Goal: Task Accomplishment & Management: Manage account settings

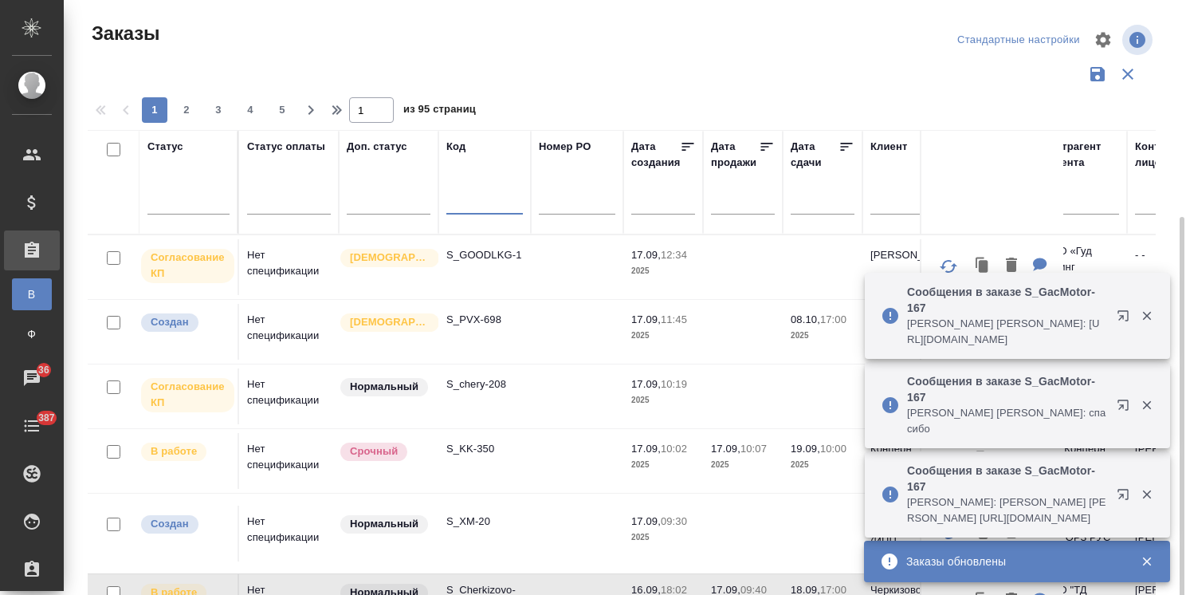
scroll to position [118, 0]
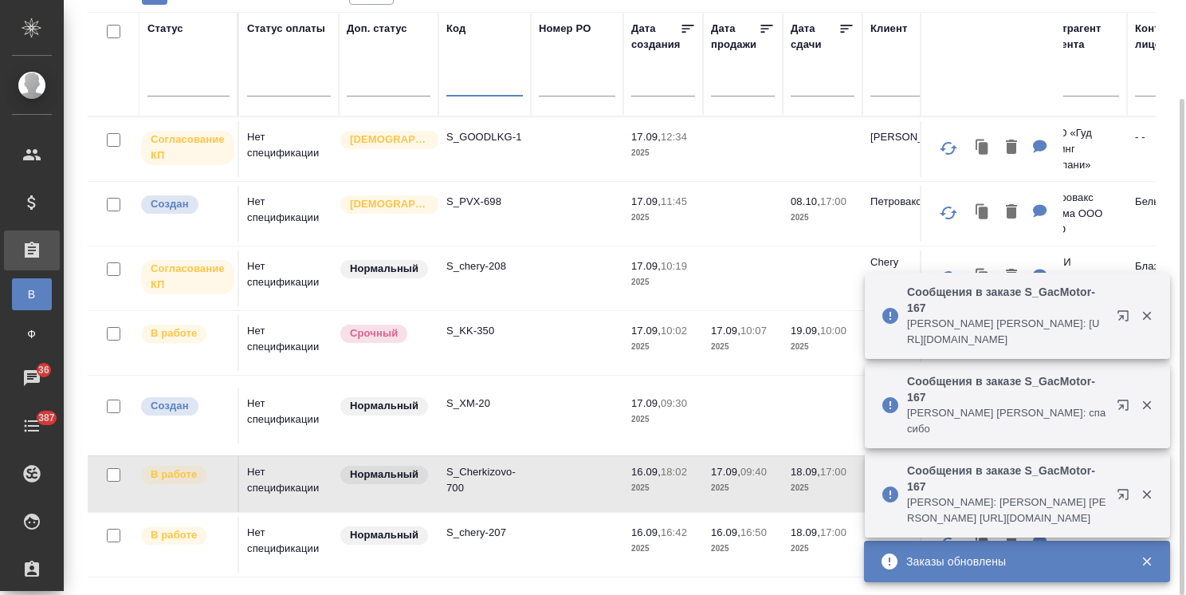
click at [477, 265] on p "S_chery-208" at bounding box center [484, 266] width 77 height 16
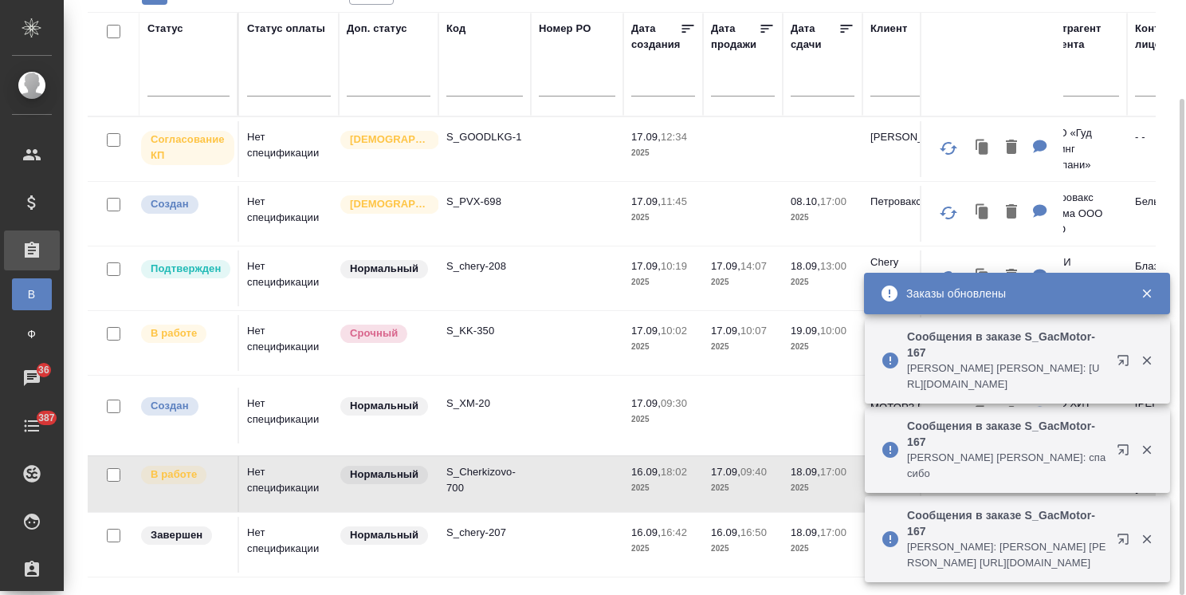
click at [484, 137] on p "S_GOODLKG-1" at bounding box center [484, 137] width 77 height 16
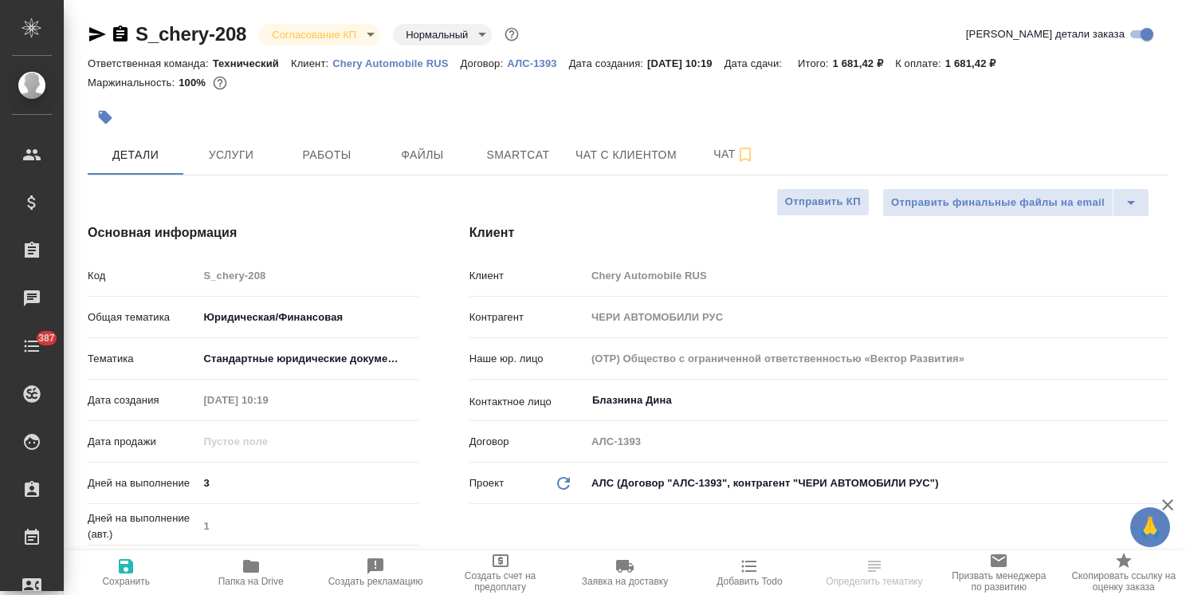
select select "RU"
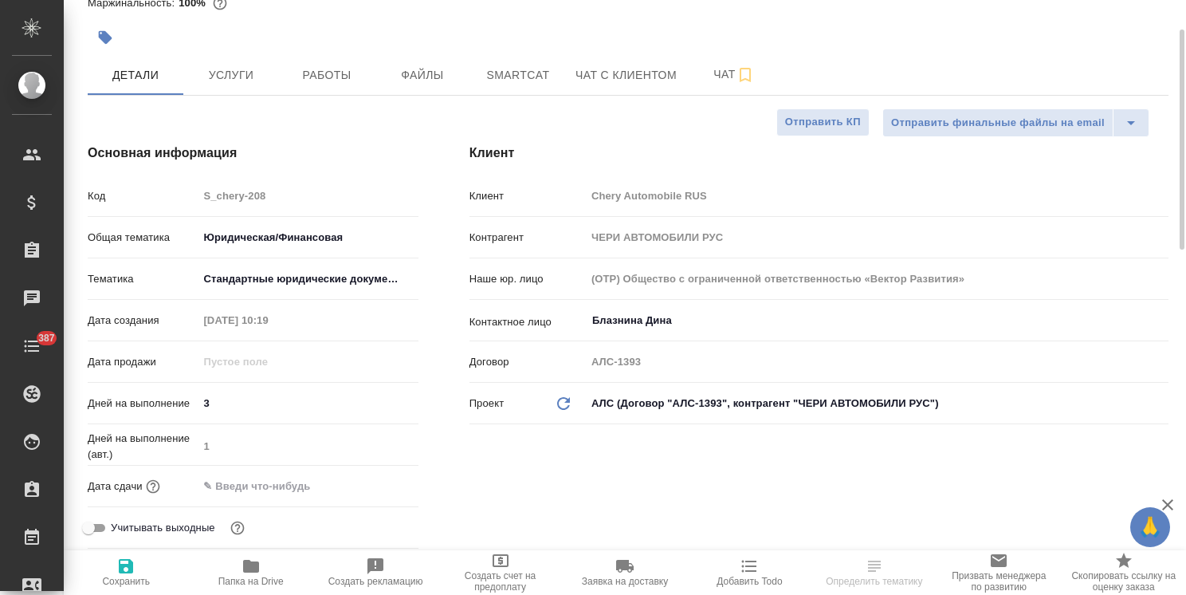
type input "Белякова Юлия"
type input "Сеитов Павел"
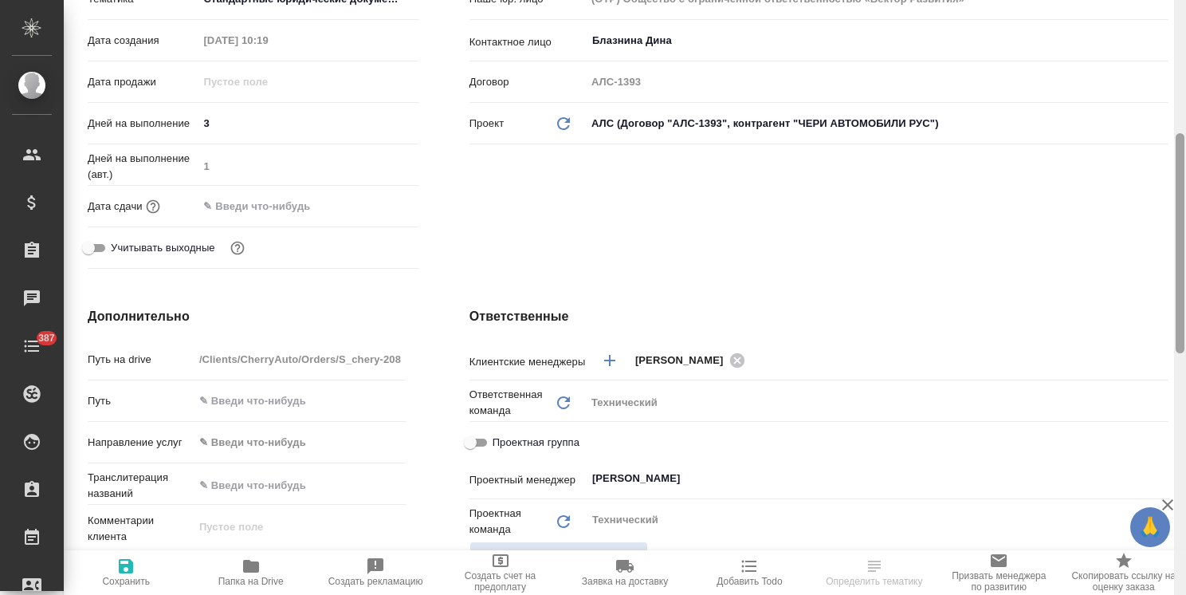
scroll to position [453, 0]
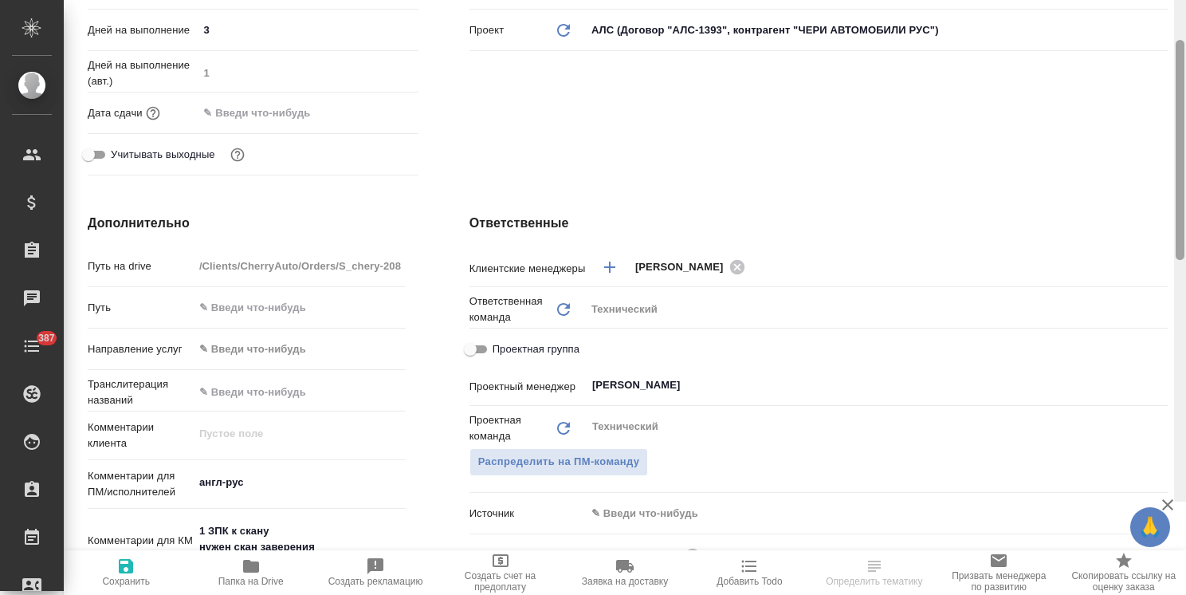
drag, startPoint x: 1179, startPoint y: 171, endPoint x: 1141, endPoint y: 343, distance: 175.4
click at [1161, 340] on div "S_chery-208 Согласование КП kpNegotiation Нормальный normal Кратко детали заказ…" at bounding box center [625, 297] width 1122 height 595
click at [673, 380] on input "Белякова Юлия" at bounding box center [851, 384] width 520 height 19
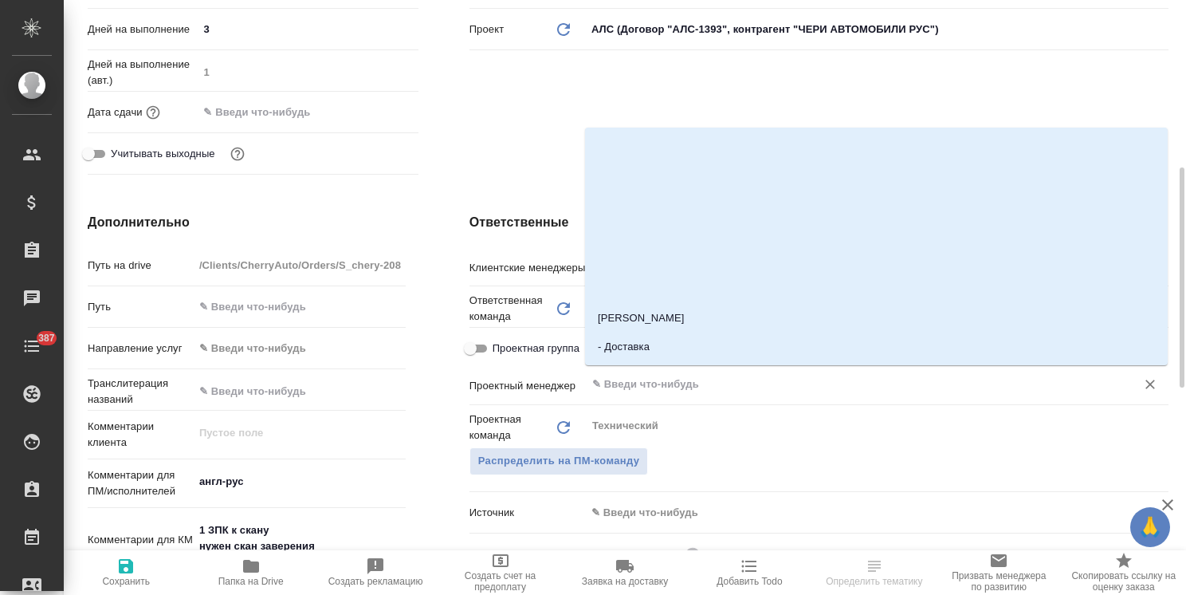
click at [126, 579] on span "Сохранить" at bounding box center [126, 580] width 48 height 11
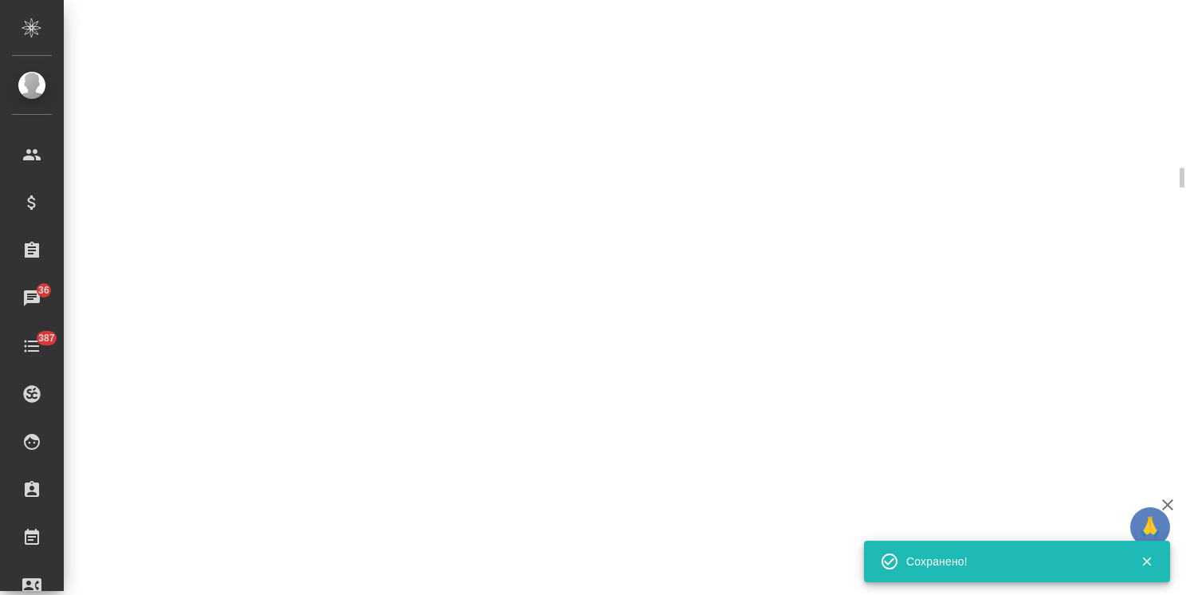
select select "RU"
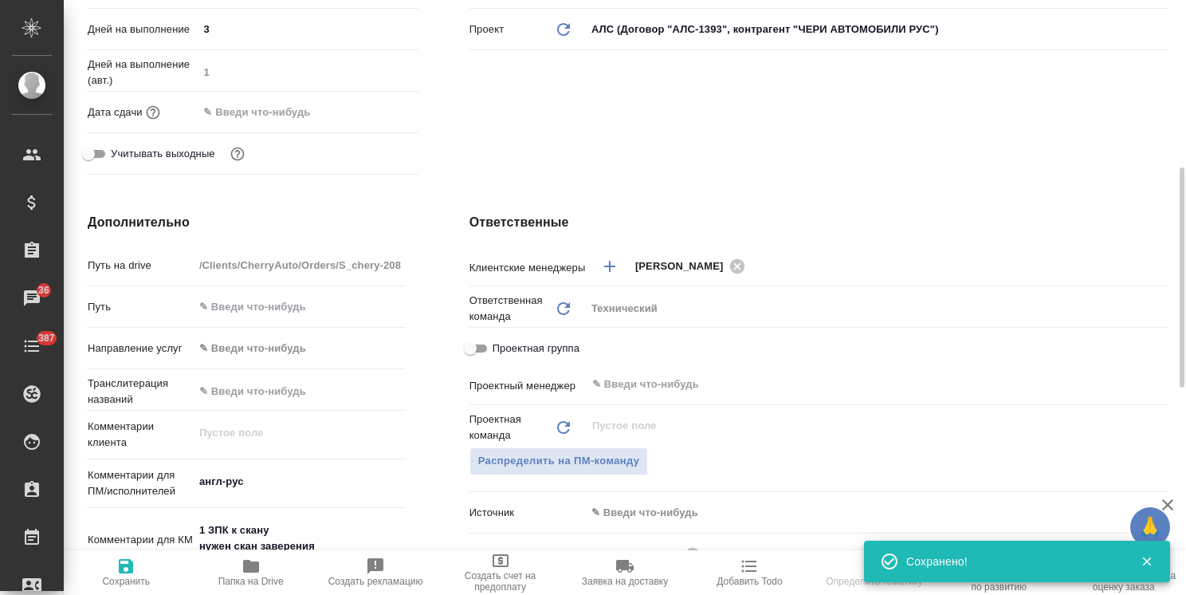
type textarea "x"
click at [567, 468] on span "Распределить на ПМ-команду" at bounding box center [559, 461] width 162 height 18
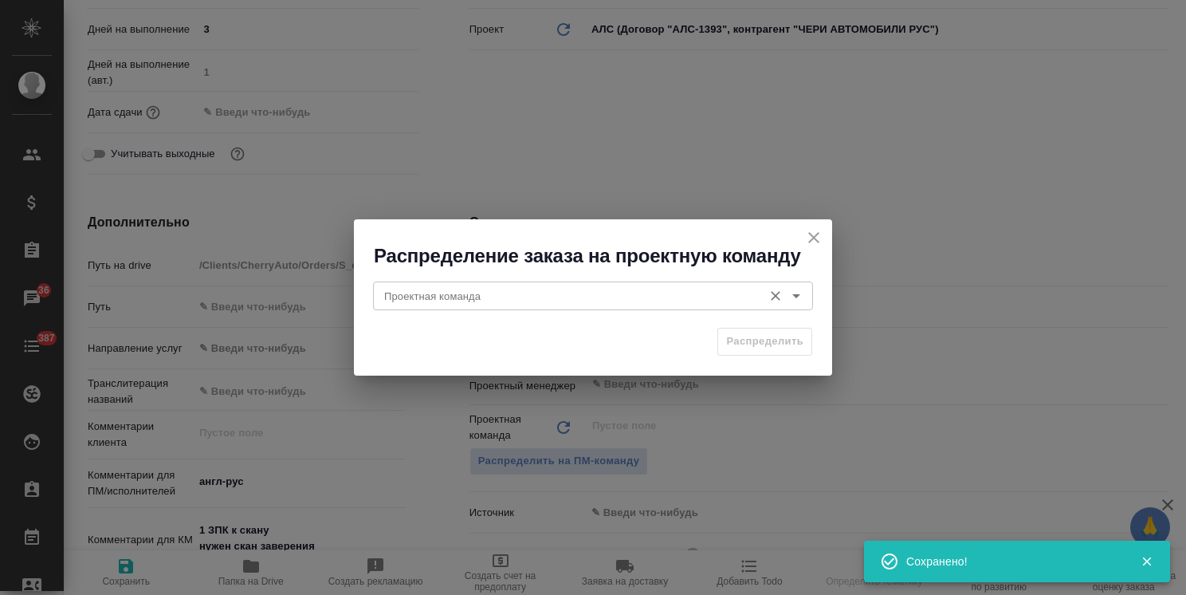
click at [421, 298] on input "Проектная команда" at bounding box center [566, 295] width 377 height 19
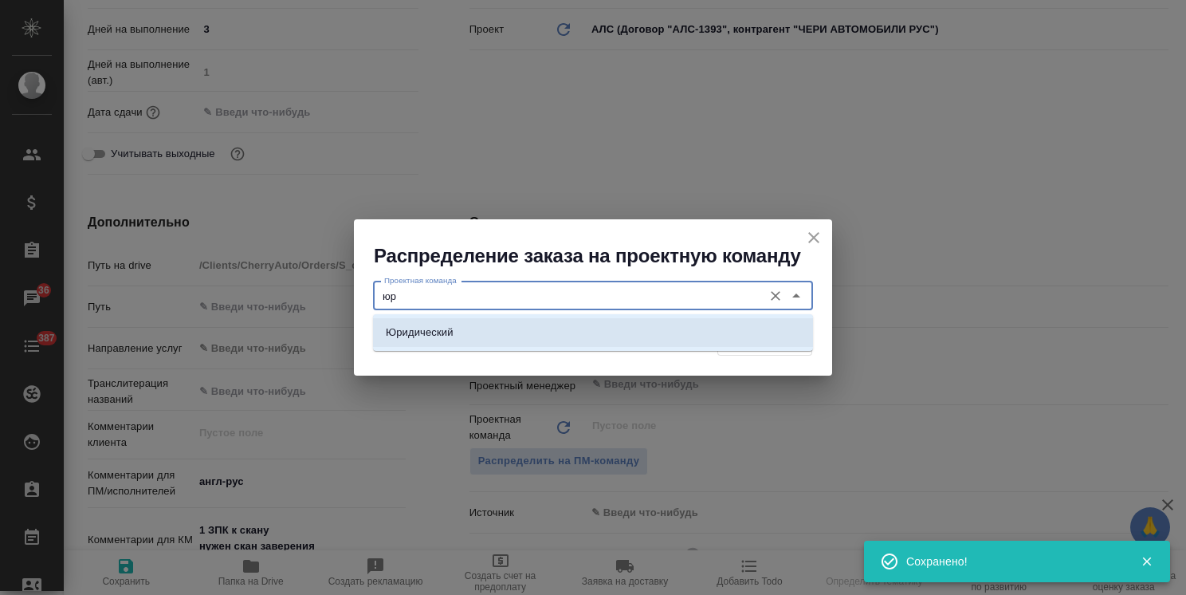
click at [449, 331] on p "Юридический" at bounding box center [420, 332] width 68 height 16
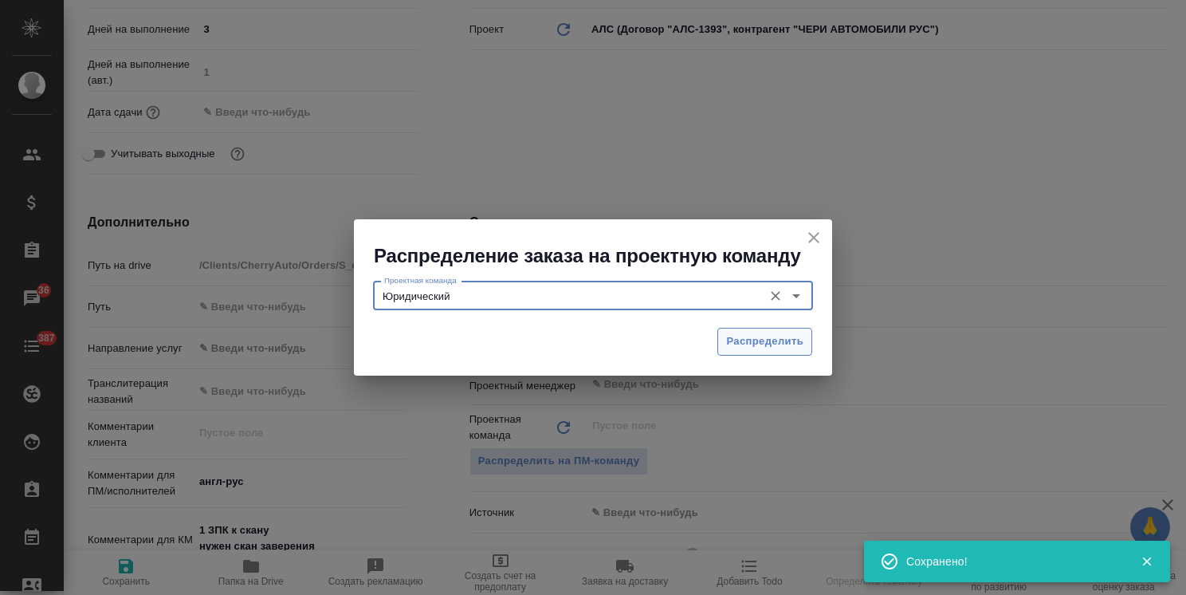
type input "Юридический"
click at [763, 340] on span "Распределить" at bounding box center [764, 341] width 77 height 18
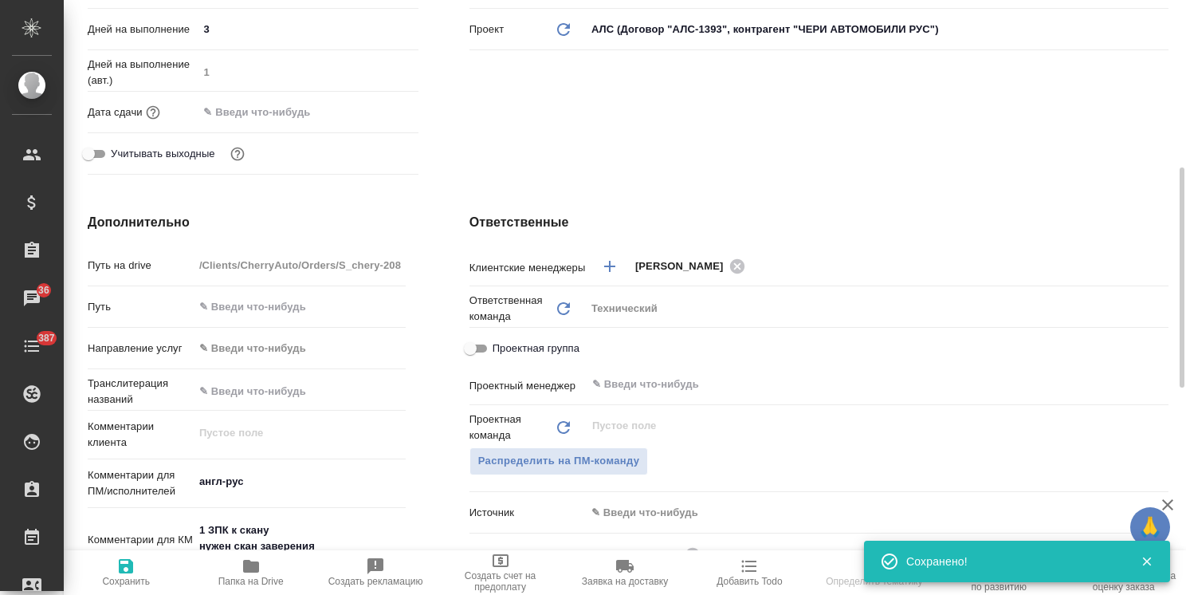
type textarea "x"
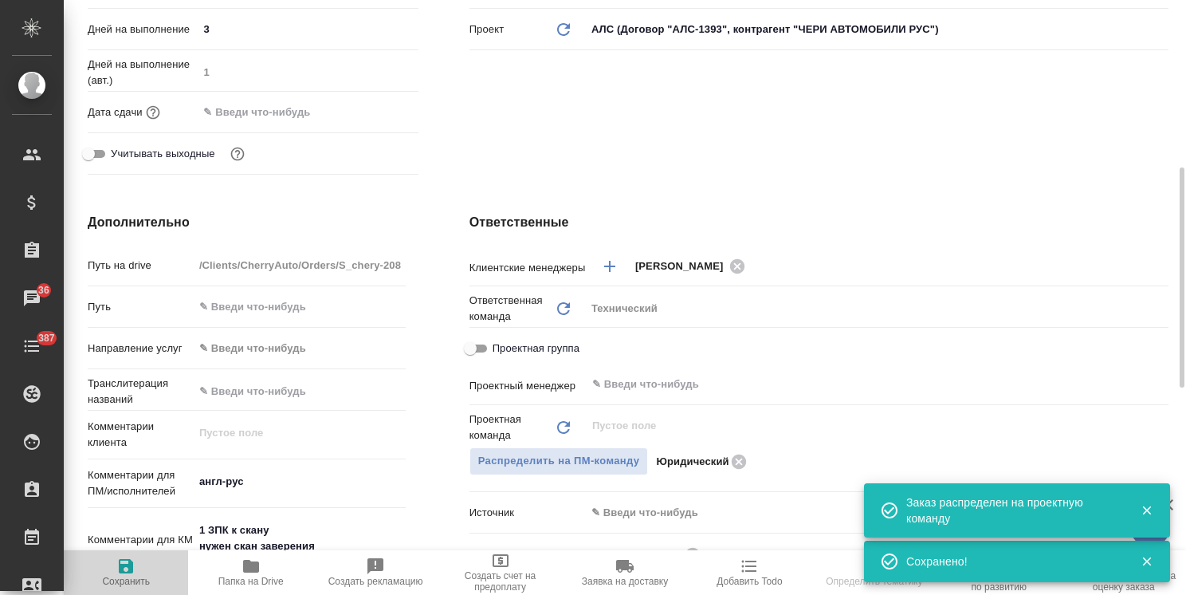
click at [114, 567] on span "Сохранить" at bounding box center [125, 571] width 105 height 30
type textarea "x"
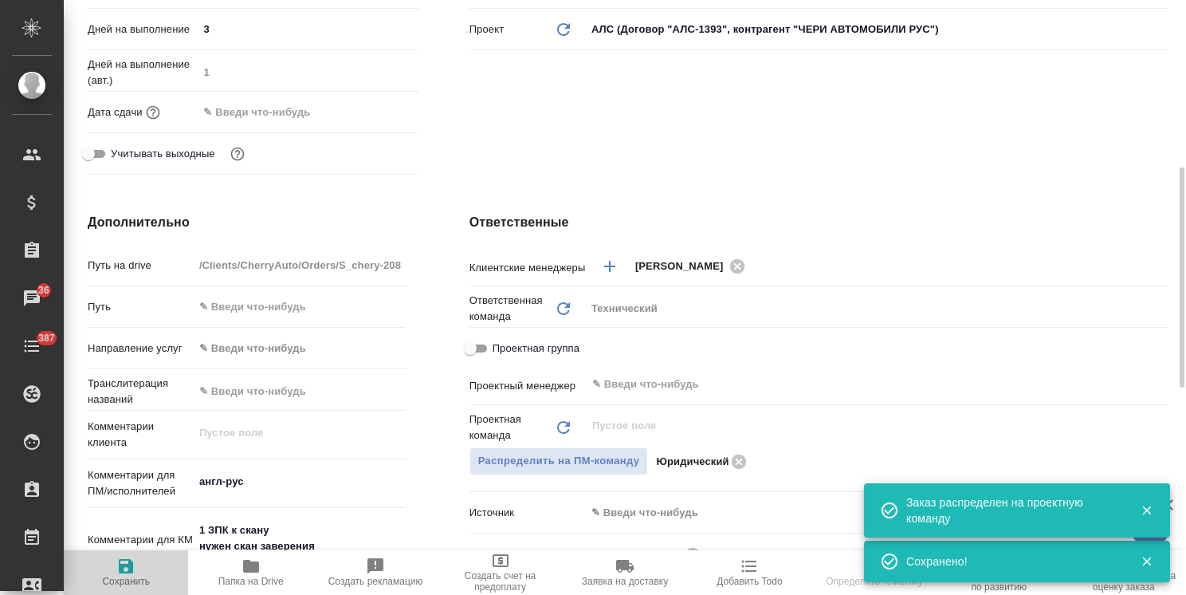
type textarea "x"
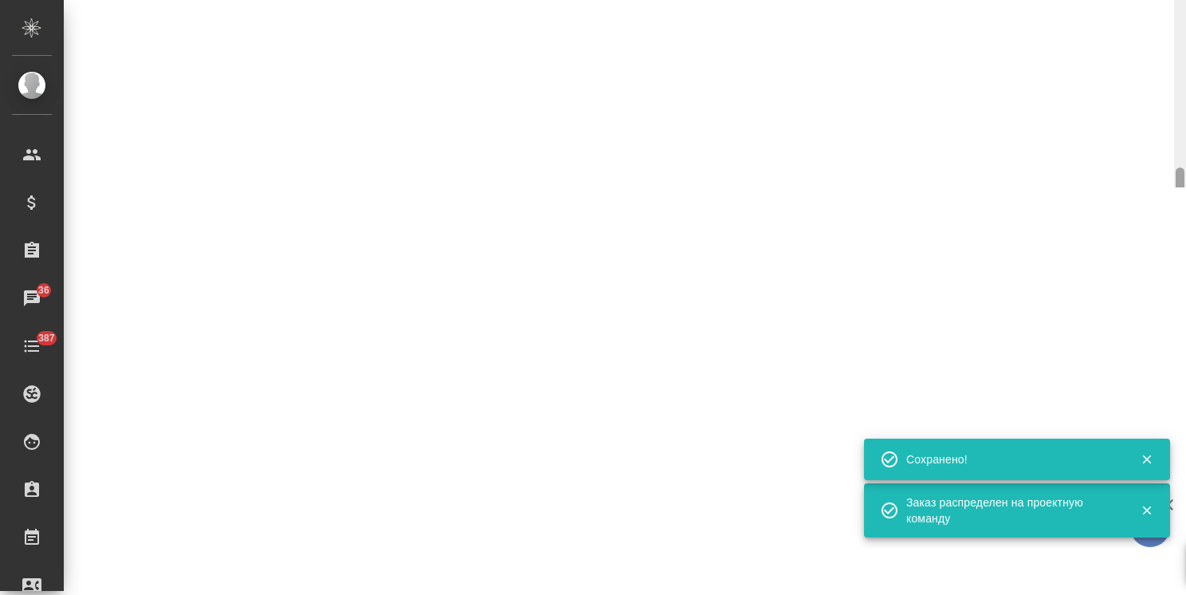
select select "RU"
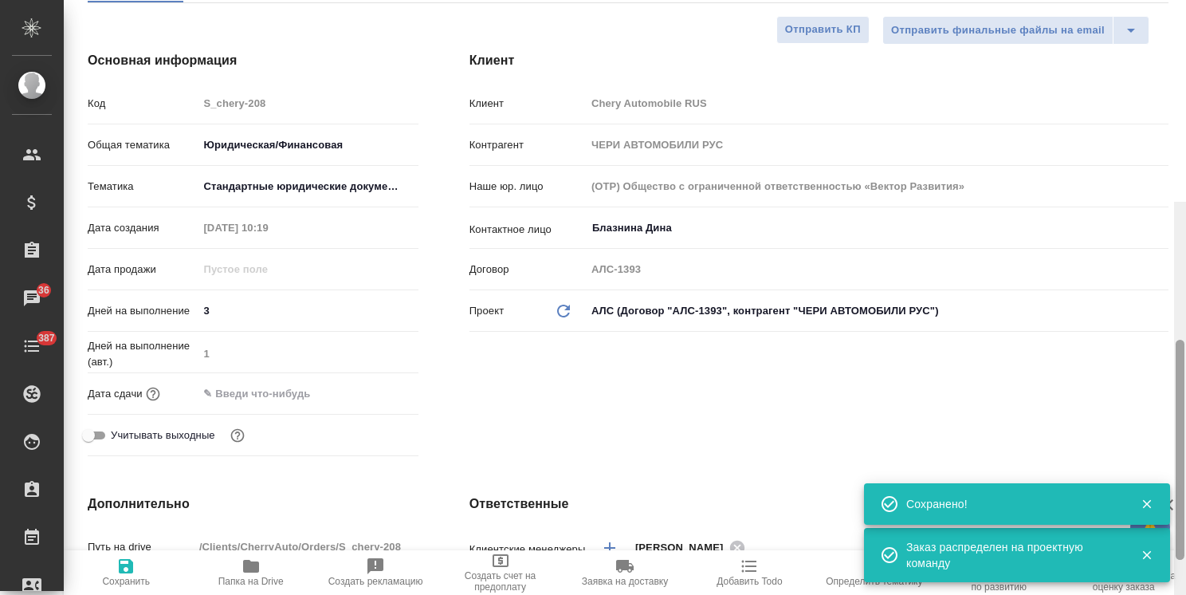
scroll to position [0, 0]
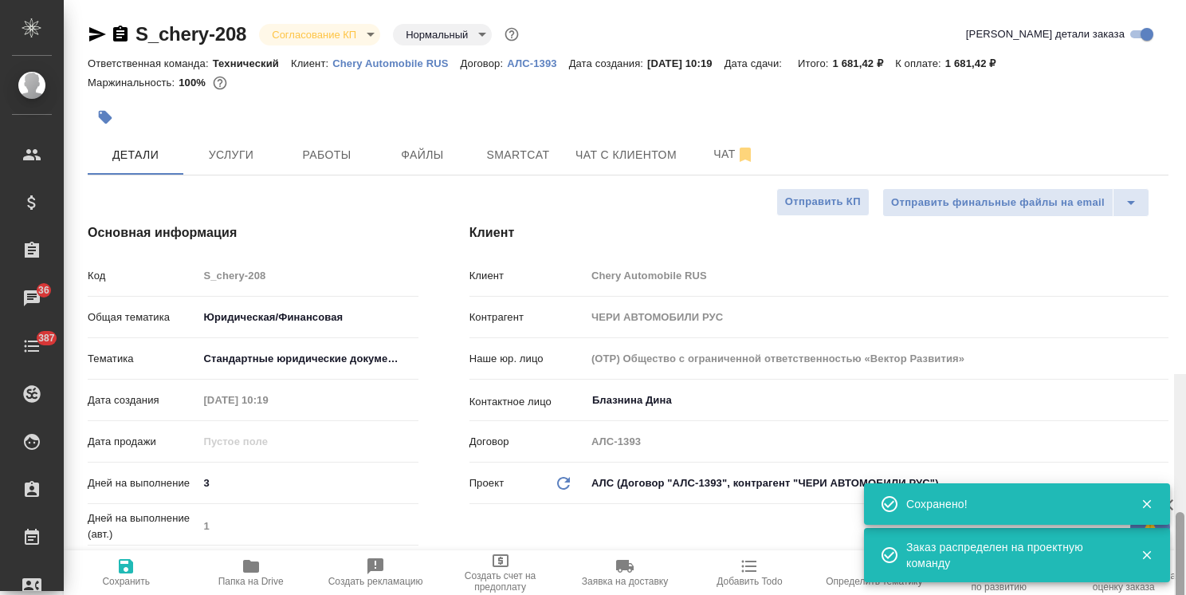
drag, startPoint x: 1183, startPoint y: 260, endPoint x: 1172, endPoint y: 70, distance: 190.0
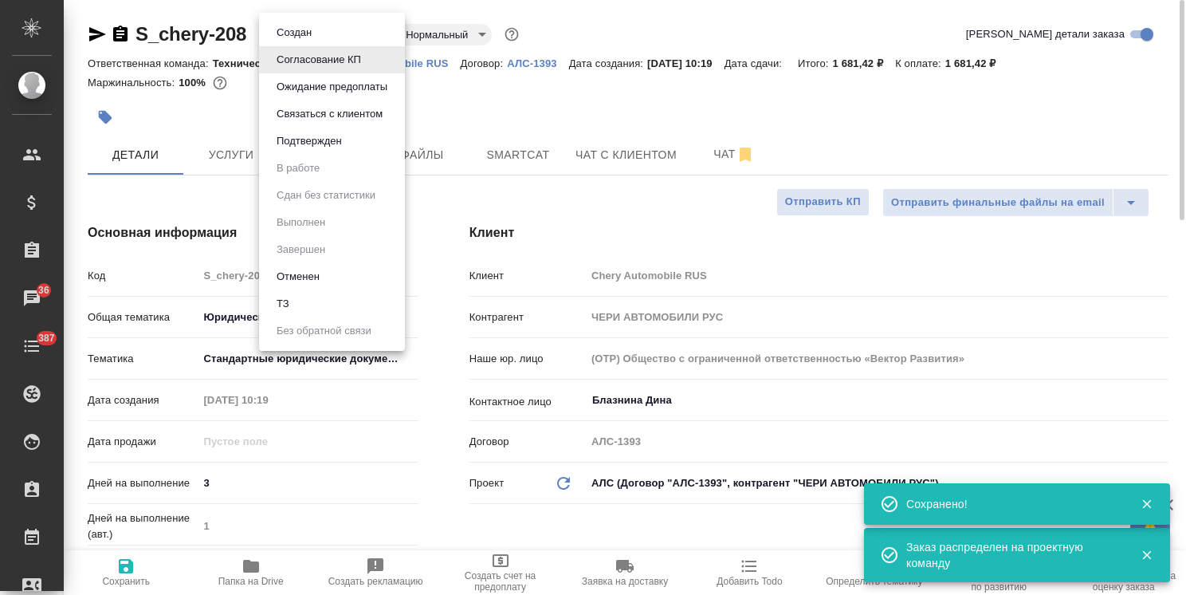
click at [343, 29] on body "🙏 .cls-1 fill:#fff; AWATERA Usmanova Olga Клиенты Спецификации Заказы 36 Чаты 3…" at bounding box center [593, 297] width 1186 height 595
drag, startPoint x: 338, startPoint y: 145, endPoint x: 332, endPoint y: 171, distance: 26.3
click at [340, 145] on button "Подтвержден" at bounding box center [309, 141] width 75 height 18
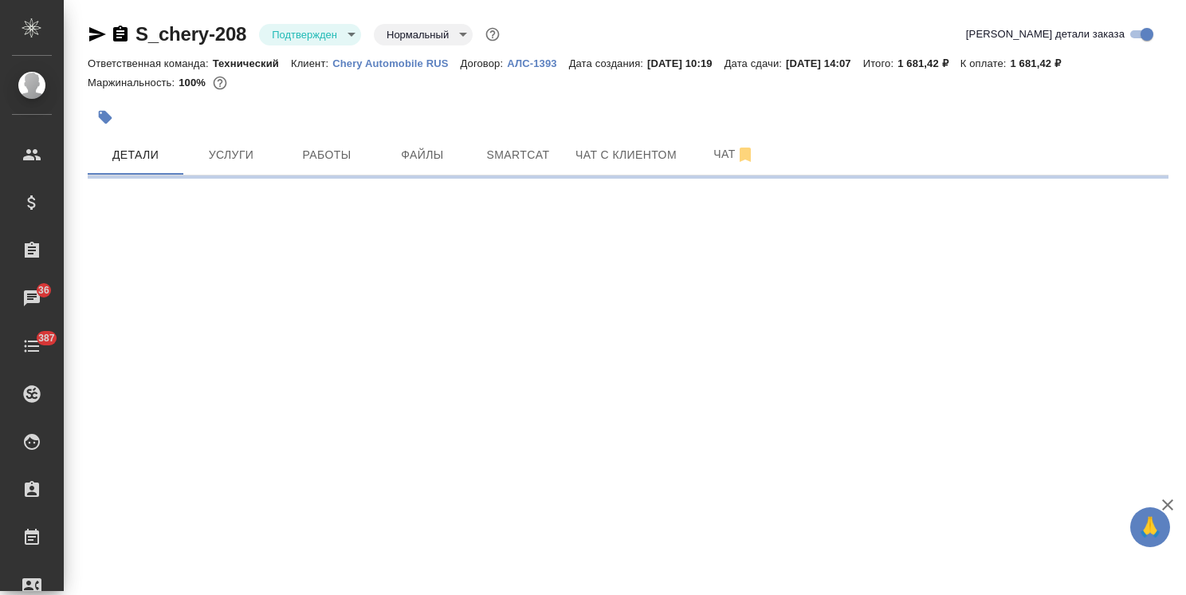
select select "RU"
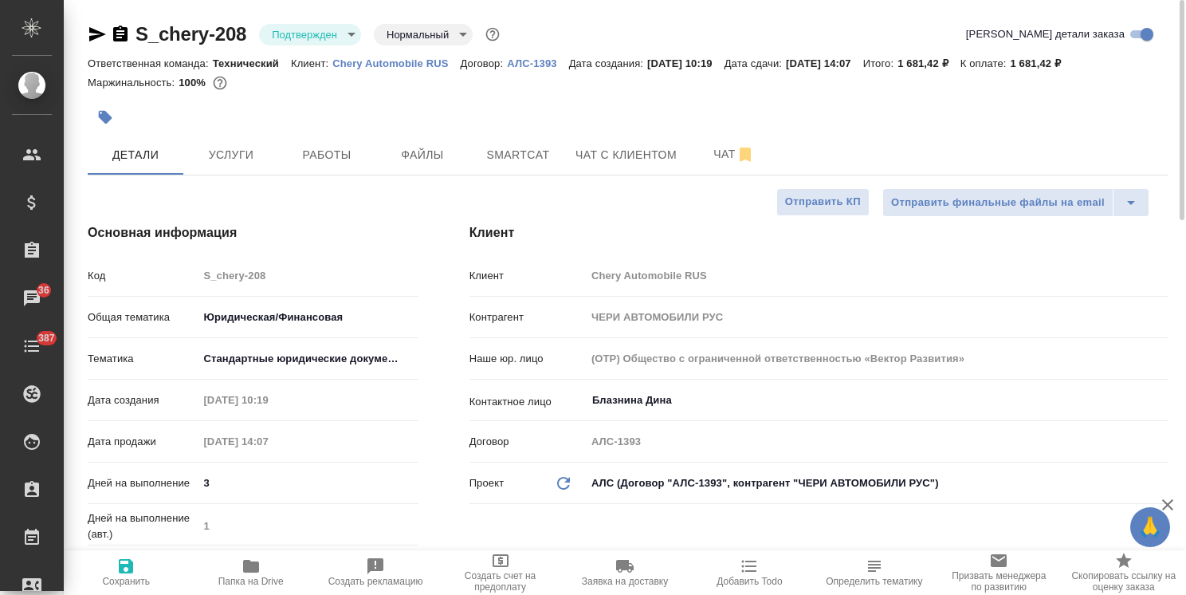
type textarea "x"
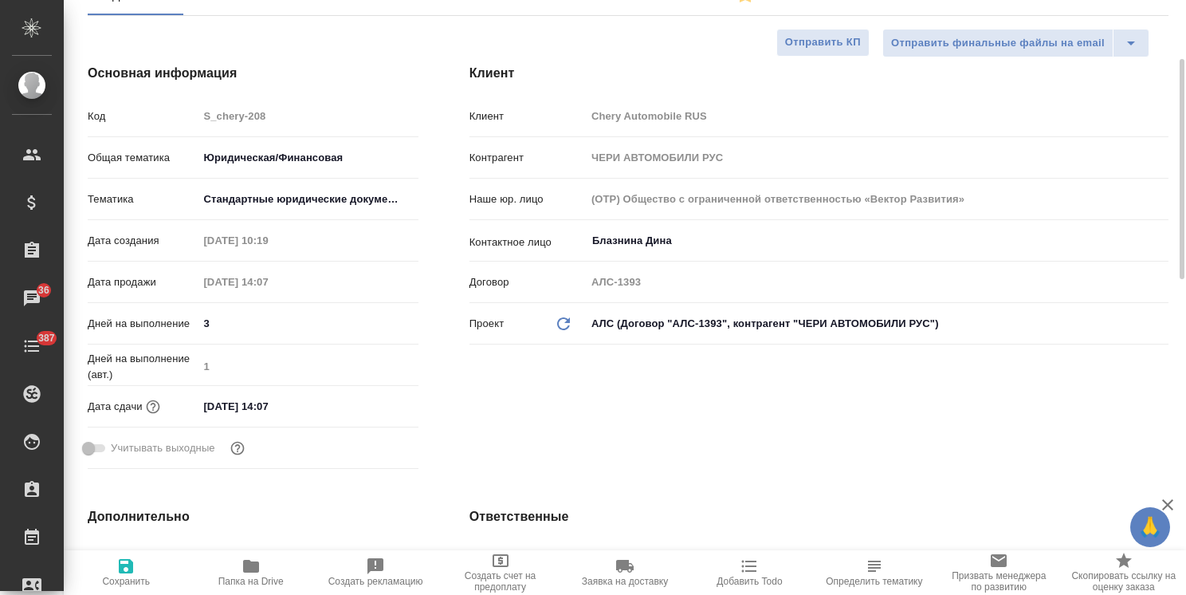
scroll to position [239, 0]
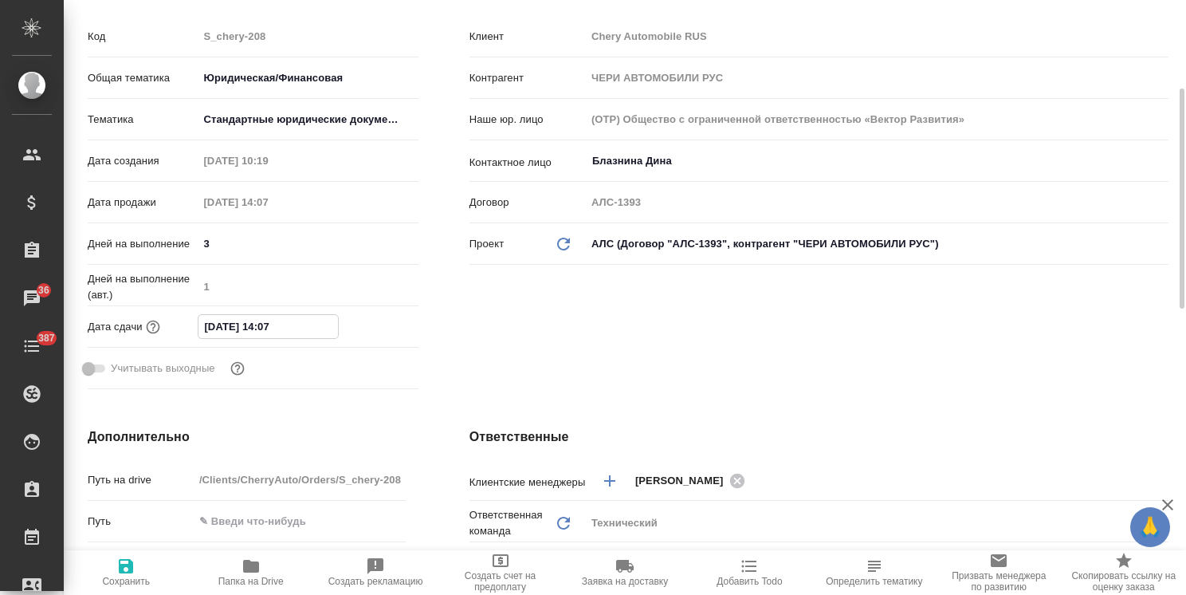
drag, startPoint x: 286, startPoint y: 325, endPoint x: 268, endPoint y: 328, distance: 18.6
click at [268, 328] on input "18.09.2025 14:07" at bounding box center [267, 326] width 139 height 23
type input "18.09.2025 13:07"
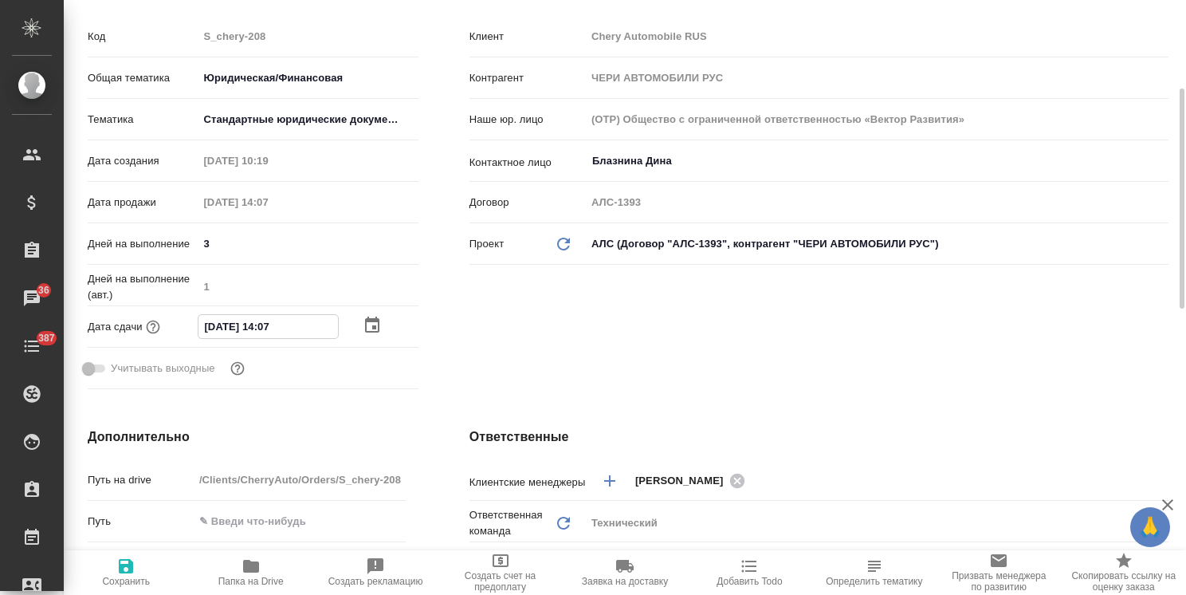
type textarea "x"
click at [277, 330] on input "18.09.2025 13:07" at bounding box center [267, 326] width 139 height 23
type input "18.09.2025 13:0_"
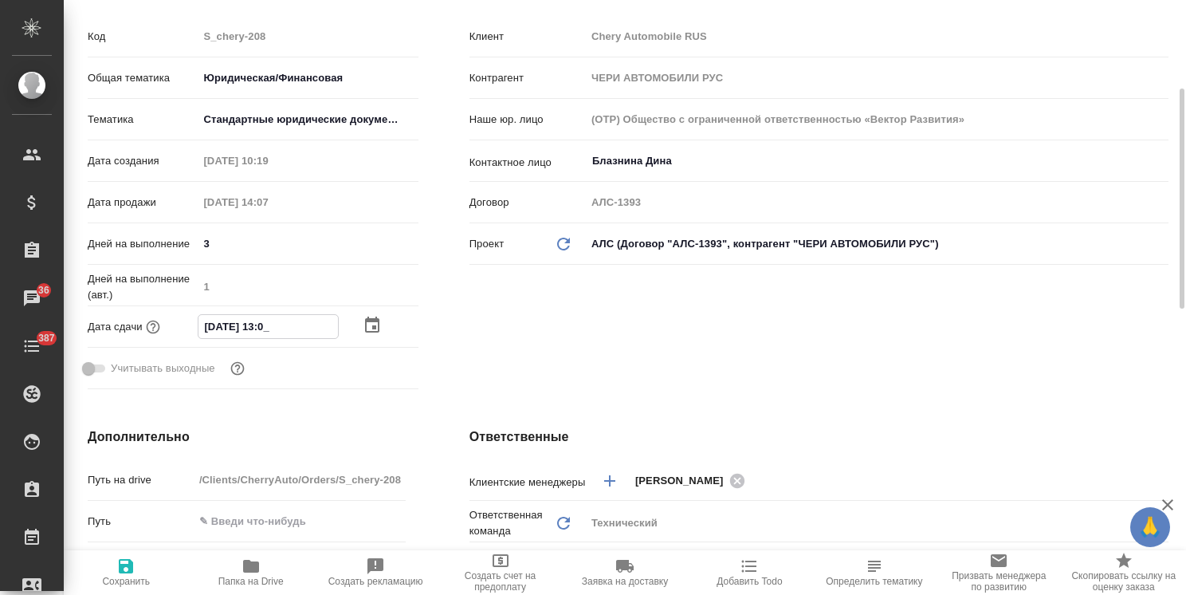
type textarea "x"
type input "18.09.2025 13:00"
type textarea "x"
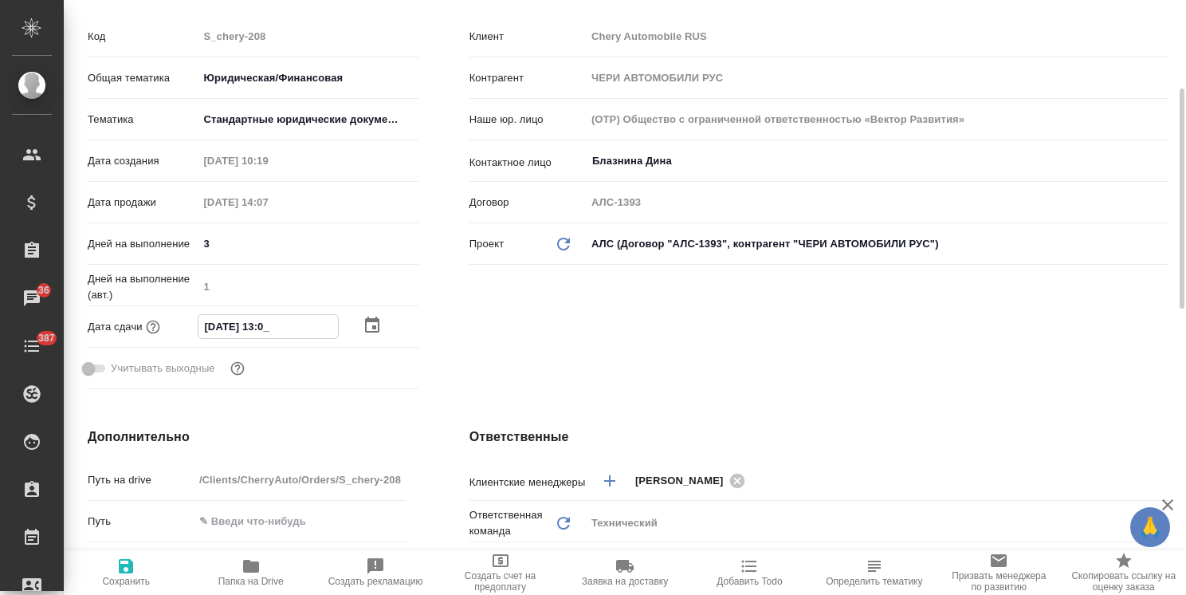
type textarea "x"
type input "18.09.2025 13:00"
click at [131, 576] on span "Сохранить" at bounding box center [126, 580] width 48 height 11
type textarea "x"
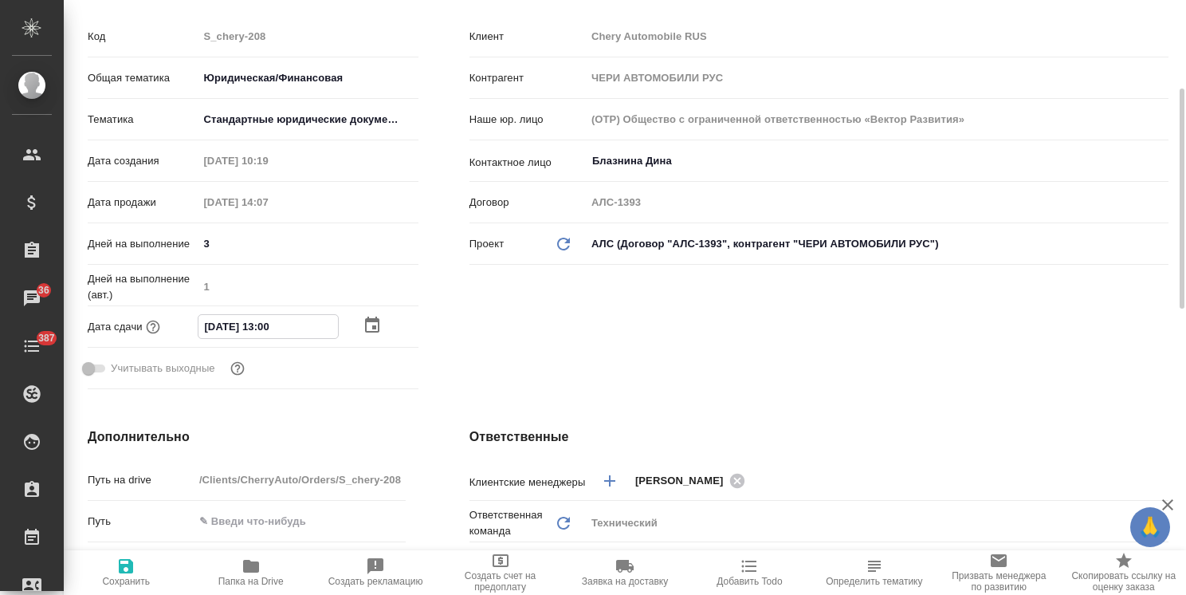
type textarea "x"
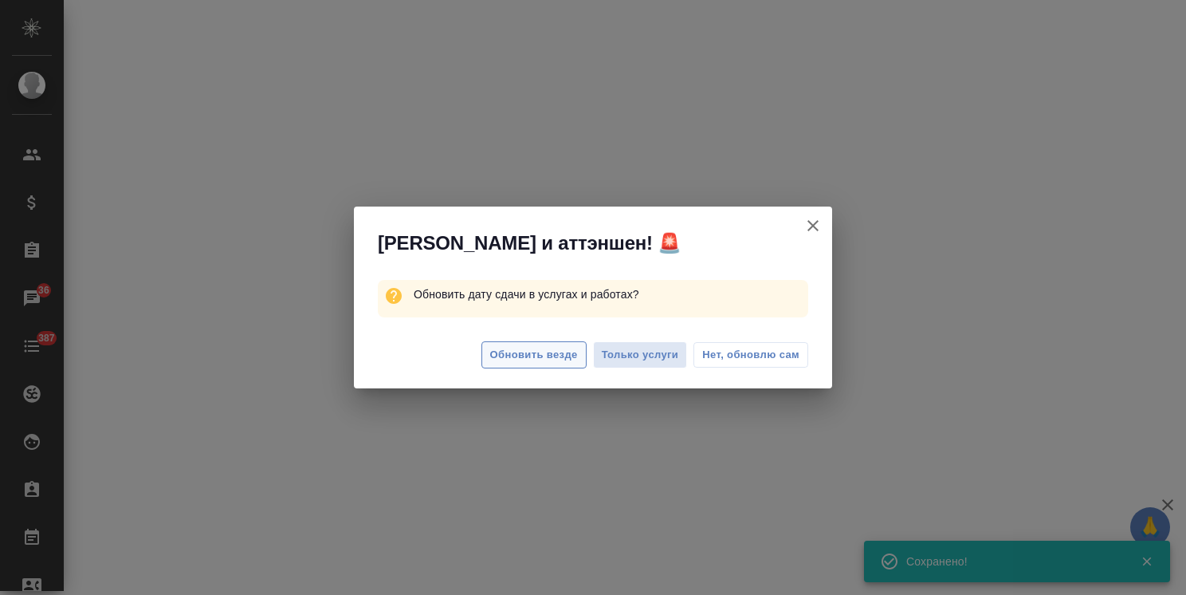
select select "RU"
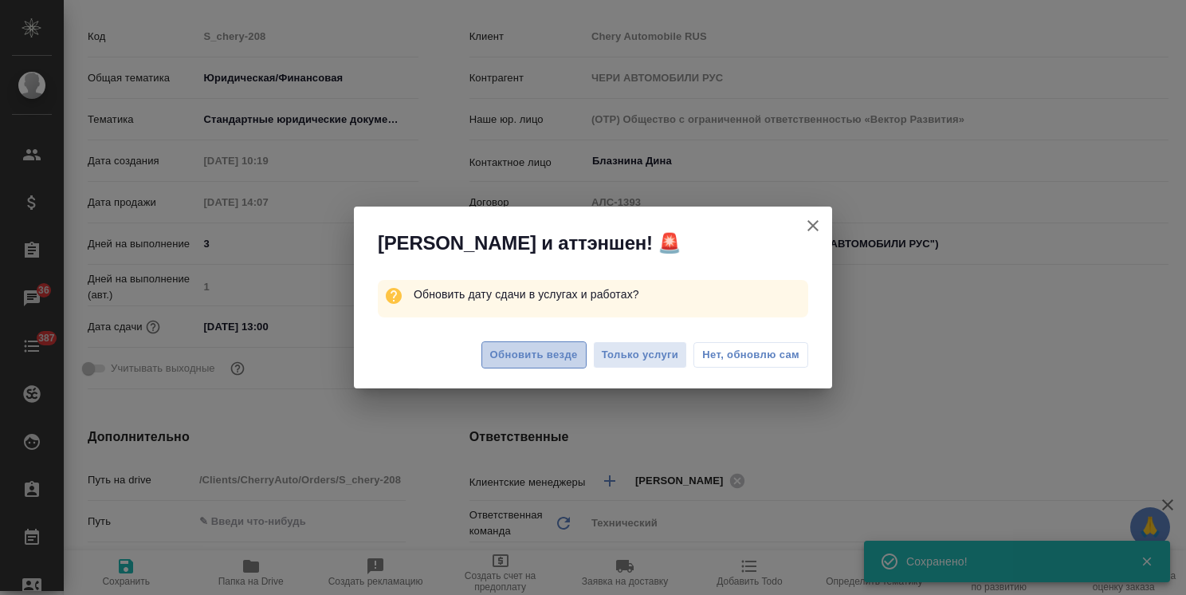
click at [520, 346] on span "Обновить везде" at bounding box center [534, 355] width 88 height 18
type textarea "x"
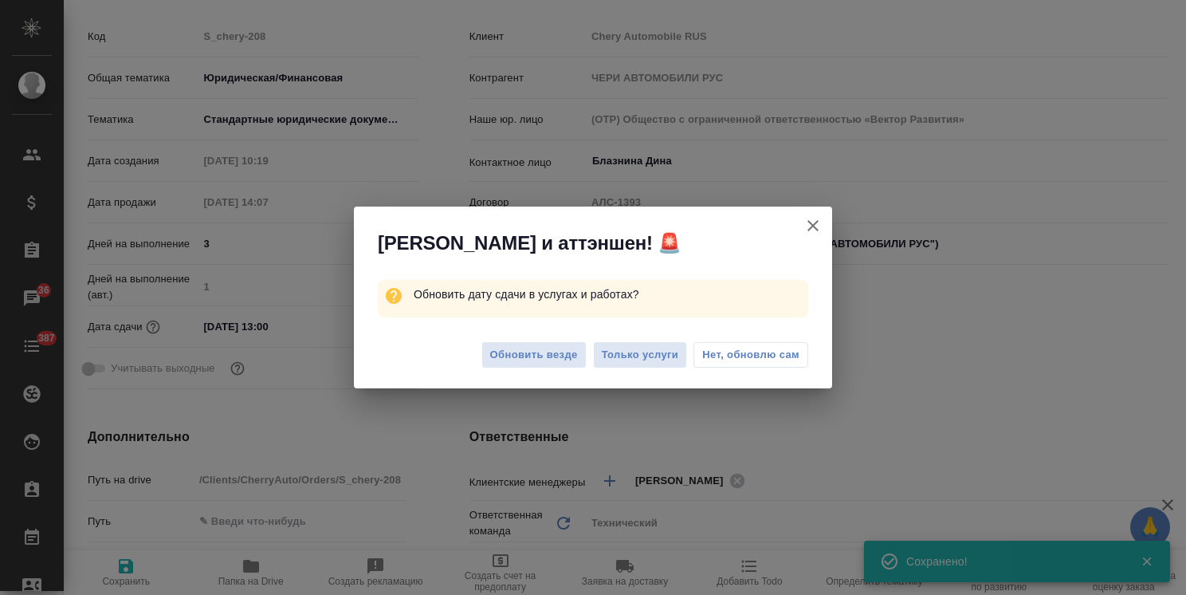
type textarea "x"
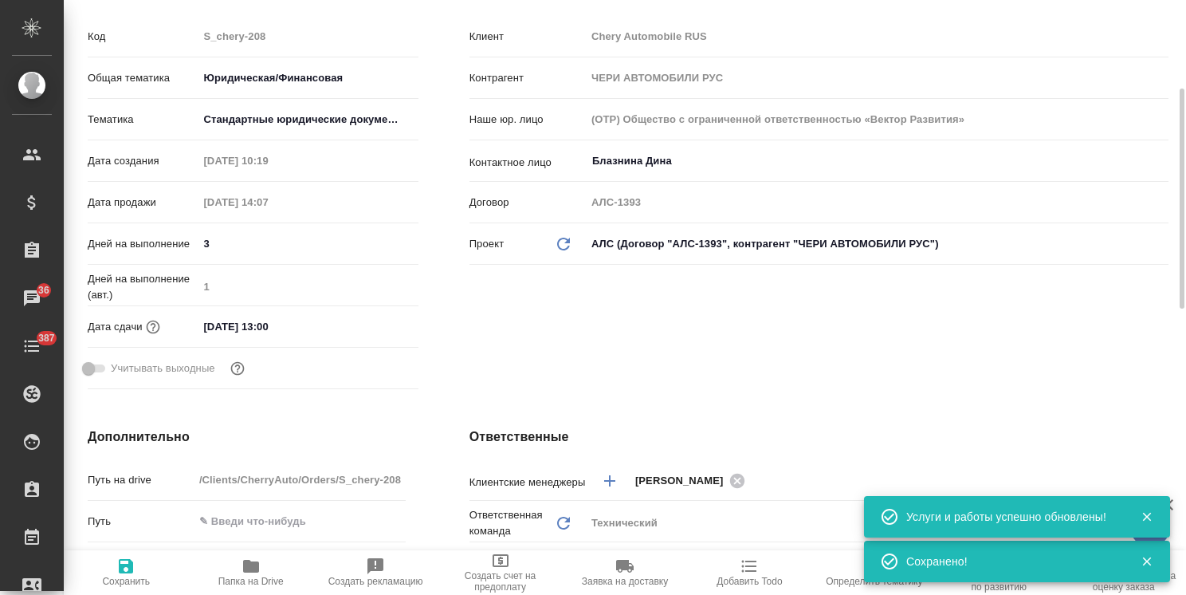
click at [131, 566] on icon "button" at bounding box center [126, 566] width 14 height 14
type textarea "x"
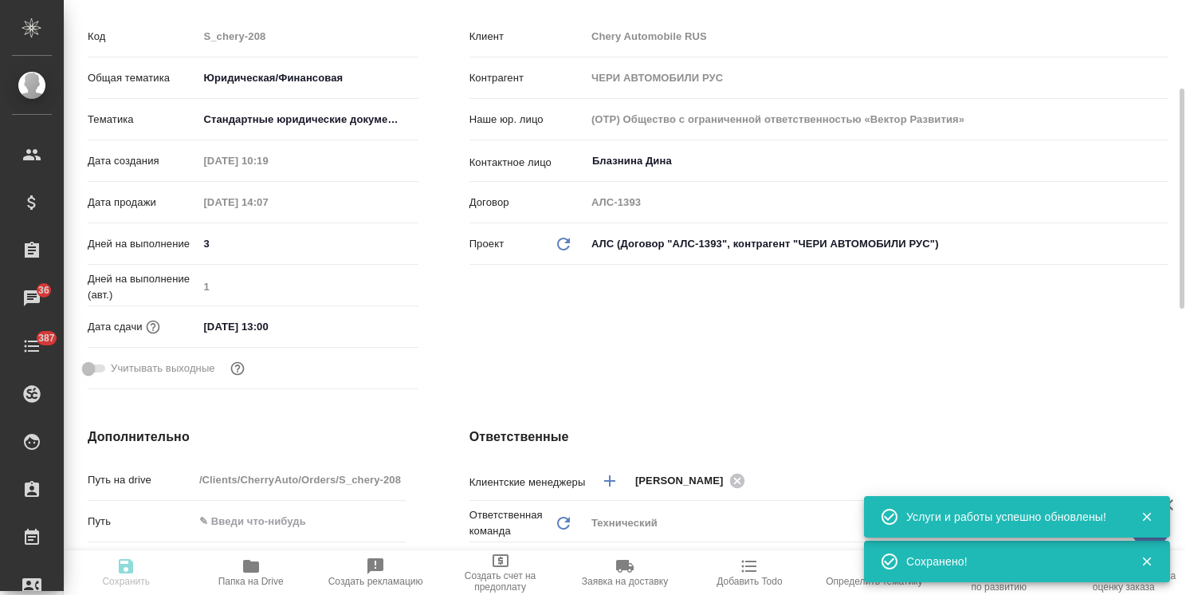
type textarea "x"
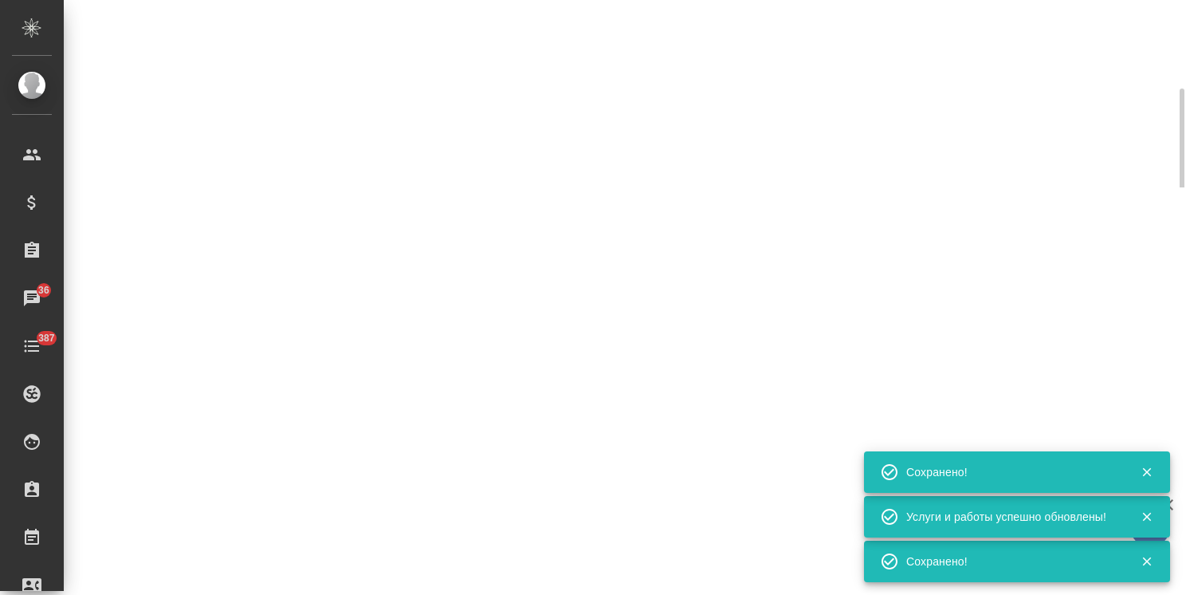
select select "RU"
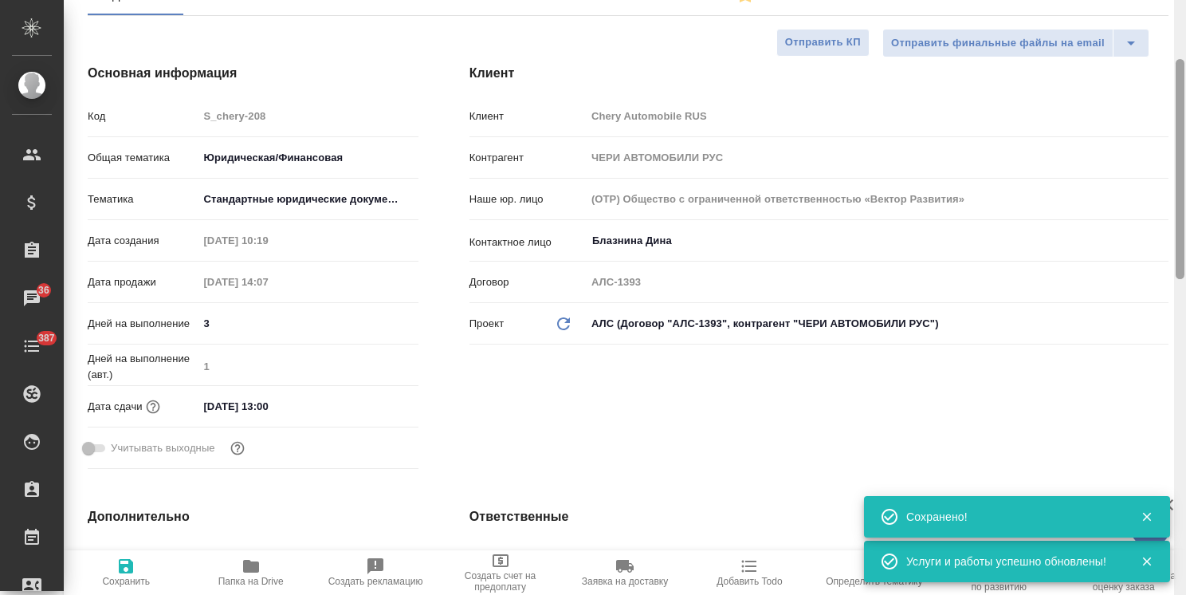
scroll to position [0, 0]
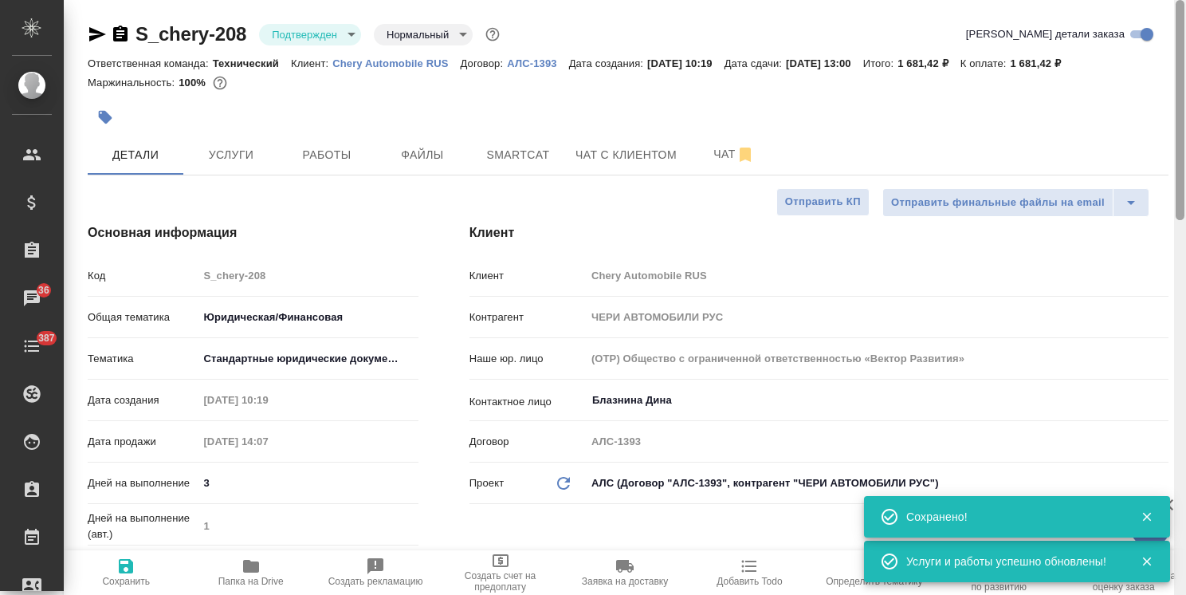
drag, startPoint x: 1179, startPoint y: 253, endPoint x: 1165, endPoint y: 152, distance: 101.4
click at [1165, 152] on div "S_chery-208 Подтвержден confirmed Нормальный normal Кратко детали заказа Ответс…" at bounding box center [625, 297] width 1122 height 595
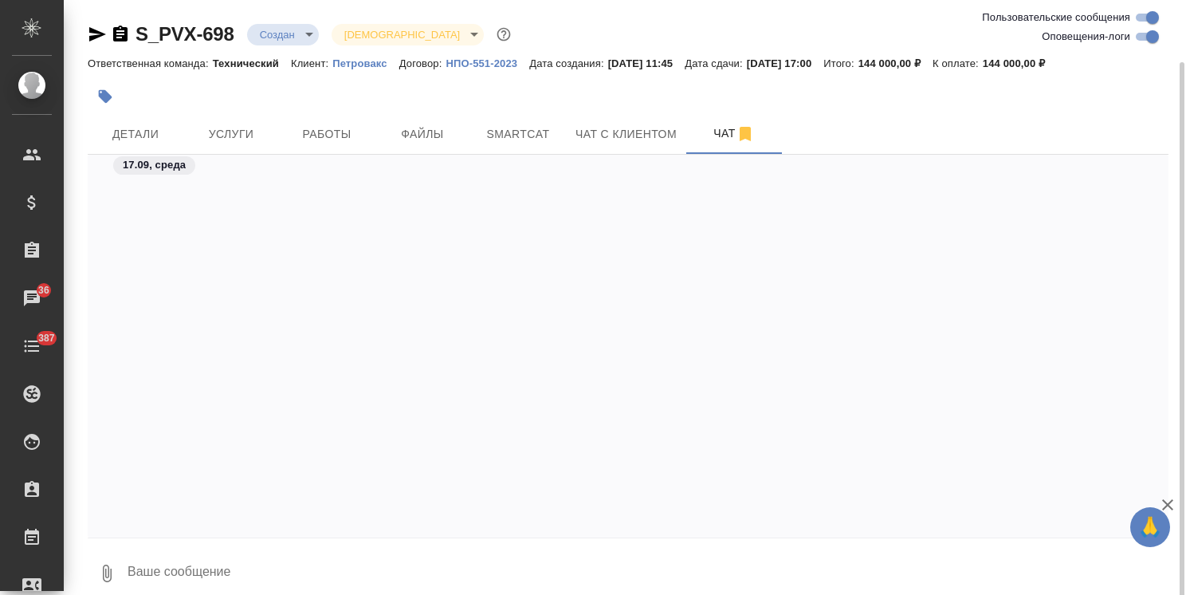
scroll to position [559, 0]
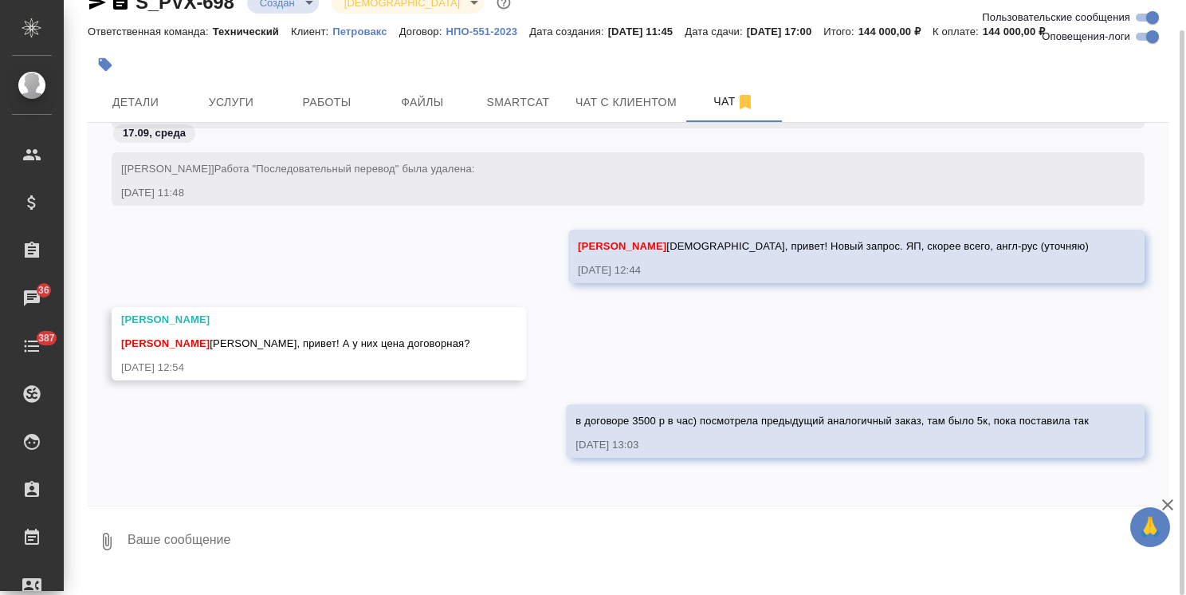
click at [258, 538] on textarea at bounding box center [647, 541] width 1042 height 54
drag, startPoint x: 255, startPoint y: 538, endPoint x: 147, endPoint y: 546, distance: 108.7
click at [147, 546] on textarea "да, англ-рус" at bounding box center [634, 541] width 1016 height 54
type textarea "да,"
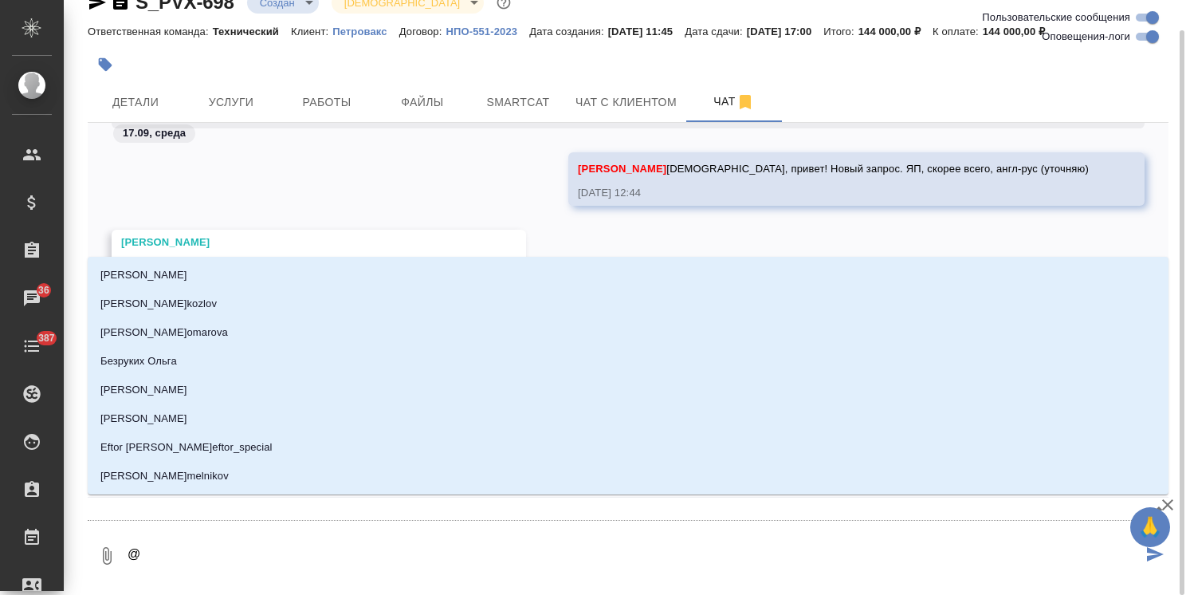
type textarea "@ф"
type input "ф"
type textarea "@фк"
type input "фк"
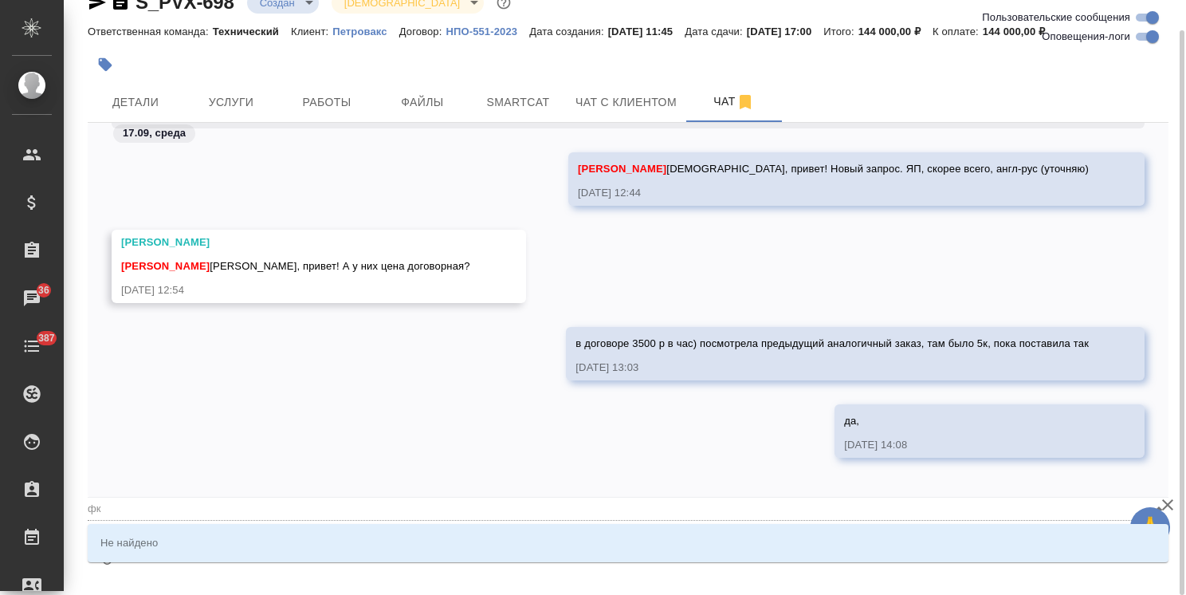
type textarea "@фко"
type input "фко"
type textarea "@фк"
type input "фк"
type textarea "@ф"
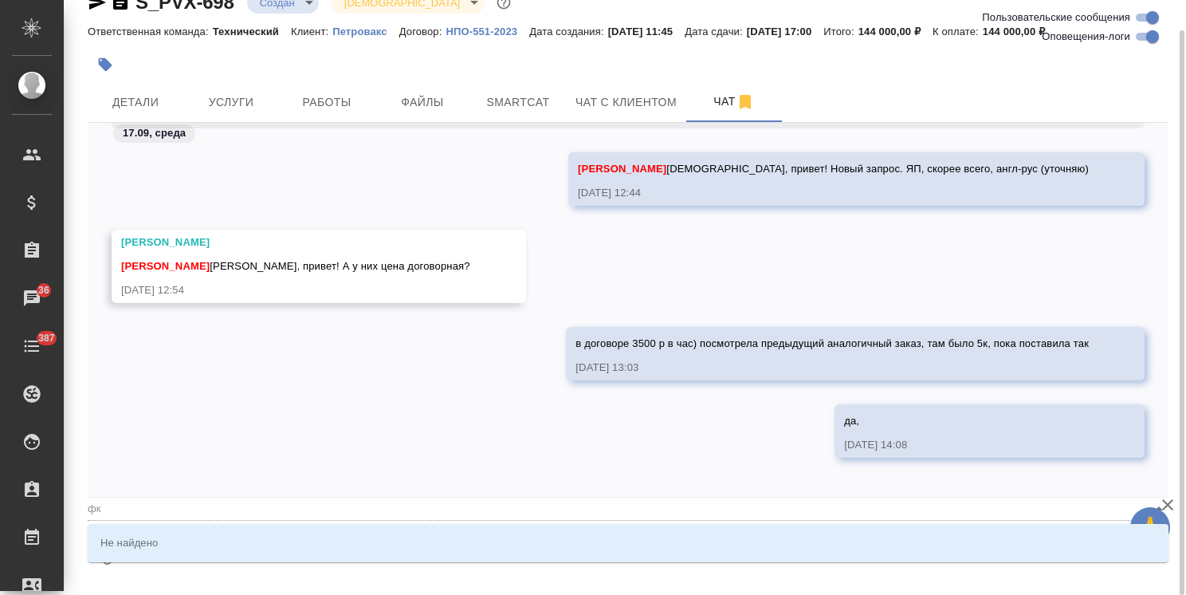
type input "ф"
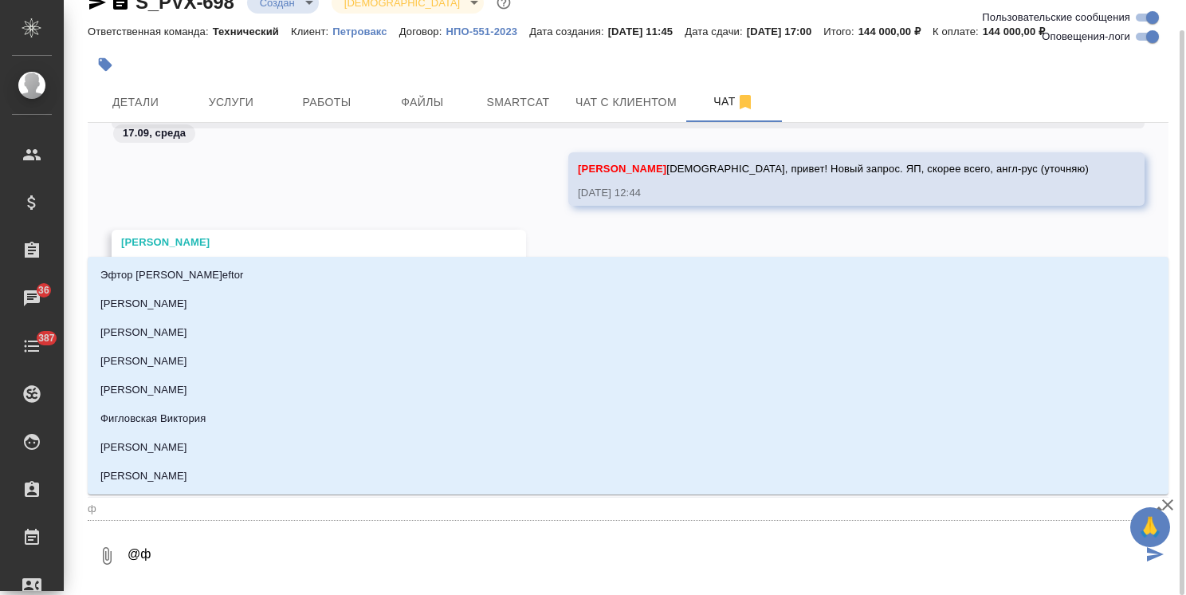
type textarea "@фе"
type input "фе"
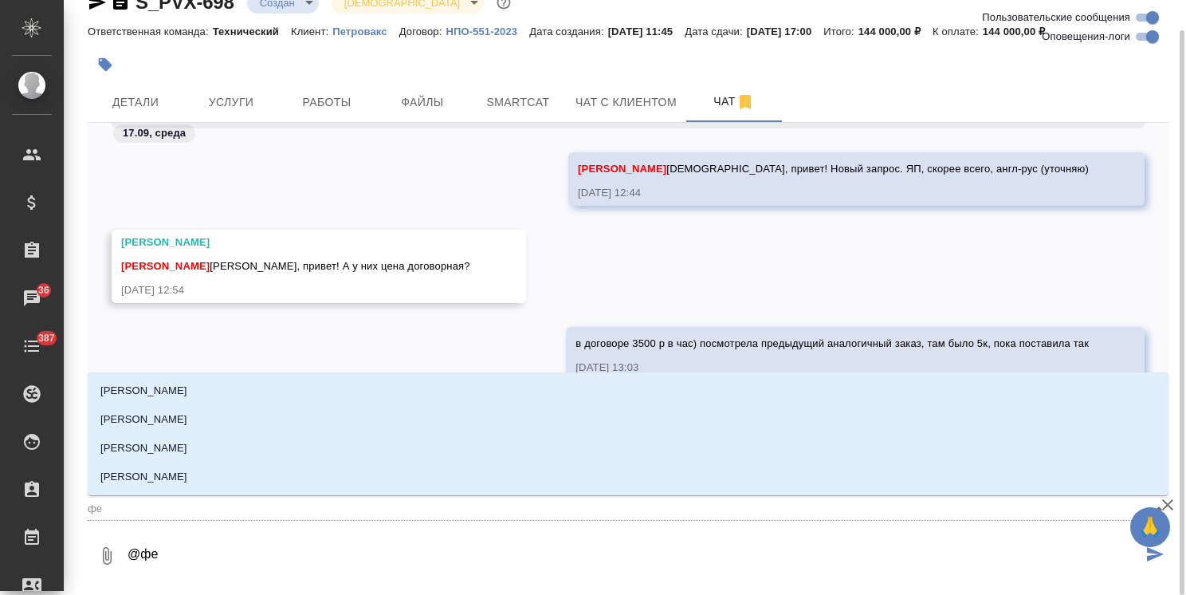
type textarea "@фед"
type input "фед"
type textarea "@федо"
type input "федо"
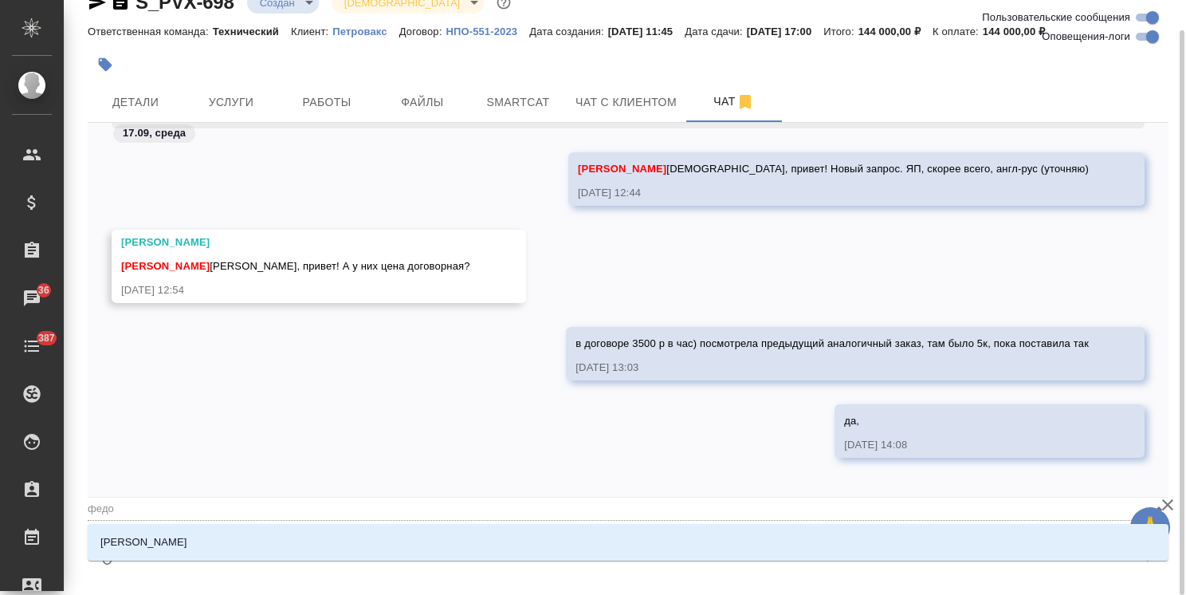
click at [274, 544] on li "Федотова Ирина" at bounding box center [628, 542] width 1081 height 29
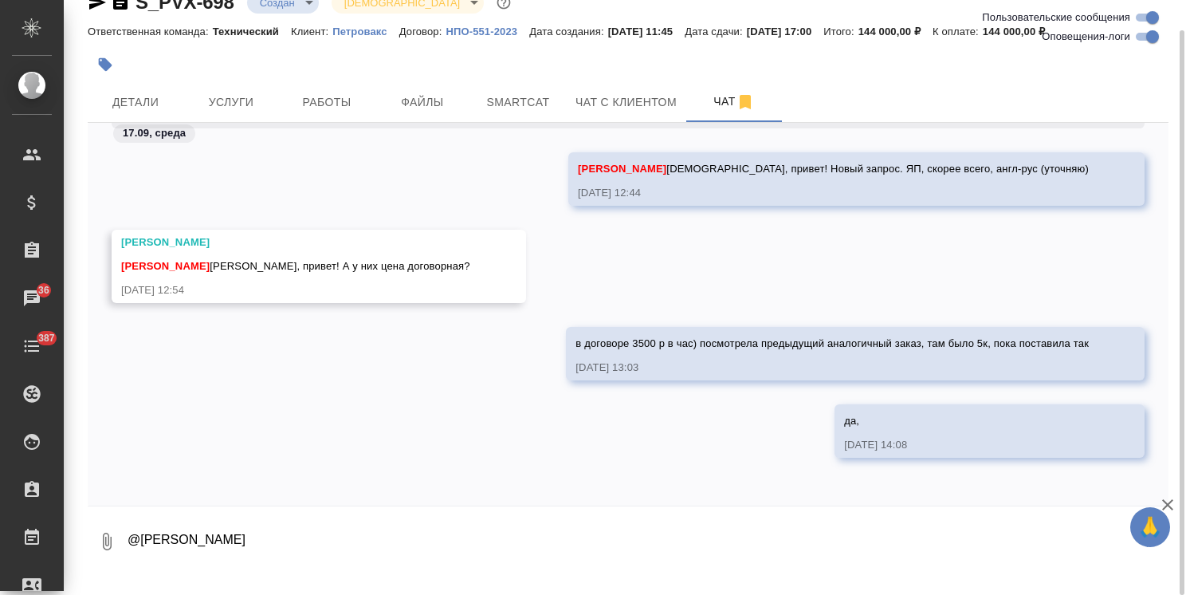
type textarea "@Федотова Ирина"
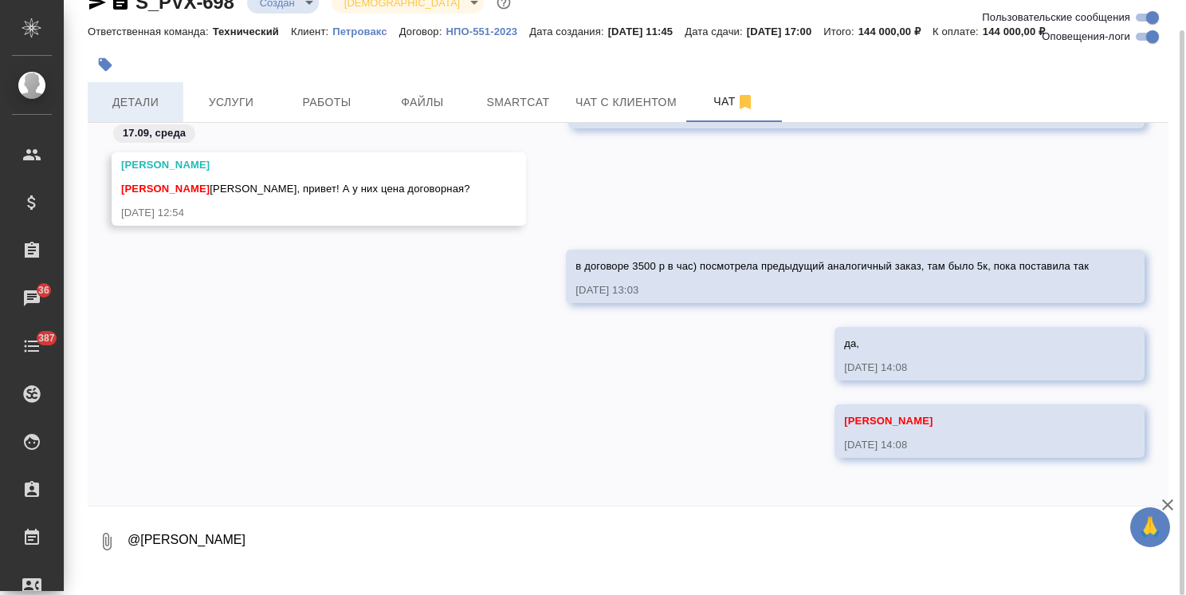
click at [140, 100] on span "Детали" at bounding box center [135, 102] width 77 height 20
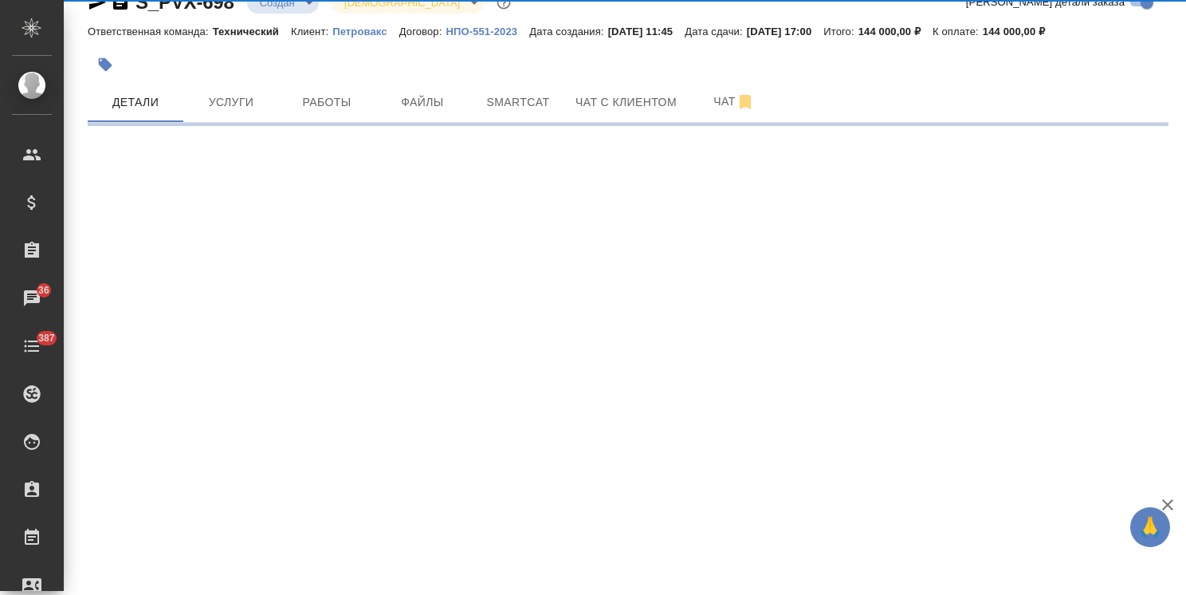
select select "RU"
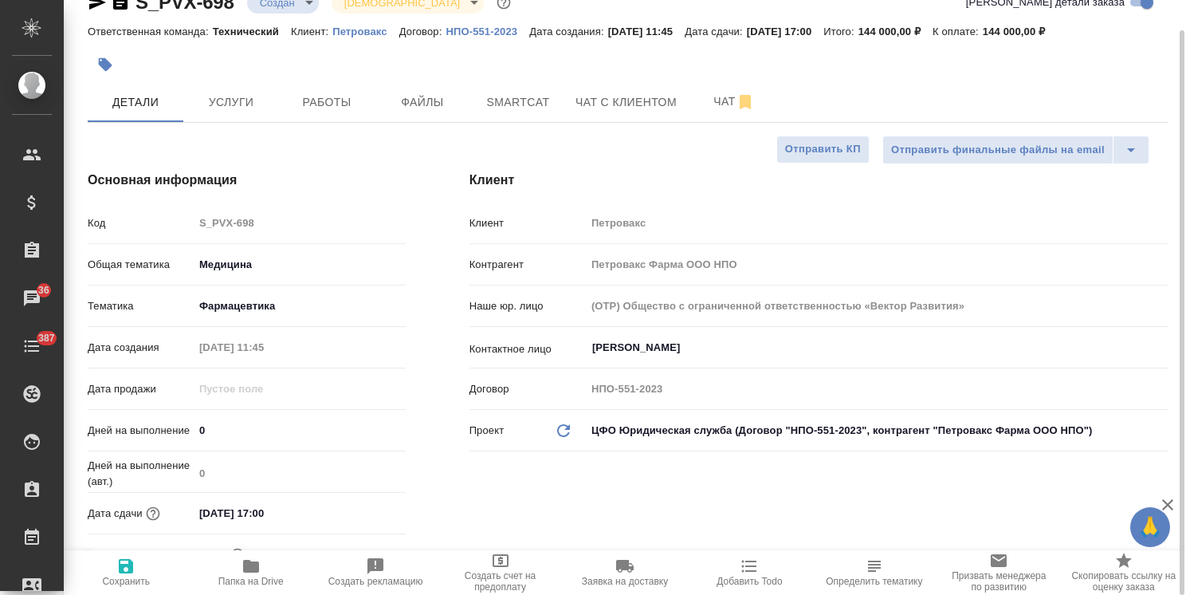
type textarea "x"
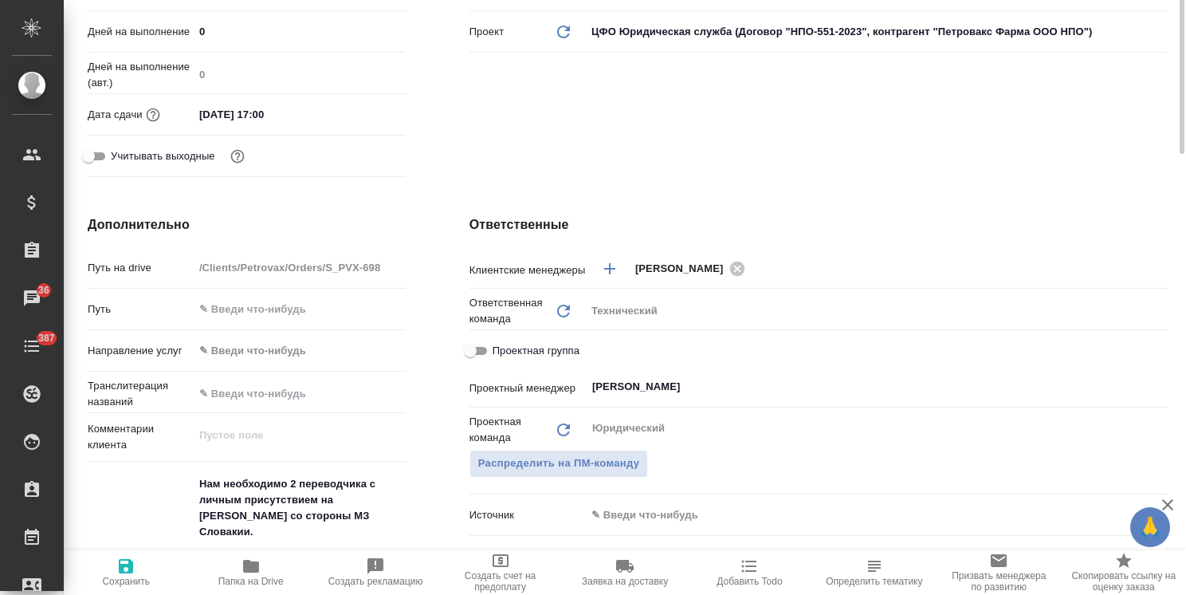
scroll to position [510, 0]
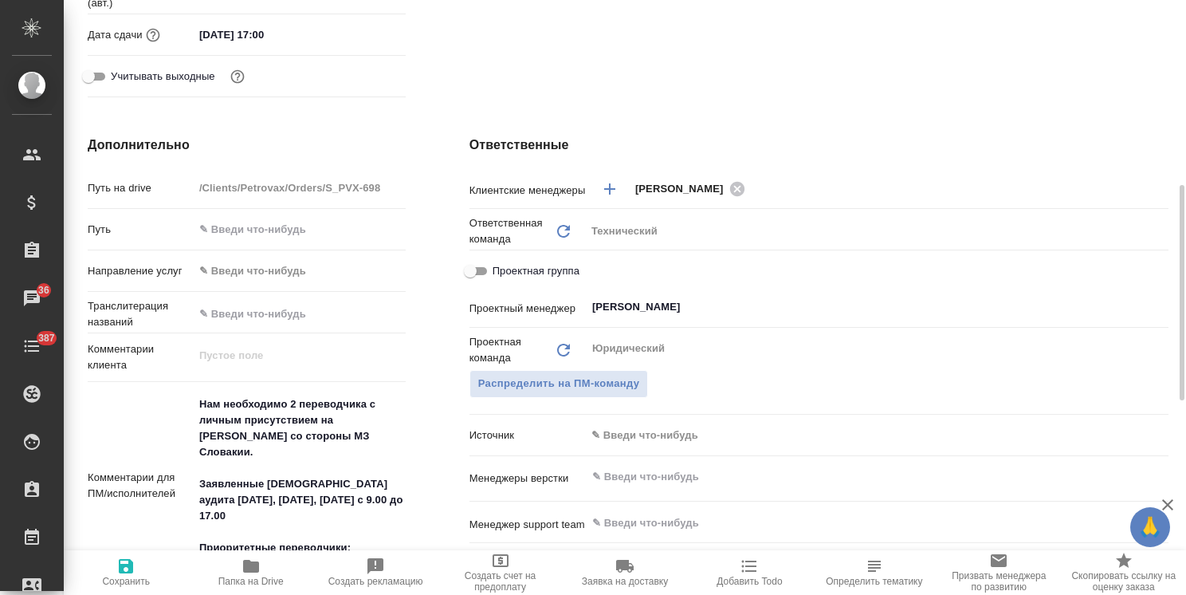
type textarea "x"
click at [198, 402] on textarea "Нам необходимо 2 переводчика с личным присутствием на аудит Петровакс со сторон…" at bounding box center [300, 484] width 212 height 186
paste textarea "англ-рус"
type textarea "англ-русНам необходимо 2 переводчика с личным присутствием на аудит Петровакс с…"
type textarea "x"
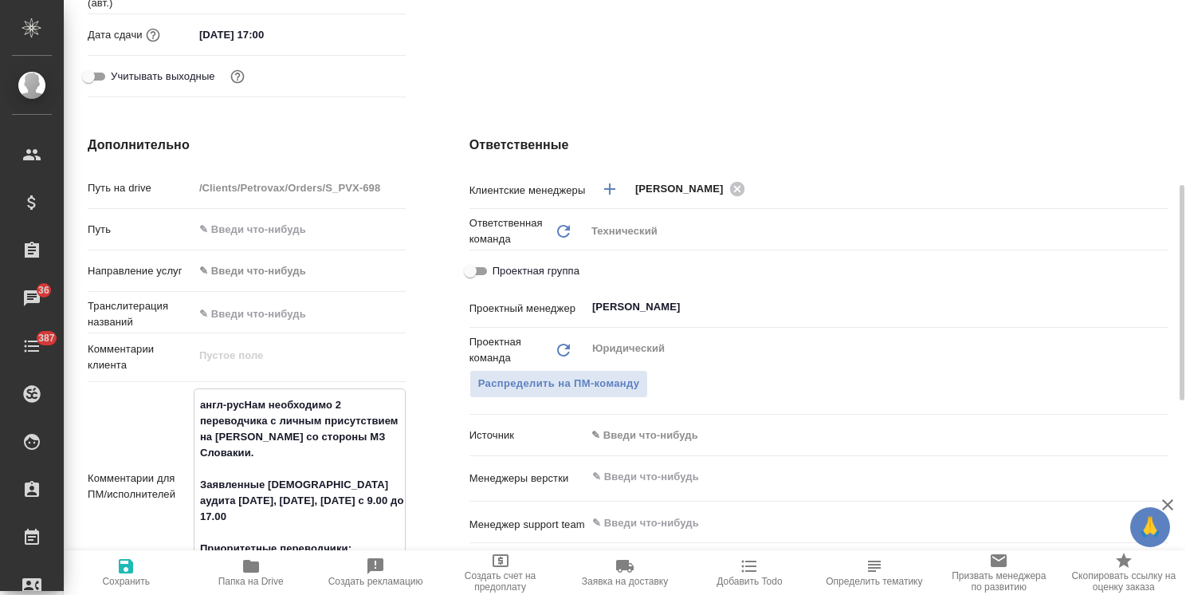
type textarea "x"
type textarea "англ-рус Нам необходимо 2 переводчика с личным присутствием на аудит Петровакс …"
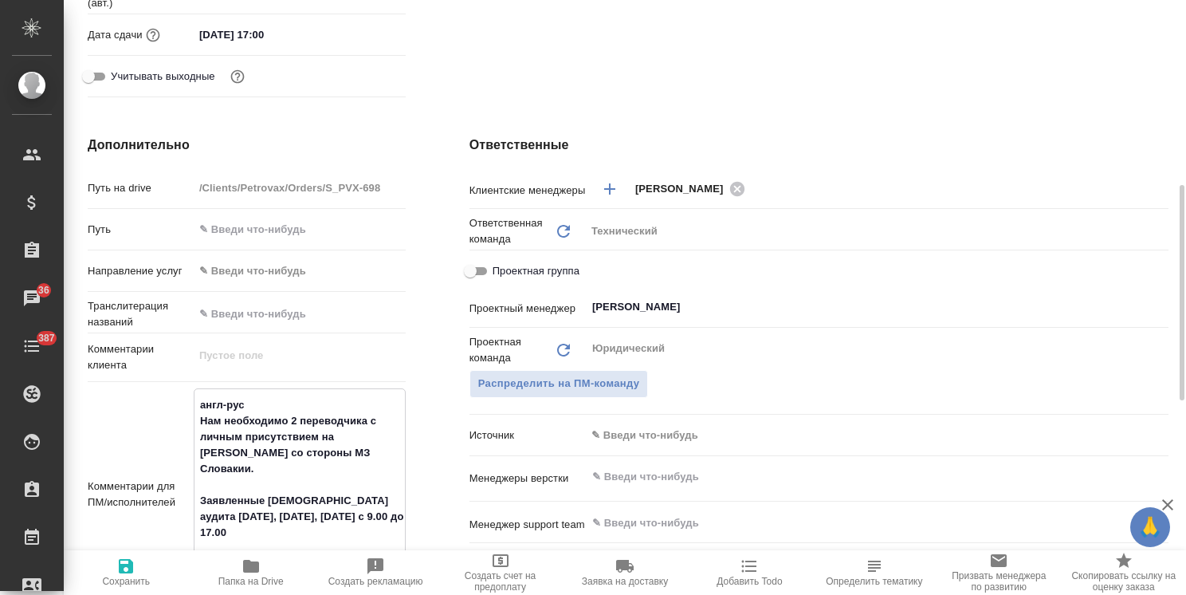
type textarea "x"
type textarea "англ-рус Нам необходимо 2 переводчика с личным присутствием на аудит Петровакс …"
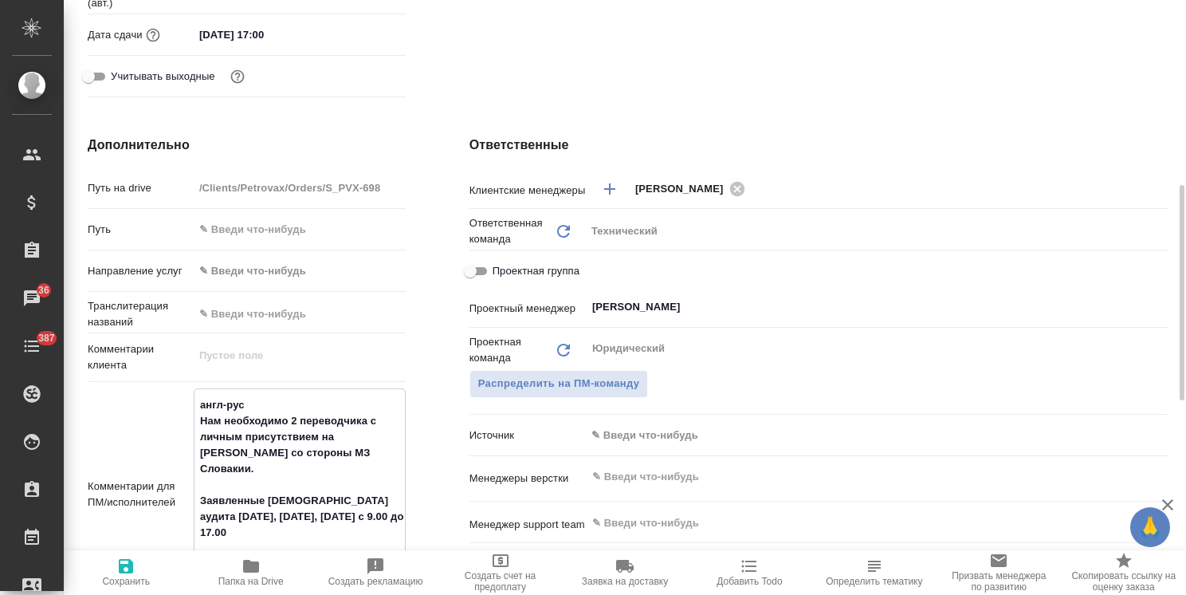
type textarea "x"
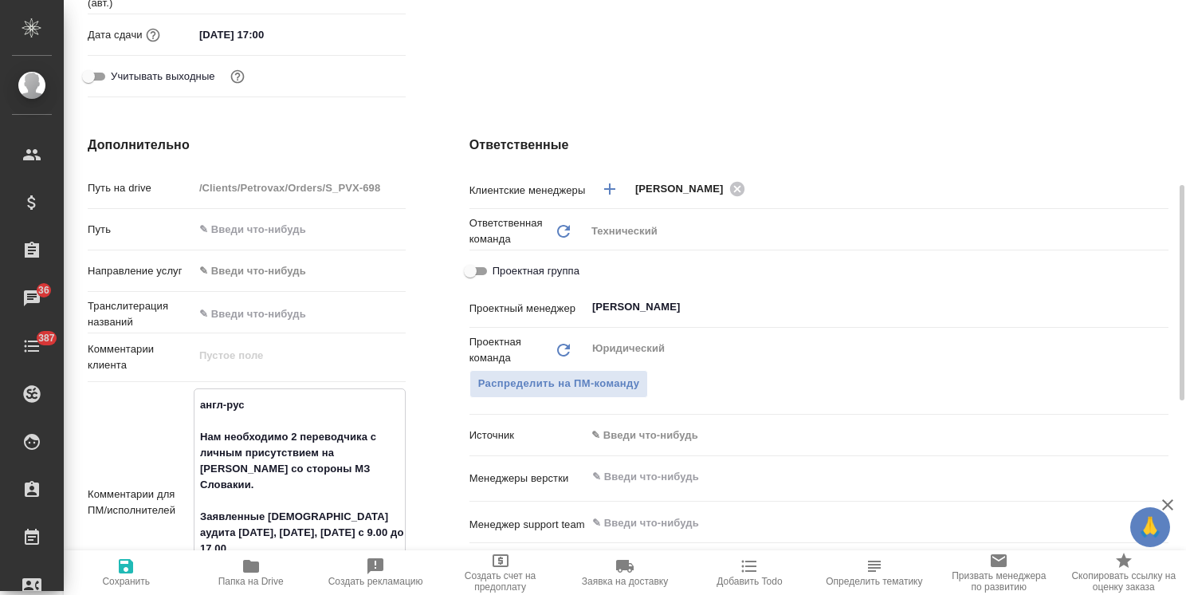
type textarea "x"
type textarea "англ-рус Нам необходимо 2 переводчика с личным присутствием на аудит Петровакс …"
type textarea "x"
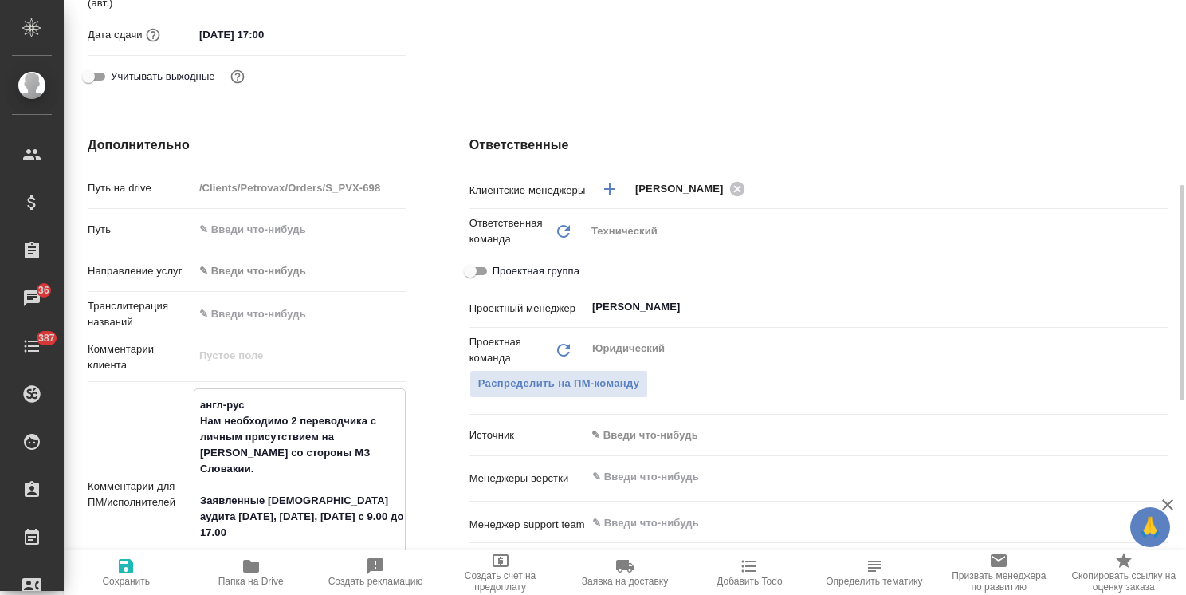
type textarea "англ-рус Нам необходимо 2 переводчика с личным присутствием на аудит Петровакс …"
type textarea "x"
click at [129, 567] on icon "button" at bounding box center [126, 566] width 14 height 14
type textarea "x"
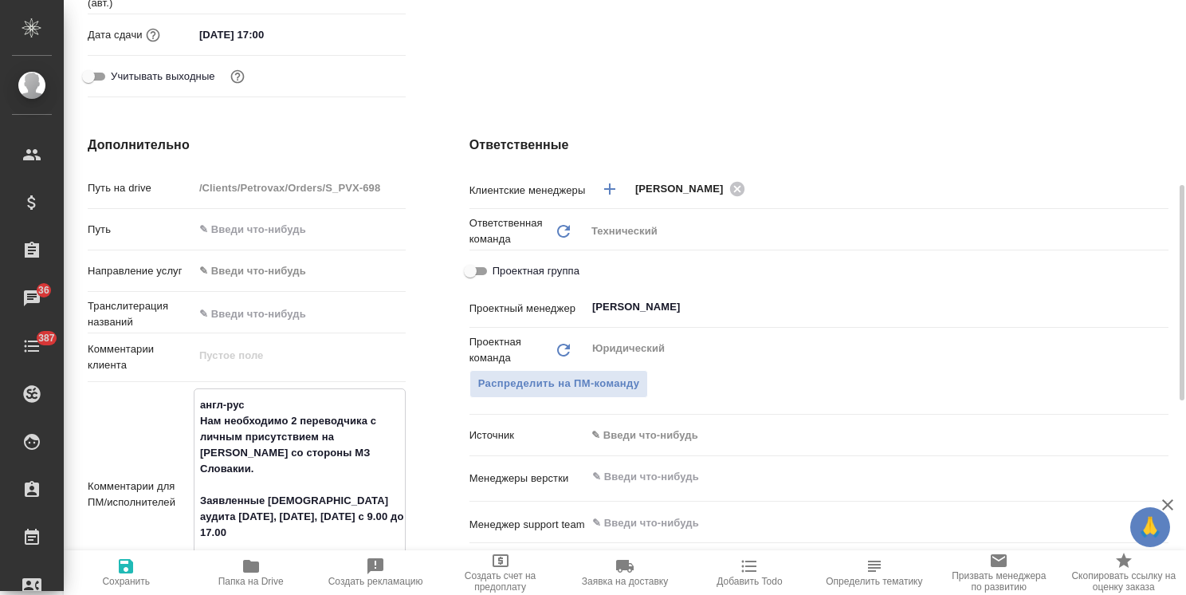
type textarea "x"
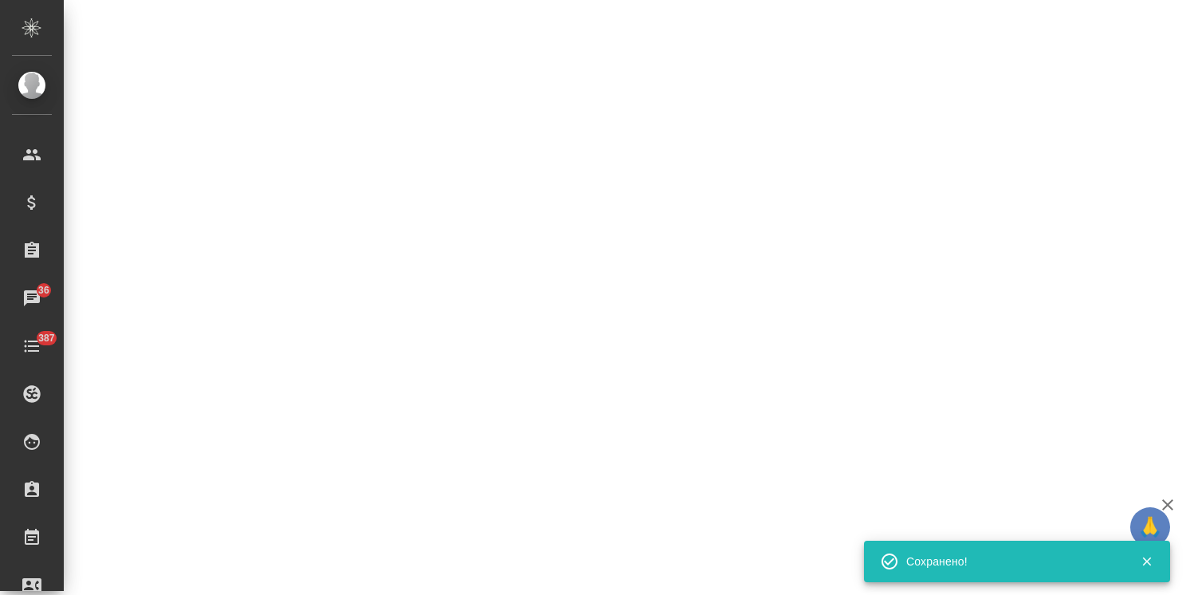
select select "RU"
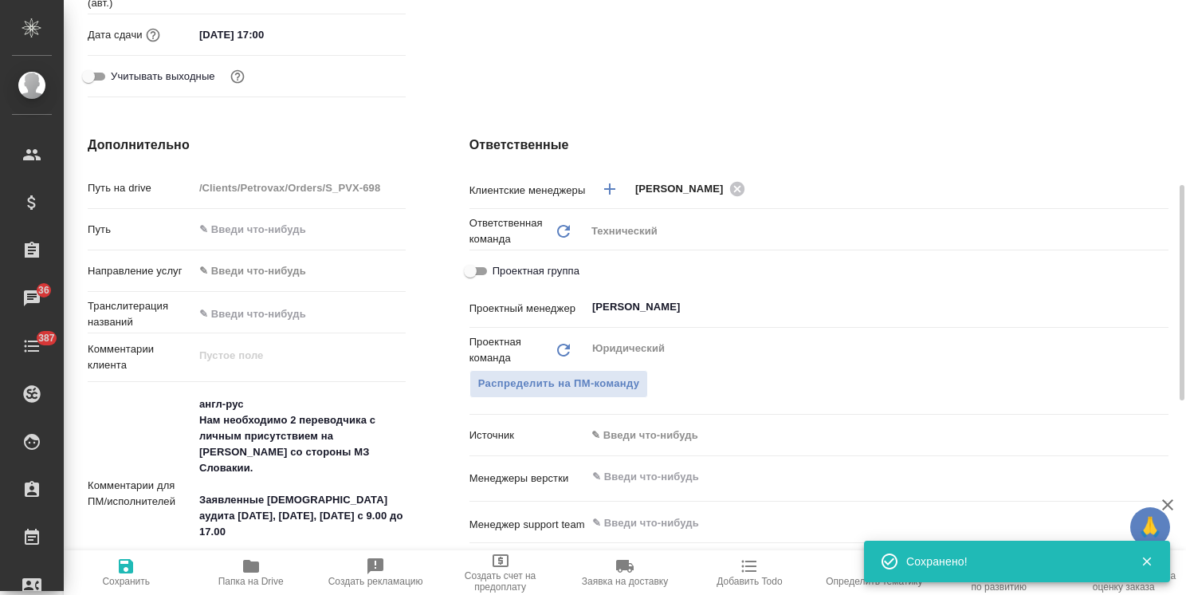
type textarea "x"
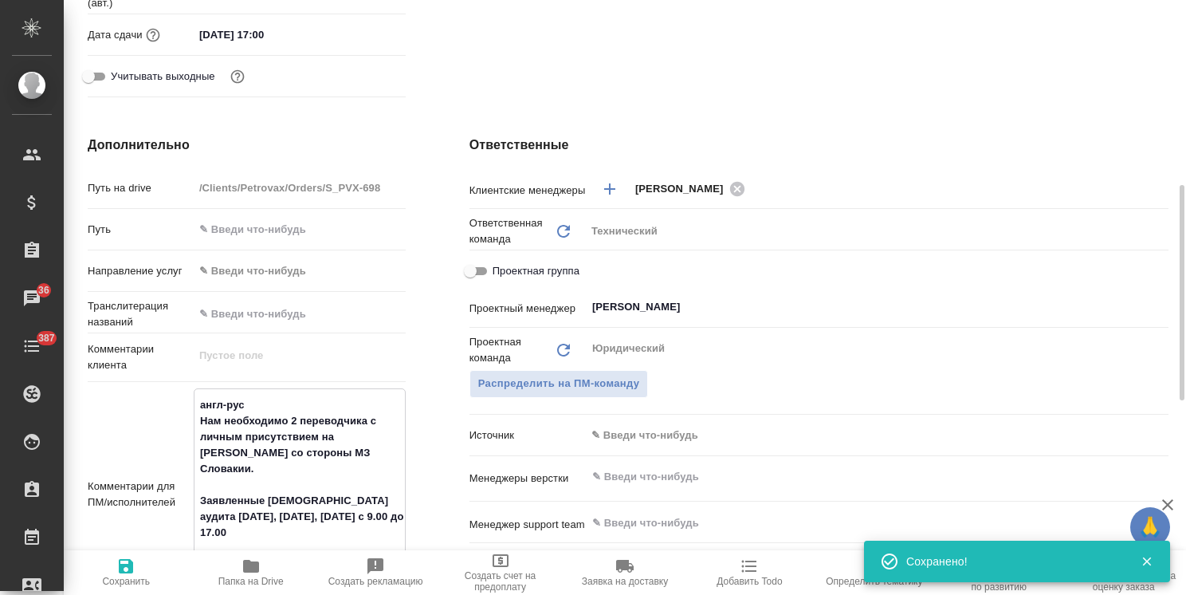
type textarea "англ-рус Нам необходимо 2 переводчика с личным присутствием на аудит Петровакс …"
type textarea "x"
type textarea "англ-рус Нам необходимо 2 переводчика с личным присутствием на аудит Петровакс …"
type textarea "x"
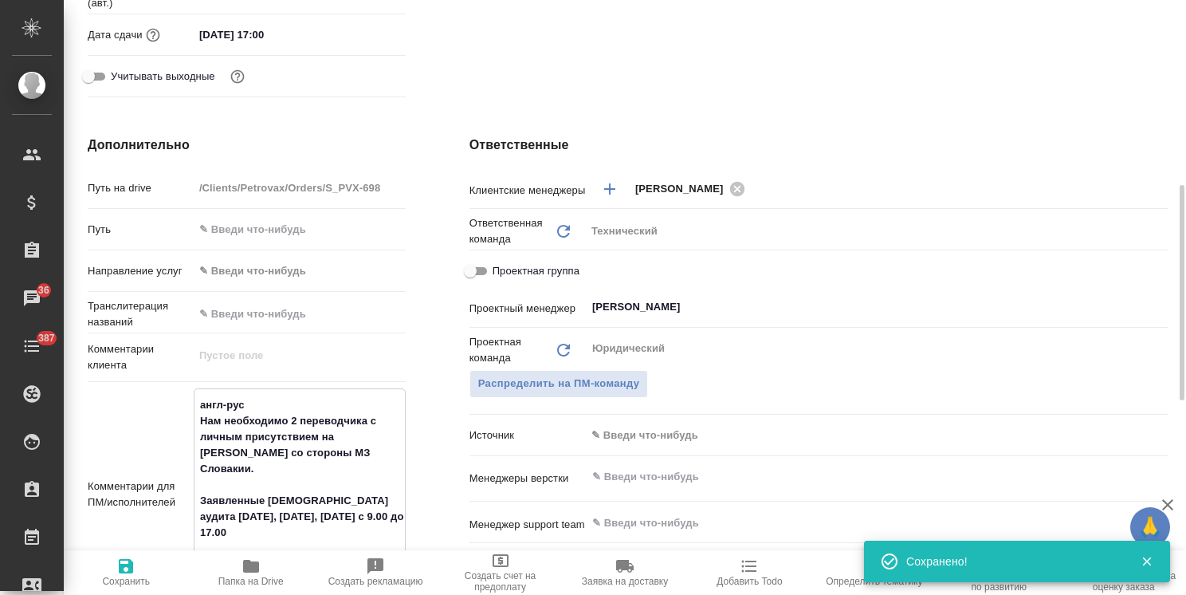
click at [129, 582] on span "Сохранить" at bounding box center [126, 580] width 48 height 11
type textarea "x"
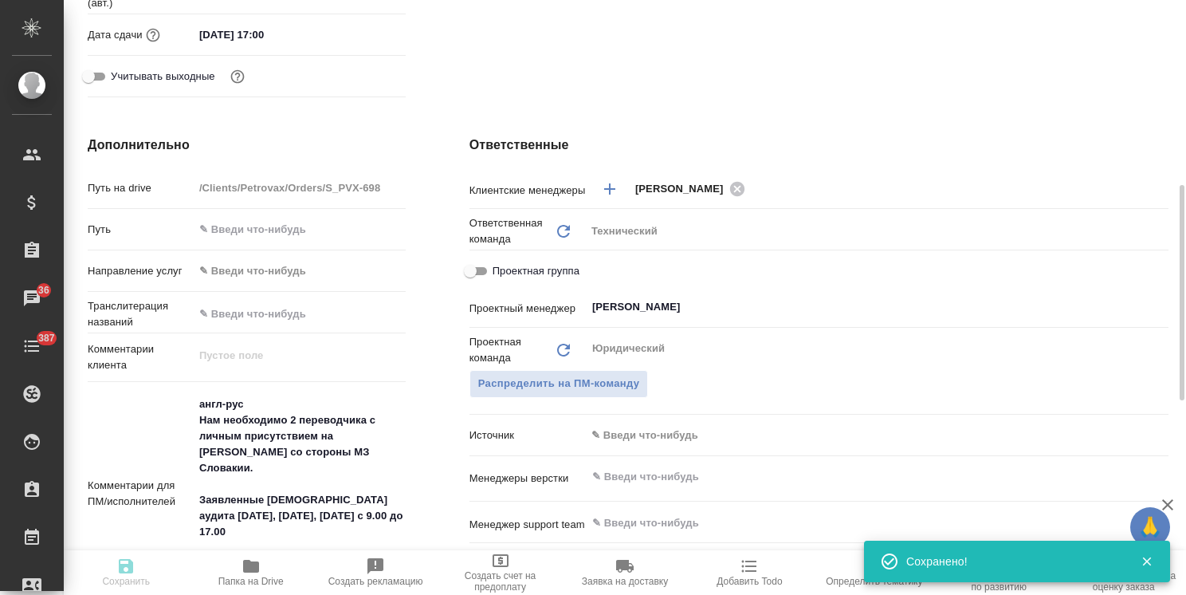
type textarea "x"
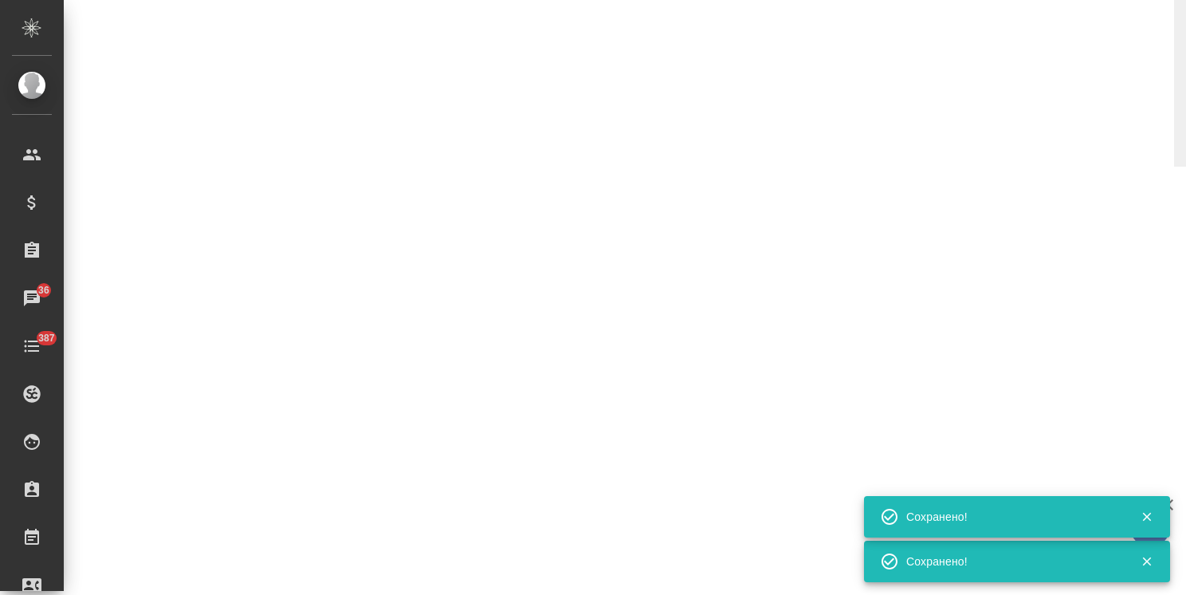
select select "RU"
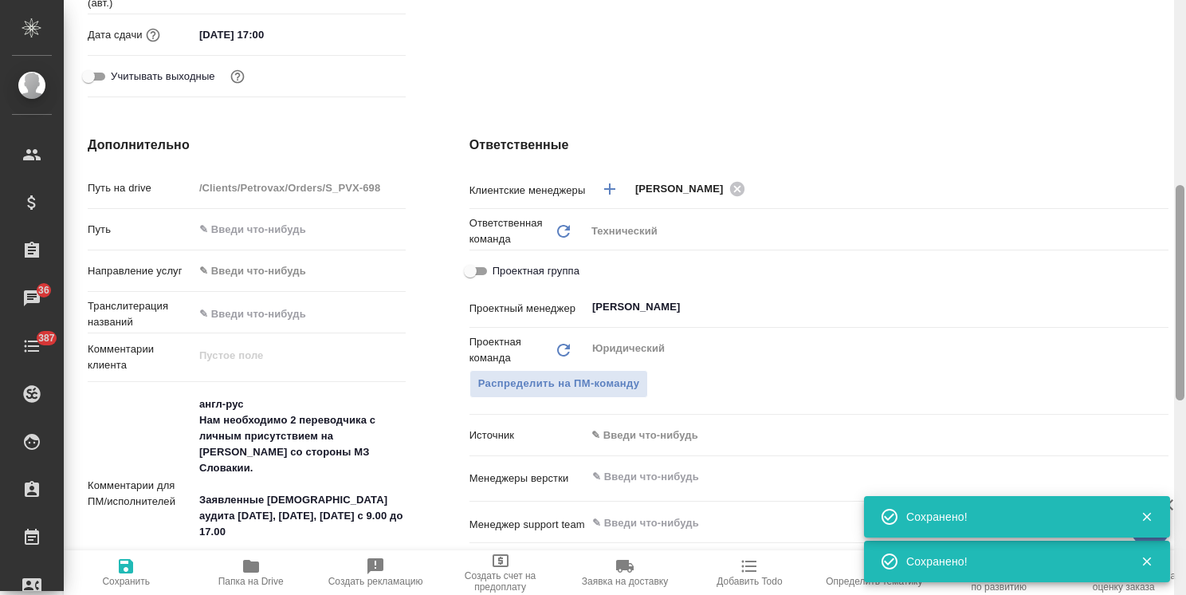
type textarea "x"
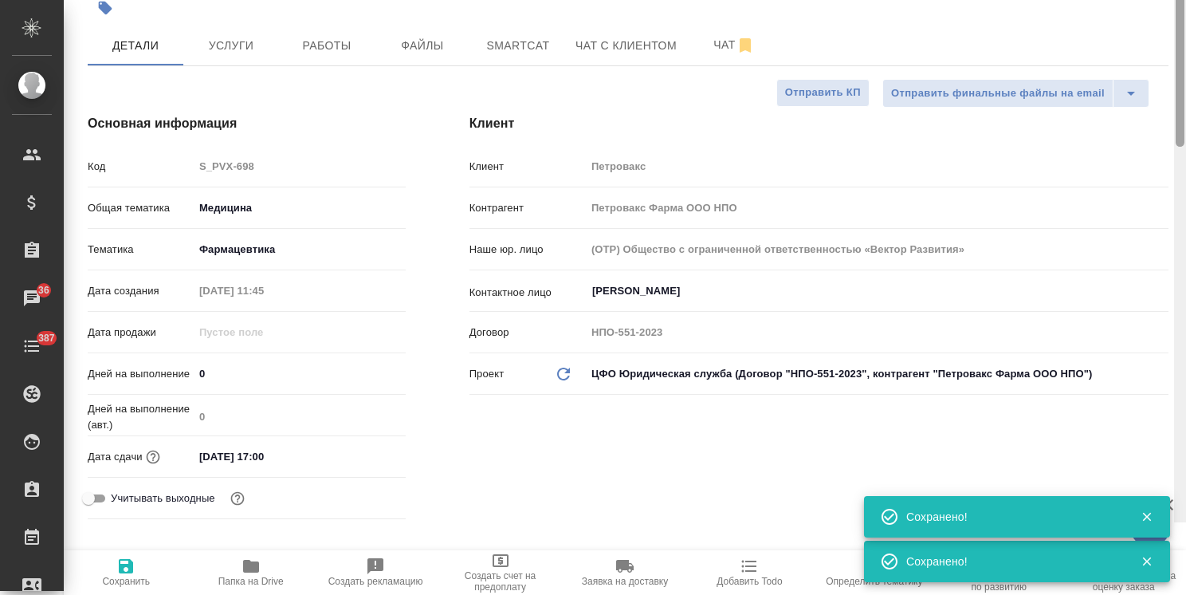
scroll to position [0, 0]
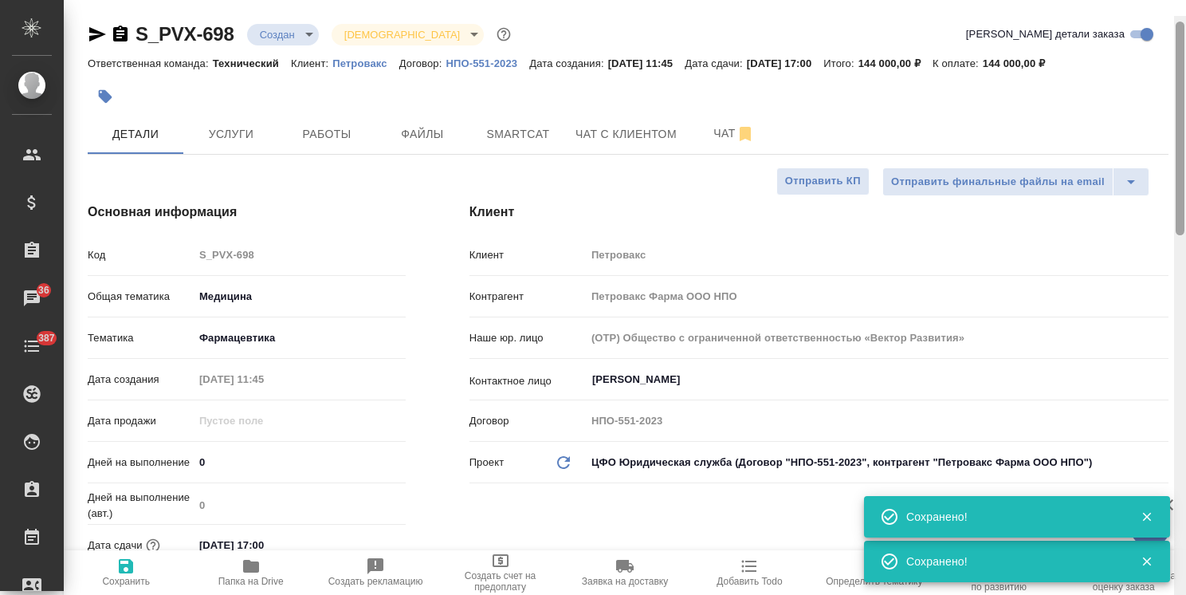
drag, startPoint x: 1179, startPoint y: 316, endPoint x: 1173, endPoint y: 63, distance: 252.7
click at [1176, 67] on div at bounding box center [1180, 129] width 9 height 214
type textarea "x"
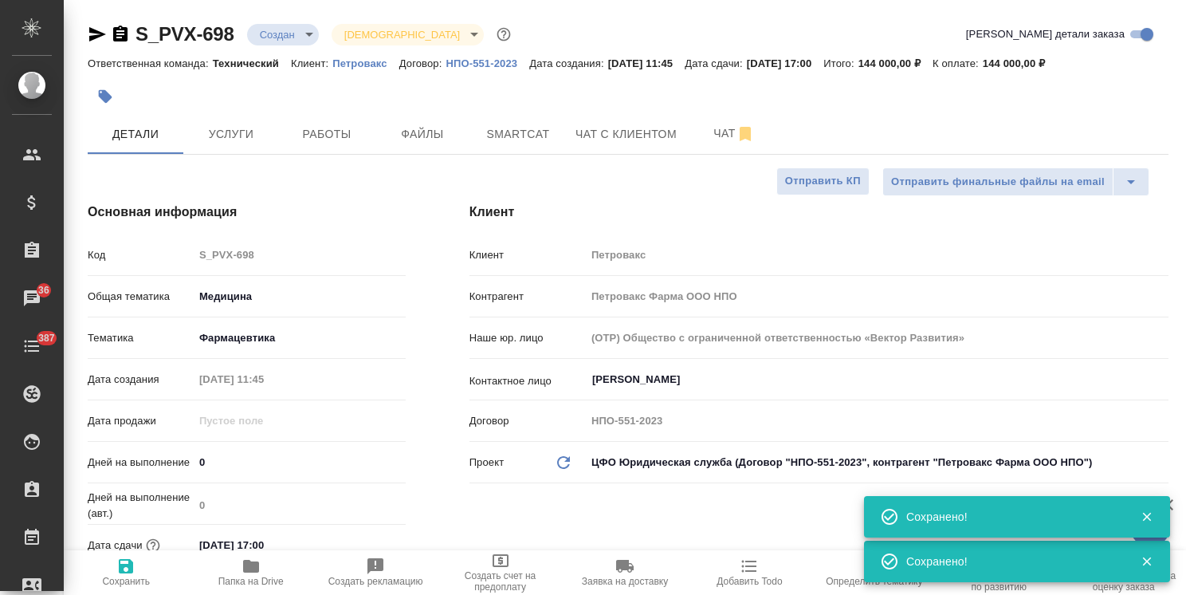
type textarea "x"
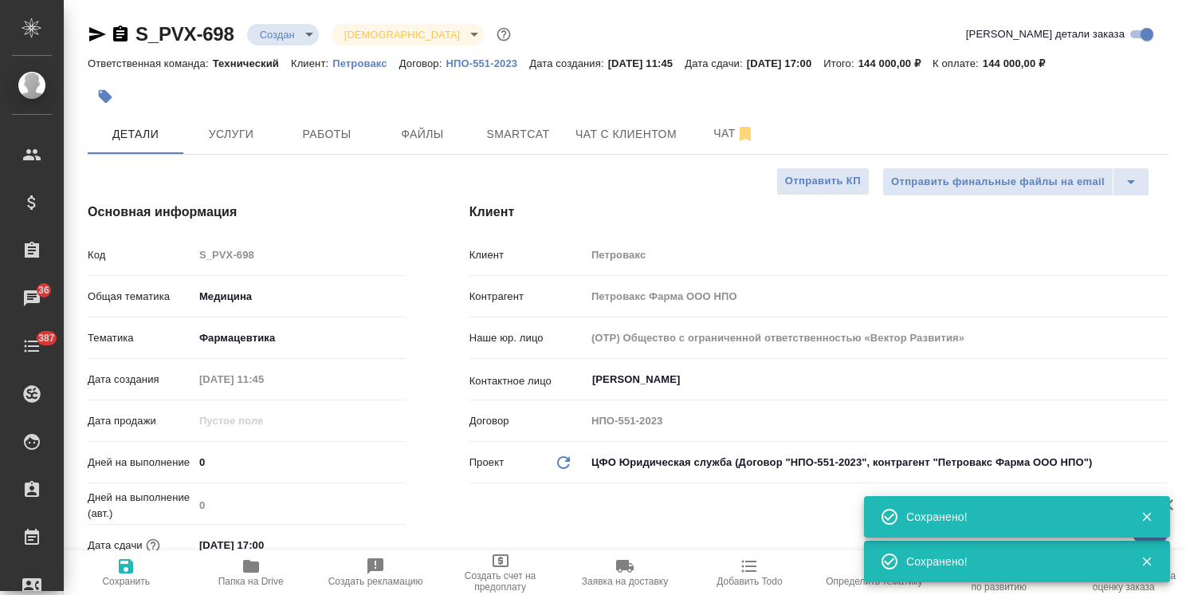
type textarea "x"
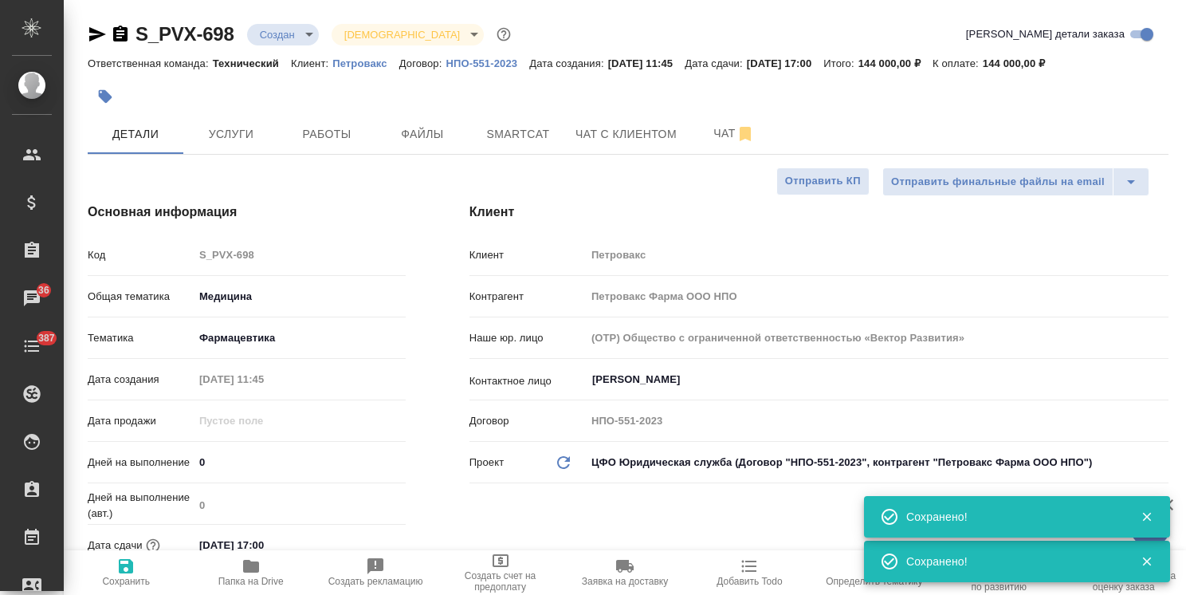
type textarea "x"
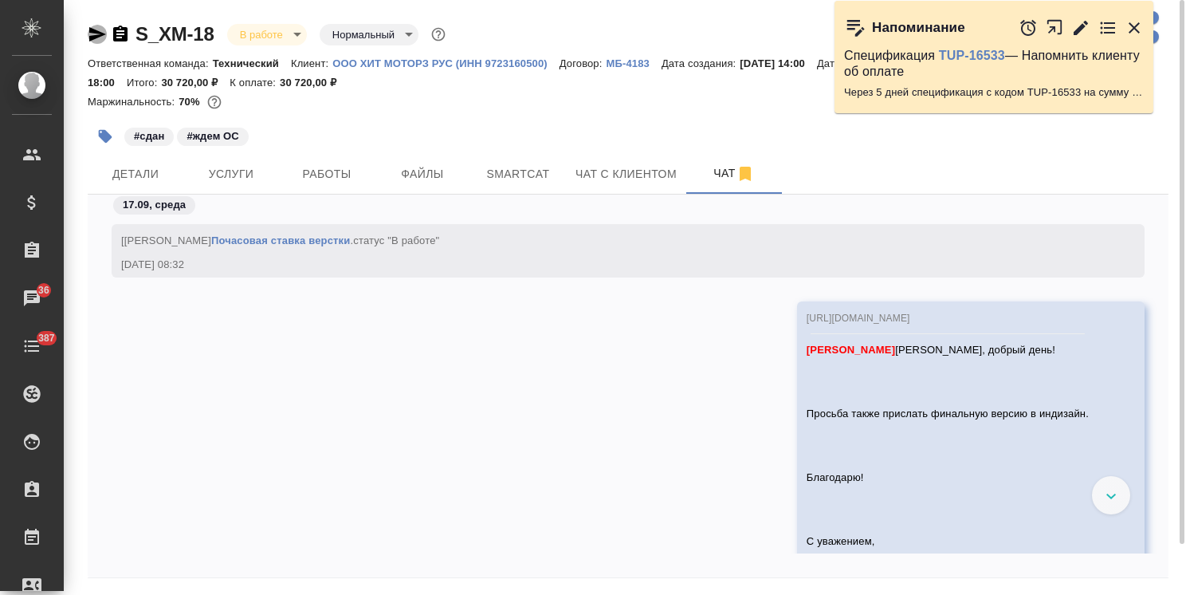
click at [98, 30] on icon "button" at bounding box center [97, 34] width 17 height 14
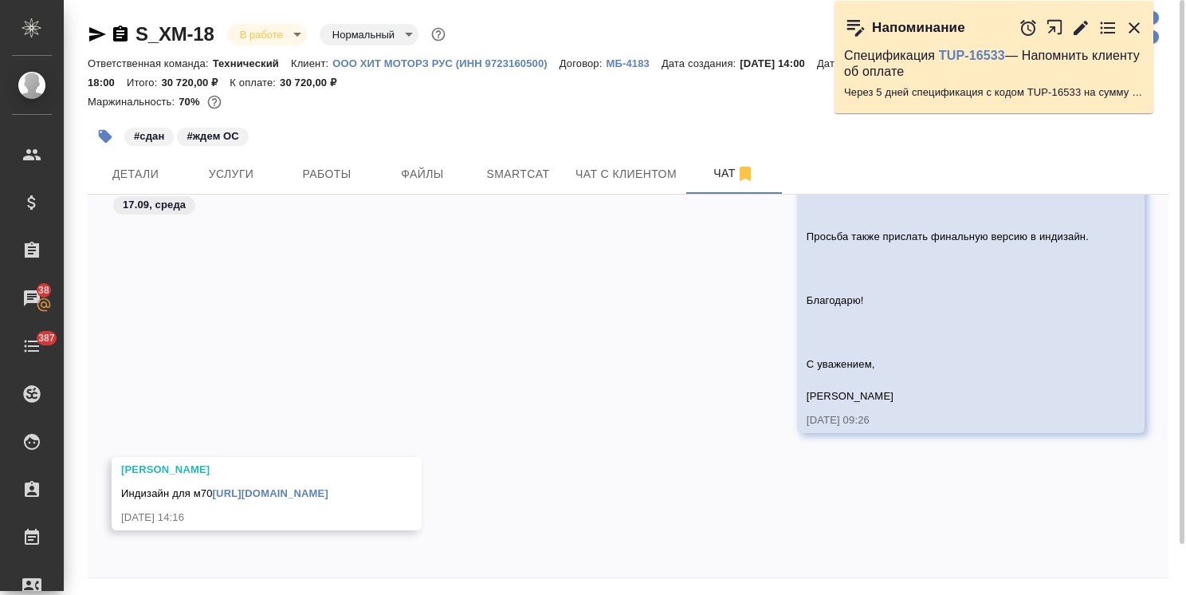
click at [270, 490] on link "https://drive.awatera.com/s/H4RGbtTCdzjbgky" at bounding box center [271, 493] width 116 height 12
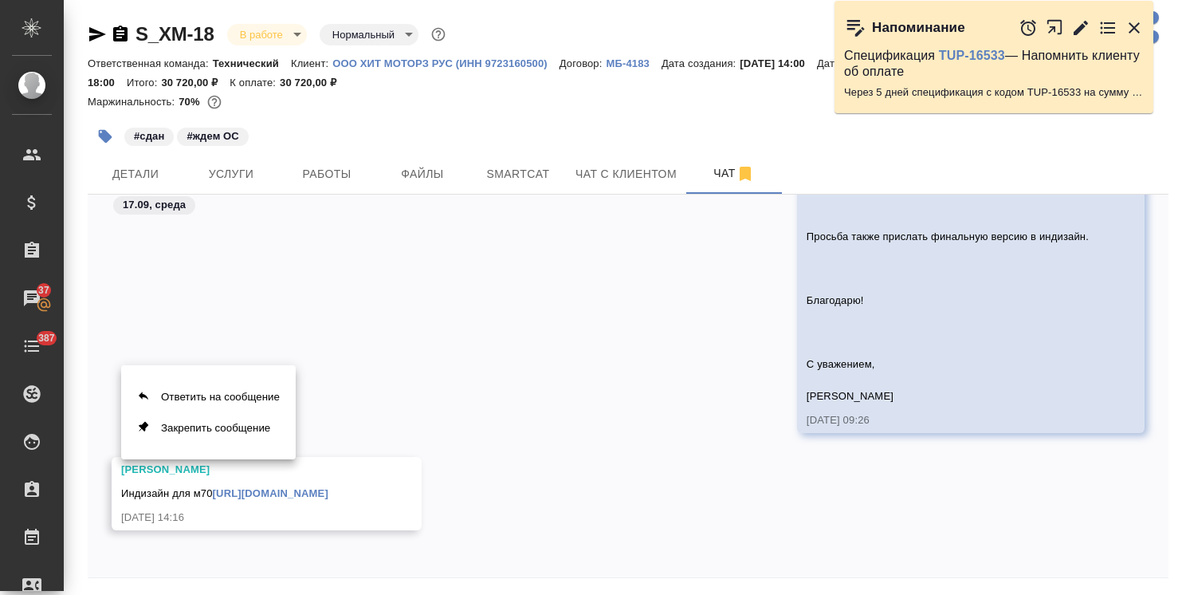
click at [461, 500] on div at bounding box center [593, 297] width 1186 height 595
click at [463, 489] on div at bounding box center [593, 297] width 1186 height 595
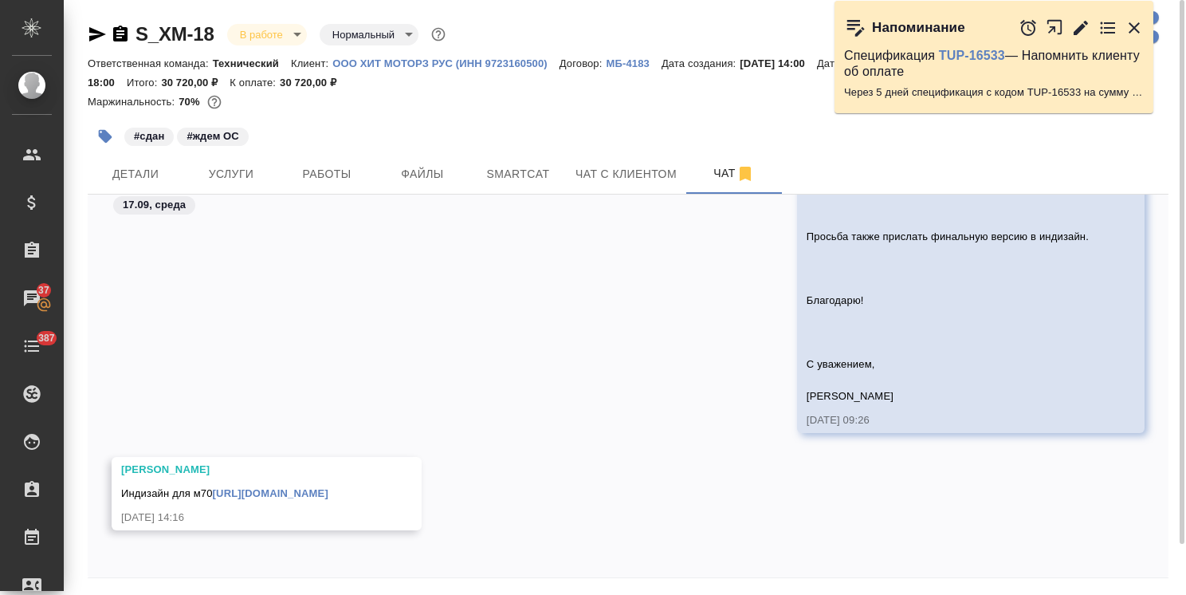
drag, startPoint x: 449, startPoint y: 493, endPoint x: 214, endPoint y: 489, distance: 235.9
click at [214, 489] on div "Малофеева Екатерина Индизайн для м70 https://drive.awatera.com/s/H4RGbtTCdzjbgk…" at bounding box center [267, 493] width 310 height 73
copy link "https://drive.awatera.com/s/H4RGbtTCdzjbgky"
drag, startPoint x: 216, startPoint y: 18, endPoint x: 114, endPoint y: 2, distance: 103.2
click at [134, 24] on div "S_XM-18 В работе inProgress Нормальный normal Ответственная команда: Технически…" at bounding box center [628, 325] width 1098 height 650
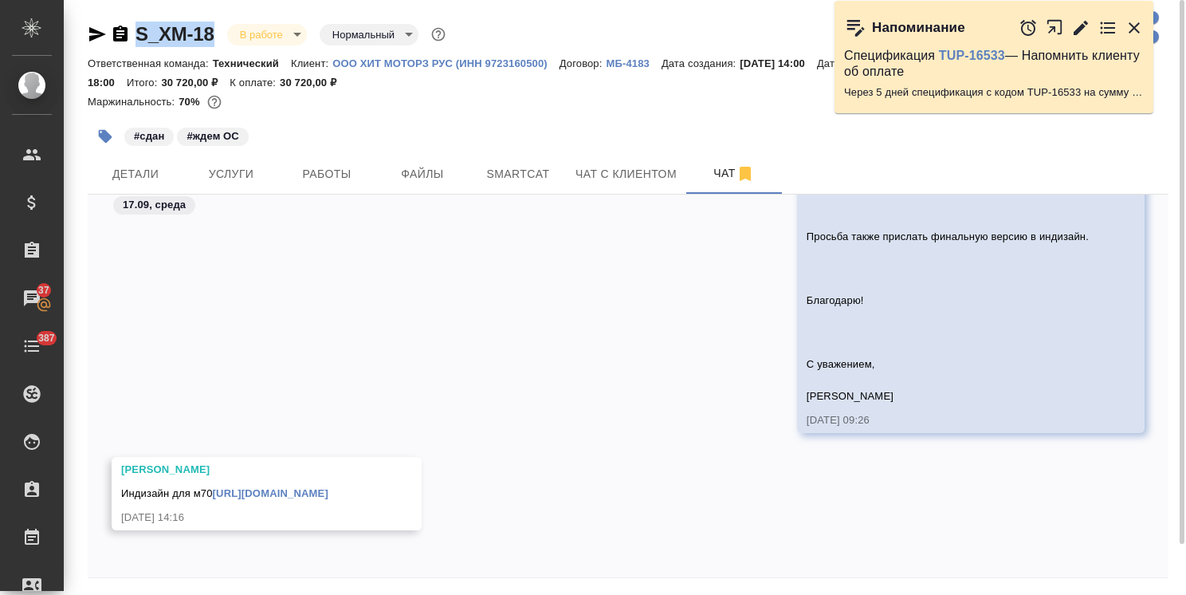
copy link "S_XM-18"
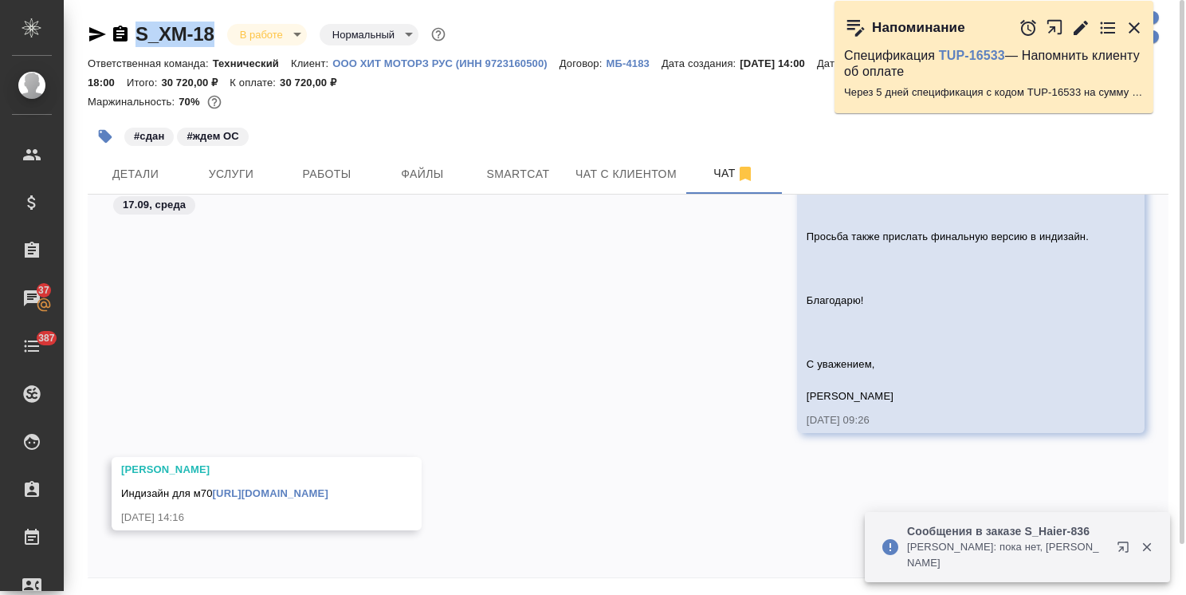
drag, startPoint x: 456, startPoint y: 490, endPoint x: 217, endPoint y: 492, distance: 239.1
click at [217, 492] on div "Малофеева Екатерина Индизайн для м70 https://drive.awatera.com/s/H4RGbtTCdzjbgk…" at bounding box center [267, 493] width 310 height 73
copy link "https://drive.awatera.com/s/H4RGbtTCdzjbgky"
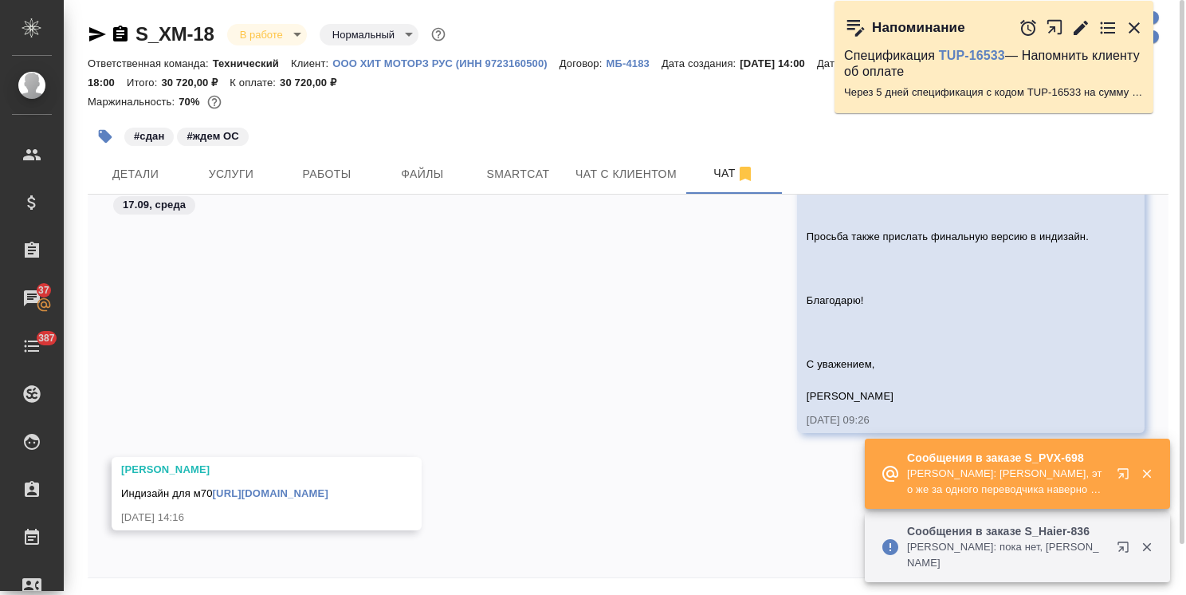
click at [237, 564] on div "17.09, среда [Яковлев Сергей] Работа Почасовая ставка верстки . статус "В работ…" at bounding box center [628, 385] width 1081 height 383
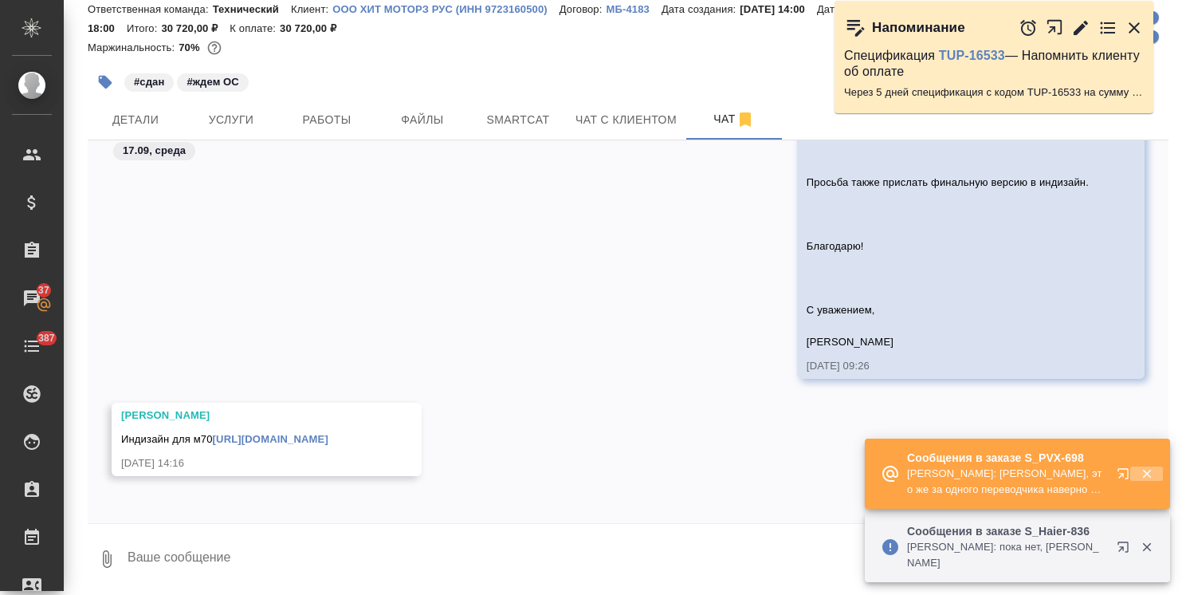
click at [1143, 475] on icon "button" at bounding box center [1147, 473] width 14 height 14
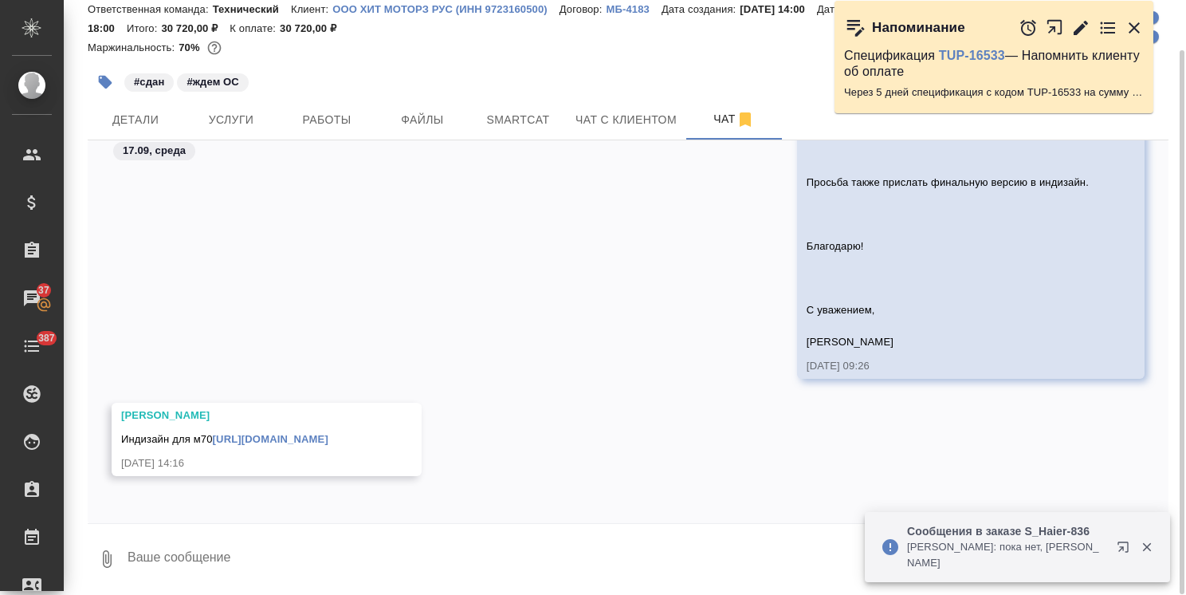
click at [302, 555] on textarea at bounding box center [647, 559] width 1042 height 54
type textarea "Спасибо"
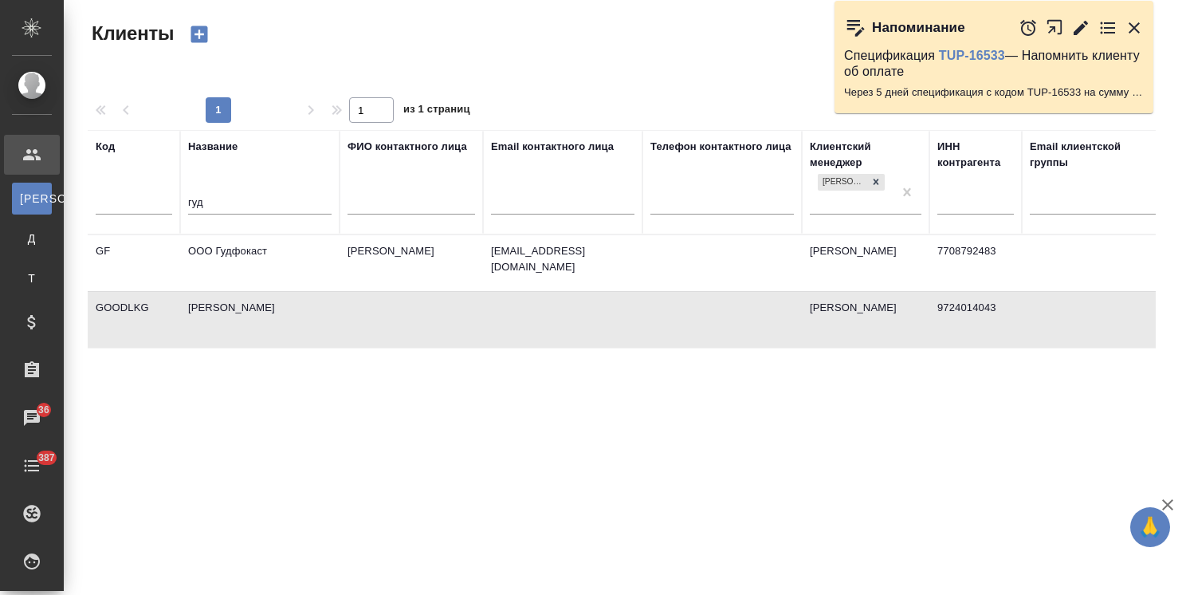
select select "RU"
drag, startPoint x: 248, startPoint y: 199, endPoint x: 109, endPoint y: 198, distance: 138.7
click at [109, 198] on tr "Код Название гуд ФИО контактного лица Email контактного лица Телефон контактног…" at bounding box center [690, 182] width 1205 height 104
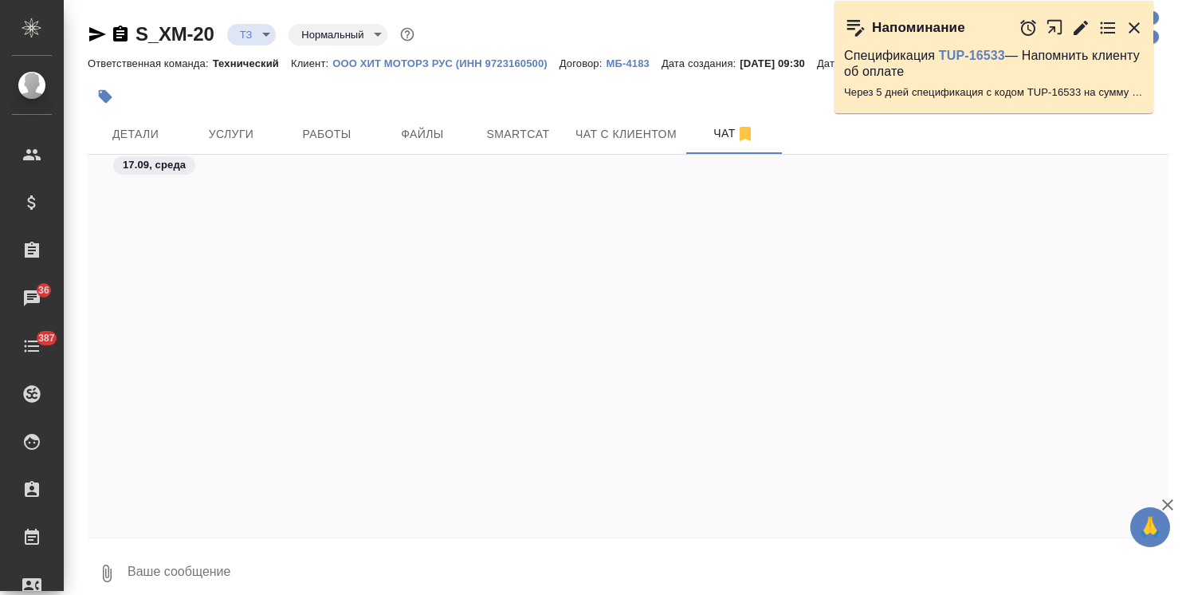
scroll to position [1653, 0]
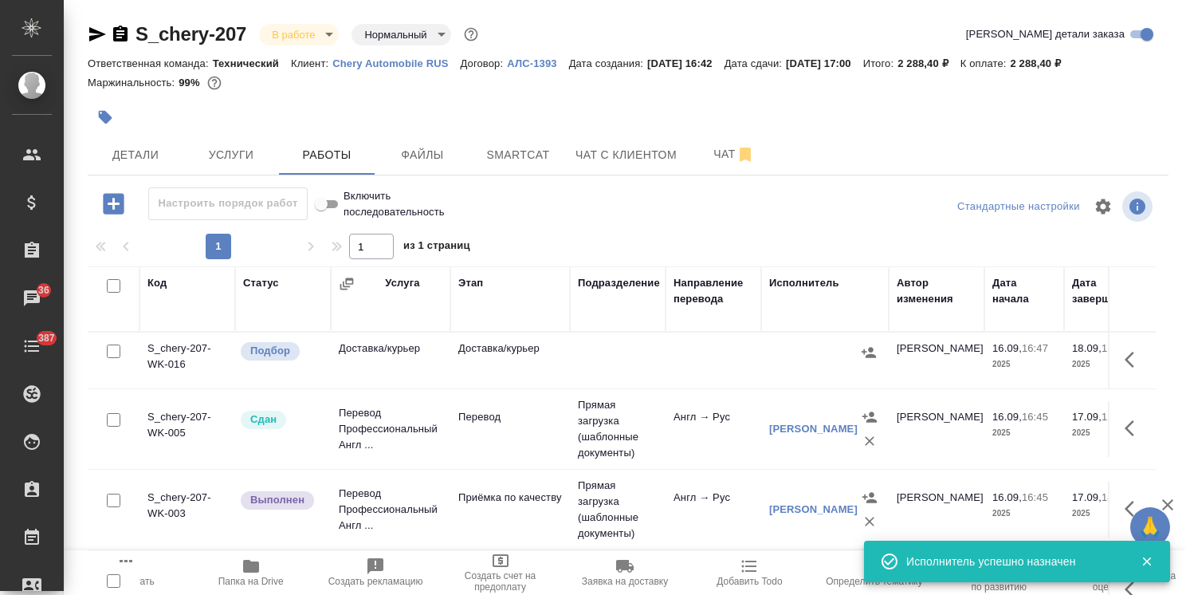
click at [253, 575] on icon "button" at bounding box center [250, 565] width 19 height 19
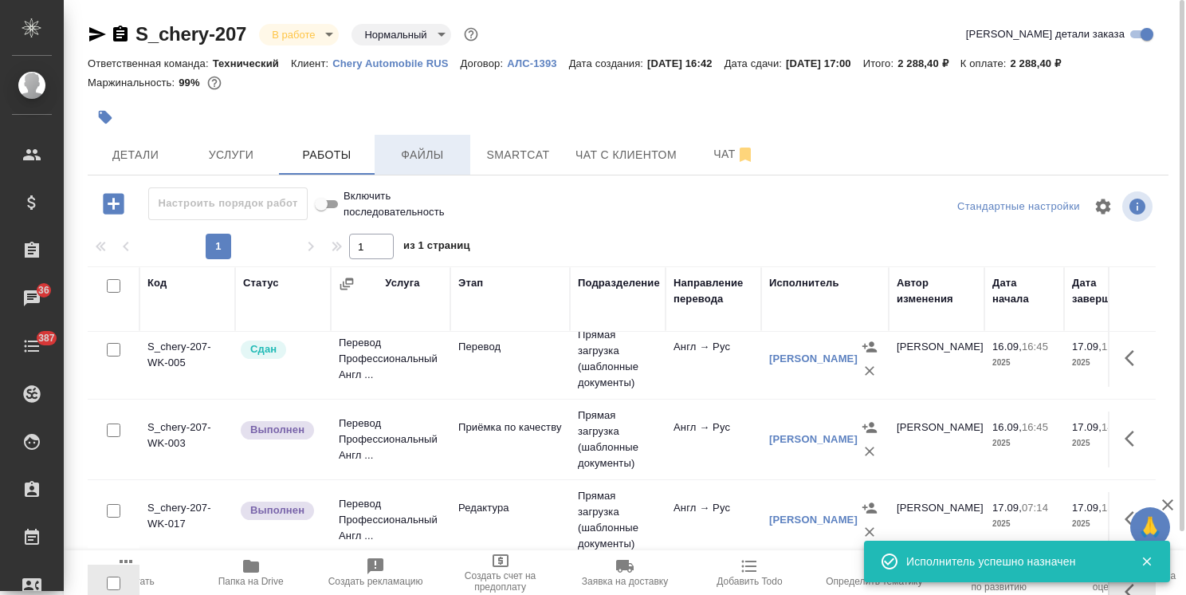
click at [422, 161] on span "Файлы" at bounding box center [422, 155] width 77 height 20
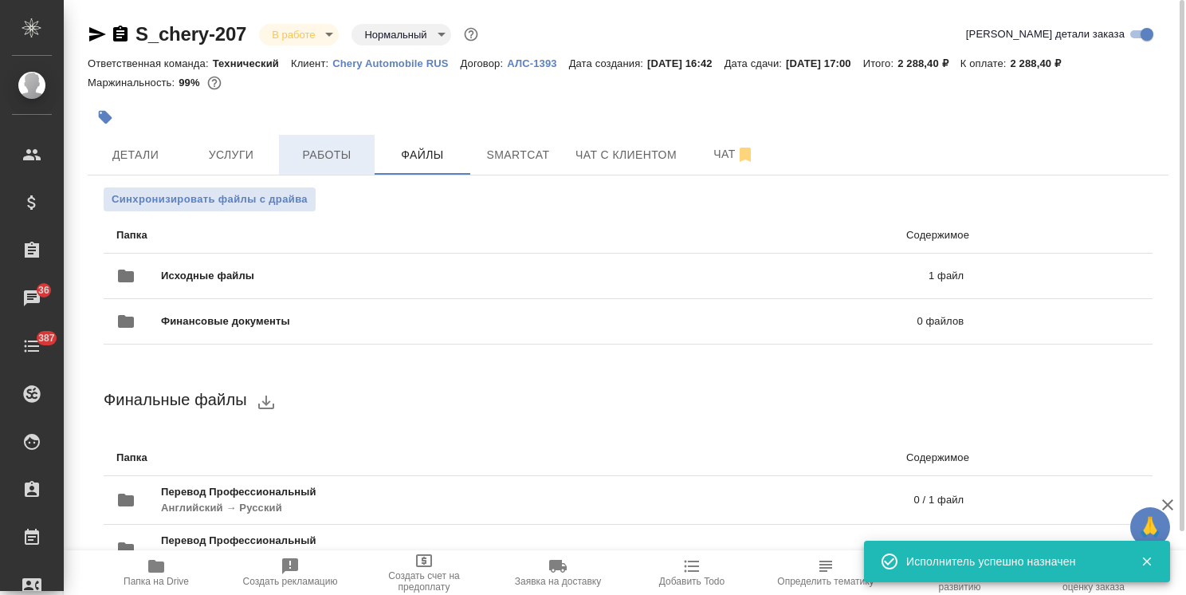
click at [335, 163] on span "Работы" at bounding box center [326, 155] width 77 height 20
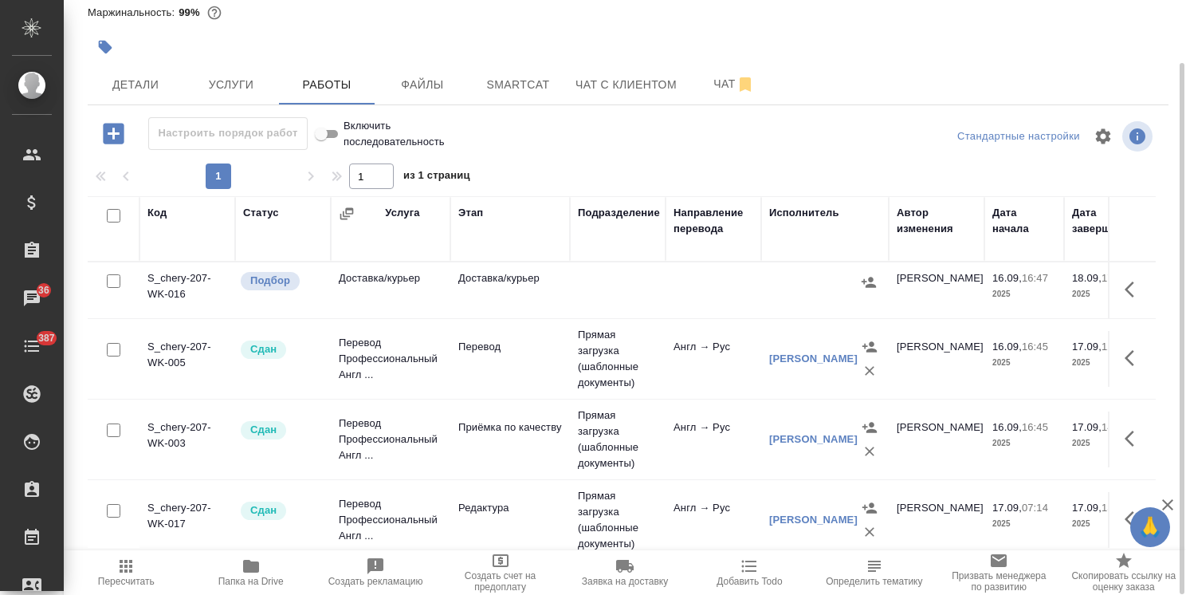
scroll to position [80, 0]
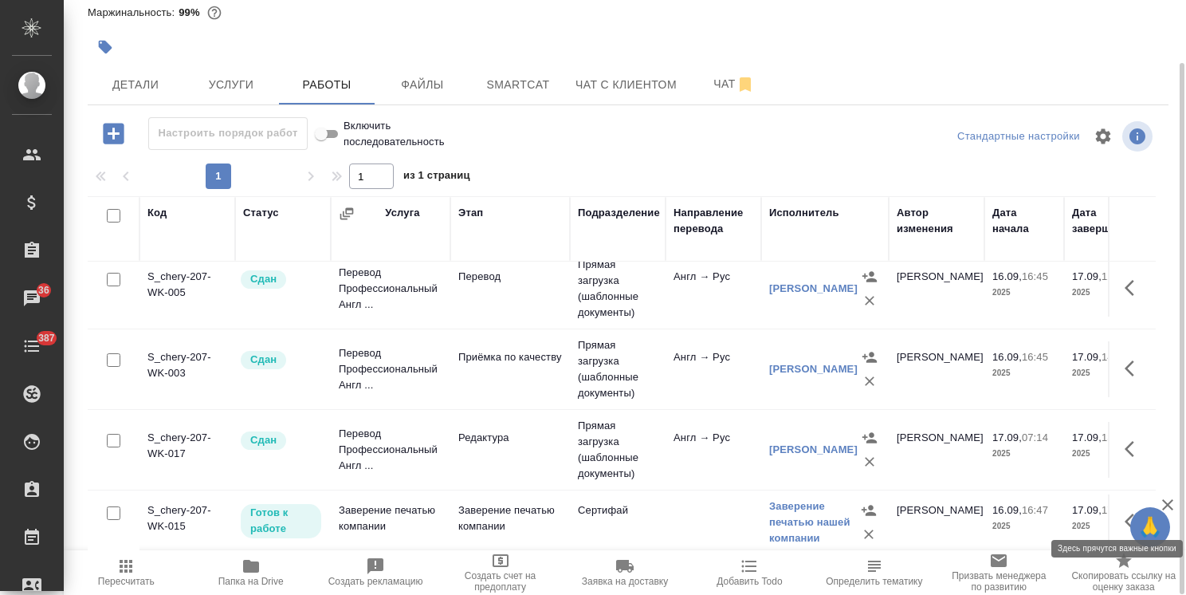
click at [1124, 512] on icon "button" at bounding box center [1133, 521] width 19 height 19
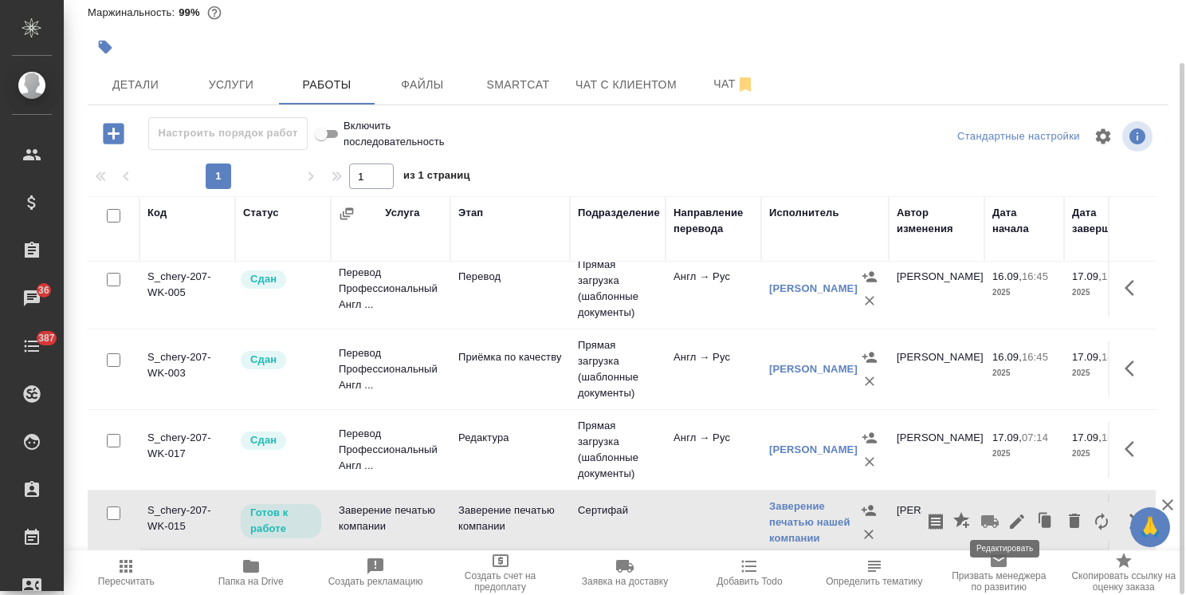
click at [1010, 514] on icon "button" at bounding box center [1017, 521] width 14 height 14
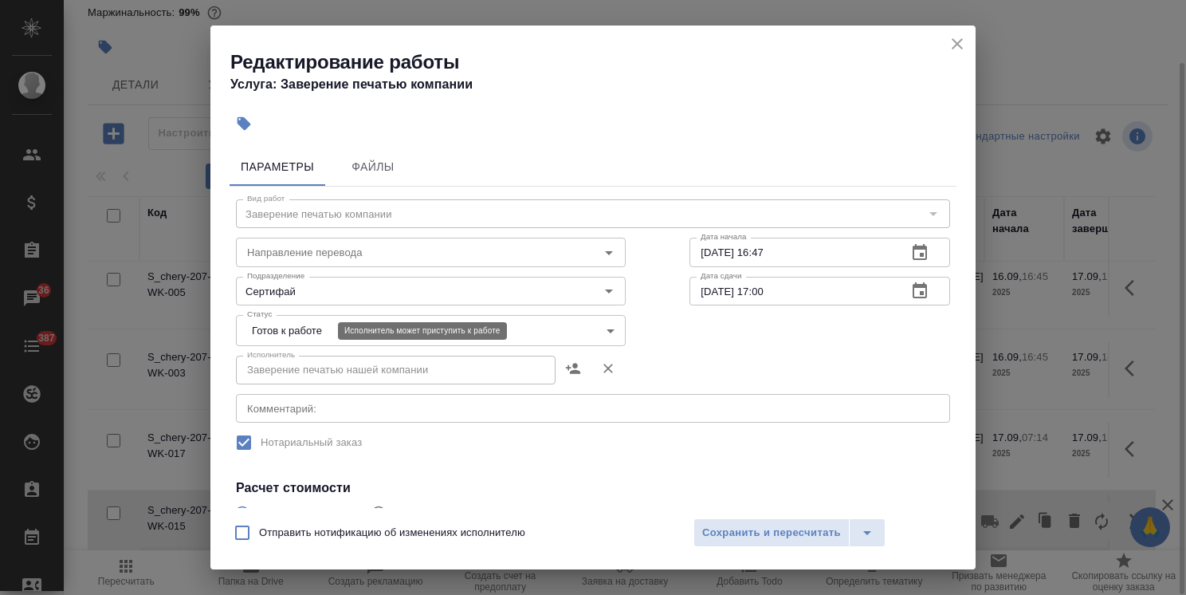
click at [274, 324] on body "🙏 .cls-1 fill:#fff; AWATERA Usmanova Olga Клиенты Спецификации Заказы 36 Чаты 3…" at bounding box center [593, 297] width 1186 height 595
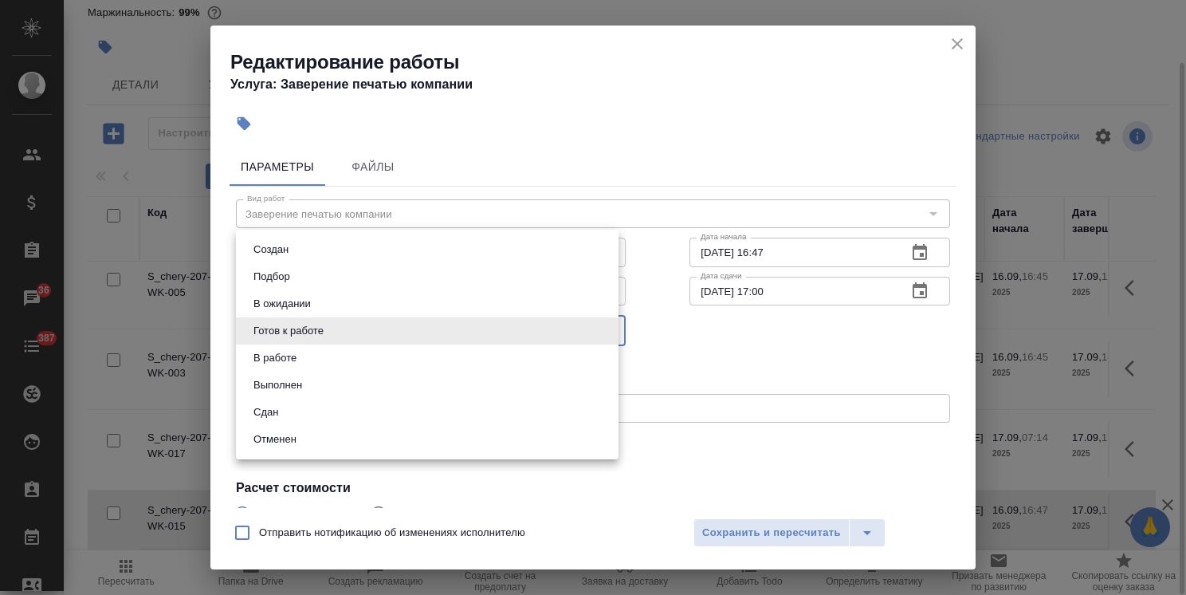
click at [281, 404] on button "Сдан" at bounding box center [266, 412] width 34 height 18
type input "closed"
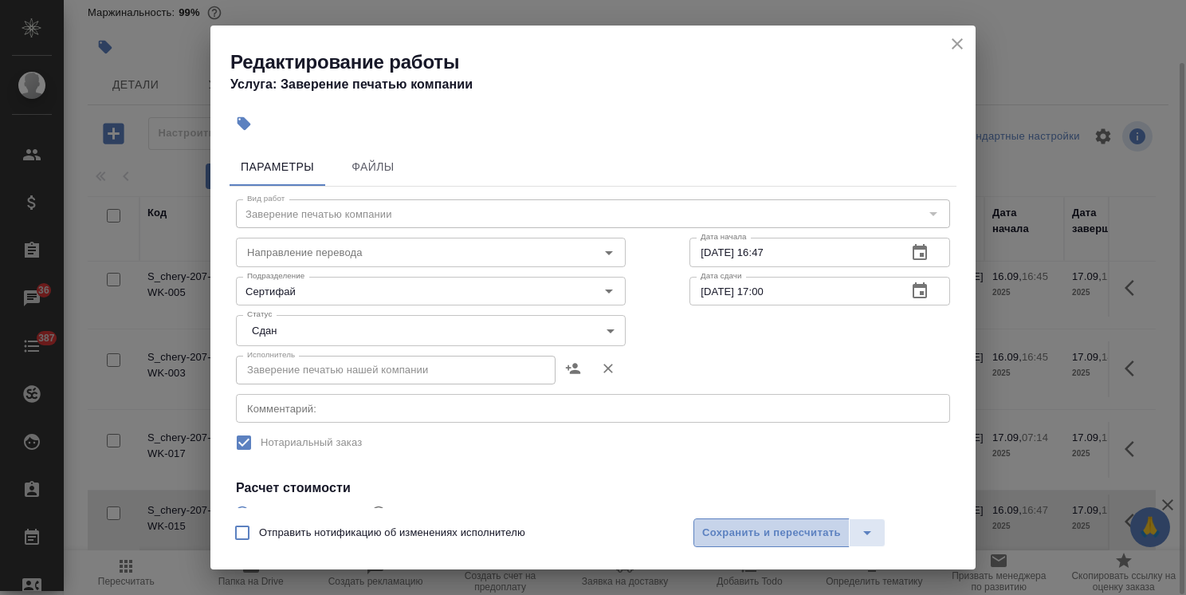
click at [723, 524] on span "Сохранить и пересчитать" at bounding box center [771, 533] width 139 height 18
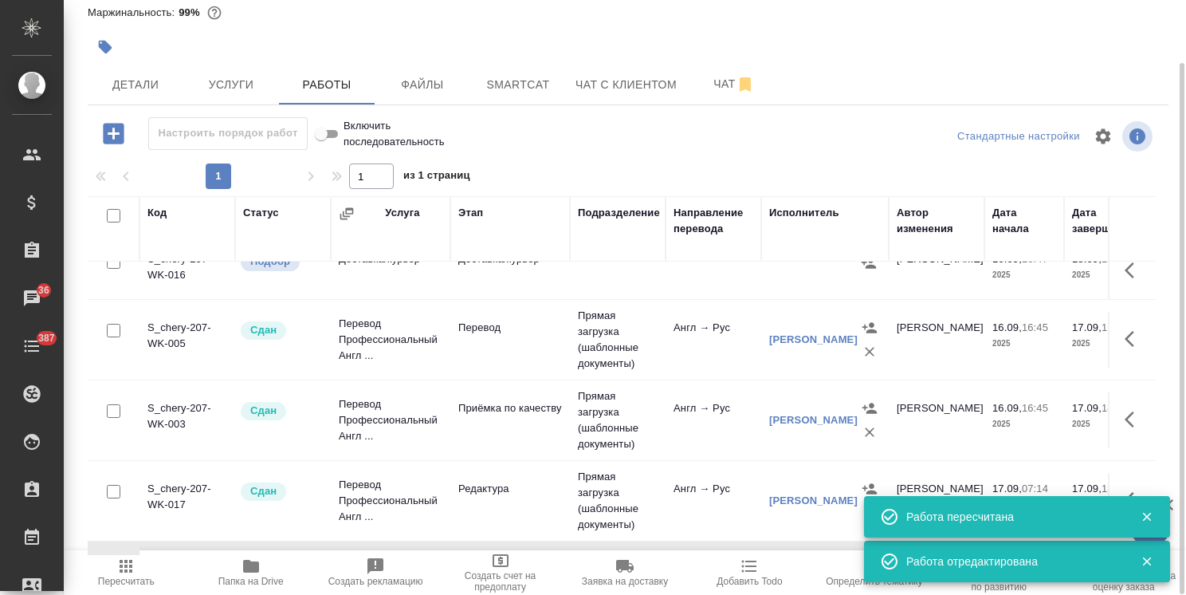
scroll to position [0, 0]
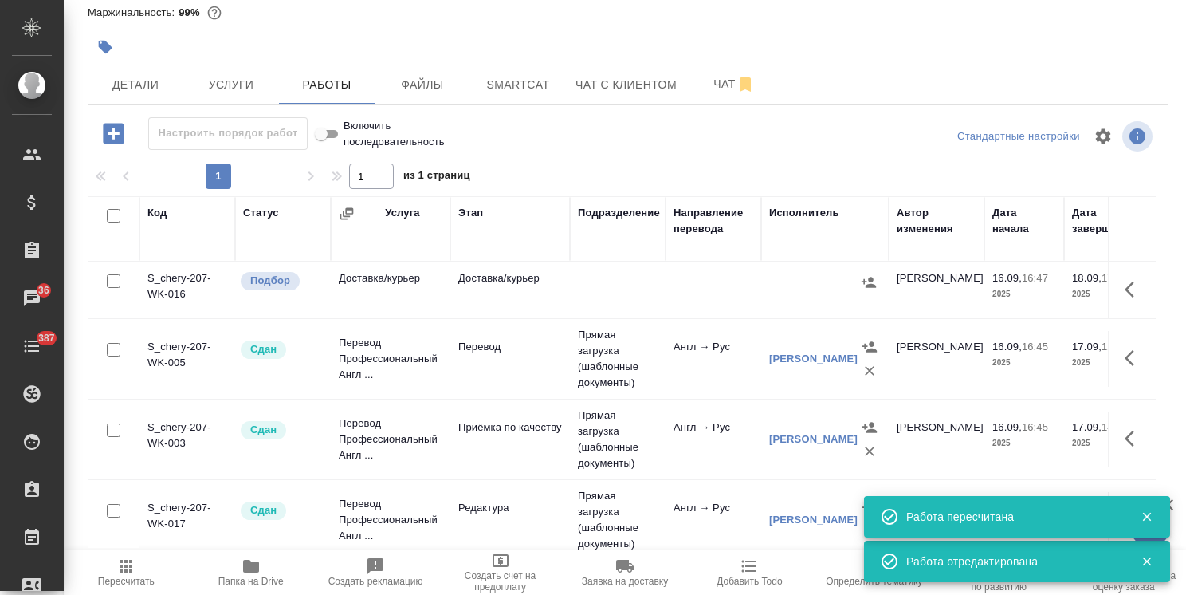
click at [115, 279] on input "checkbox" at bounding box center [114, 281] width 14 height 14
checkbox input "true"
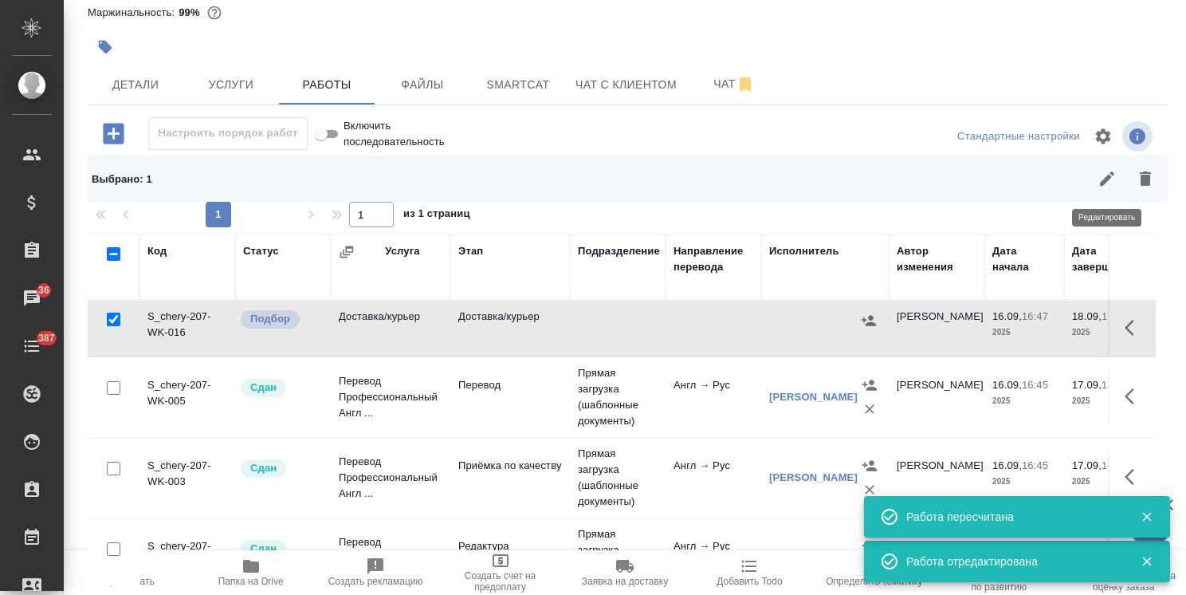
click at [1128, 186] on button "button" at bounding box center [1145, 178] width 38 height 38
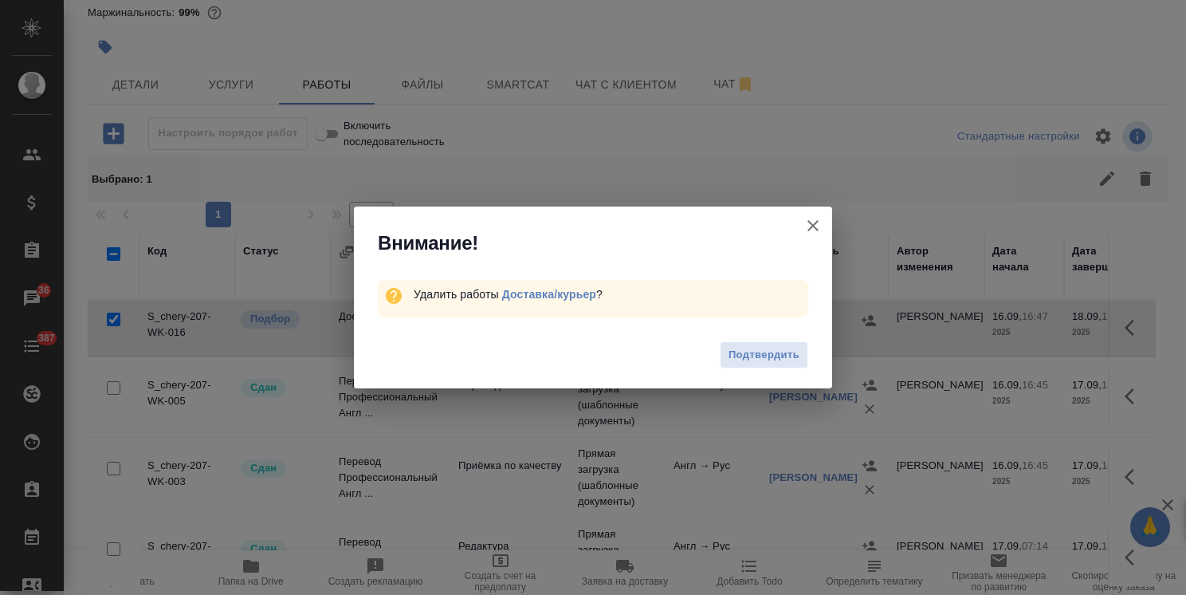
click at [761, 354] on span "Подтвердить" at bounding box center [763, 355] width 71 height 18
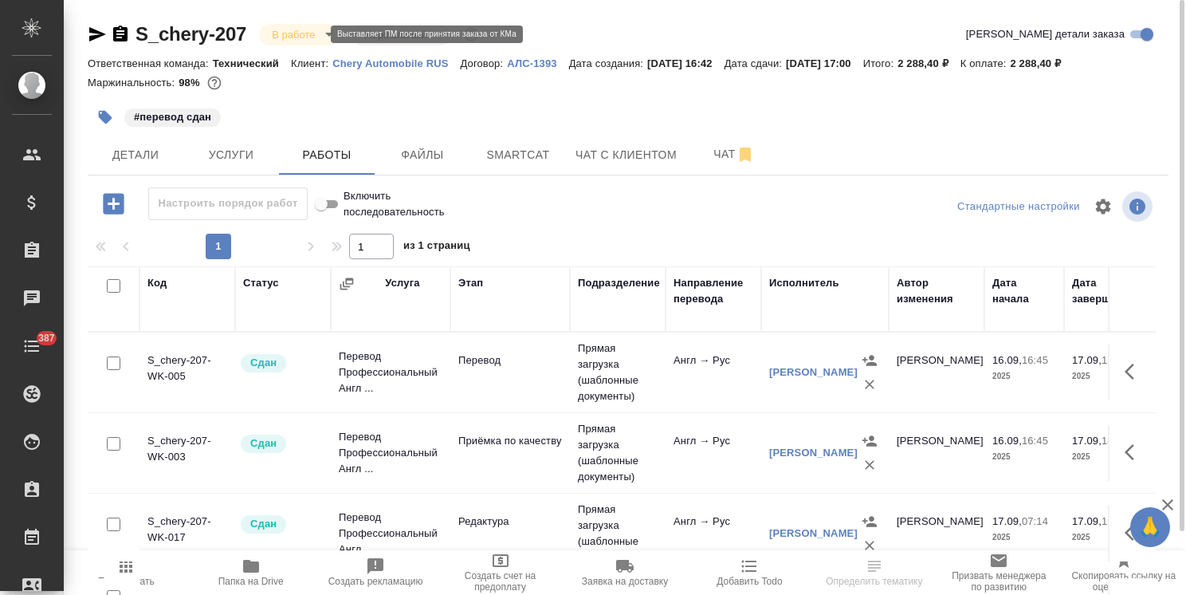
click at [287, 34] on body "🙏 .cls-1 fill:#fff; AWATERA [PERSON_NAME] Спецификации Заказы Чаты 387 Todo Про…" at bounding box center [593, 297] width 1186 height 595
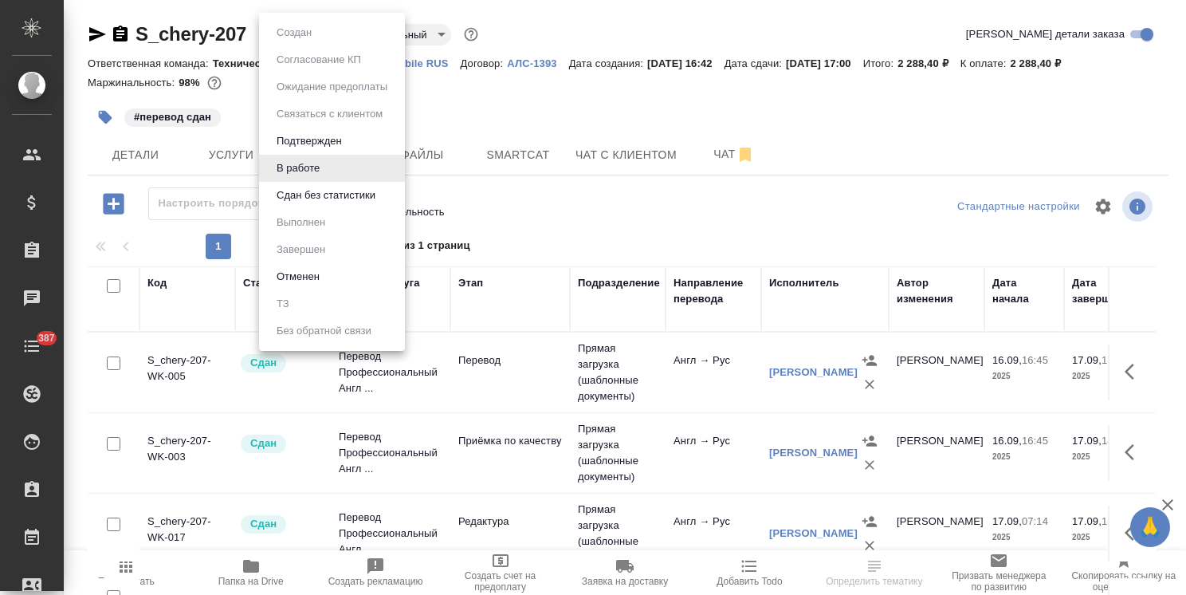
click at [309, 201] on button "Сдан без статистики" at bounding box center [326, 195] width 108 height 18
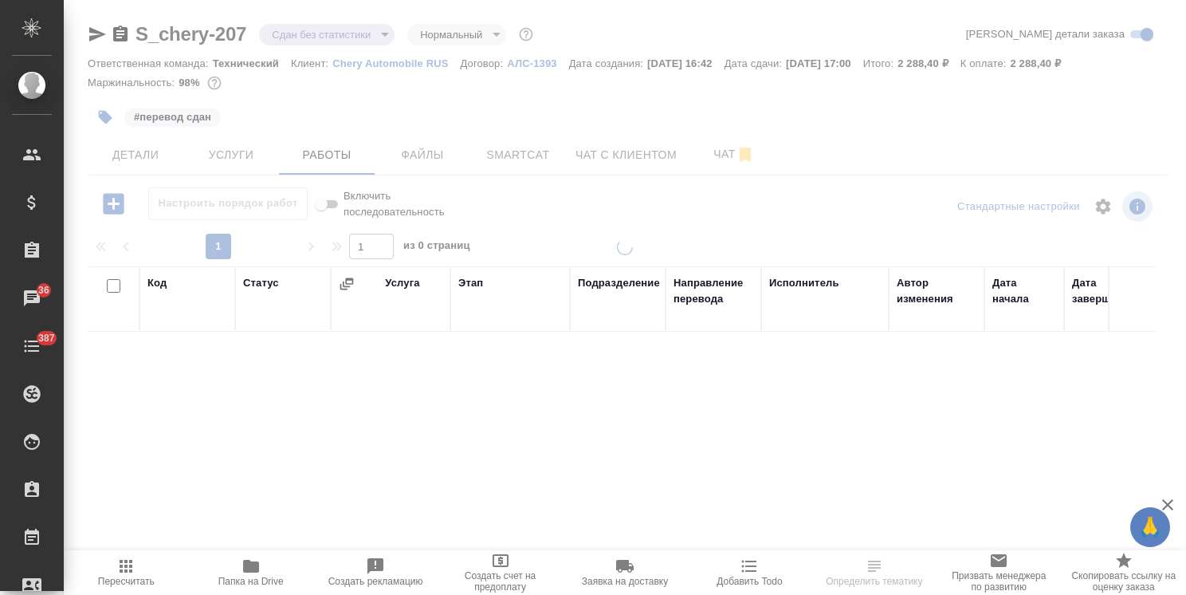
click at [292, 33] on body "🙏 .cls-1 fill:#fff; AWATERA Usmanova Olga Клиенты Спецификации Заказы 36 Чаты 3…" at bounding box center [593, 297] width 1186 height 595
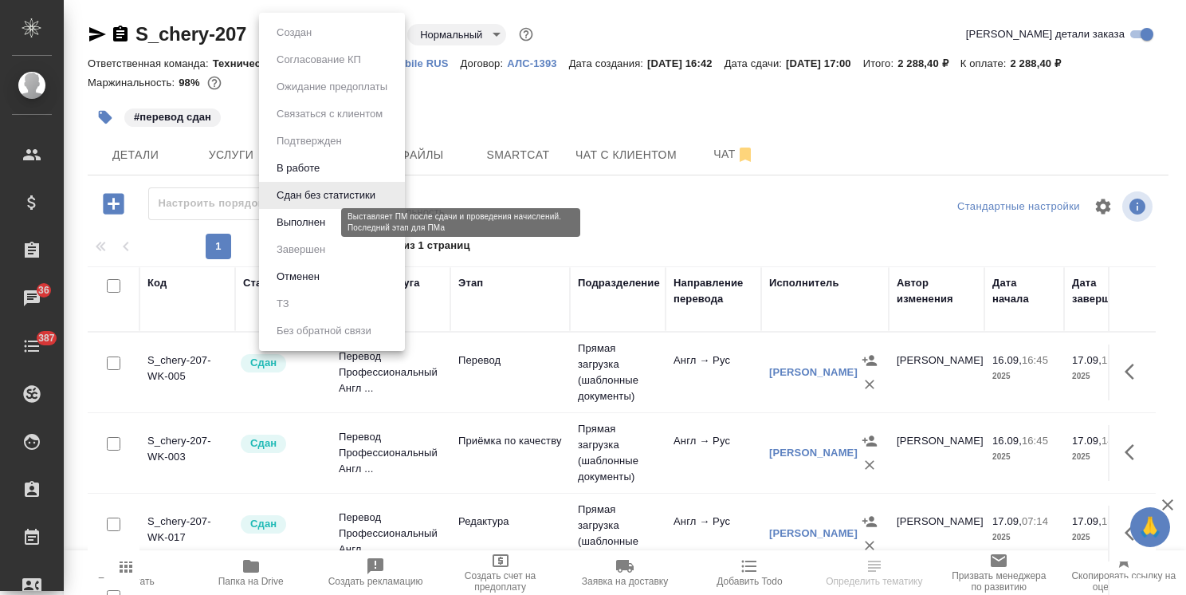
click at [312, 220] on button "Выполнен" at bounding box center [301, 223] width 58 height 18
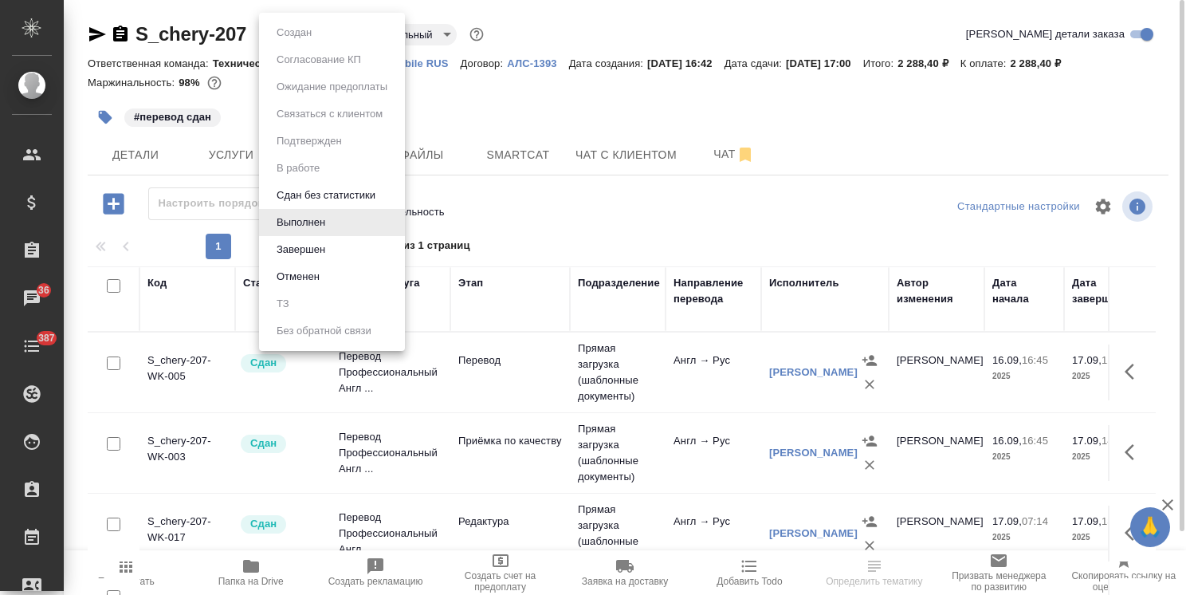
click at [304, 33] on body "🙏 .cls-1 fill:#fff; AWATERA Usmanova Olga Клиенты Спецификации Заказы 36 Чаты 3…" at bounding box center [593, 297] width 1186 height 595
click at [304, 250] on button "Завершен" at bounding box center [301, 250] width 58 height 18
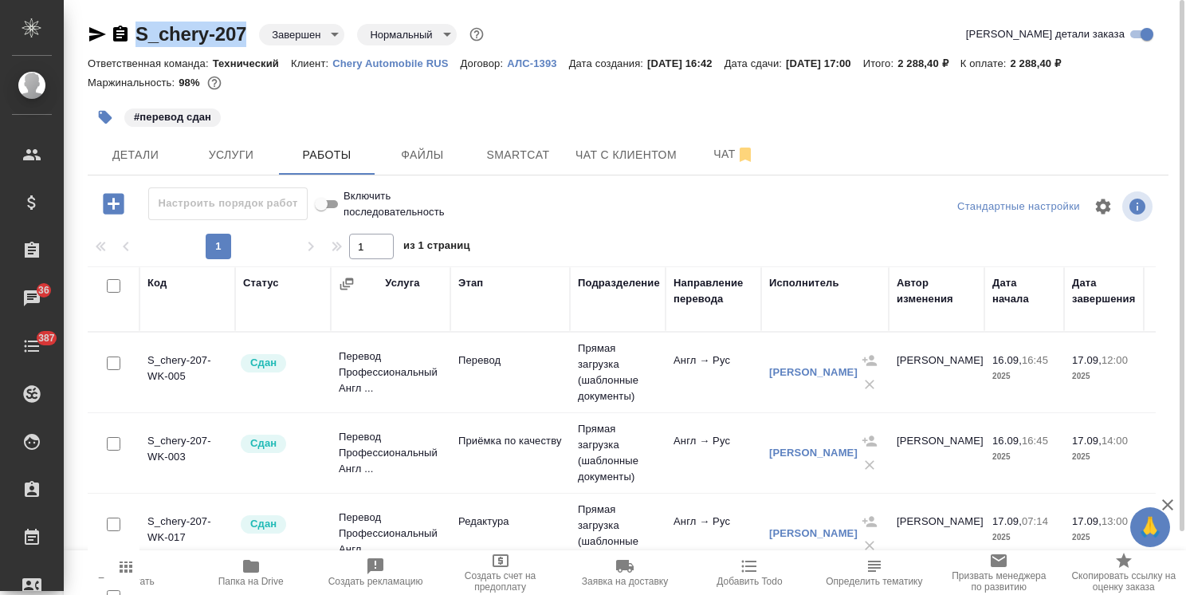
drag, startPoint x: 248, startPoint y: 23, endPoint x: 137, endPoint y: 15, distance: 111.1
click at [136, 15] on div "S_chery-207 Завершен closed Нормальный normal Кратко детали заказа Ответственна…" at bounding box center [628, 332] width 1098 height 665
copy link "S_chery-207"
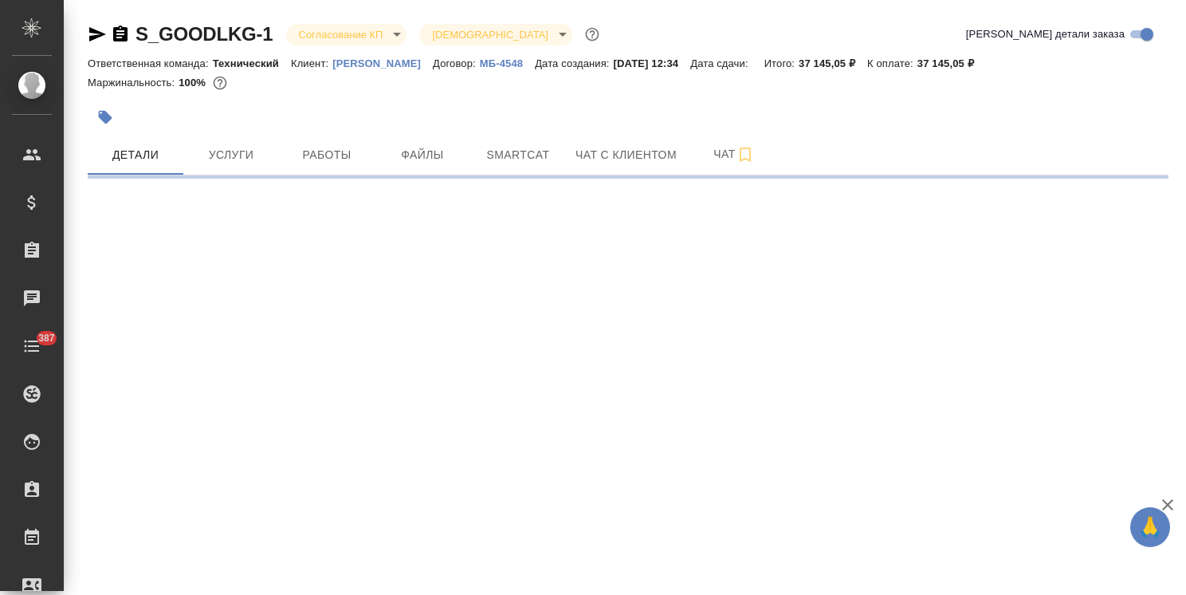
select select "RU"
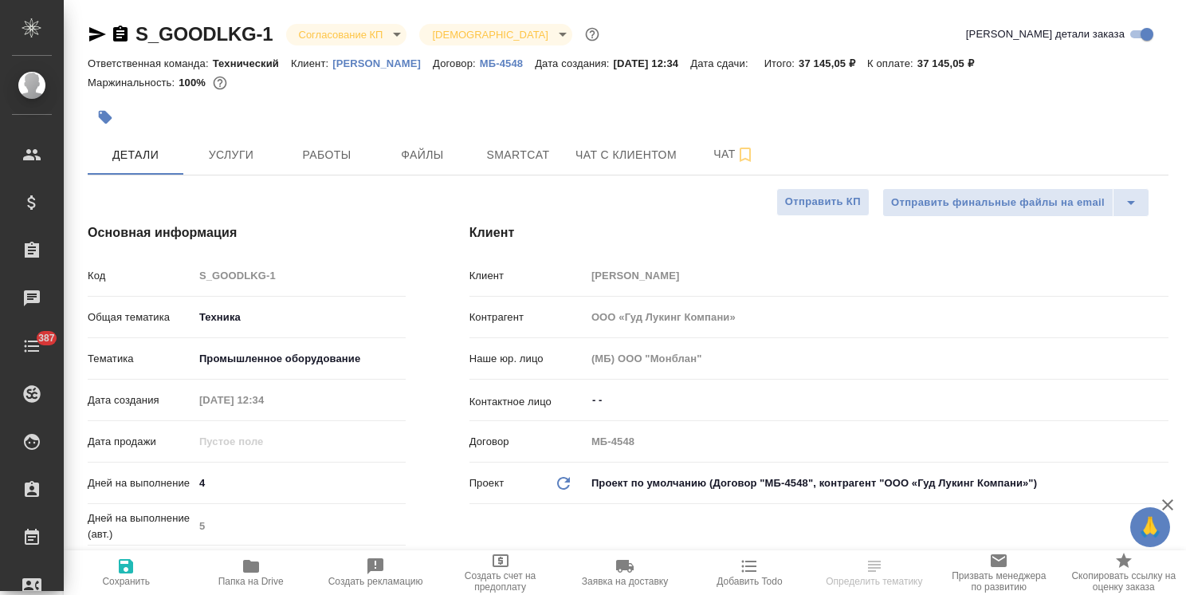
type textarea "x"
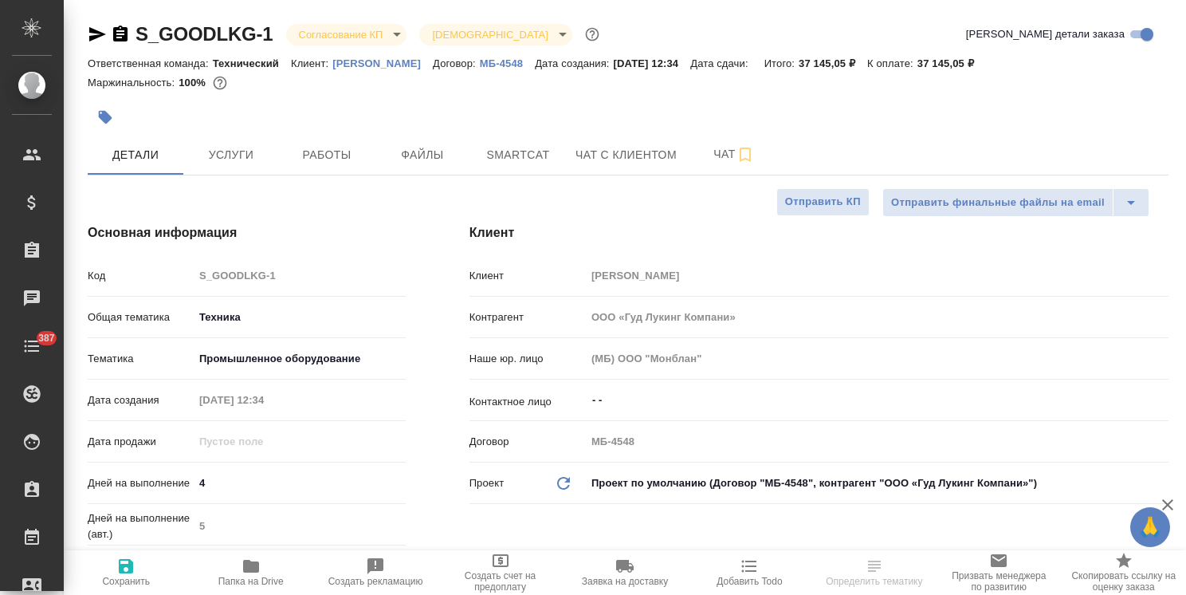
type textarea "x"
drag, startPoint x: 1178, startPoint y: 254, endPoint x: 766, endPoint y: 108, distance: 437.3
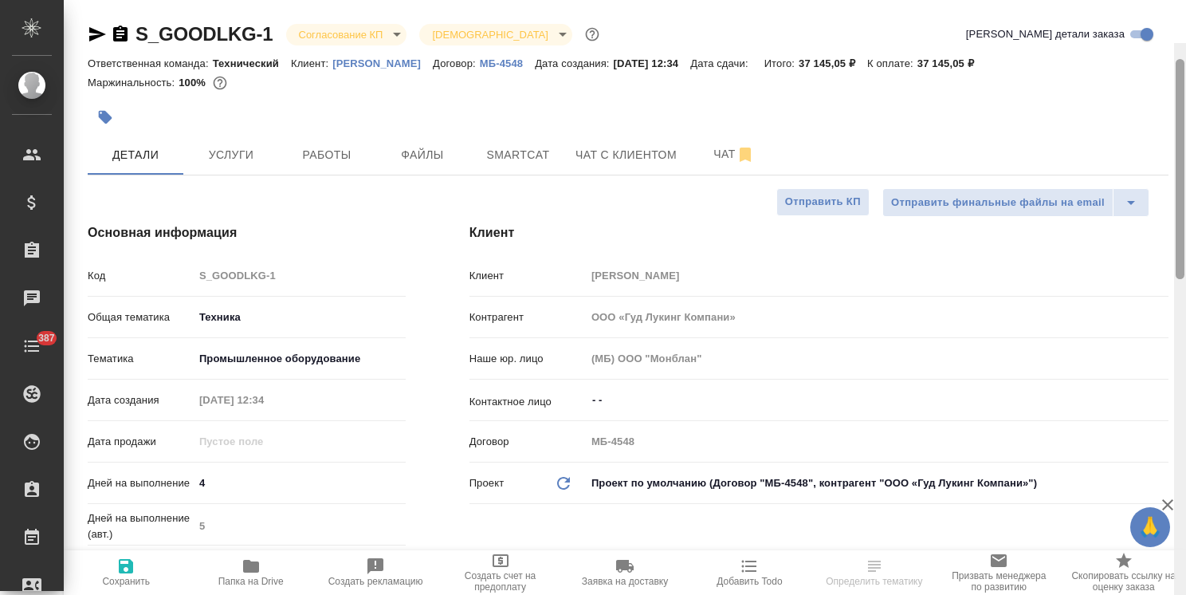
click at [1185, 72] on html "🙏 .cls-1 fill:#fff; AWATERA Usmanova Olga Клиенты Спецификации Заказы Чаты 387 …" at bounding box center [593, 297] width 1186 height 595
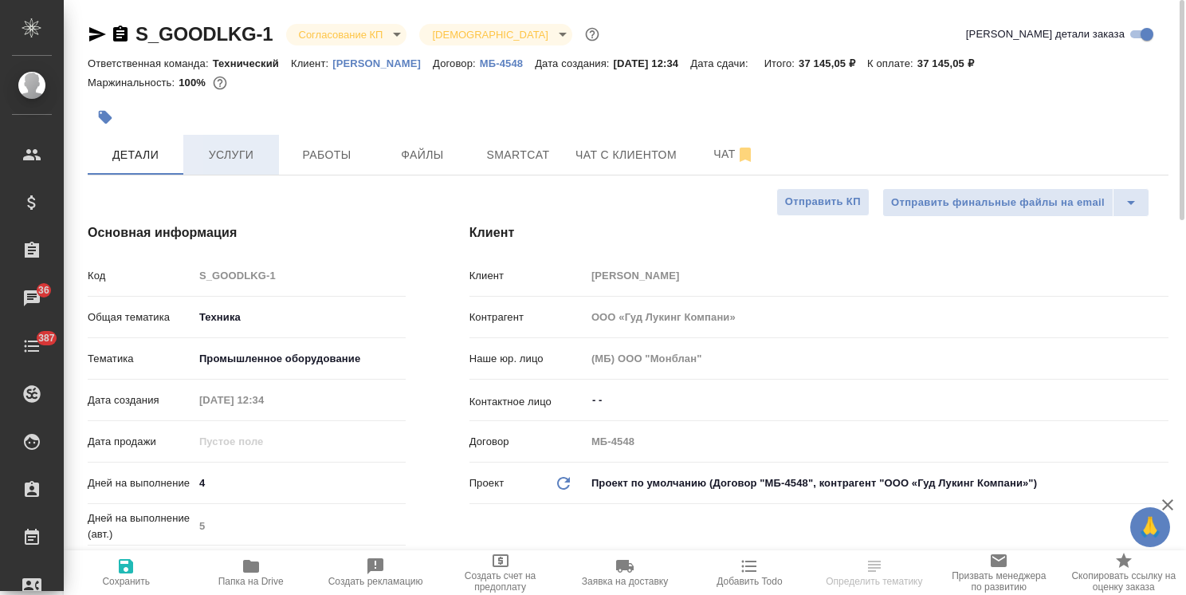
click at [232, 159] on span "Услуги" at bounding box center [231, 155] width 77 height 20
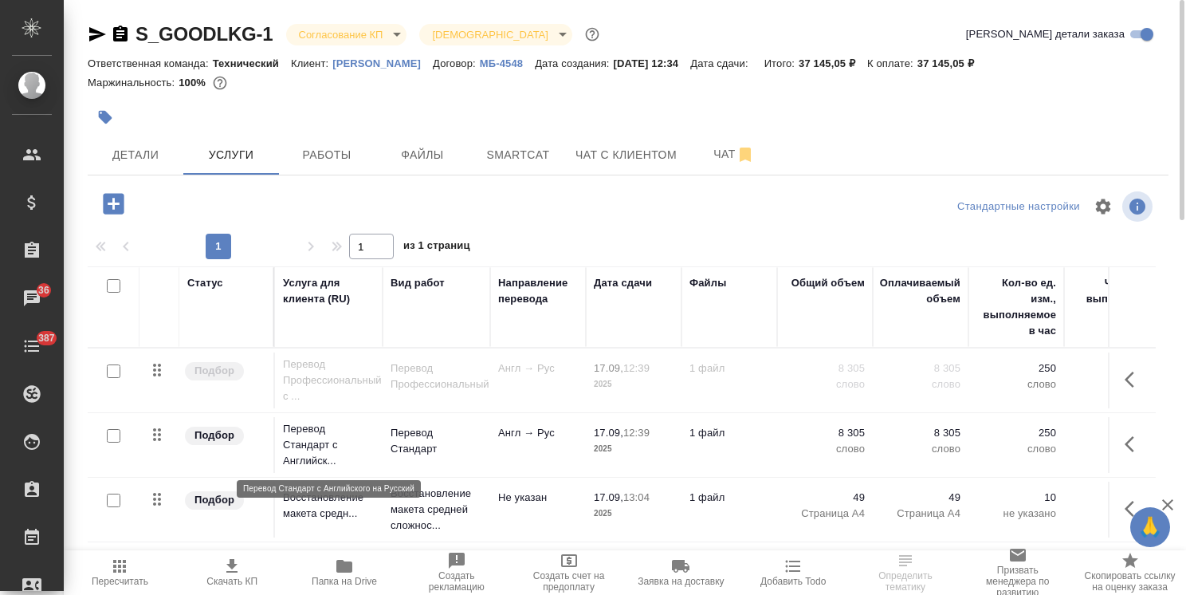
scroll to position [54, 0]
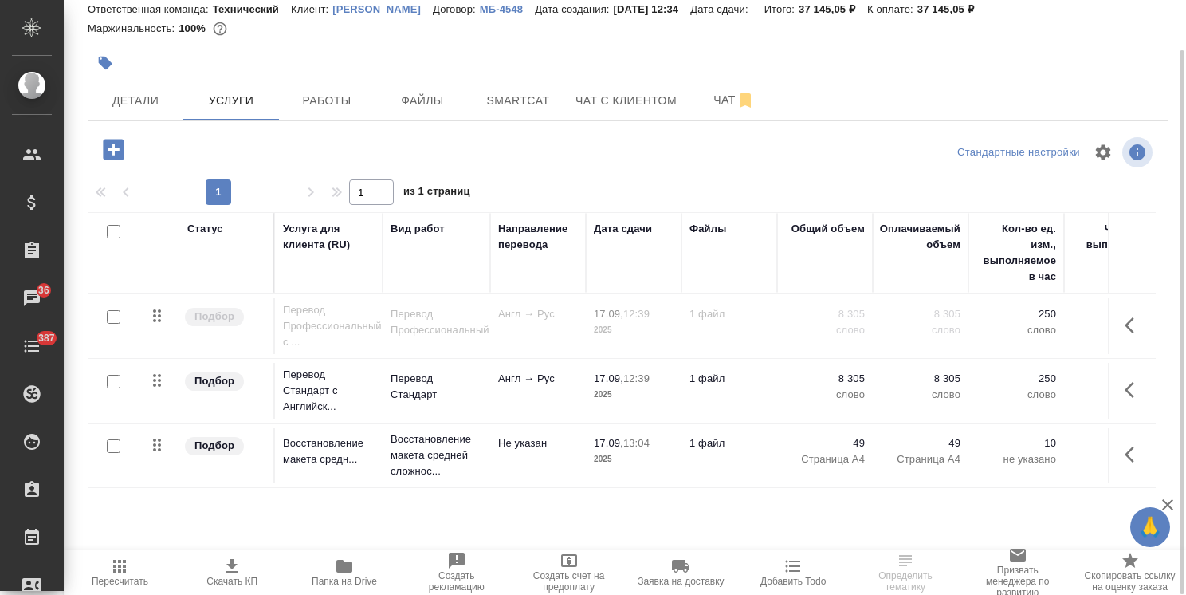
click at [111, 316] on input "checkbox" at bounding box center [114, 317] width 14 height 14
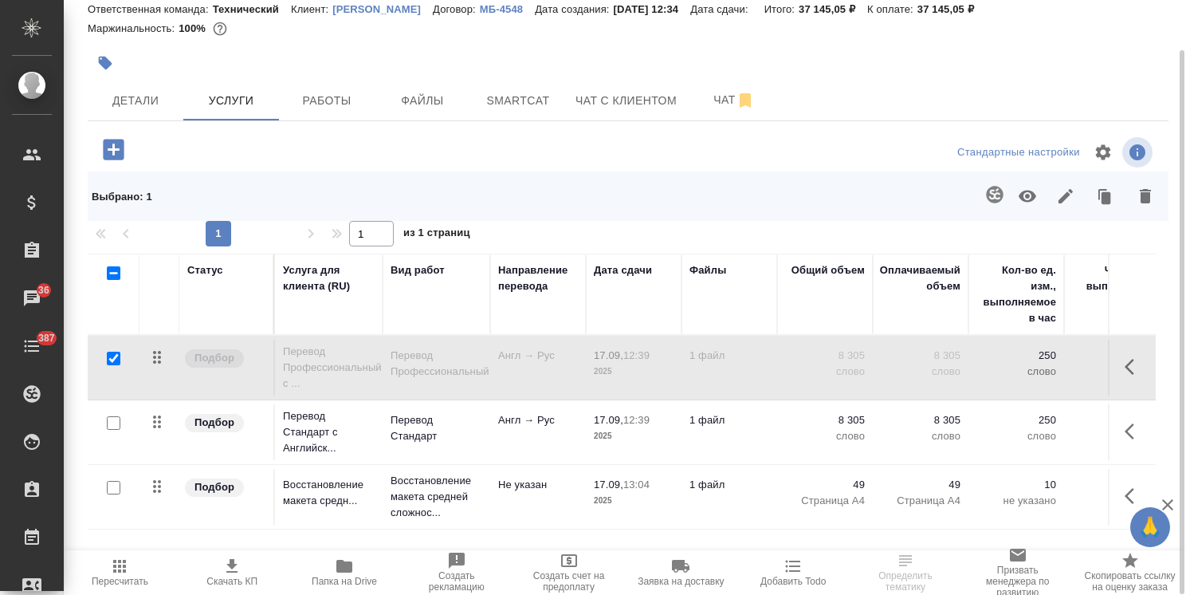
click at [1020, 195] on icon "button" at bounding box center [1028, 196] width 18 height 12
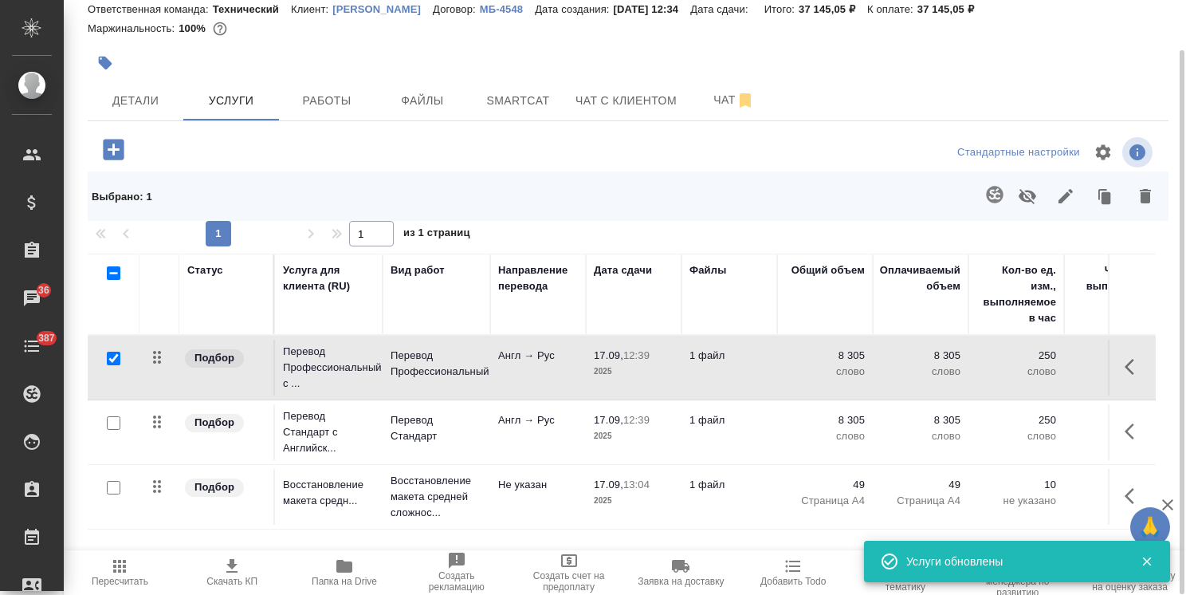
click at [117, 355] on input "checkbox" at bounding box center [114, 358] width 14 height 14
checkbox input "false"
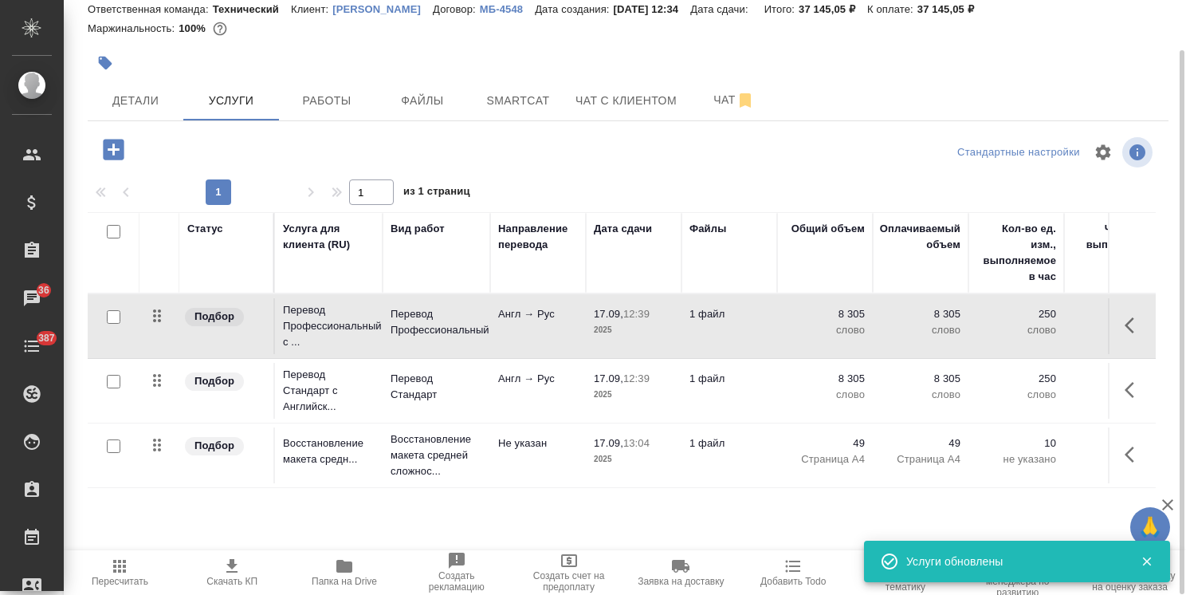
click at [113, 382] on input "checkbox" at bounding box center [114, 382] width 14 height 14
checkbox input "true"
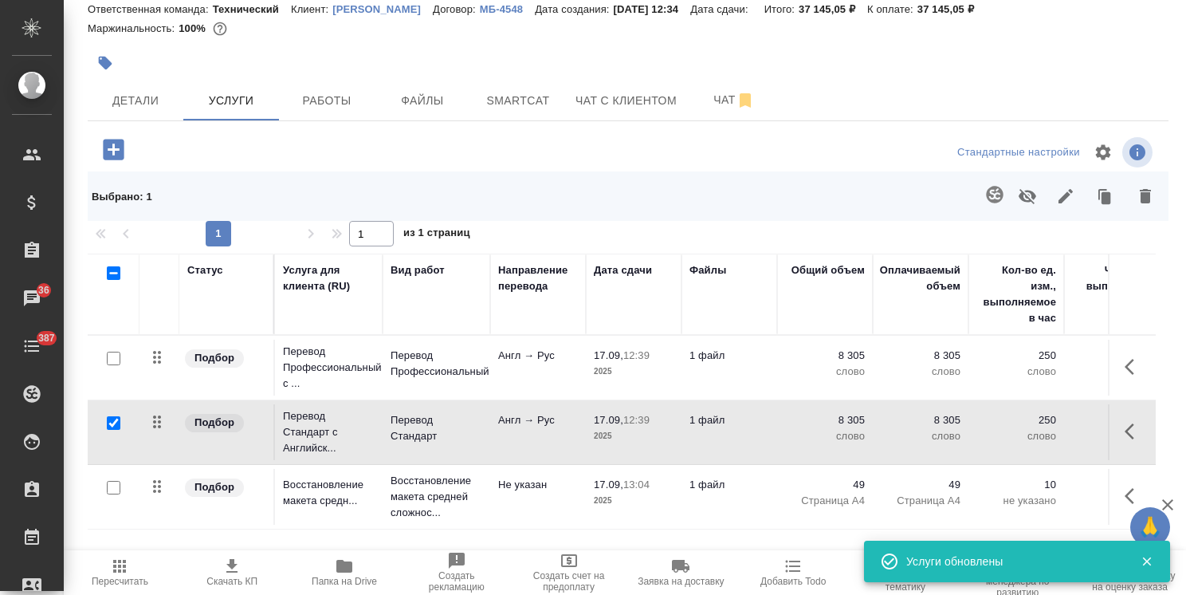
click at [1132, 195] on button "button" at bounding box center [1145, 195] width 38 height 41
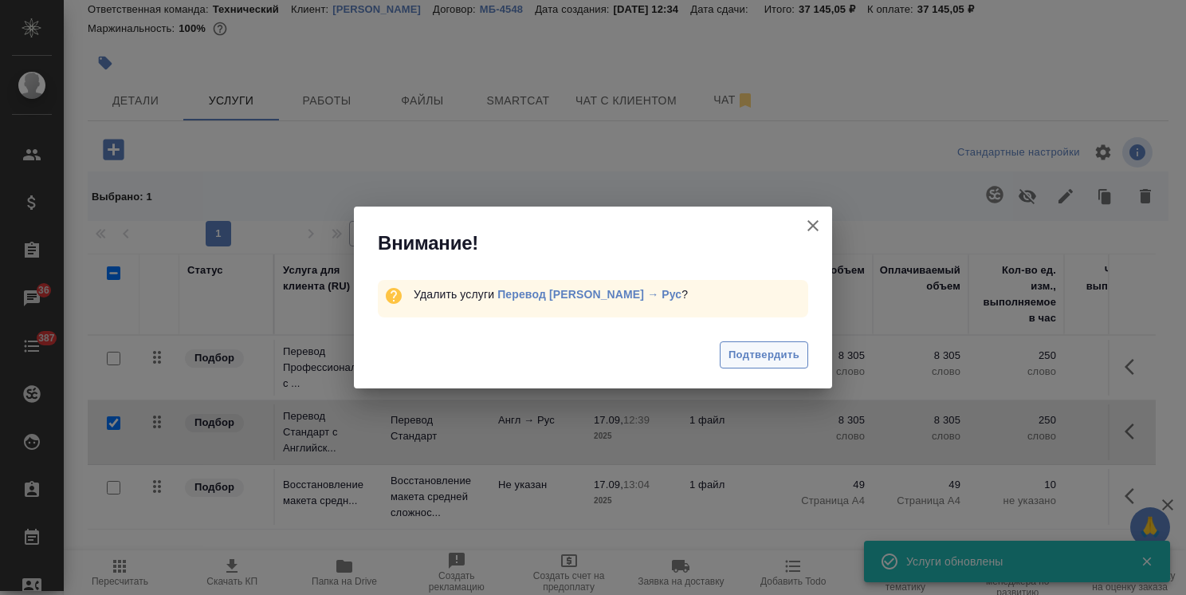
click at [747, 351] on span "Подтвердить" at bounding box center [763, 355] width 71 height 18
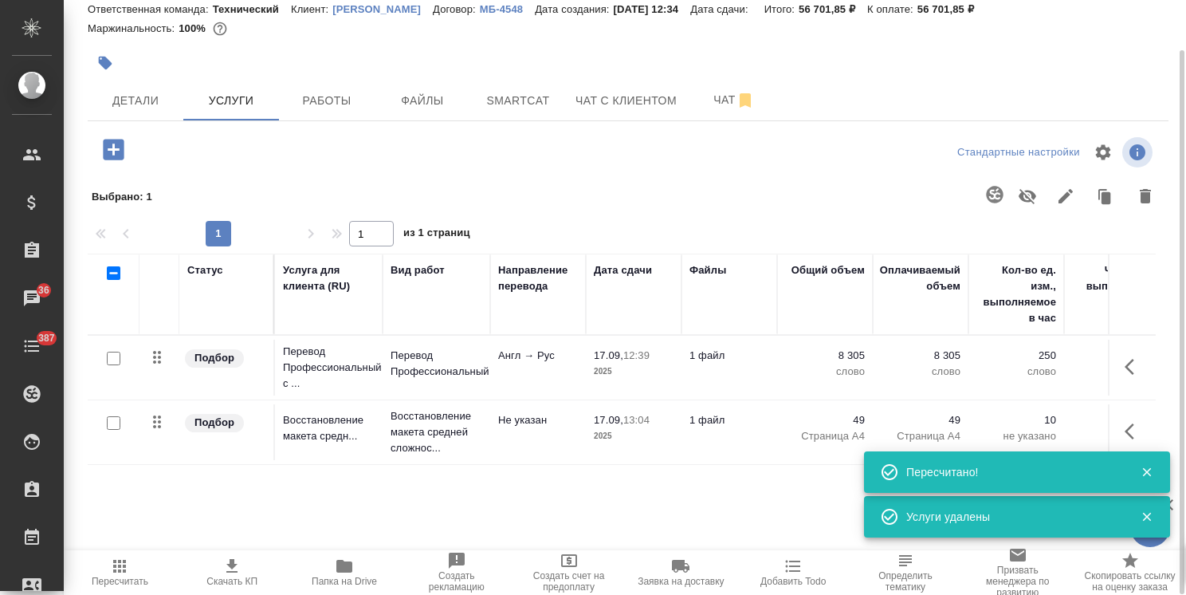
click at [115, 566] on icon "button" at bounding box center [119, 565] width 13 height 13
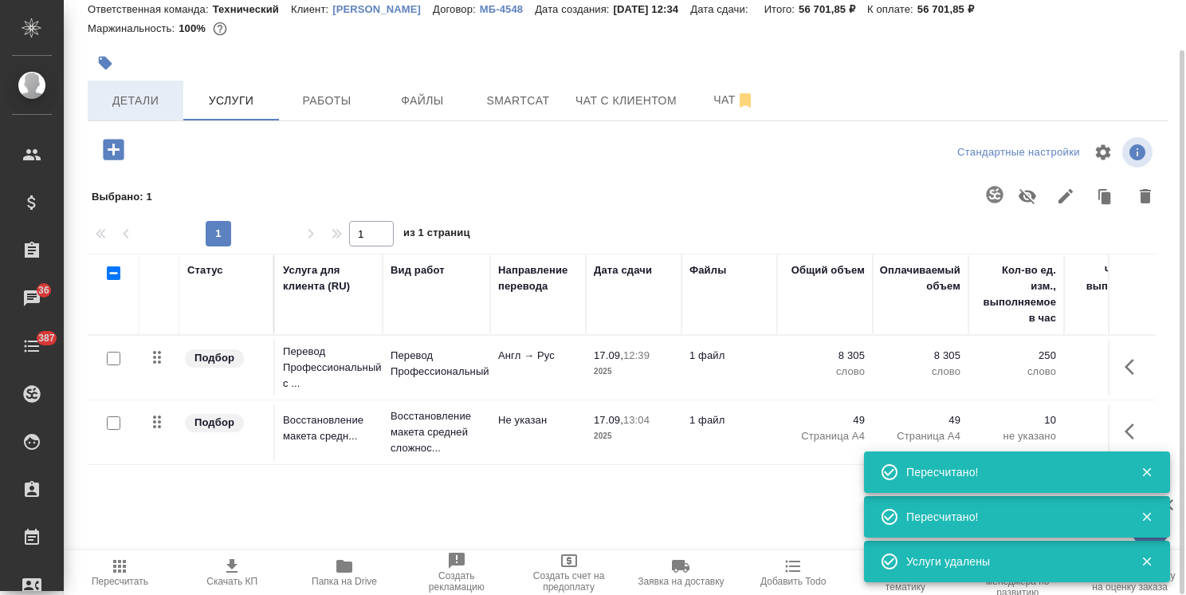
click at [134, 116] on button "Детали" at bounding box center [136, 100] width 96 height 40
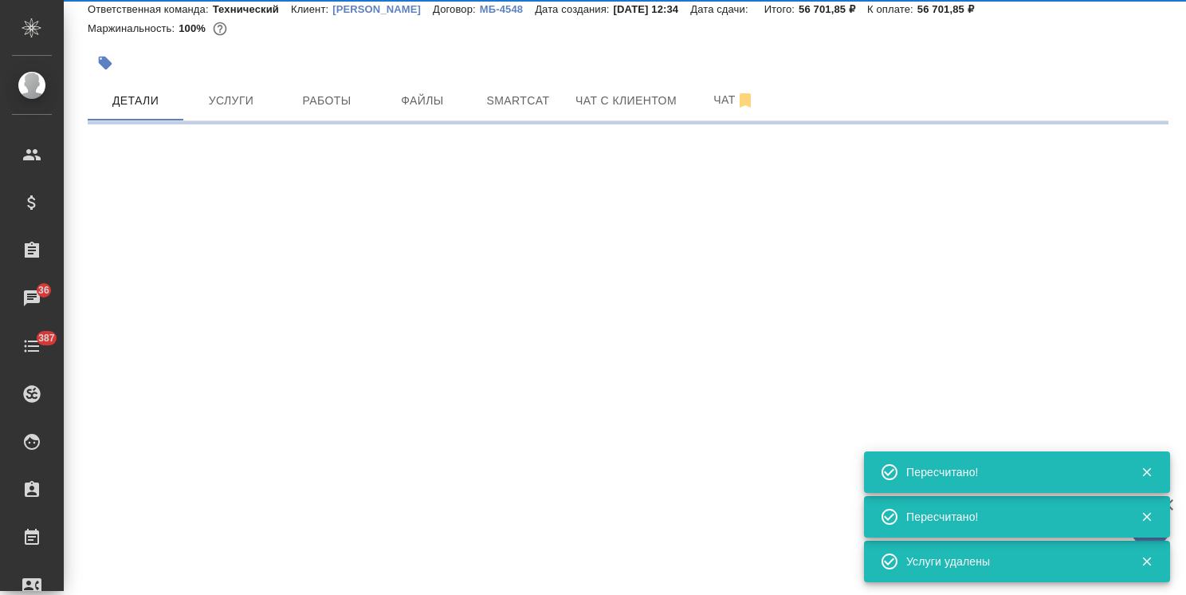
select select "RU"
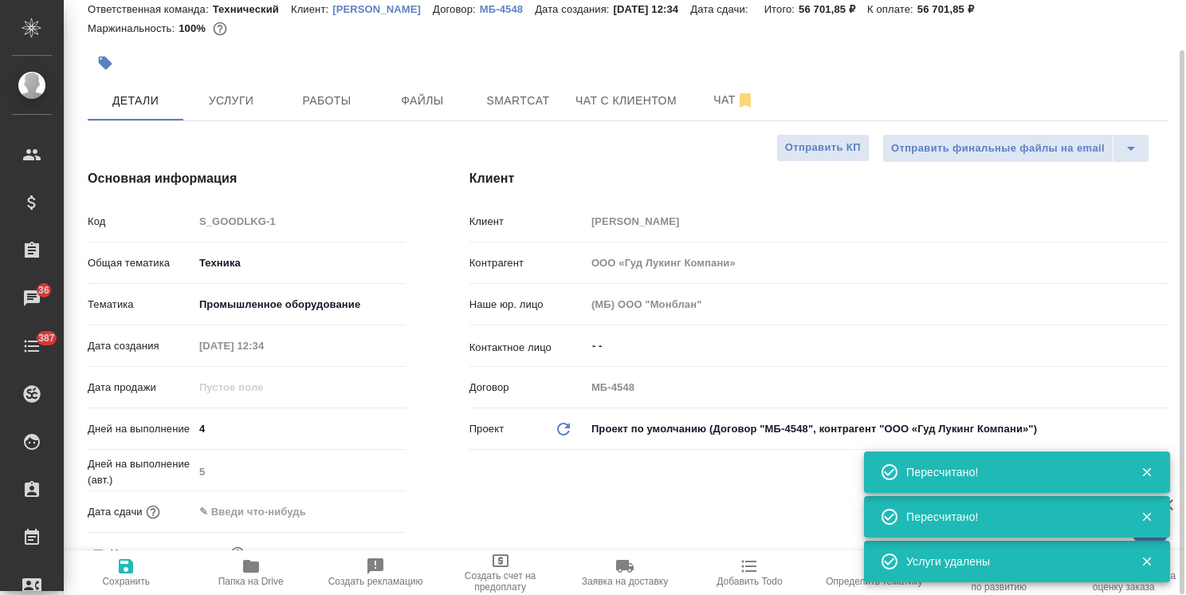
type textarea "x"
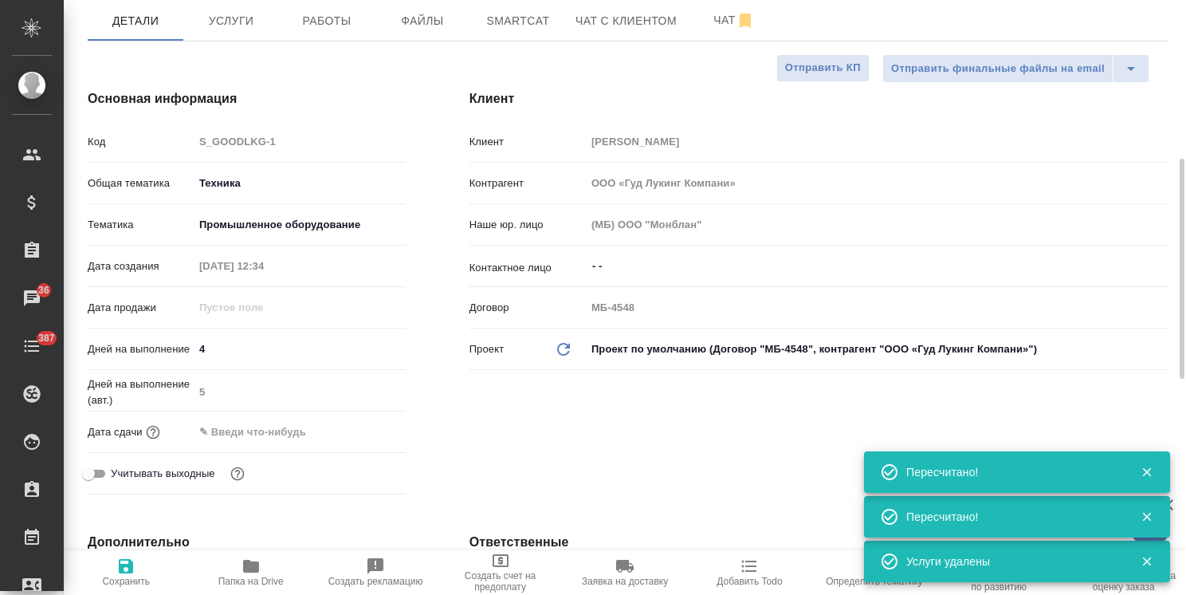
scroll to position [214, 0]
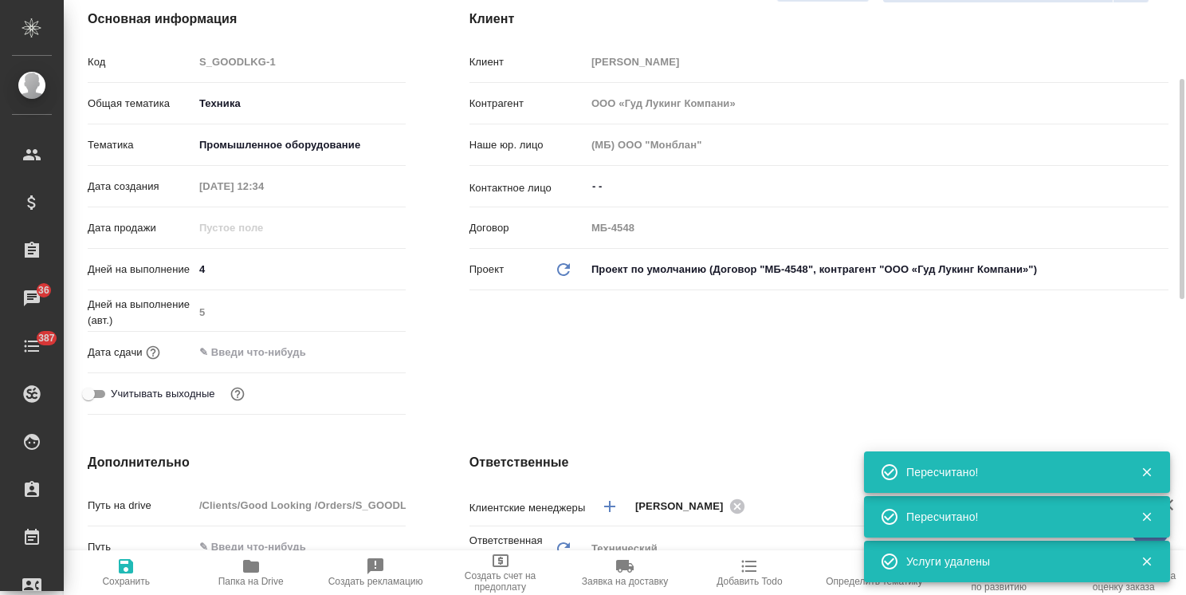
drag, startPoint x: 217, startPoint y: 268, endPoint x: 155, endPoint y: 266, distance: 62.2
click at [155, 266] on div "Дней на выполнение 4" at bounding box center [247, 269] width 318 height 28
type input "6"
type textarea "x"
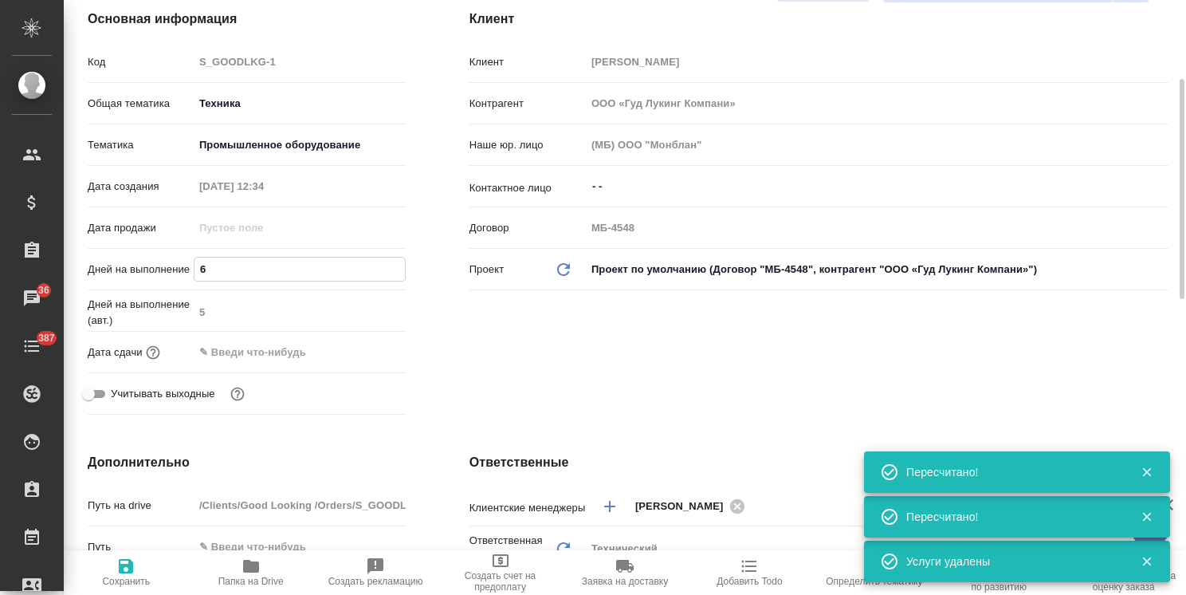
type textarea "x"
type input "6"
click at [116, 581] on span "Сохранить" at bounding box center [126, 580] width 48 height 11
type textarea "x"
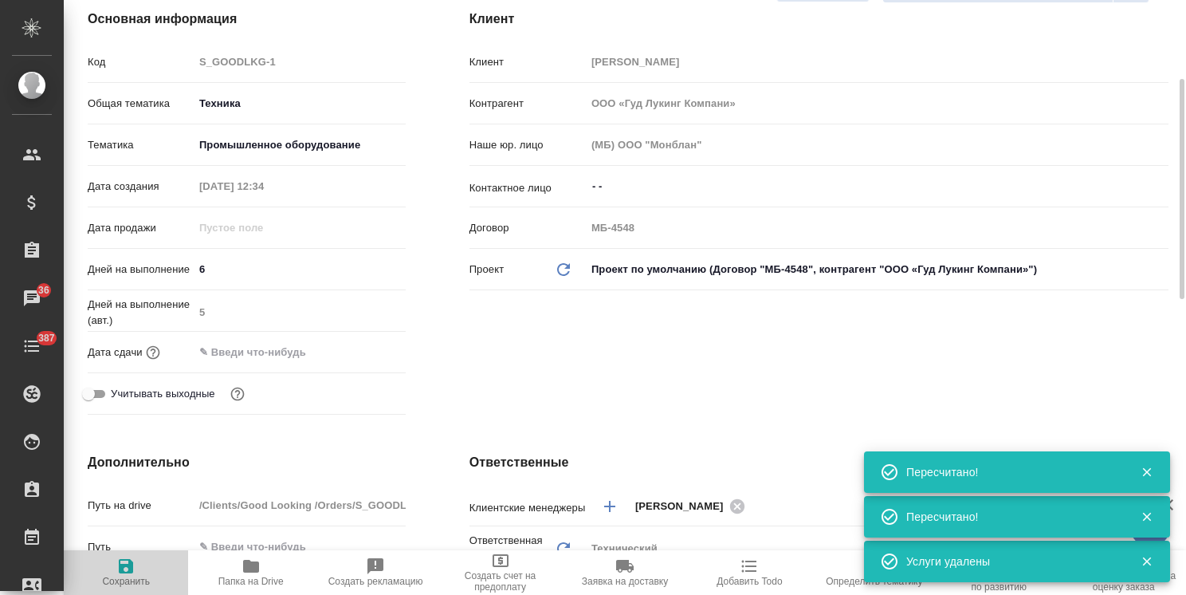
type textarea "x"
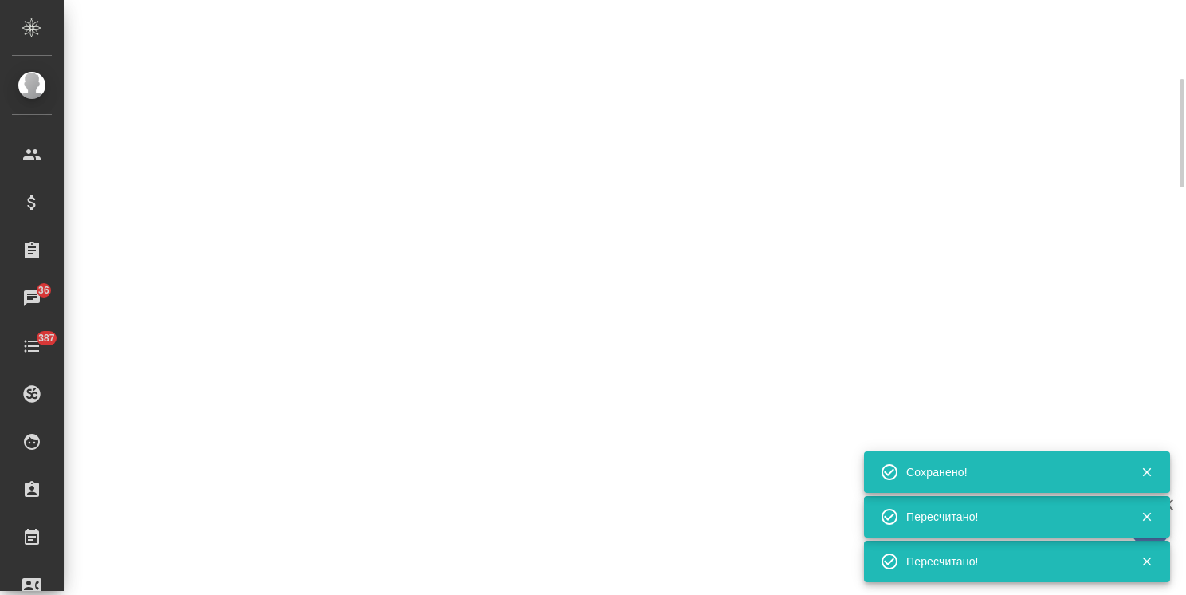
select select "RU"
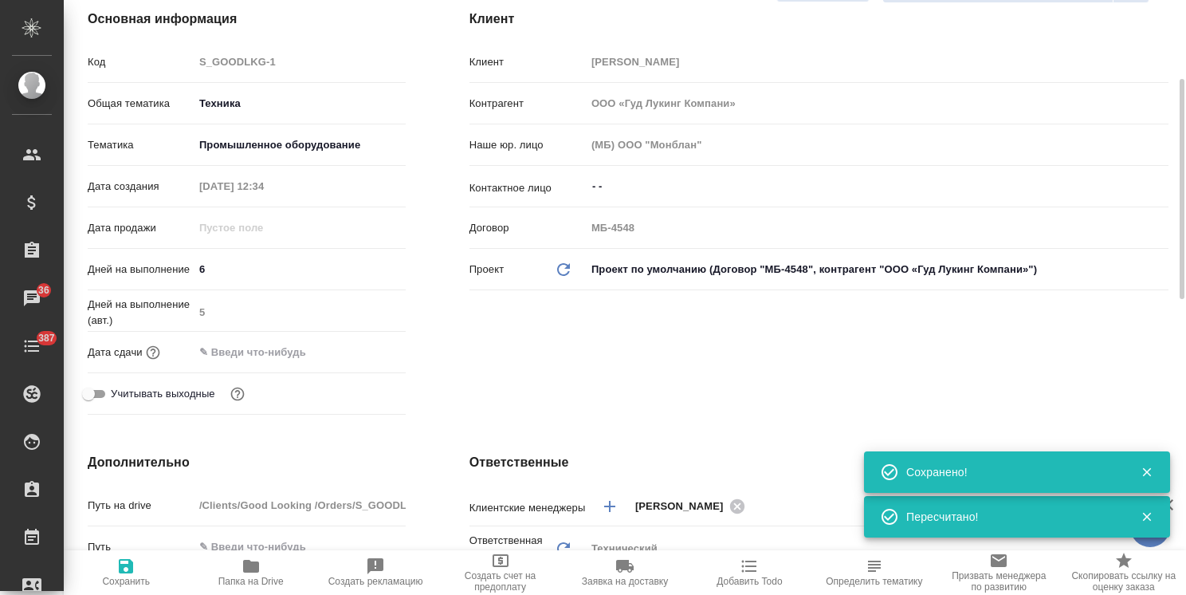
type textarea "x"
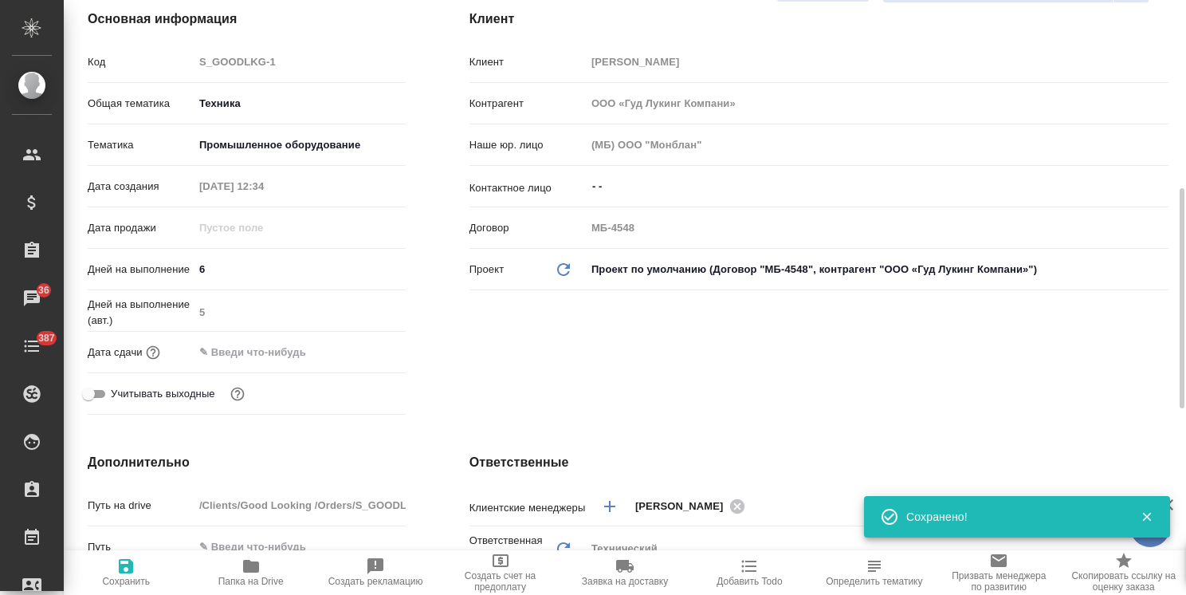
scroll to position [134, 0]
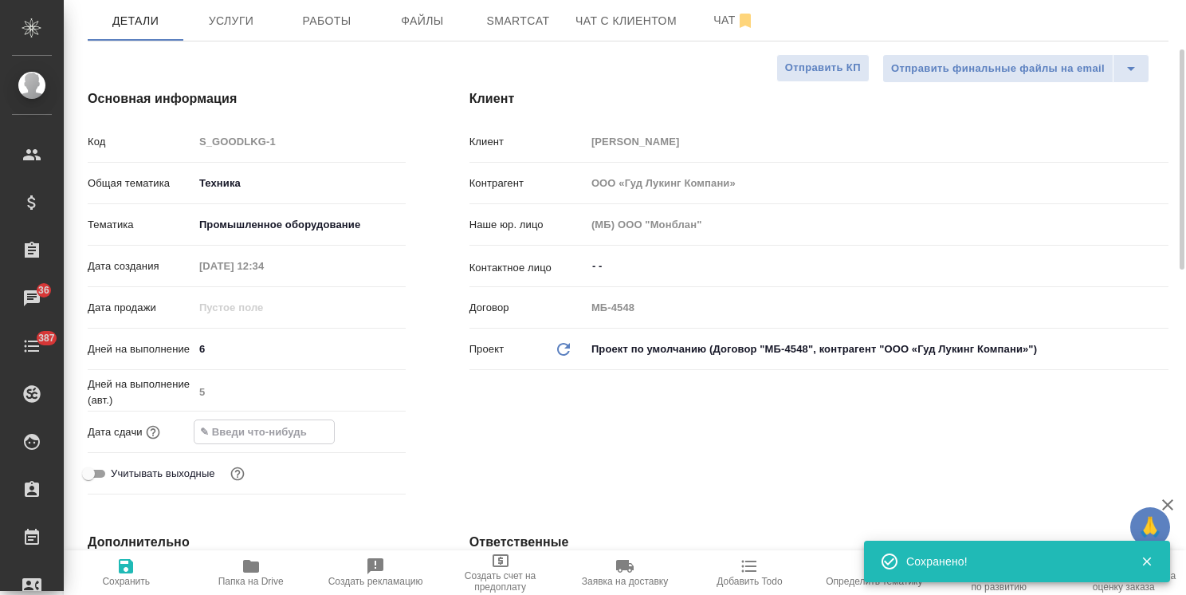
click at [299, 435] on input "text" at bounding box center [263, 431] width 139 height 23
click at [363, 429] on icon "button" at bounding box center [359, 431] width 19 height 19
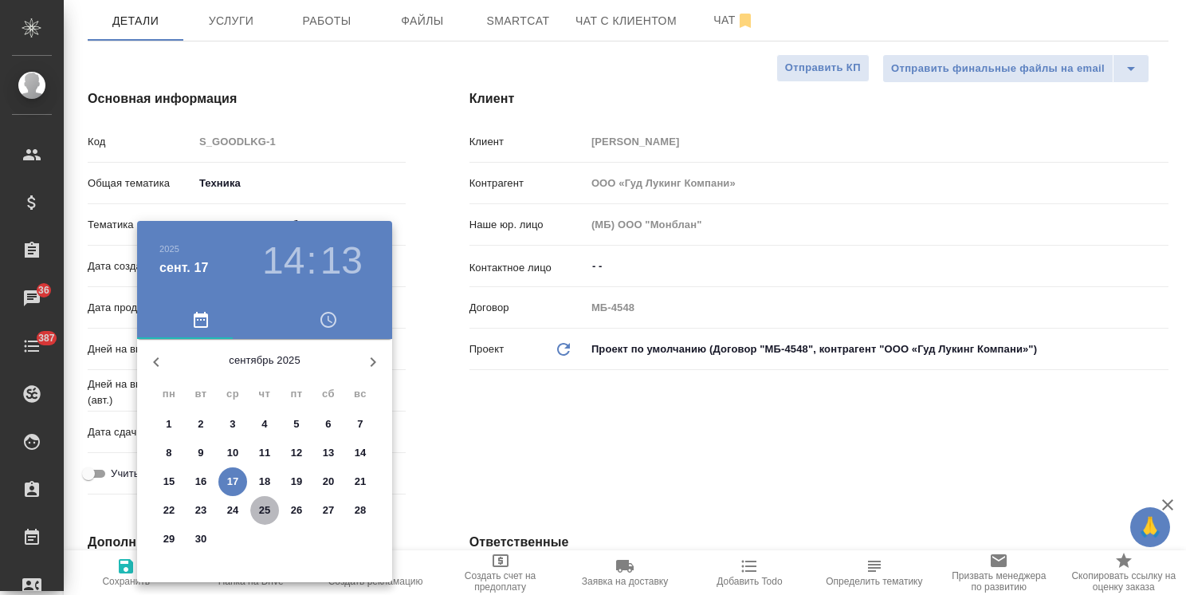
click at [271, 512] on span "25" at bounding box center [264, 510] width 29 height 16
type input "25.09.2025 14:13"
type textarea "x"
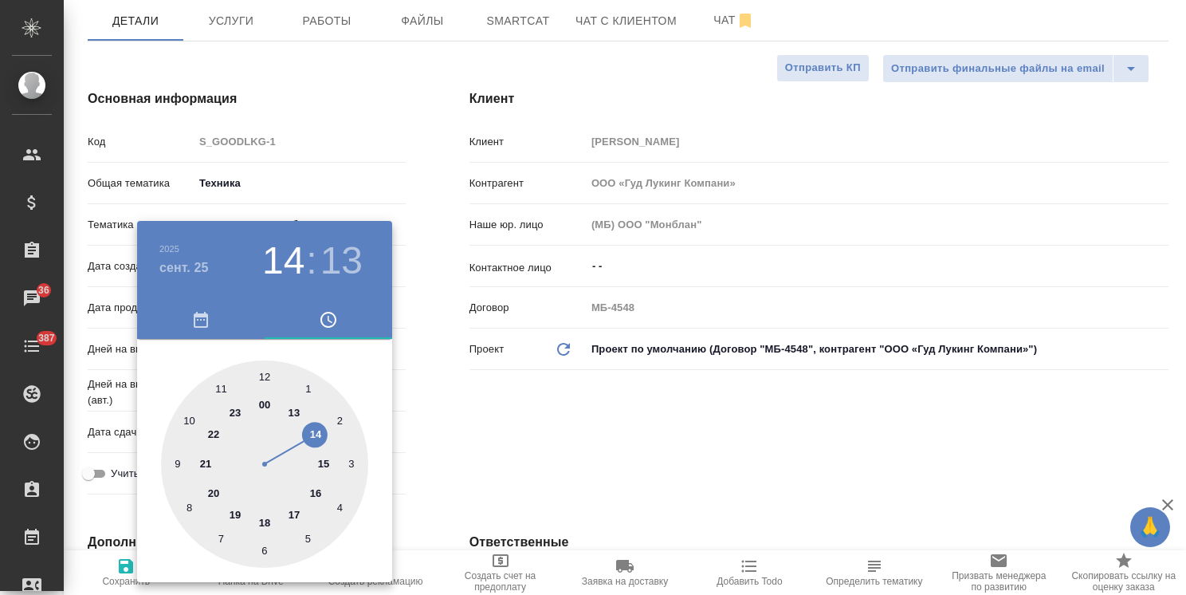
click at [539, 423] on div at bounding box center [593, 297] width 1186 height 595
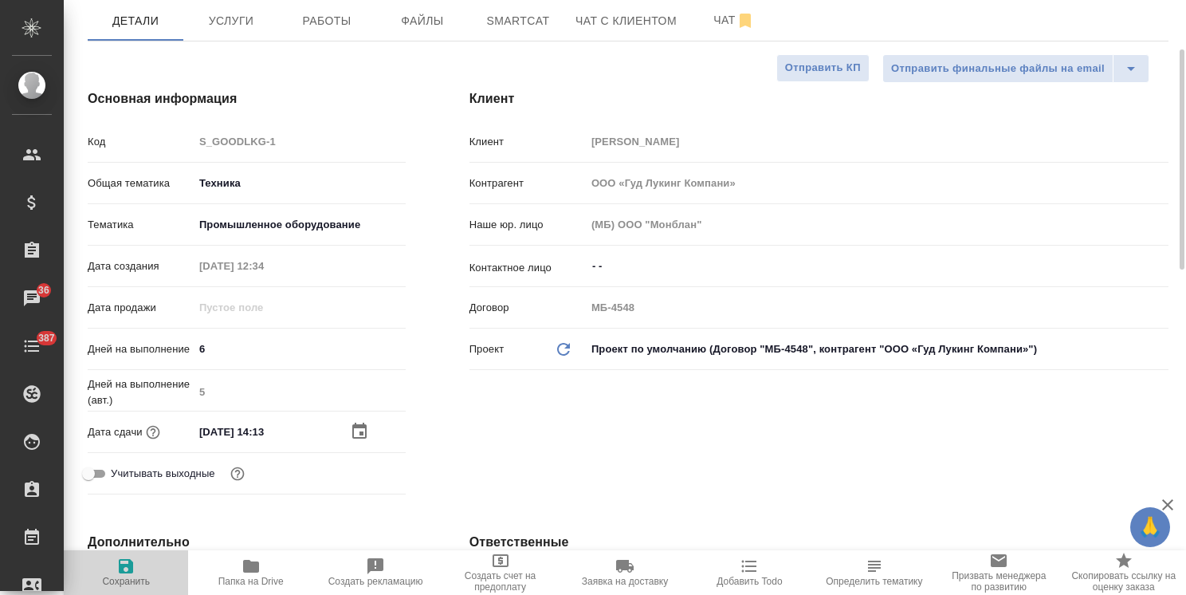
click at [145, 573] on span "Сохранить" at bounding box center [125, 571] width 105 height 30
type textarea "x"
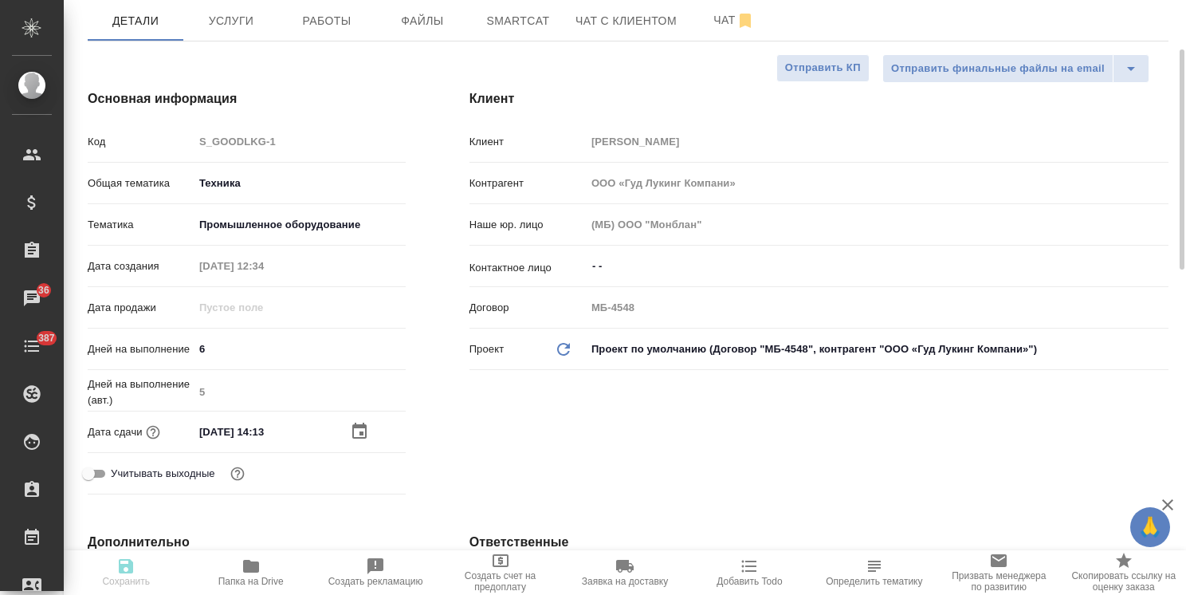
type textarea "x"
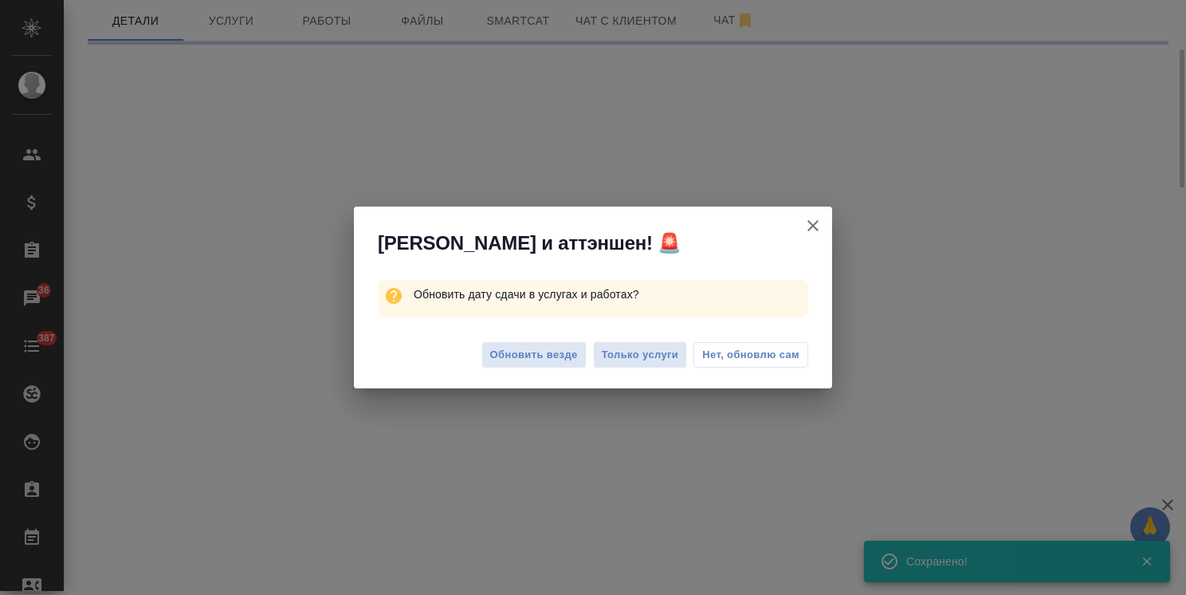
select select "RU"
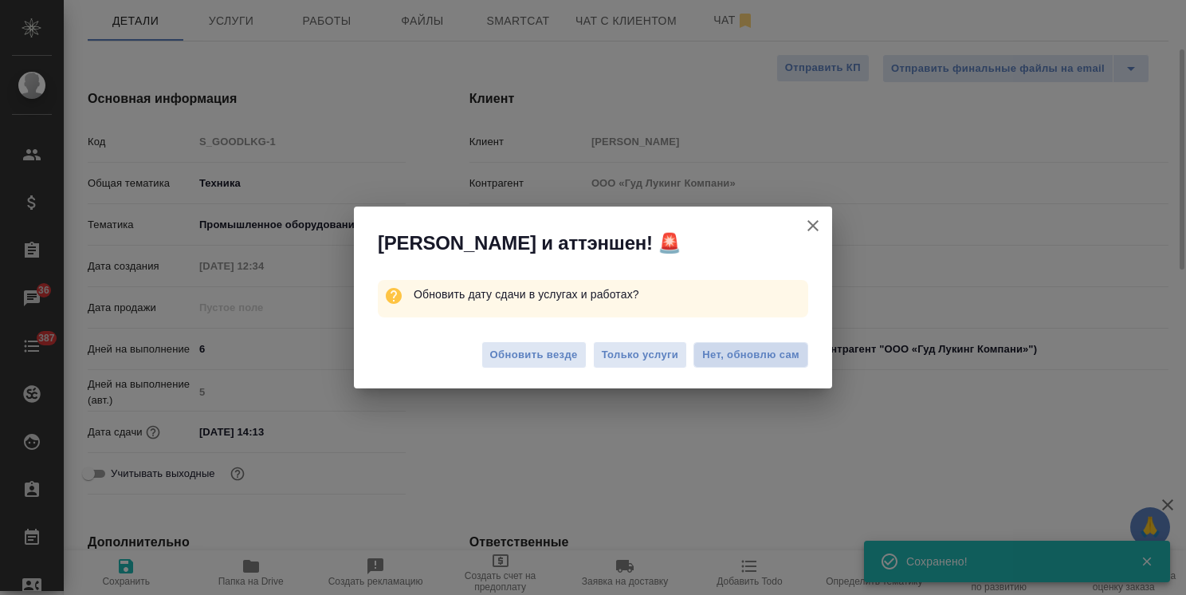
click at [777, 355] on span "Нет, обновлю сам" at bounding box center [750, 355] width 97 height 16
type textarea "x"
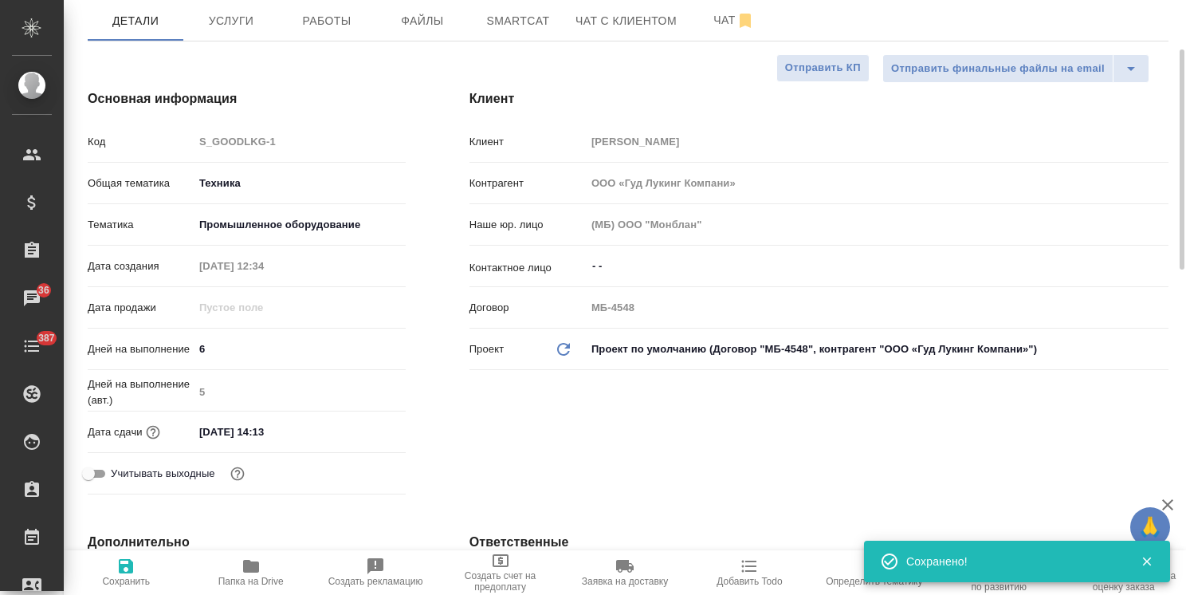
type textarea "x"
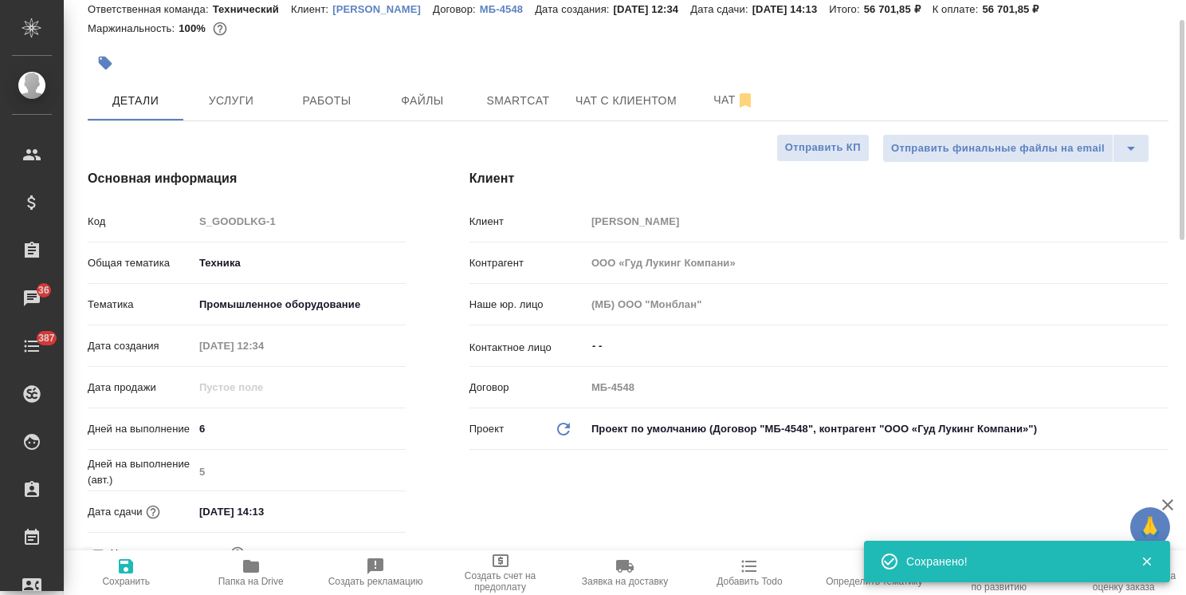
click at [513, 575] on span "Создать счет на предоплату" at bounding box center [499, 581] width 105 height 22
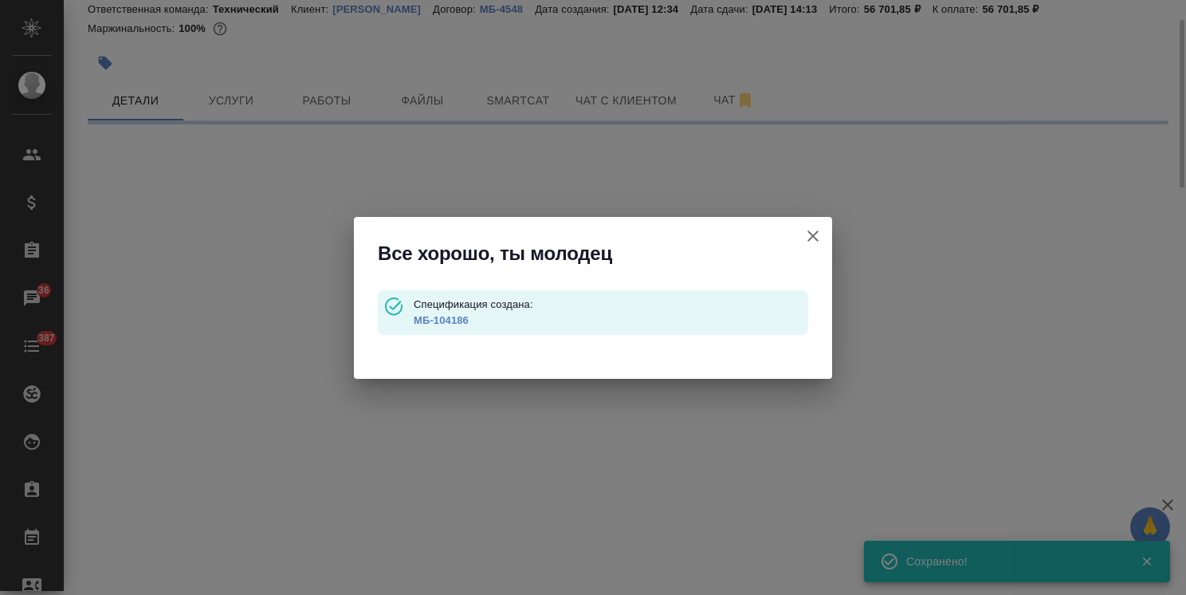
select select "RU"
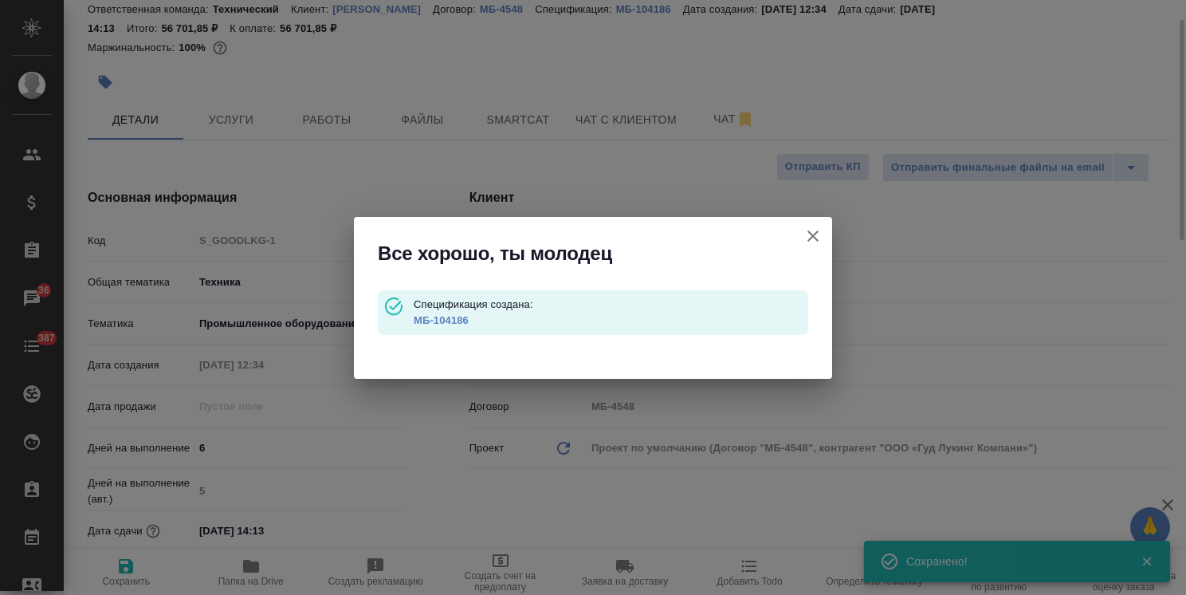
type input "waitingForPrepayment"
type textarea "x"
click at [456, 322] on link "МБ-104186" at bounding box center [441, 320] width 55 height 12
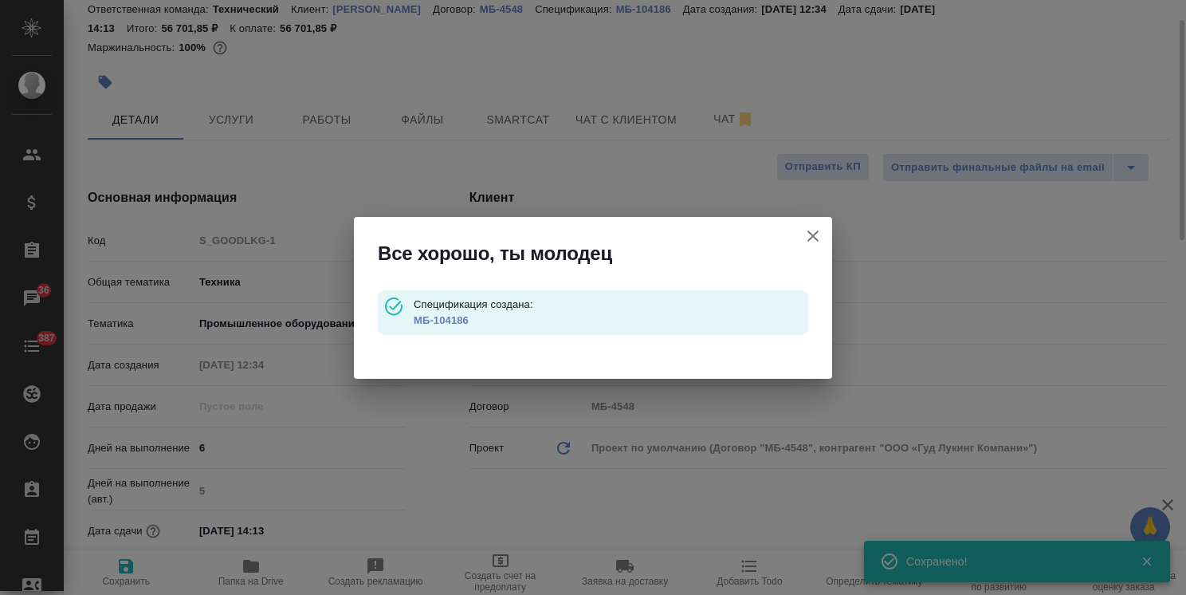
type textarea "x"
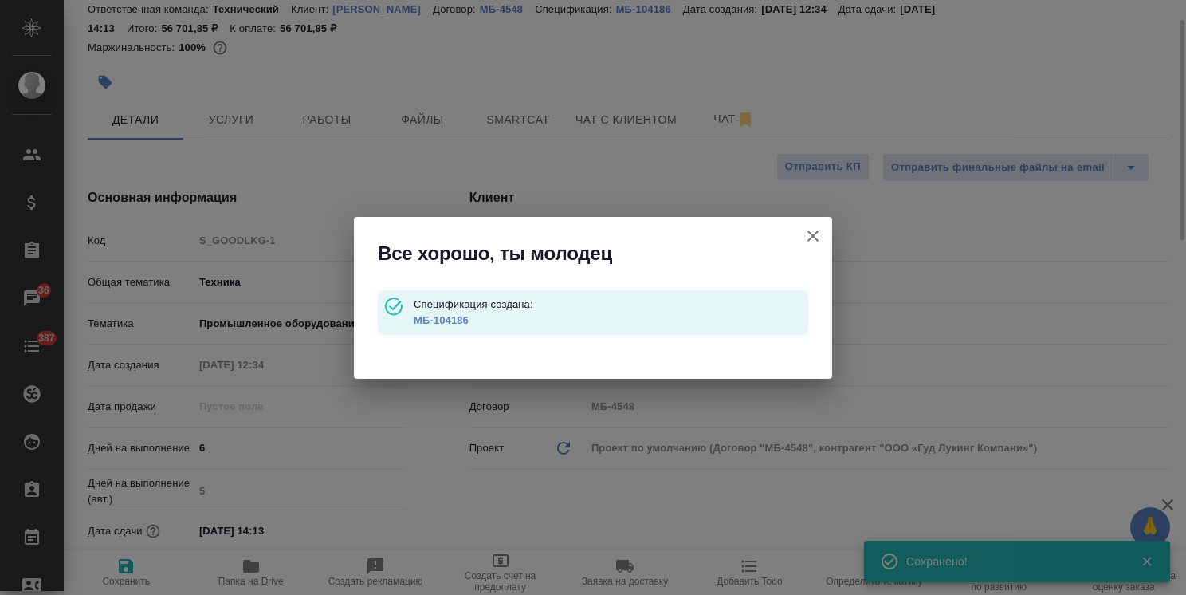
type textarea "x"
click at [816, 237] on icon "button" at bounding box center [812, 235] width 19 height 19
type textarea "x"
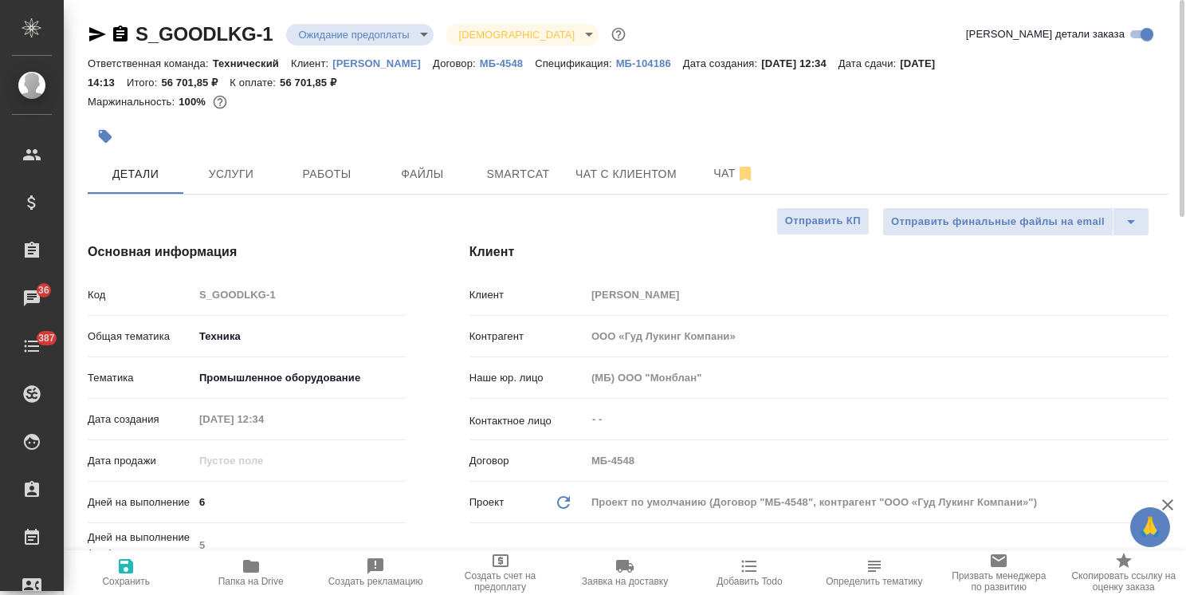
scroll to position [80, 0]
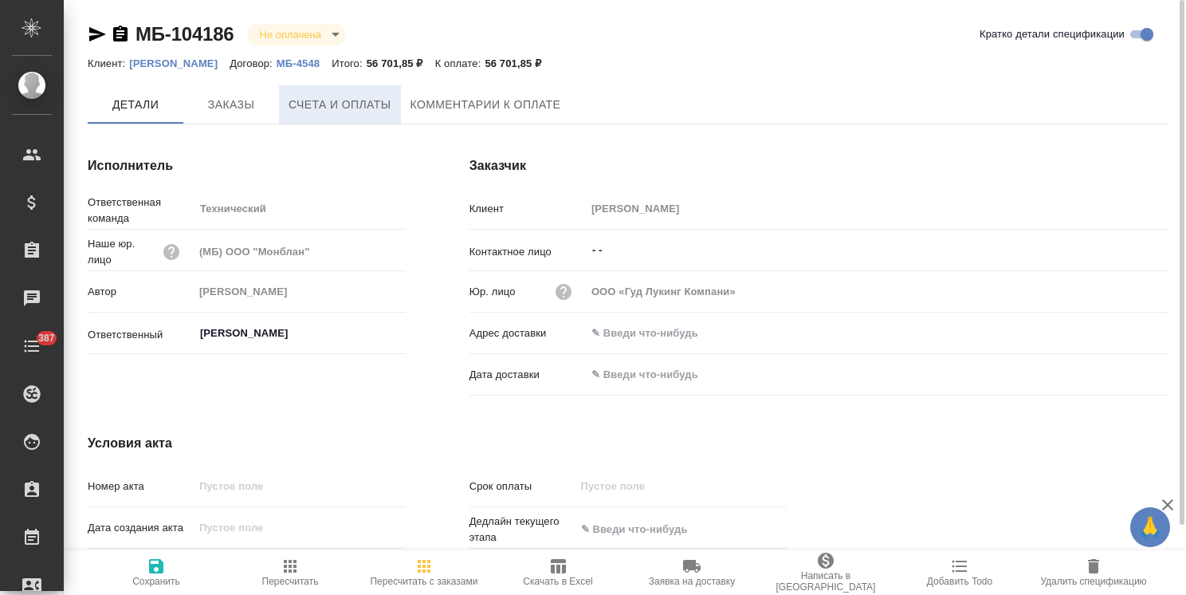
click at [354, 97] on span "Счета и оплаты" at bounding box center [339, 105] width 103 height 20
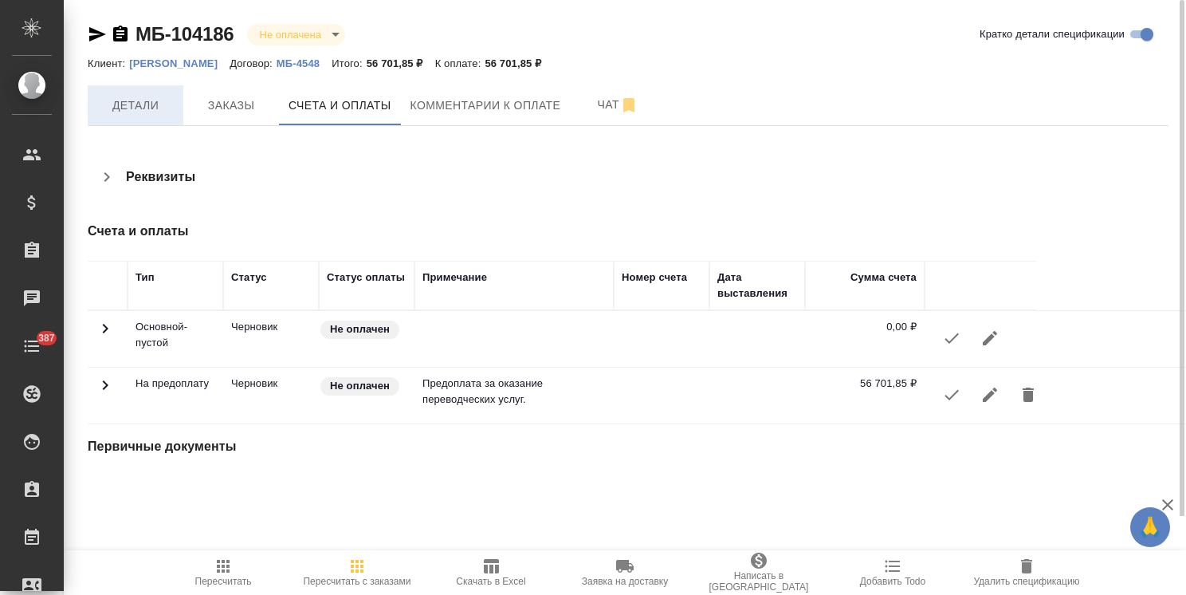
click at [143, 113] on span "Детали" at bounding box center [135, 106] width 77 height 20
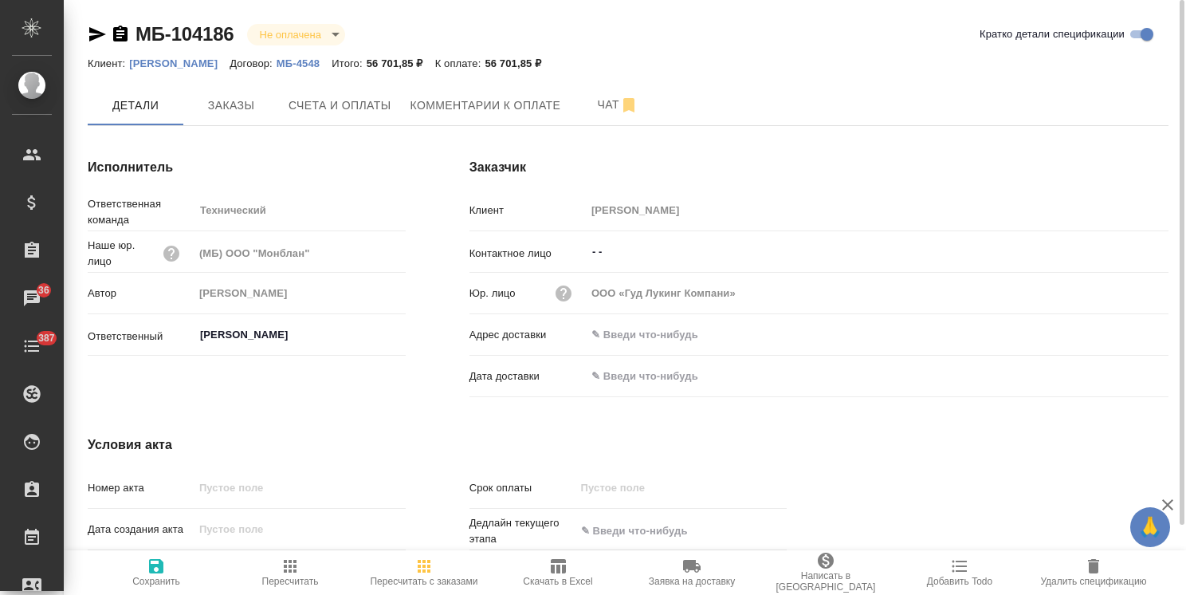
click at [230, 107] on span "Заказы" at bounding box center [231, 106] width 77 height 20
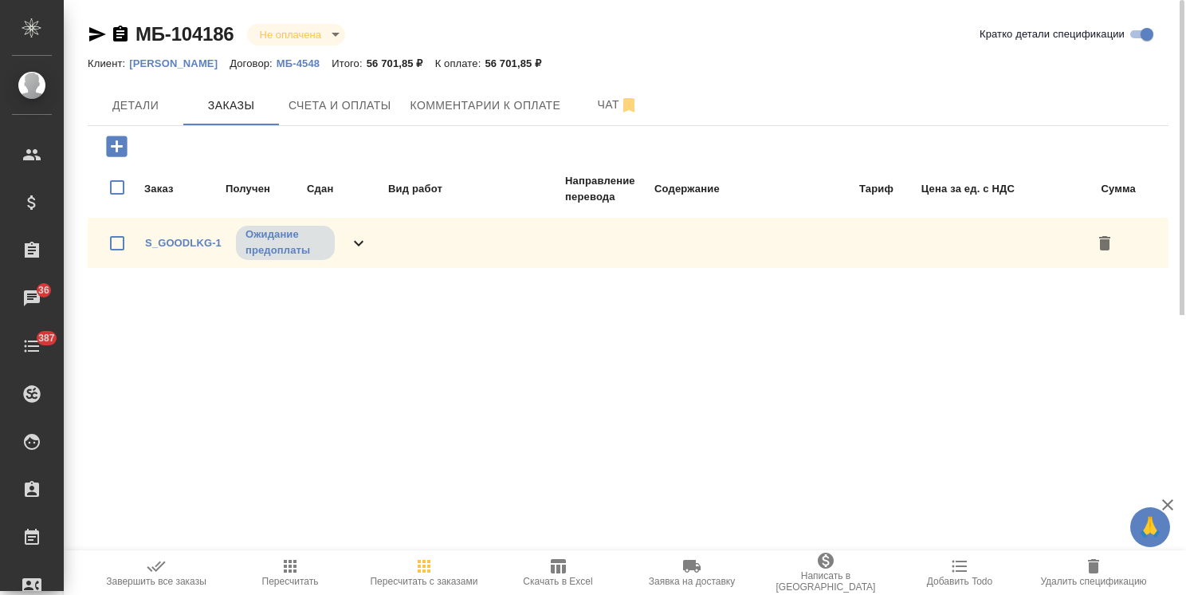
click at [322, 108] on span "Счета и оплаты" at bounding box center [339, 106] width 103 height 20
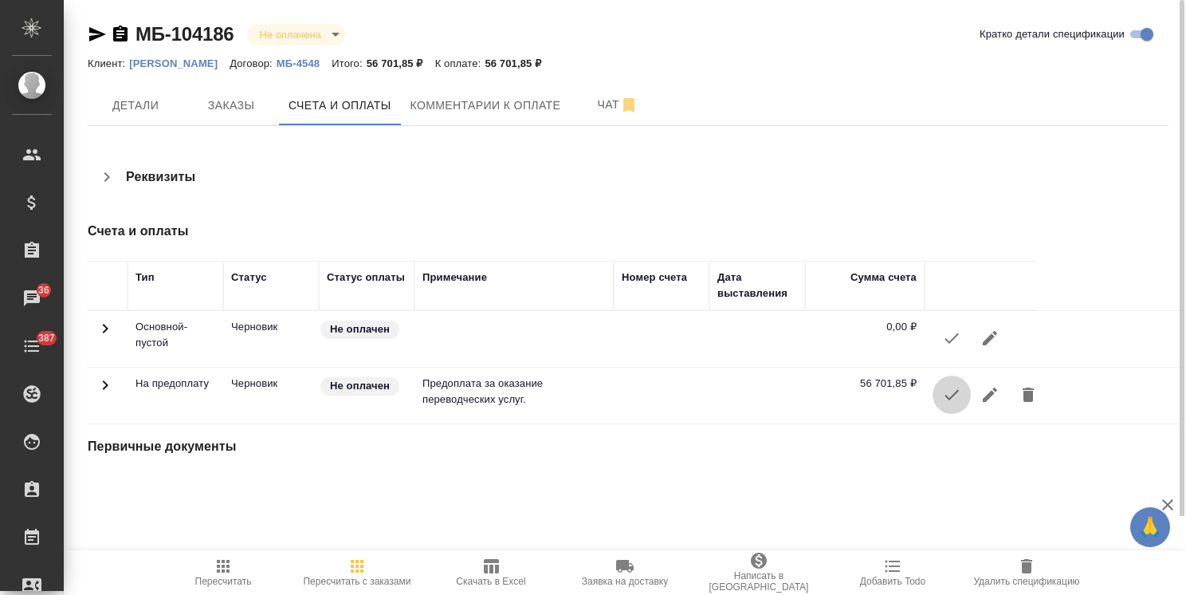
click at [949, 400] on icon "button" at bounding box center [951, 394] width 19 height 19
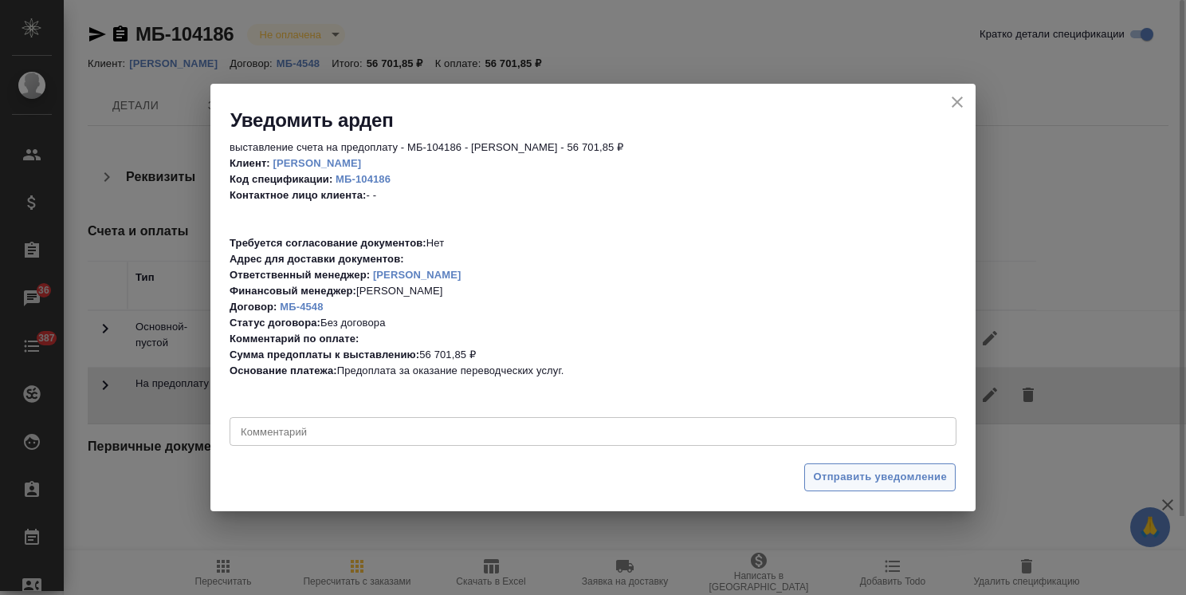
click at [848, 479] on span "Отправить уведомление" at bounding box center [880, 477] width 134 height 18
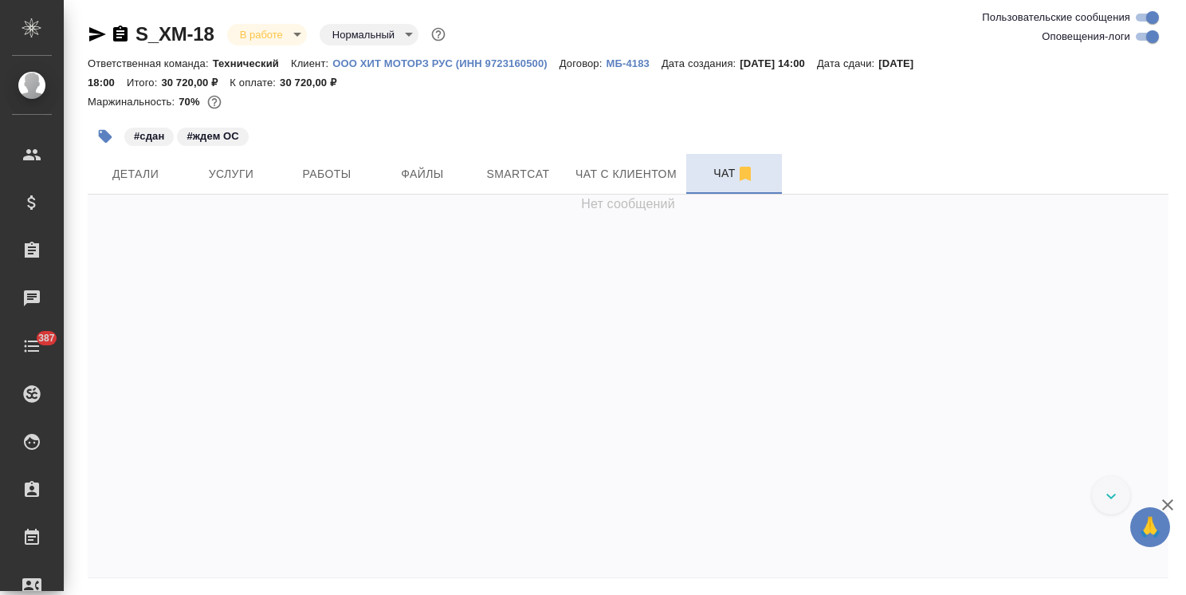
scroll to position [12950, 0]
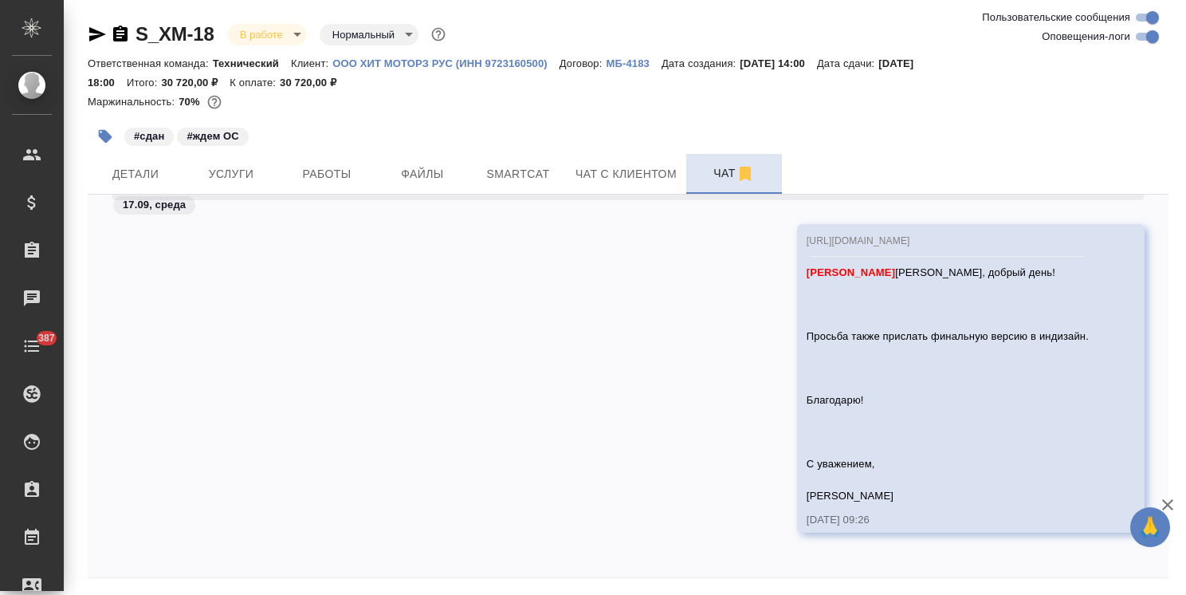
click at [703, 177] on span "Чат" at bounding box center [734, 173] width 77 height 20
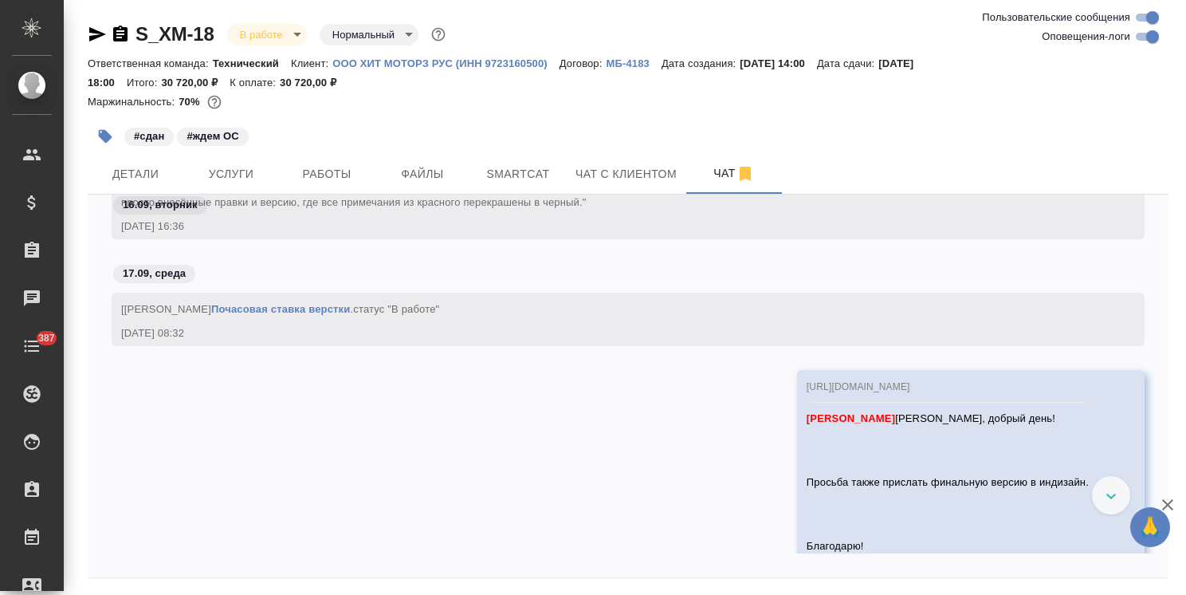
scroll to position [12664, 0]
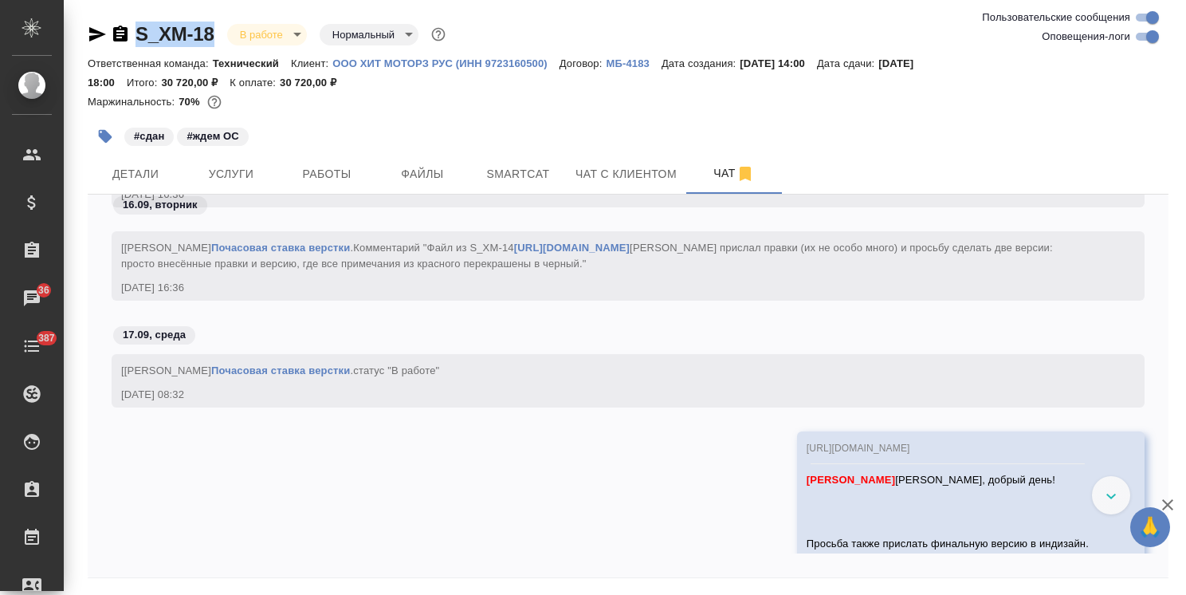
drag, startPoint x: 215, startPoint y: 21, endPoint x: 96, endPoint y: 24, distance: 118.8
click at [96, 24] on div "S_XM-18 В работе inProgress Нормальный normal" at bounding box center [268, 35] width 361 height 26
copy link "S_XM-18"
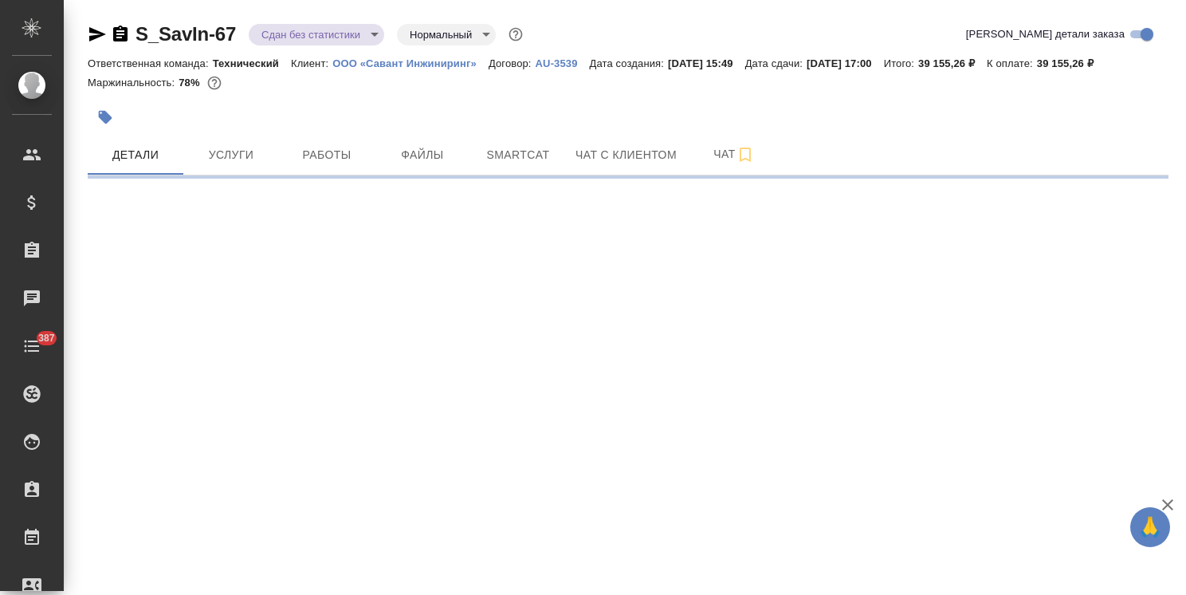
select select "RU"
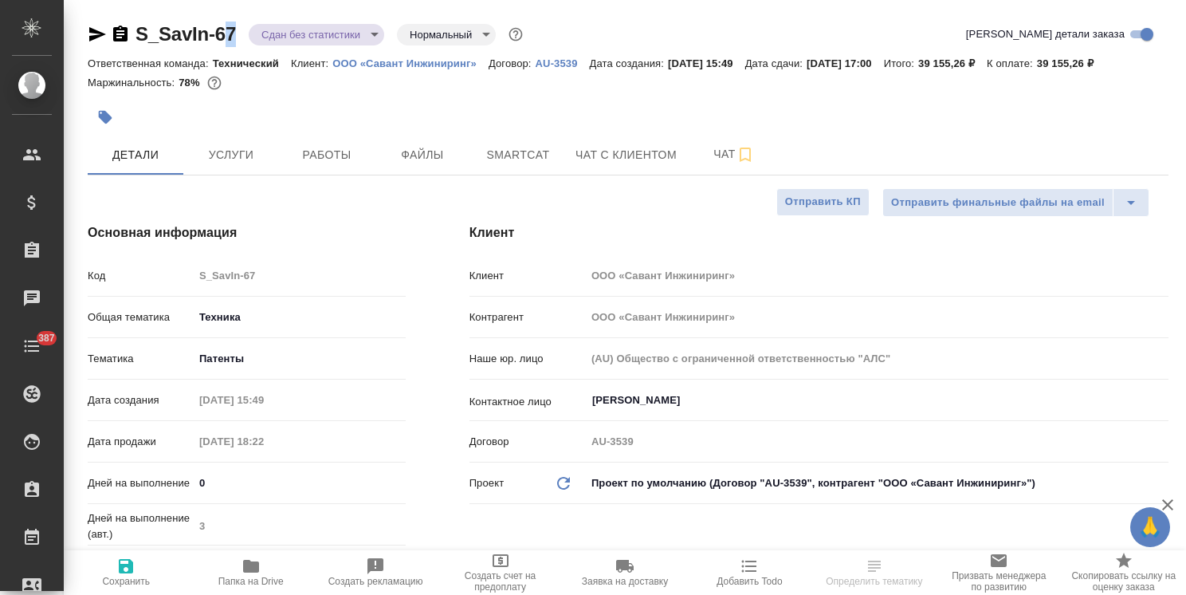
type textarea "x"
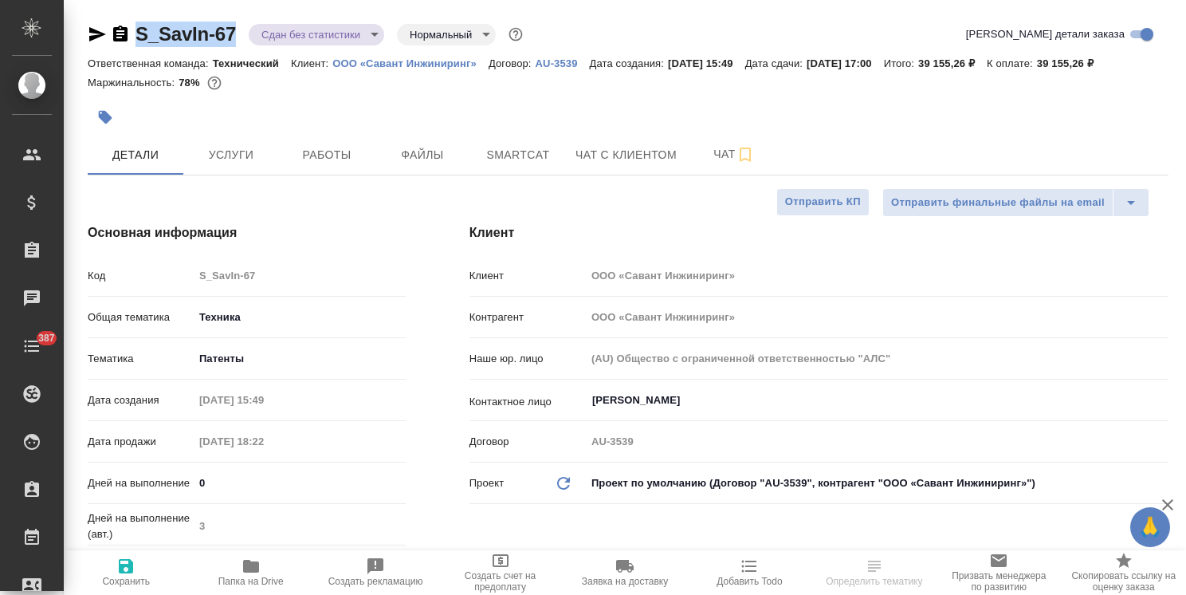
type textarea "x"
drag, startPoint x: 245, startPoint y: 12, endPoint x: 119, endPoint y: 18, distance: 126.9
type textarea "x"
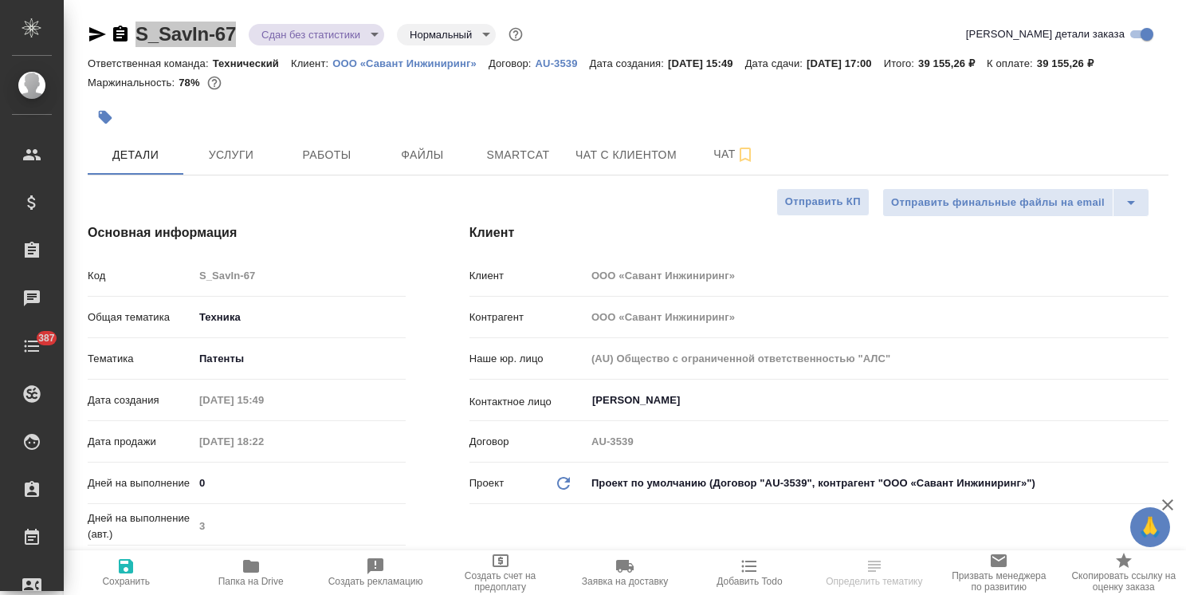
type textarea "x"
select select "RU"
type textarea "x"
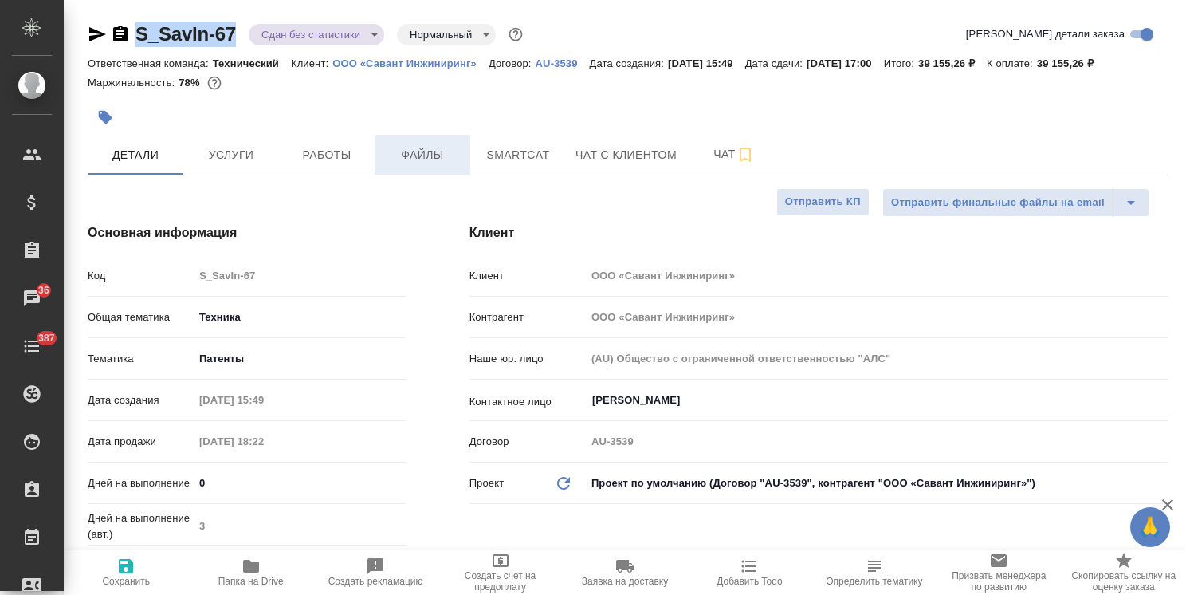
click at [409, 168] on button "Файлы" at bounding box center [423, 155] width 96 height 40
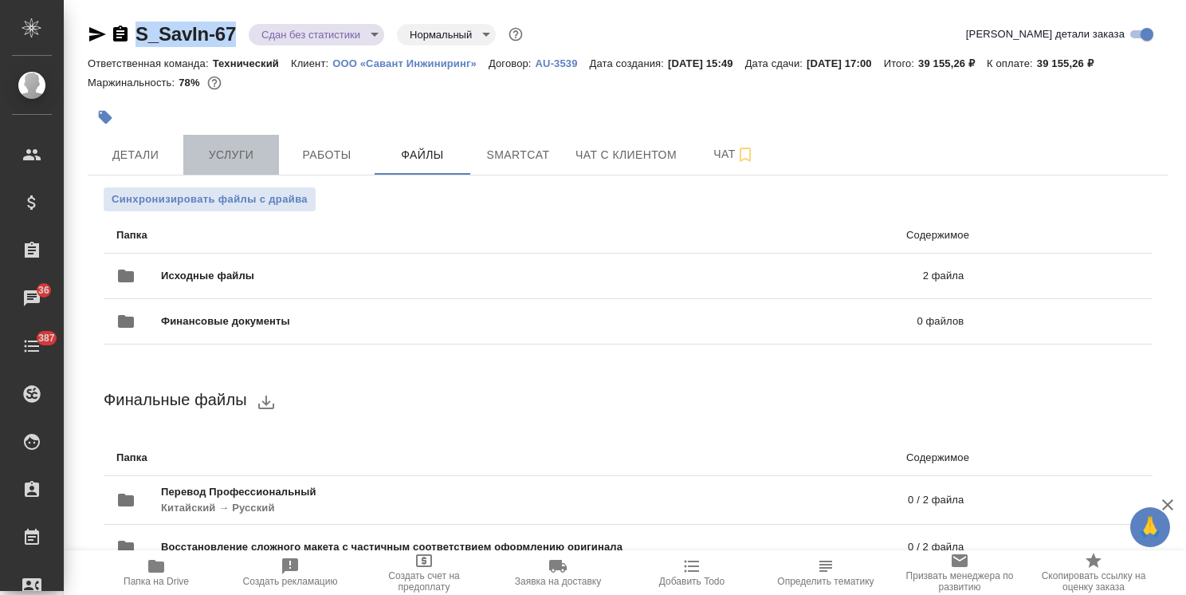
click at [252, 149] on span "Услуги" at bounding box center [231, 155] width 77 height 20
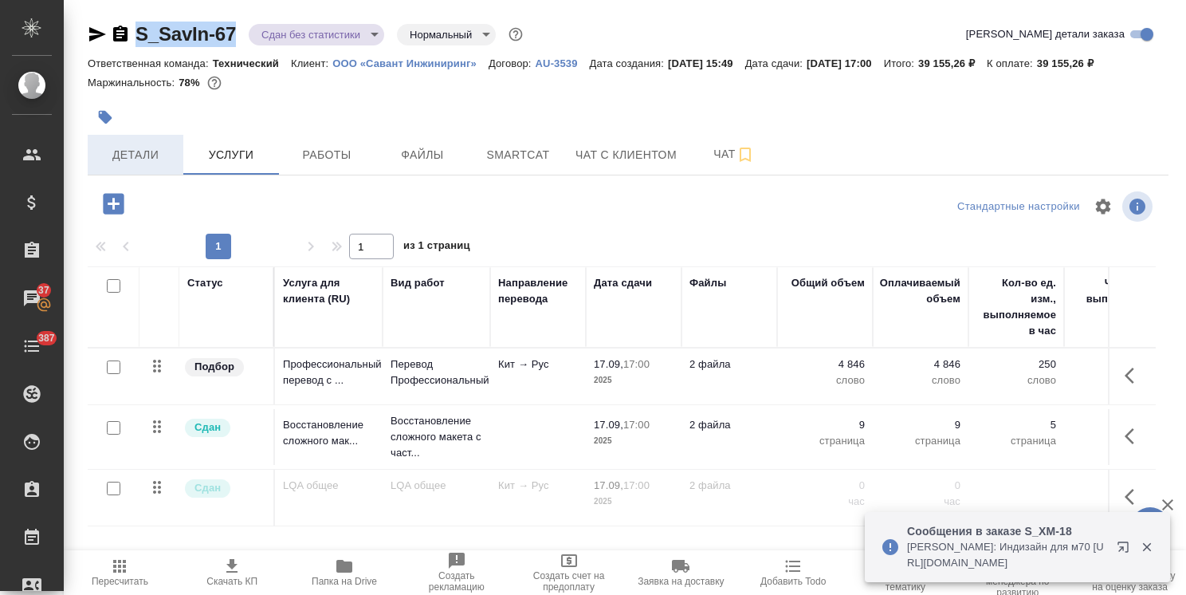
click at [151, 155] on span "Детали" at bounding box center [135, 155] width 77 height 20
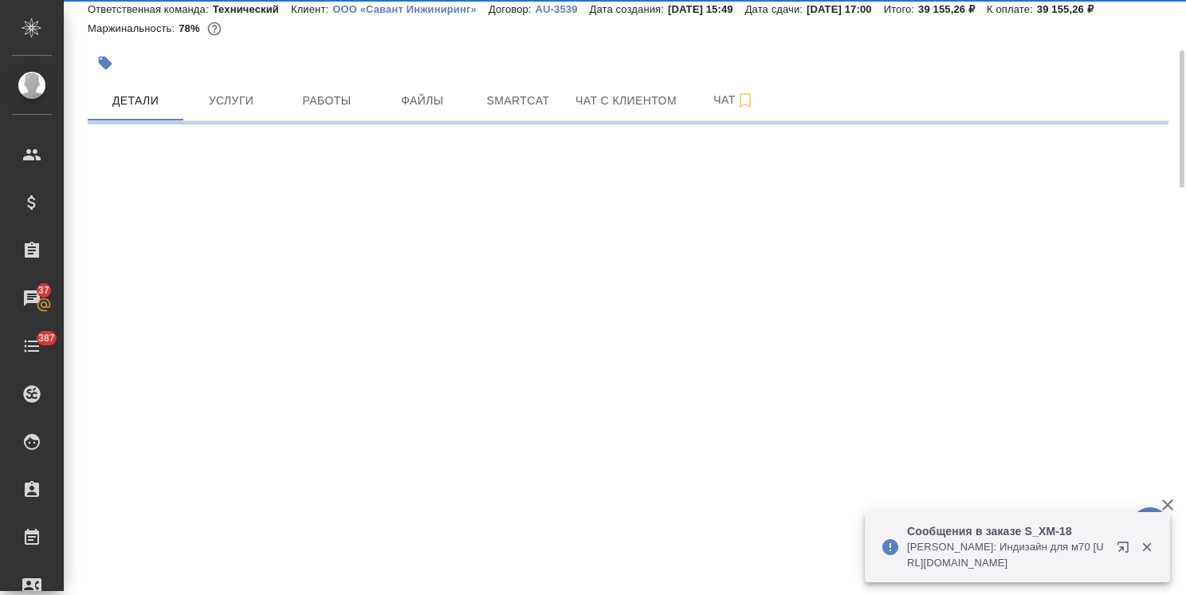
select select "RU"
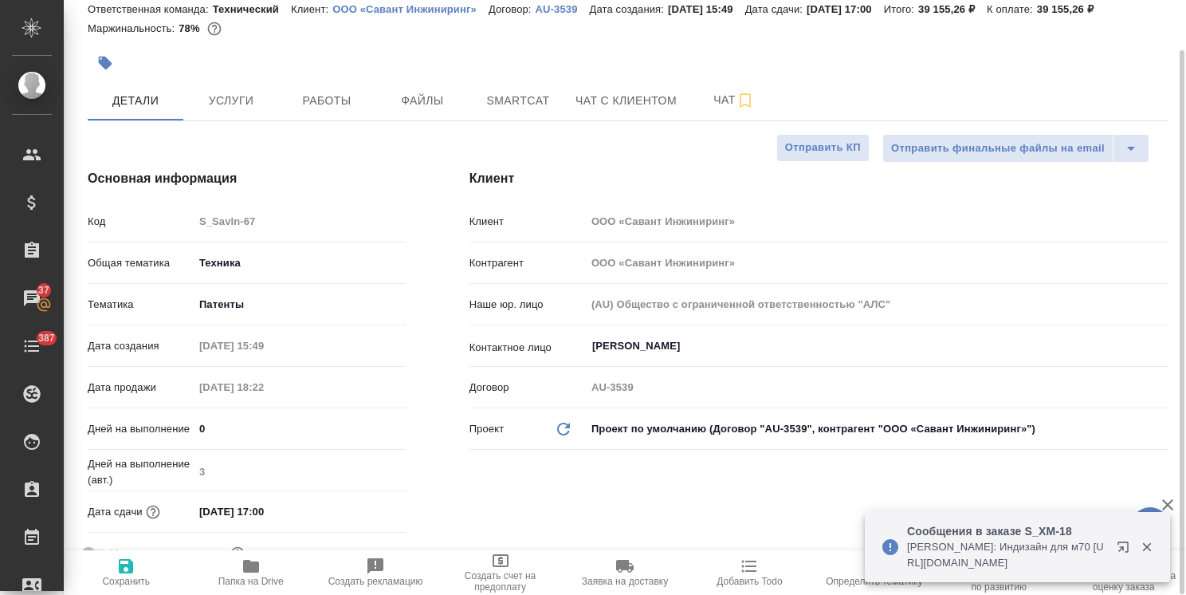
type textarea "x"
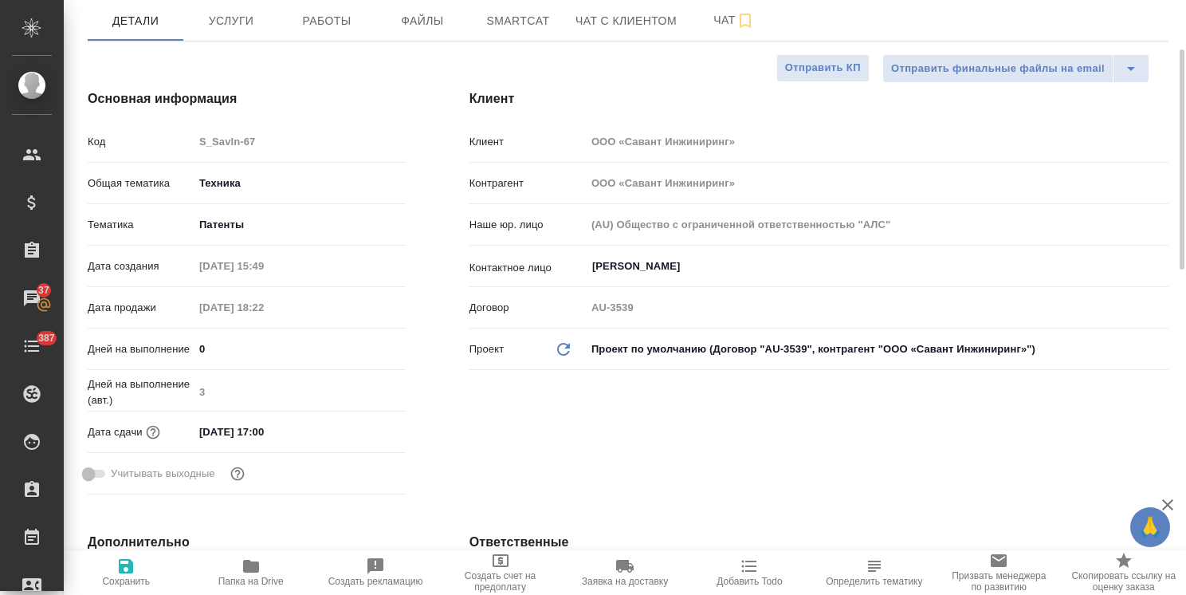
click at [306, 426] on input "[DATE] 17:00" at bounding box center [263, 431] width 139 height 23
click at [354, 423] on icon "button" at bounding box center [359, 430] width 14 height 16
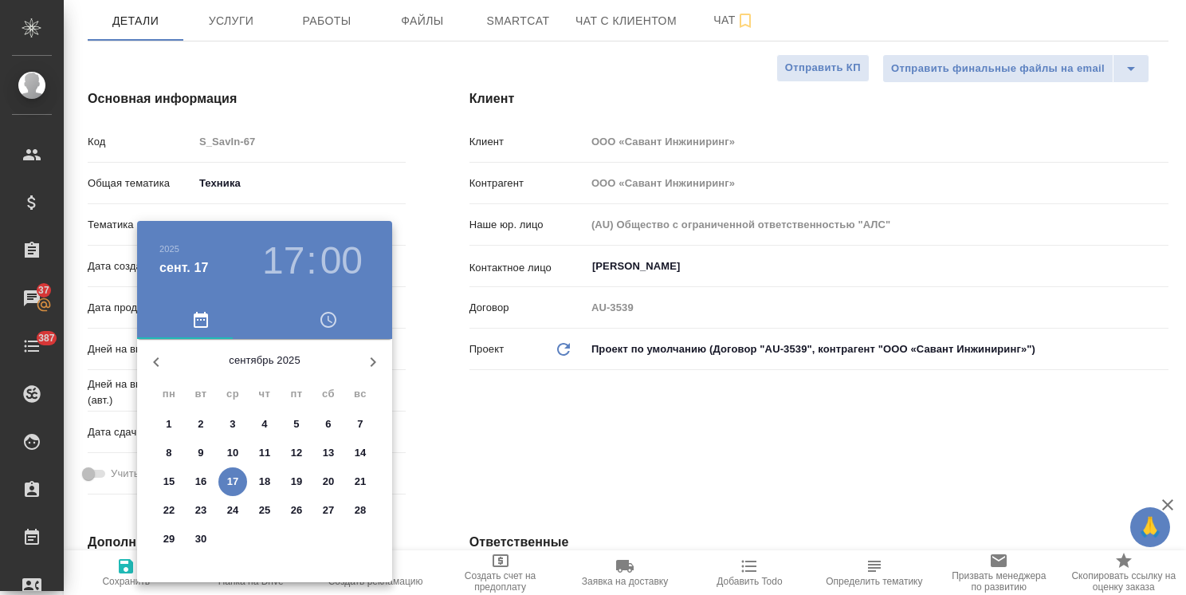
click at [463, 448] on div at bounding box center [593, 297] width 1186 height 595
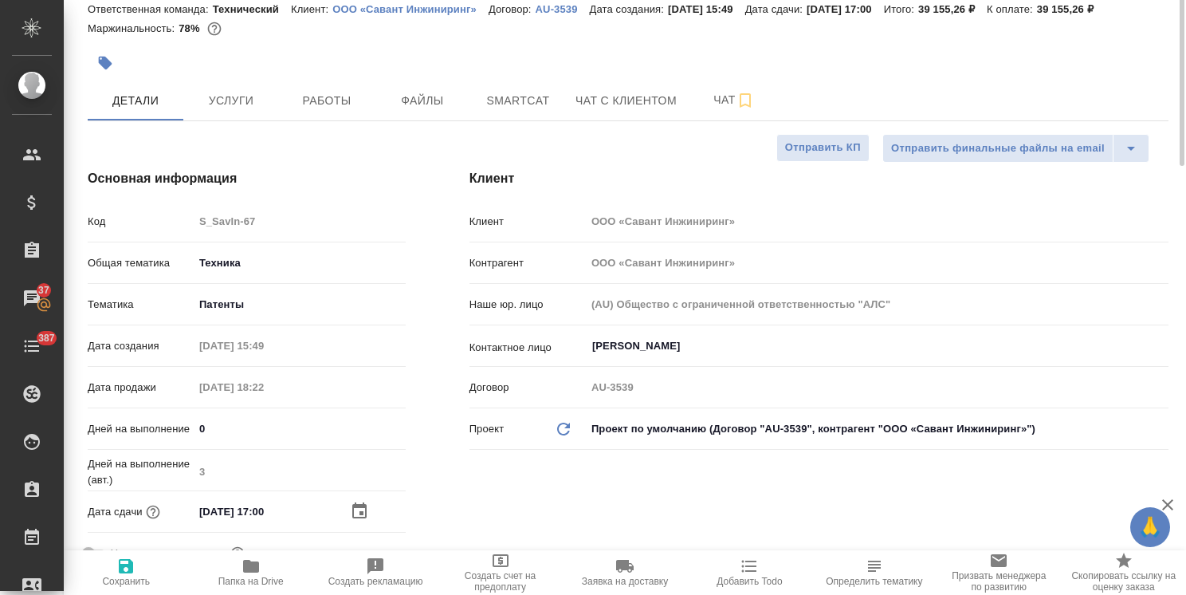
scroll to position [0, 0]
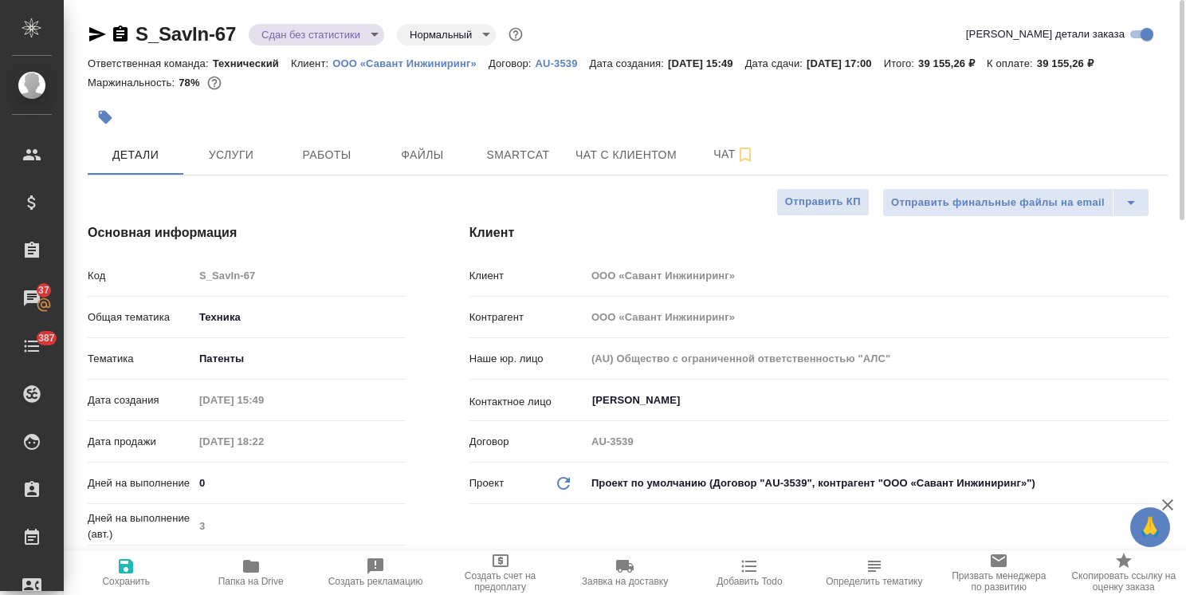
type textarea "x"
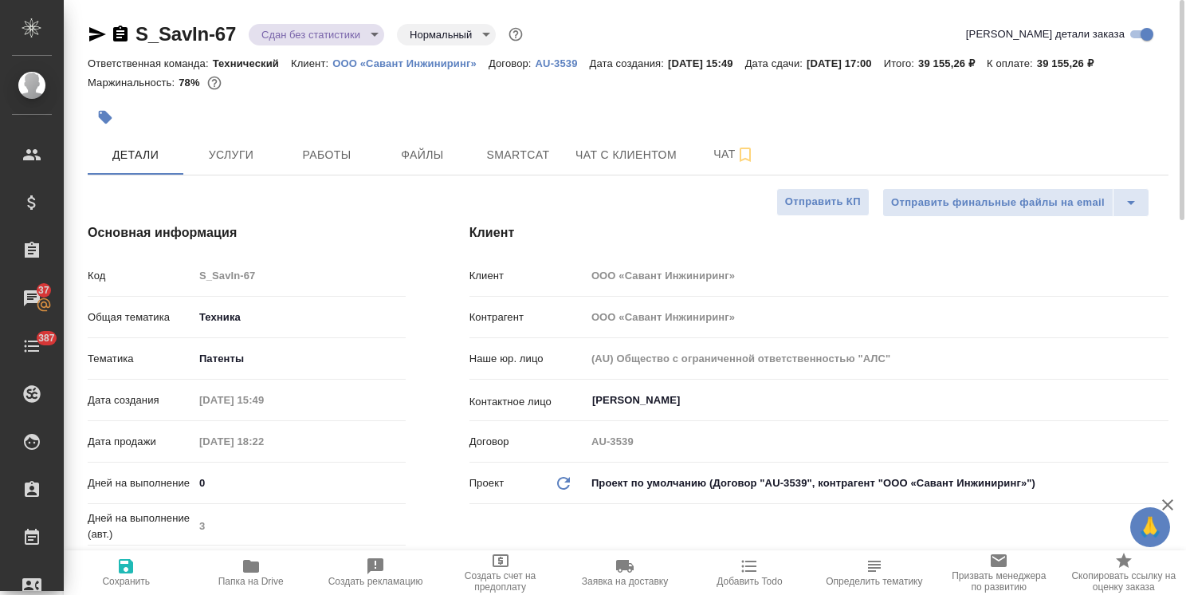
type textarea "x"
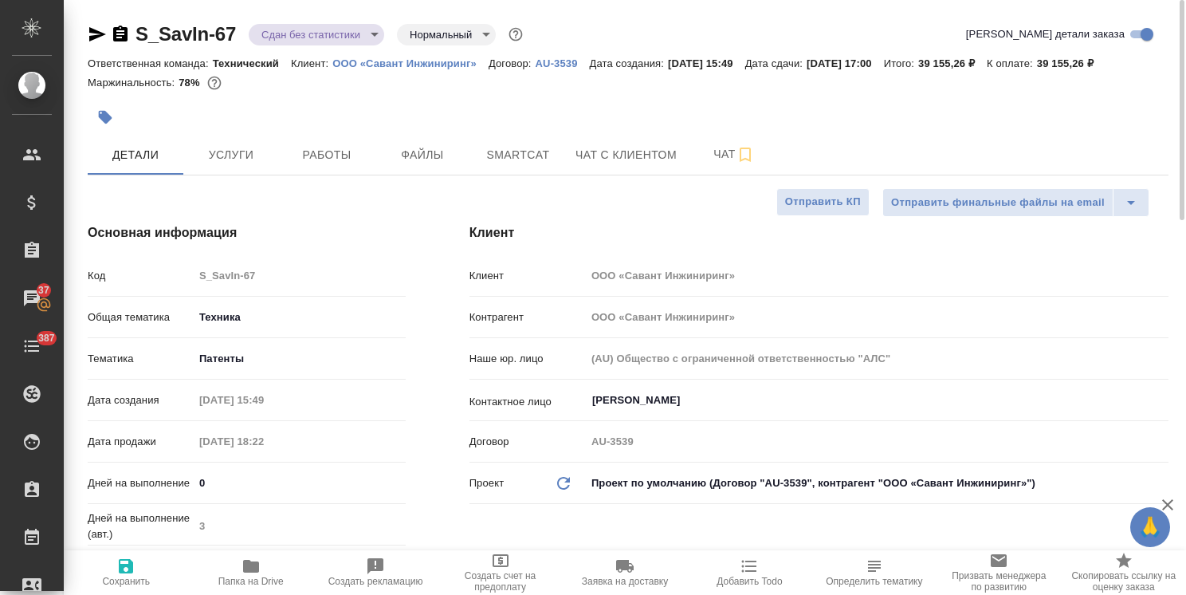
type textarea "x"
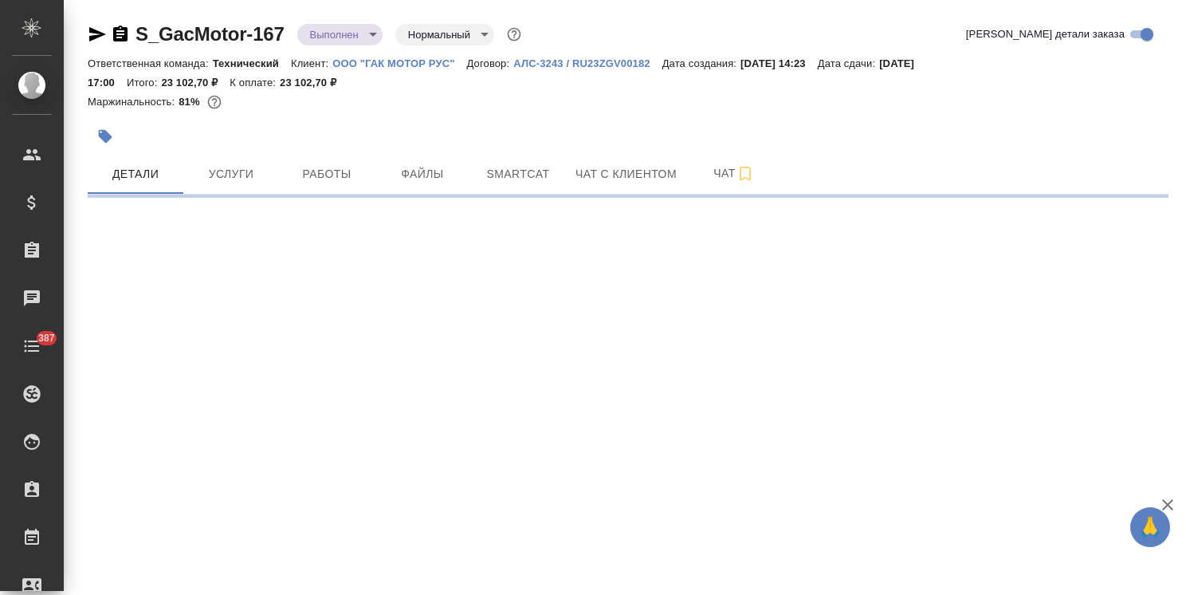
select select "RU"
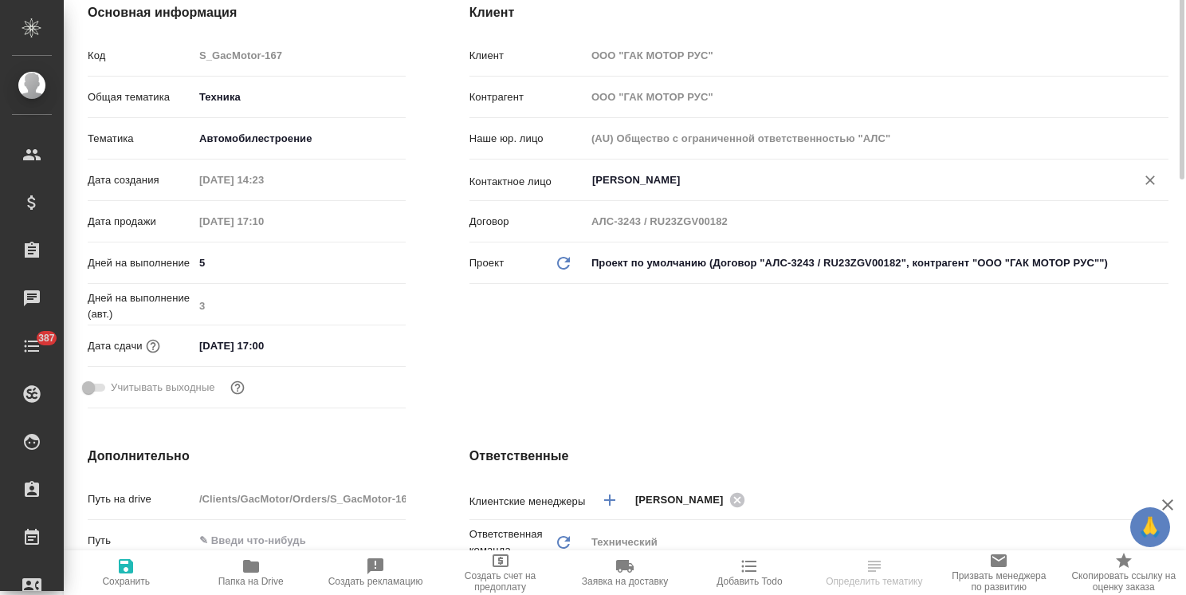
type textarea "x"
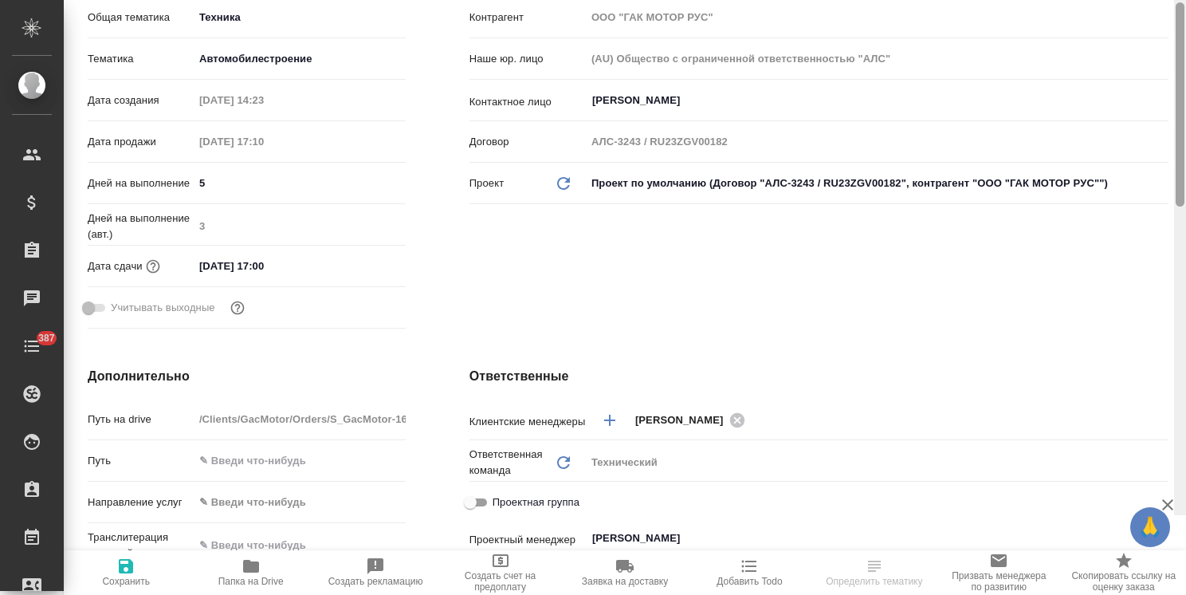
type textarea "x"
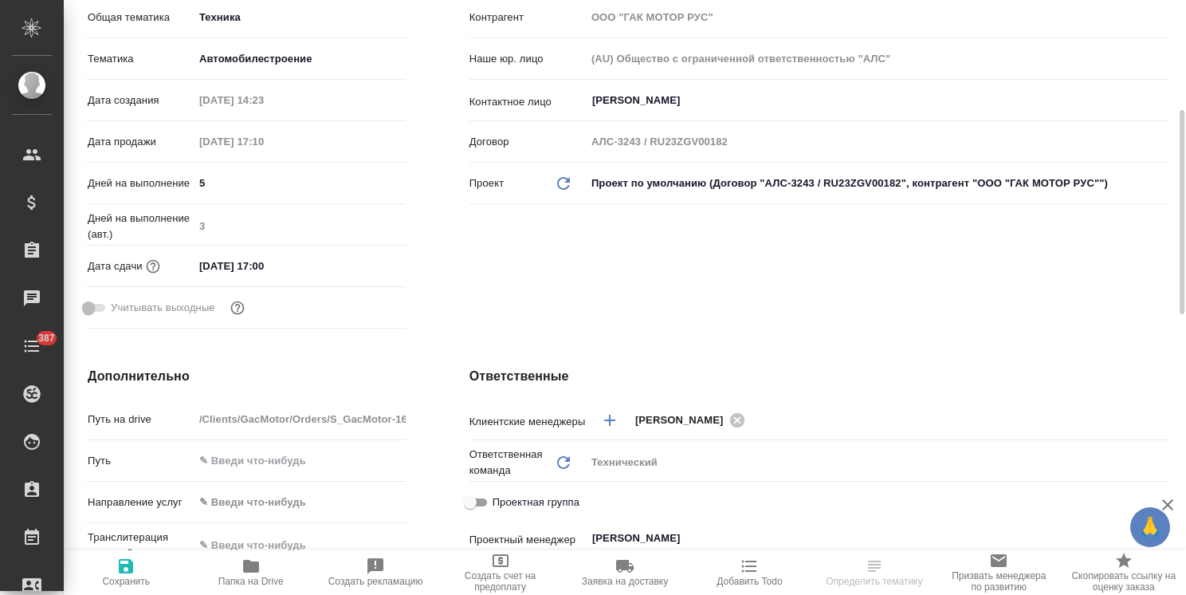
type textarea "x"
click at [1172, 175] on div "Клиент Клиент ООО "ГАК МОТОР РУС" Контрагент ООО "ГАК МОТОР РУС" Наше юр. лицо …" at bounding box center [819, 129] width 763 height 475
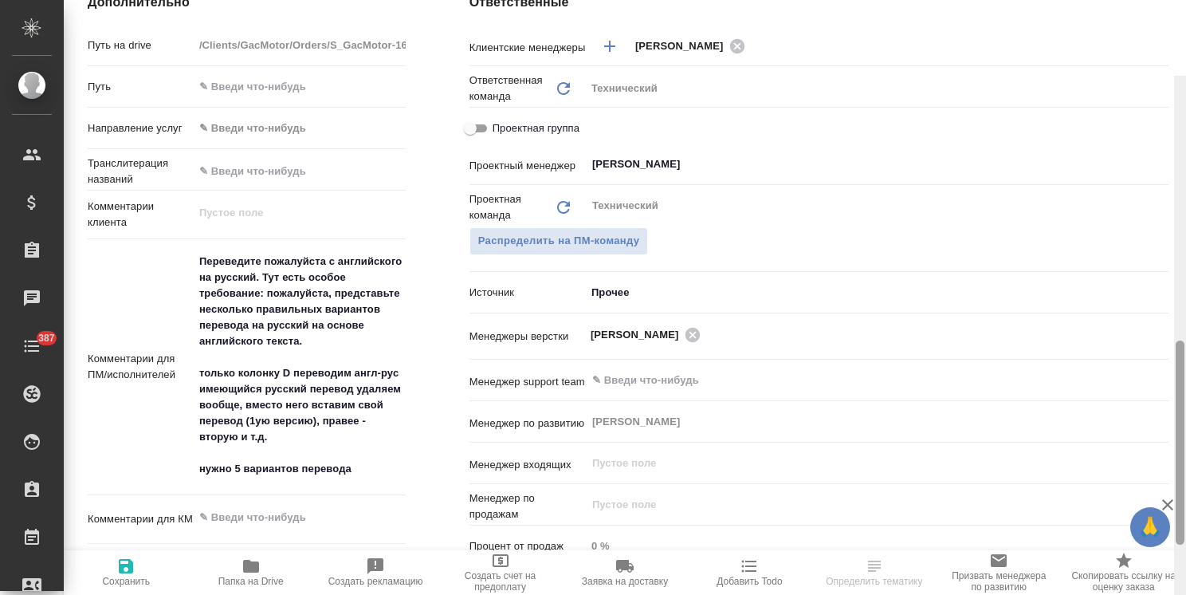
scroll to position [783, 0]
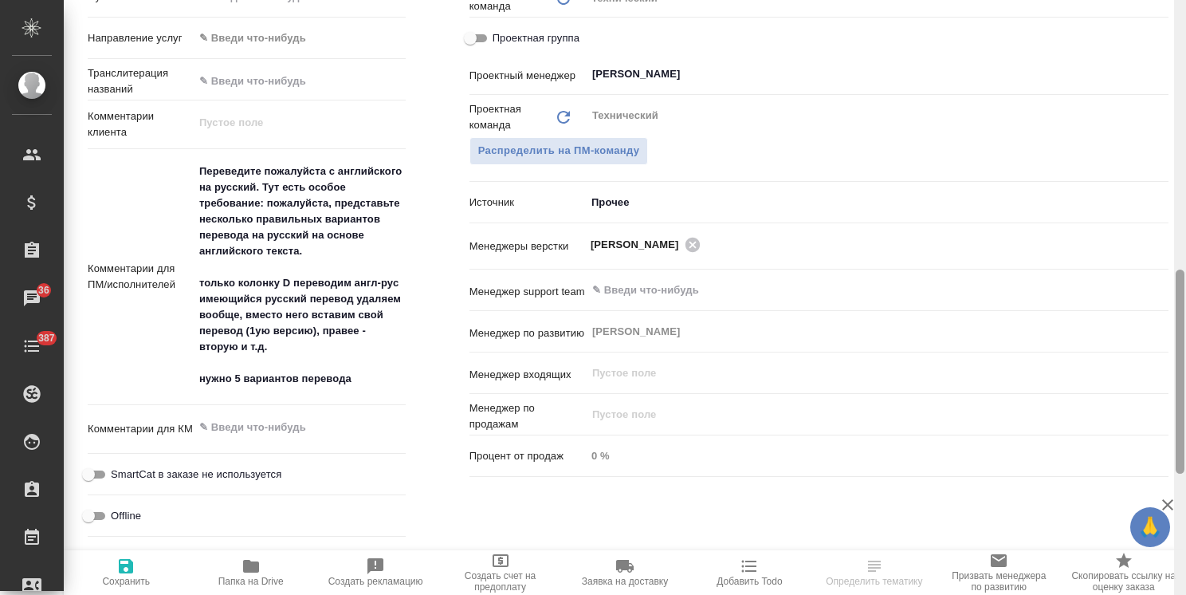
drag, startPoint x: 1177, startPoint y: 237, endPoint x: 1163, endPoint y: 398, distance: 160.8
click at [1163, 398] on div "S_GacMotor-167 Выполнен completed Нормальный normal Кратко детали заказа Ответс…" at bounding box center [625, 297] width 1122 height 595
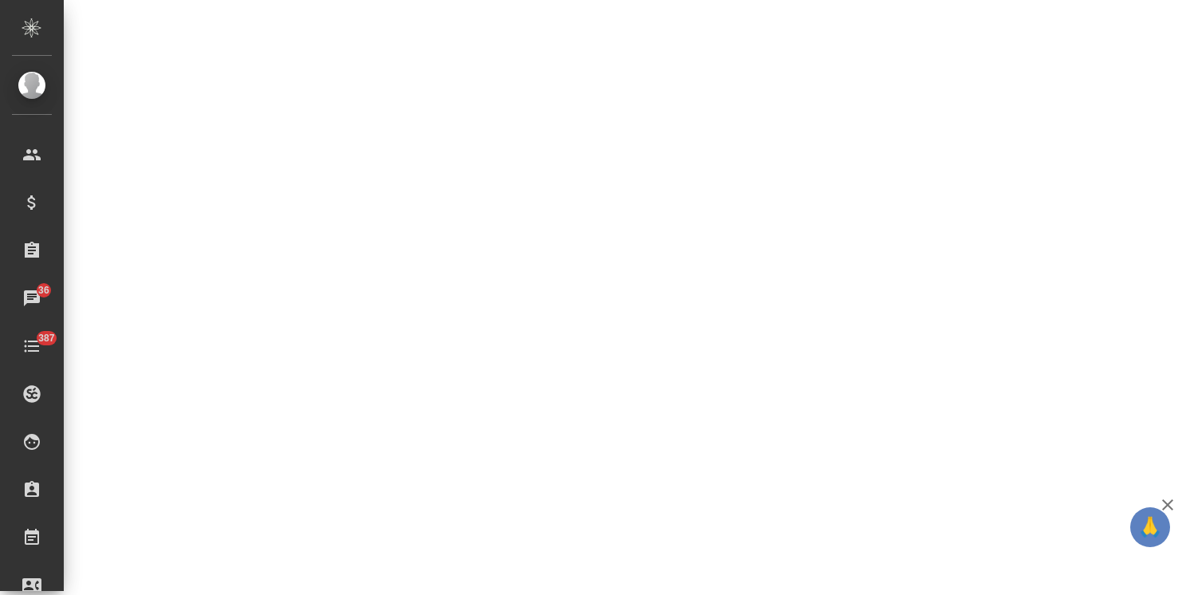
select select "RU"
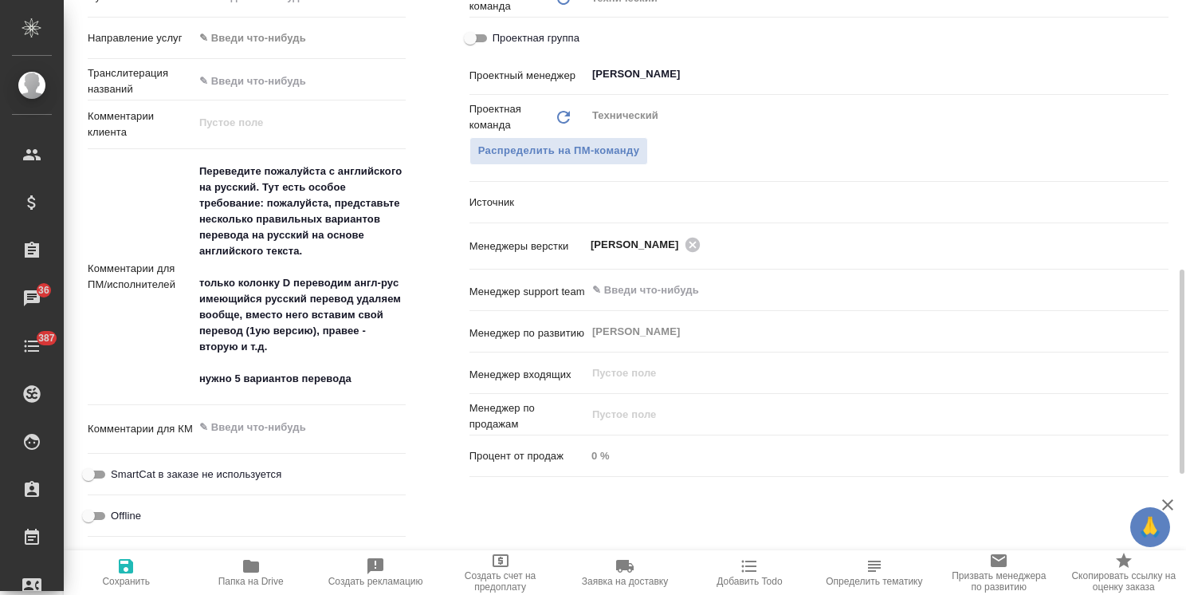
type textarea "x"
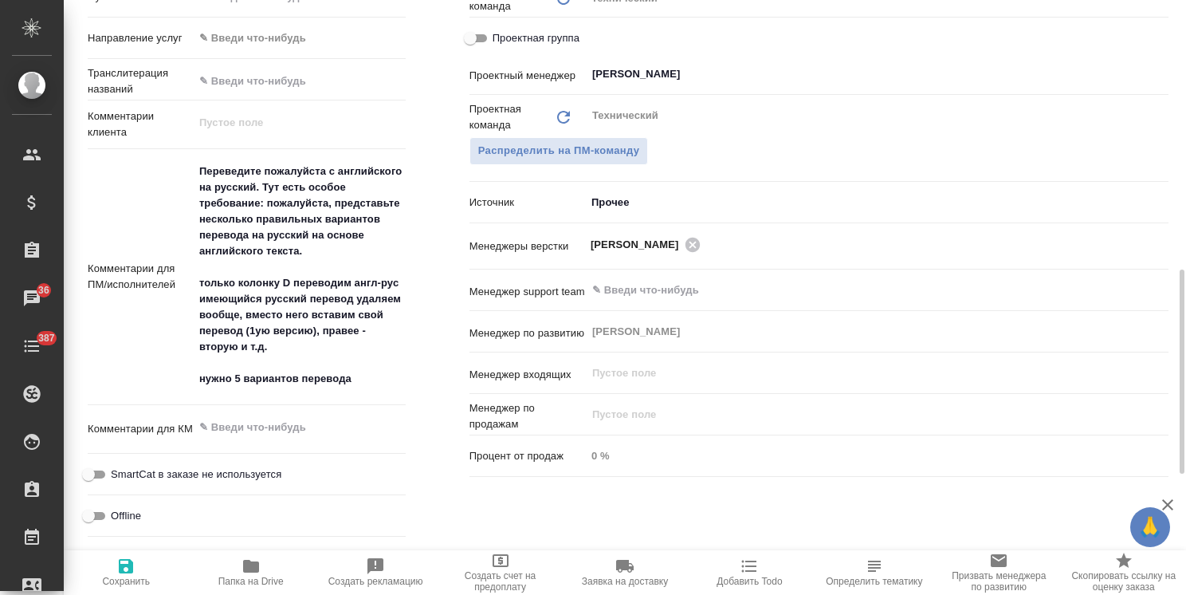
type textarea "x"
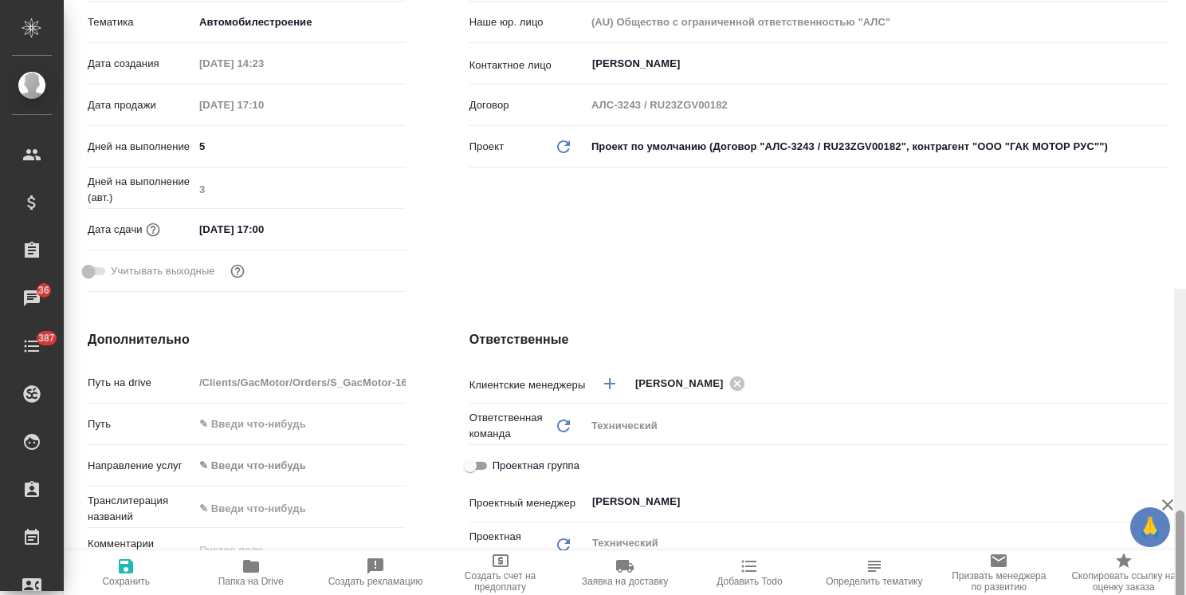
scroll to position [0, 0]
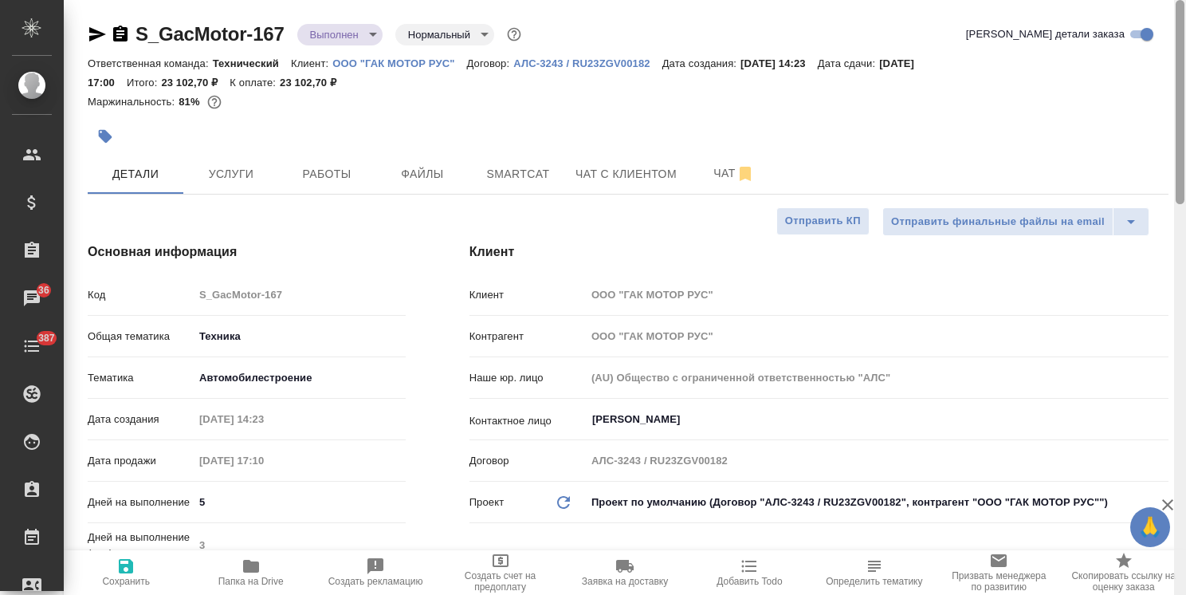
drag, startPoint x: 1179, startPoint y: 301, endPoint x: 1176, endPoint y: 5, distance: 296.5
click at [1176, 5] on div at bounding box center [1180, 102] width 9 height 204
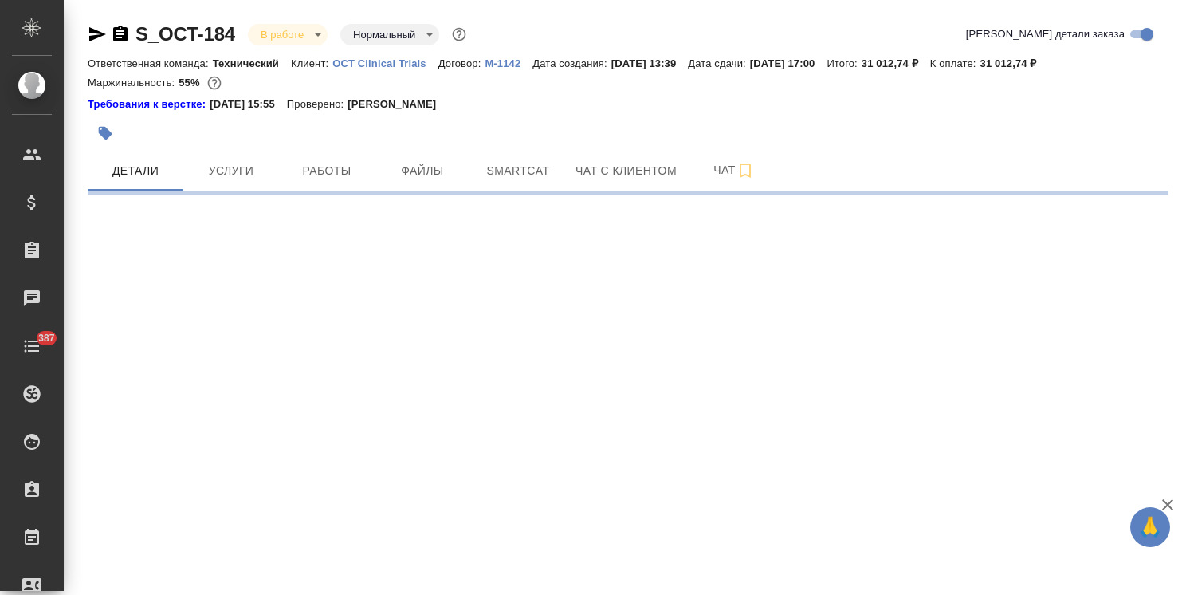
select select "RU"
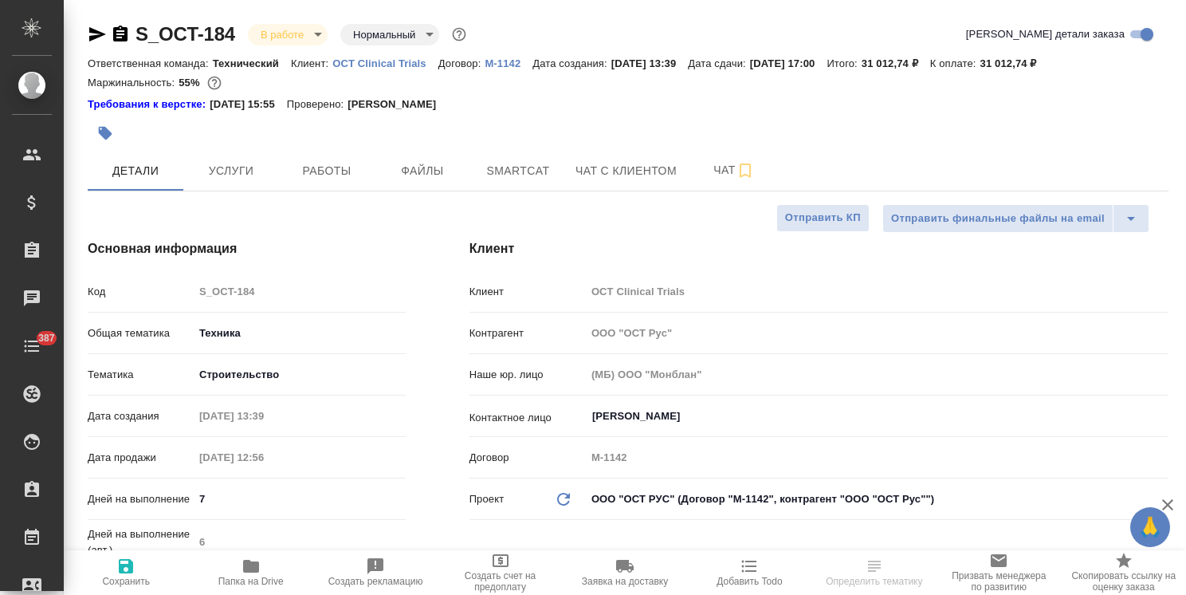
type textarea "x"
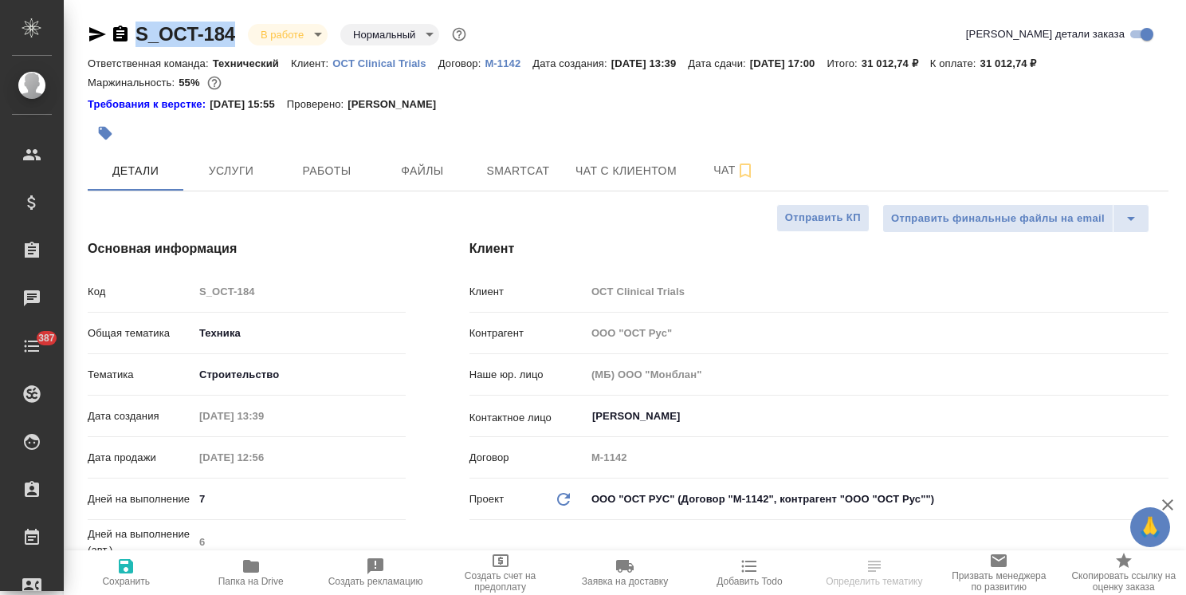
type textarea "x"
drag, startPoint x: 239, startPoint y: 12, endPoint x: 124, endPoint y: 18, distance: 114.9
copy link "S_OCT-184"
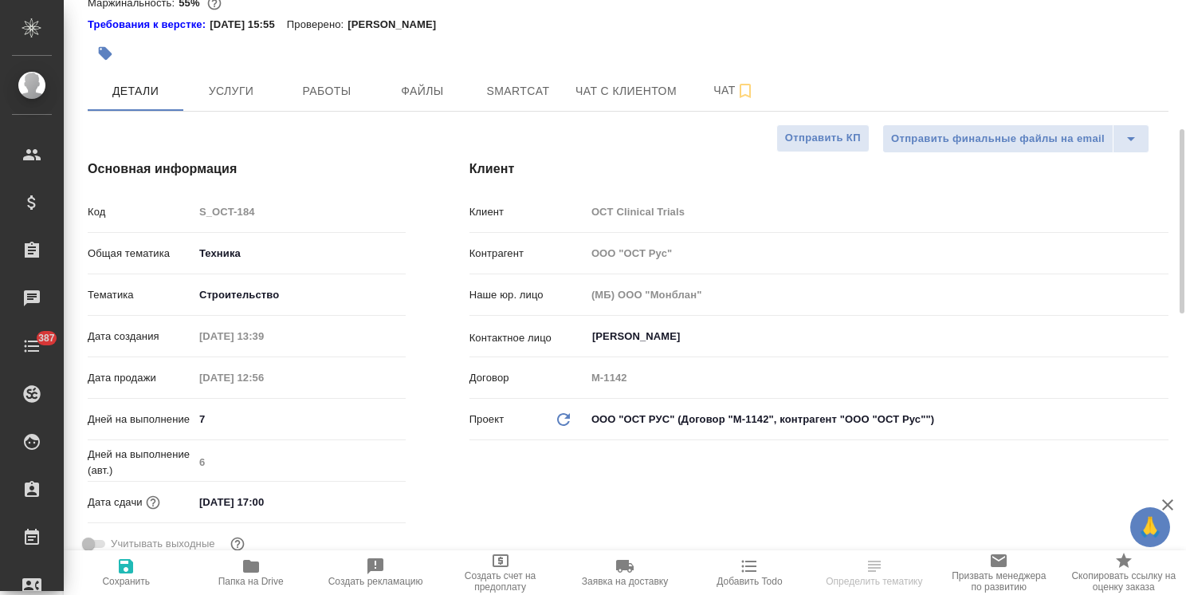
scroll to position [159, 0]
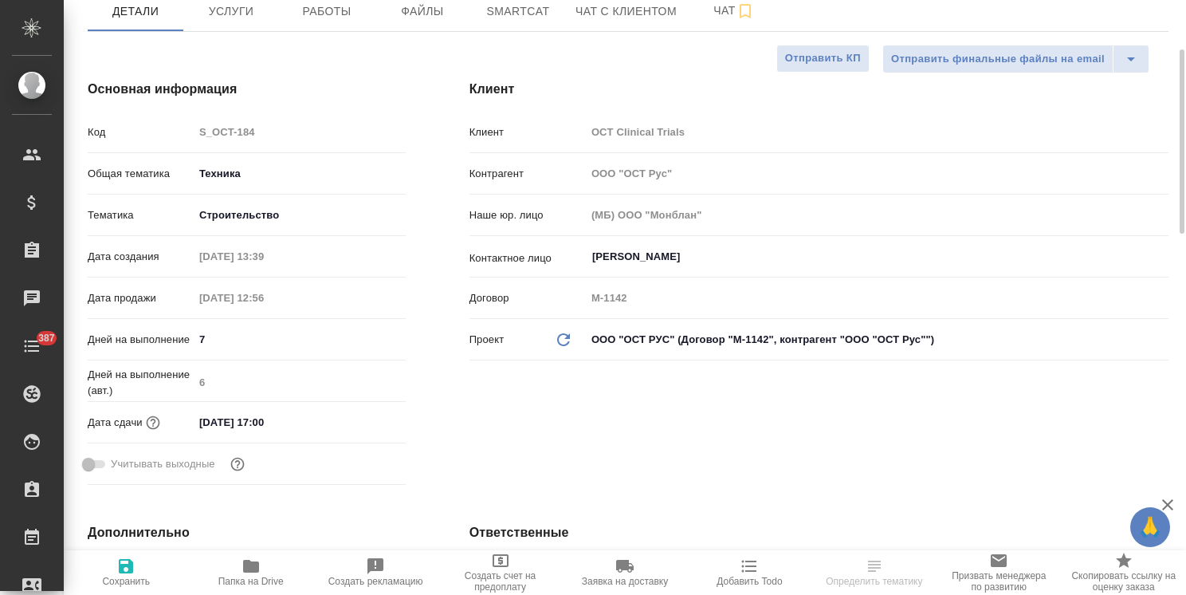
type textarea "x"
select select "RU"
type textarea "x"
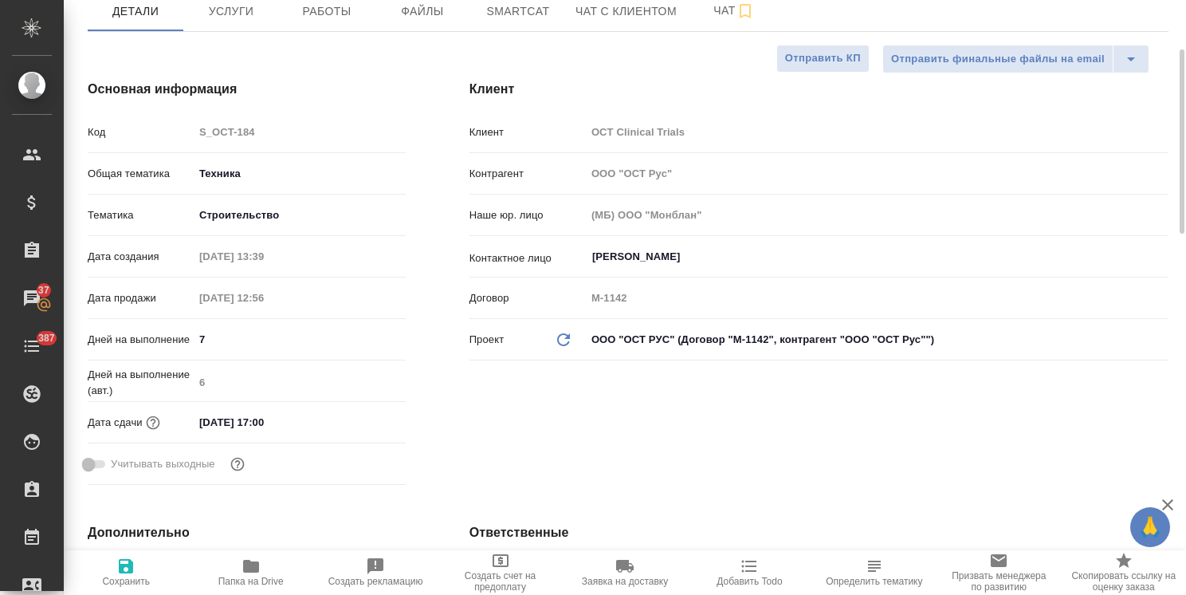
type textarea "x"
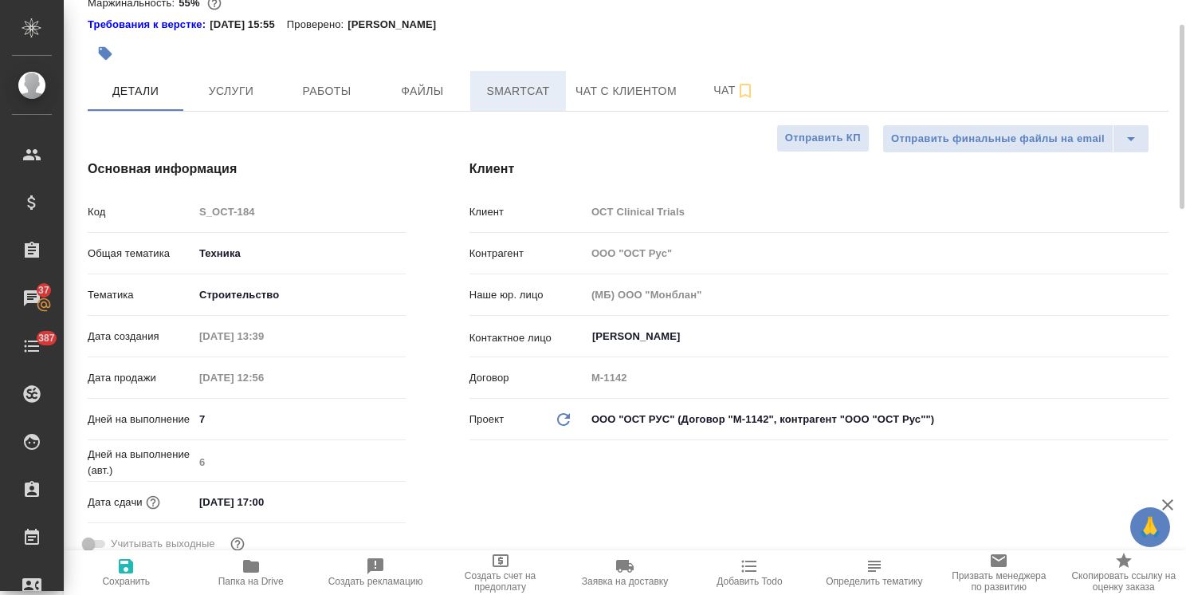
scroll to position [0, 0]
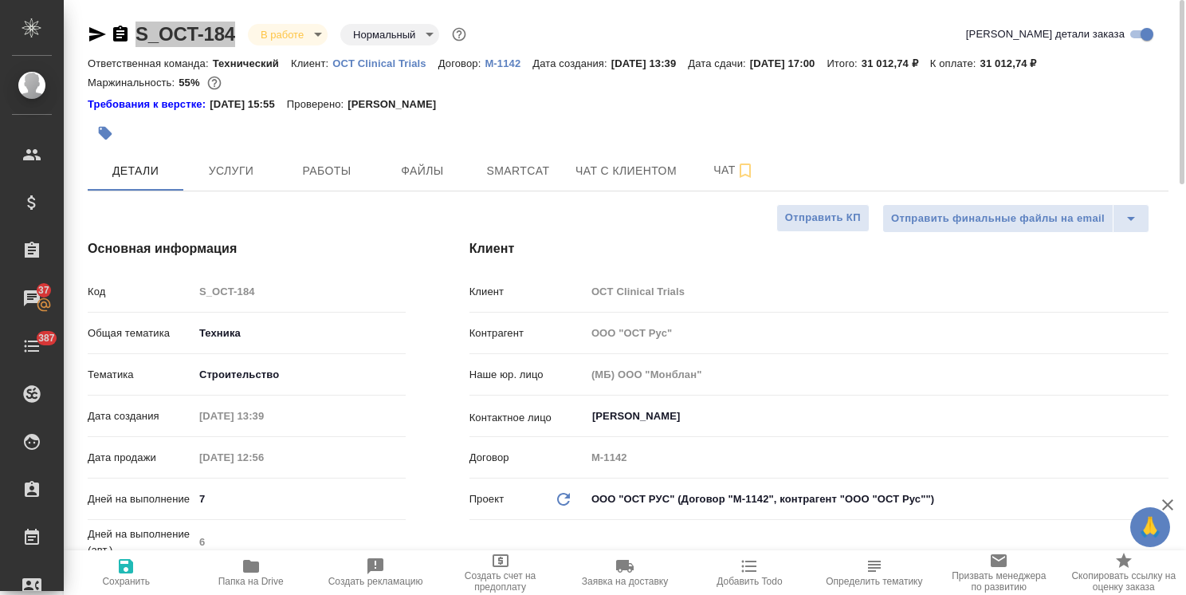
type textarea "x"
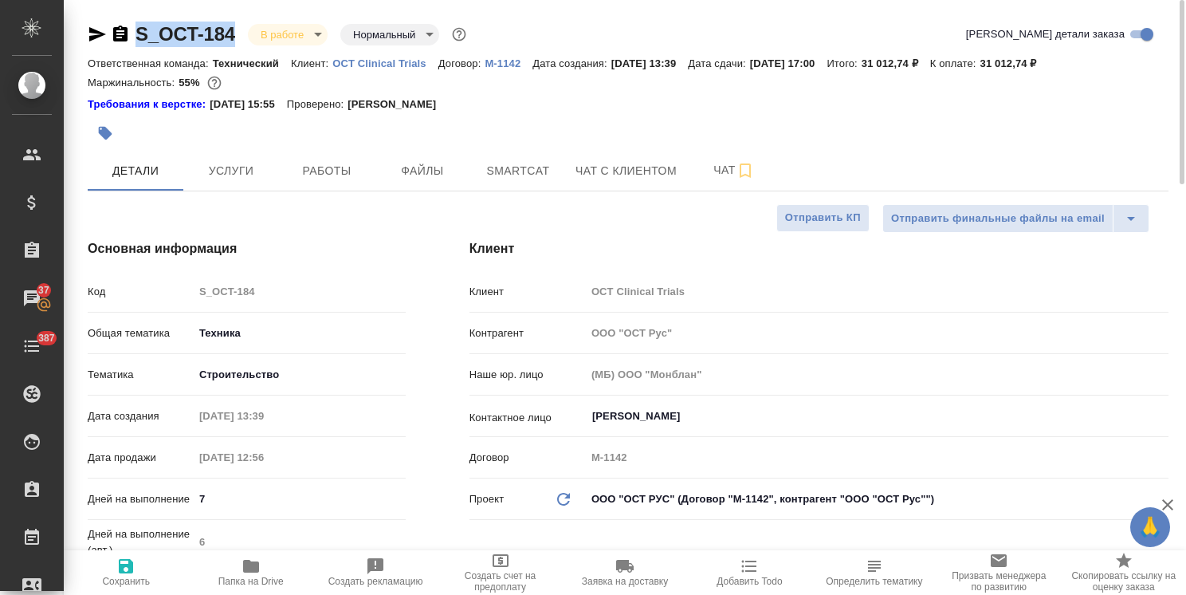
type textarea "x"
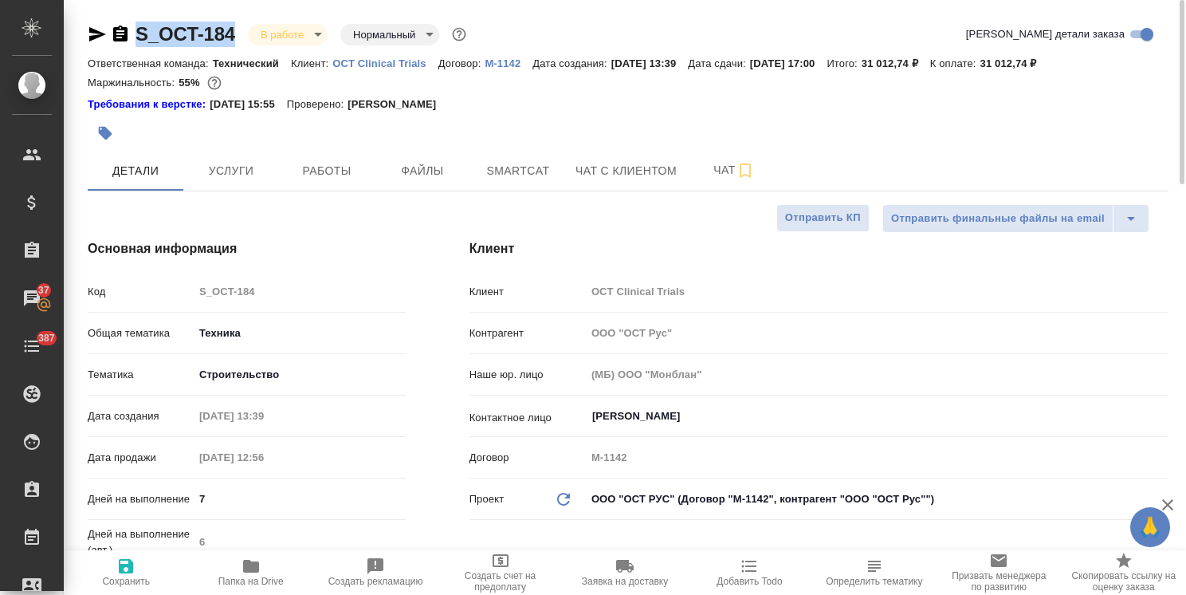
type textarea "x"
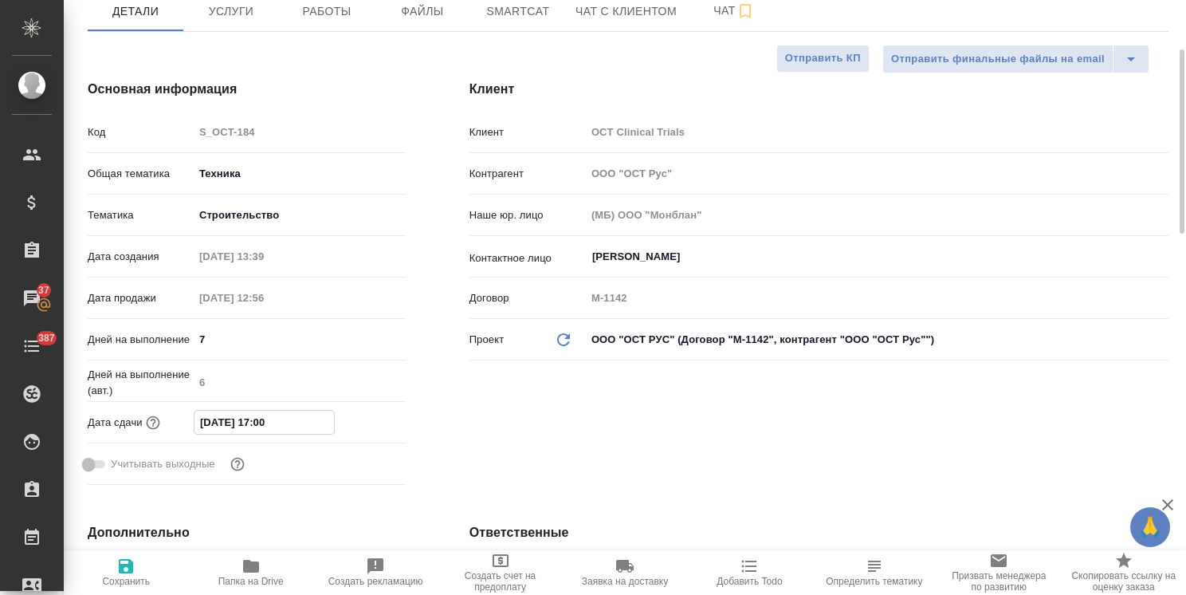
click at [292, 428] on input "[DATE] 17:00" at bounding box center [263, 421] width 139 height 23
click at [357, 425] on icon "button" at bounding box center [359, 421] width 19 height 19
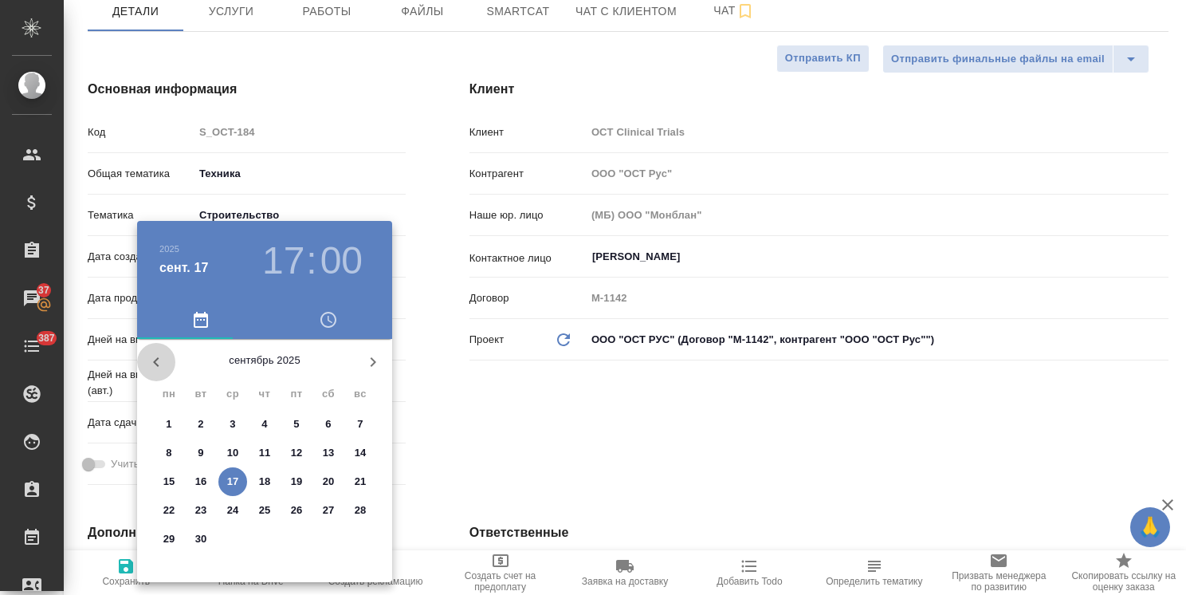
click at [163, 364] on icon "button" at bounding box center [156, 361] width 19 height 19
click at [367, 360] on icon "button" at bounding box center [372, 361] width 19 height 19
click at [434, 426] on div at bounding box center [593, 297] width 1186 height 595
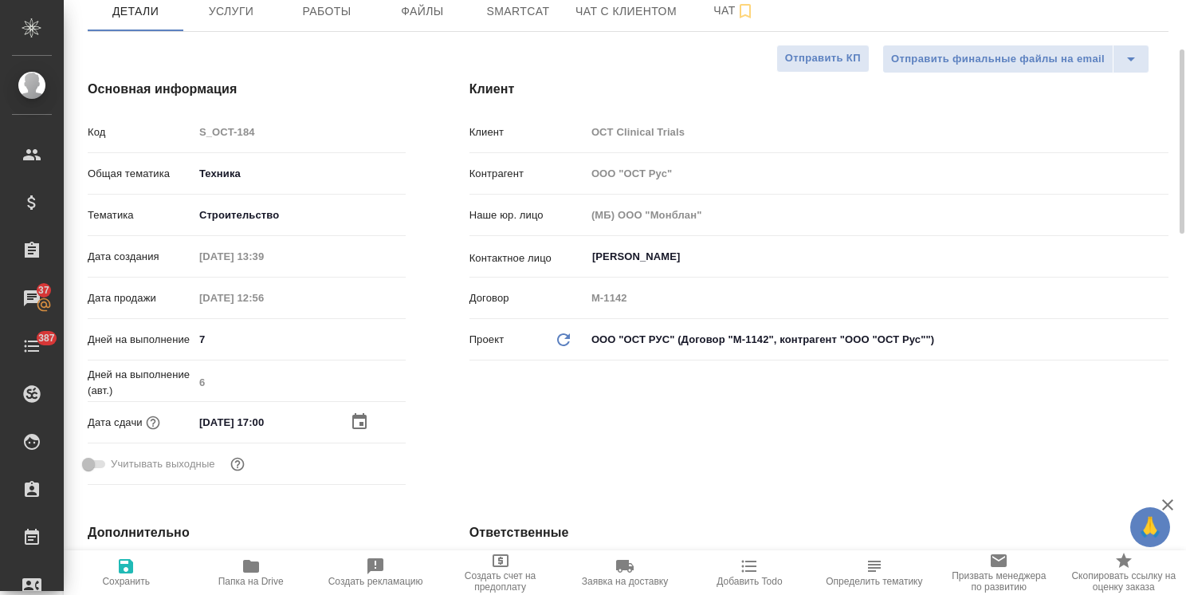
click at [362, 427] on icon "button" at bounding box center [359, 421] width 14 height 16
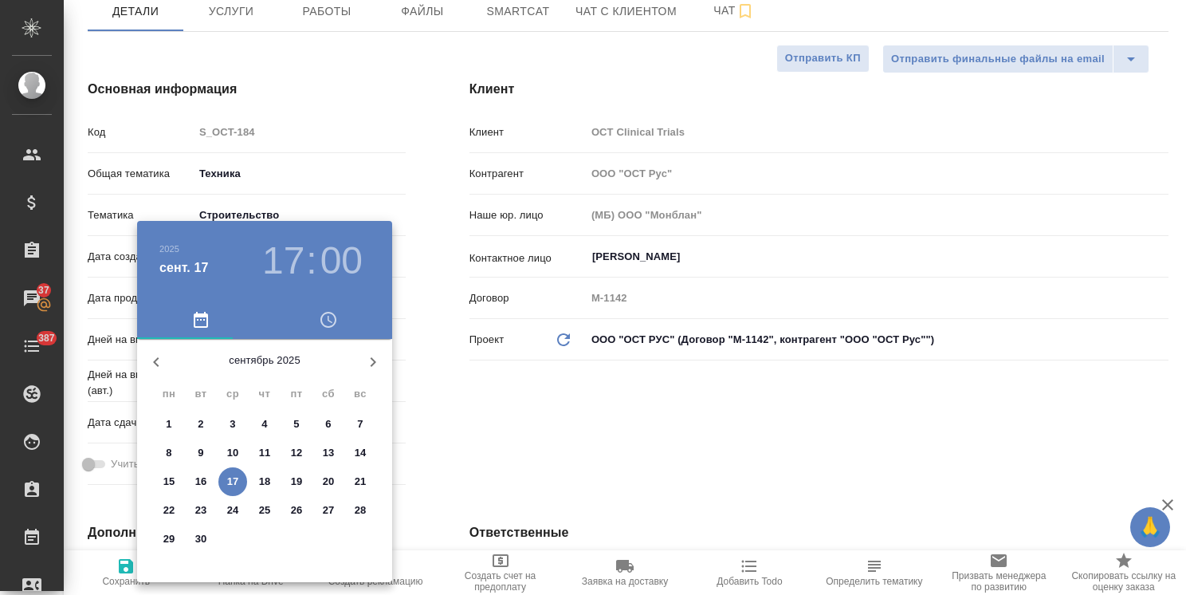
click at [473, 432] on div at bounding box center [593, 297] width 1186 height 595
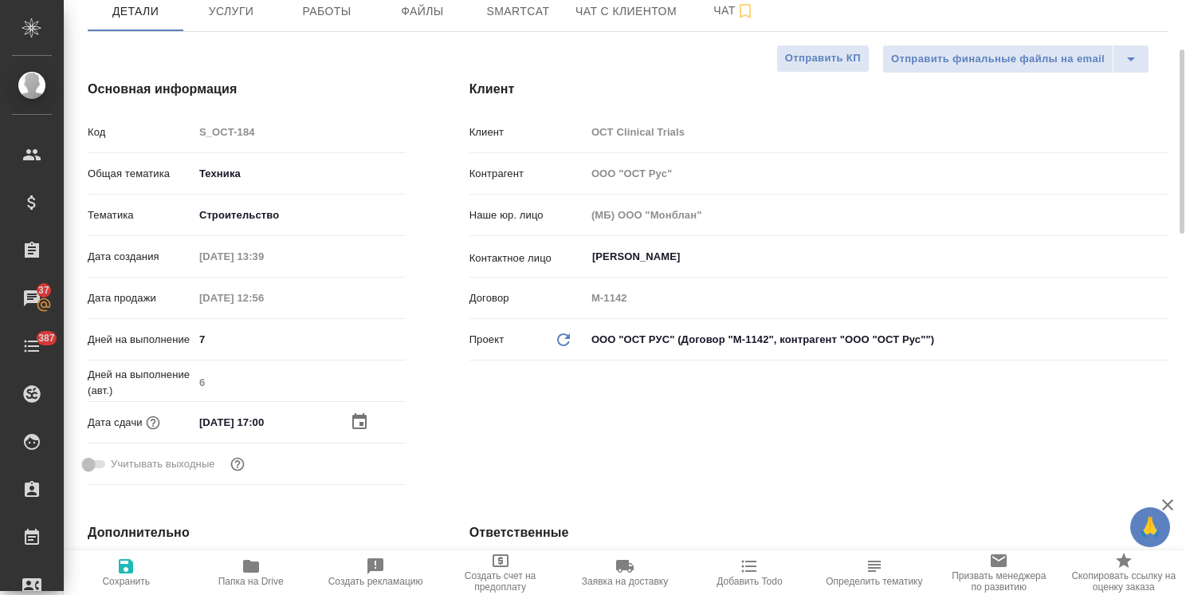
click at [370, 422] on div at bounding box center [378, 421] width 56 height 19
click at [363, 426] on icon "button" at bounding box center [359, 421] width 19 height 19
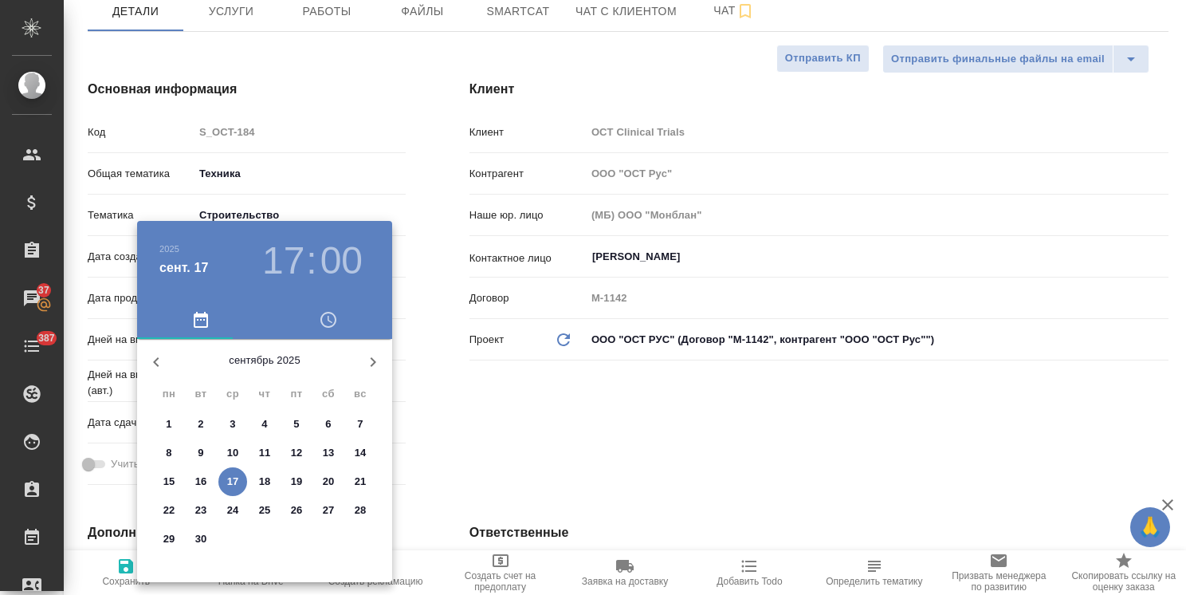
click at [488, 460] on div at bounding box center [593, 297] width 1186 height 595
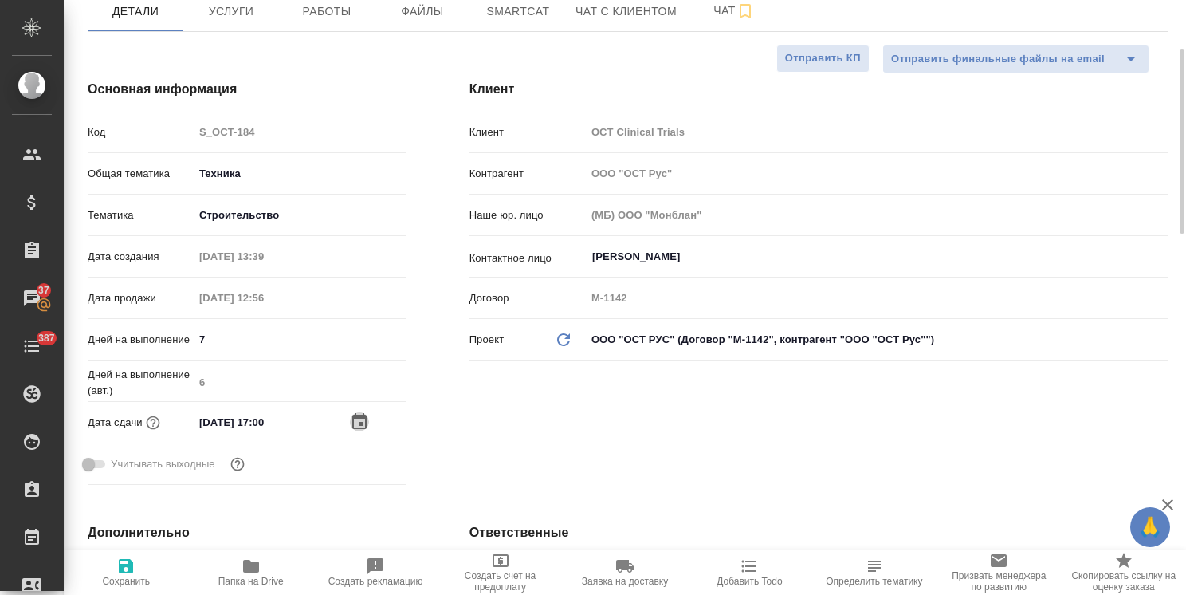
click at [354, 422] on icon "button" at bounding box center [359, 421] width 19 height 19
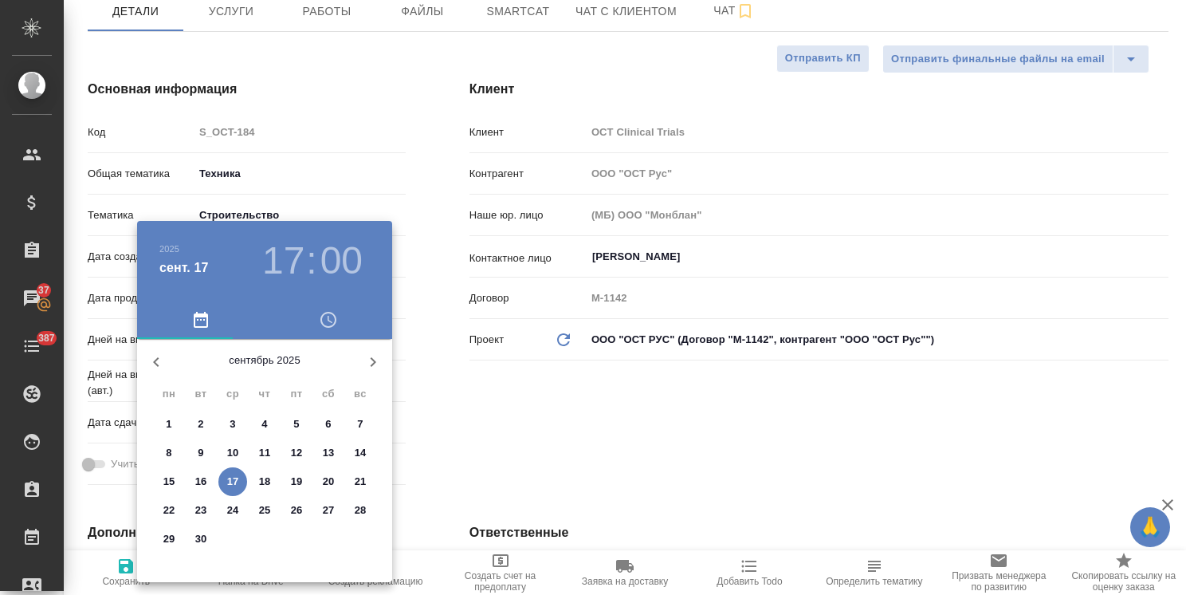
click at [544, 439] on div at bounding box center [593, 297] width 1186 height 595
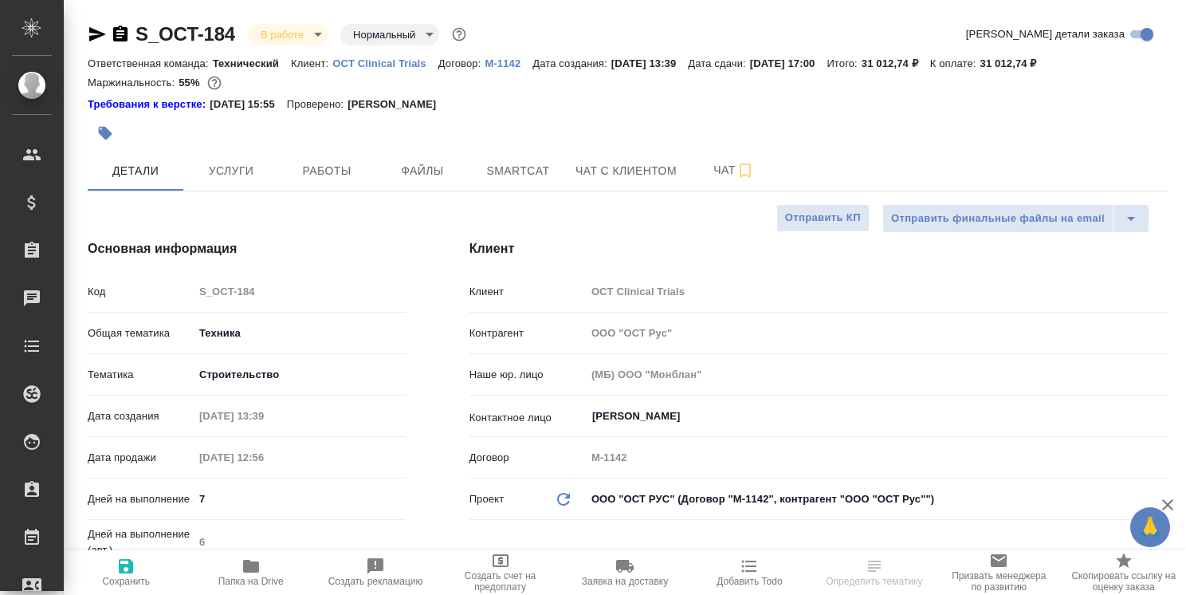
select select "RU"
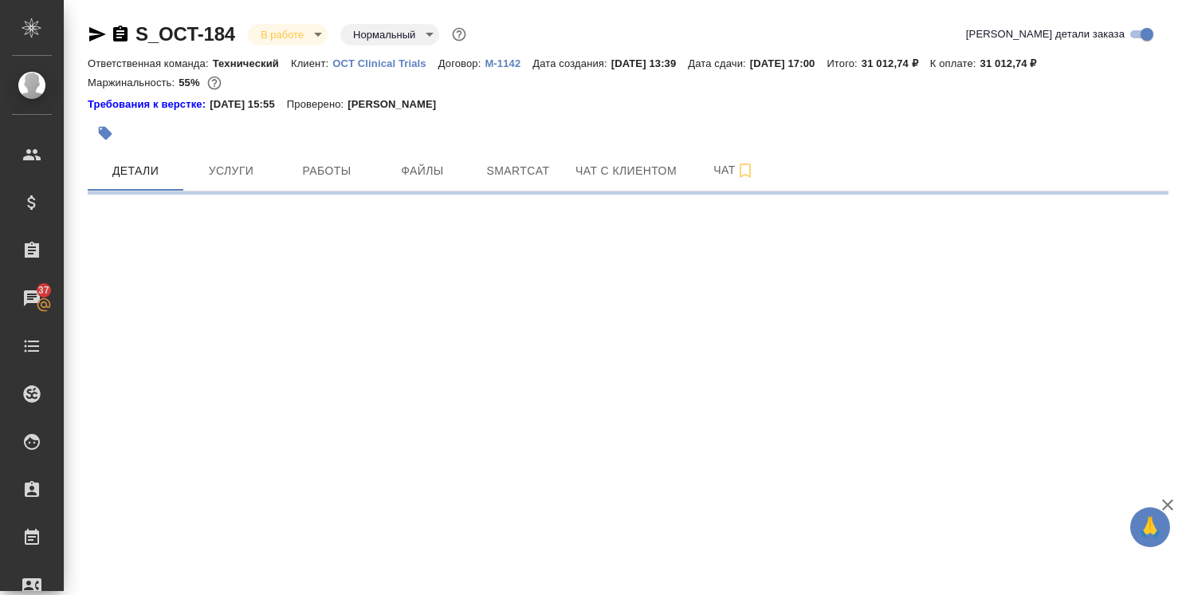
select select "RU"
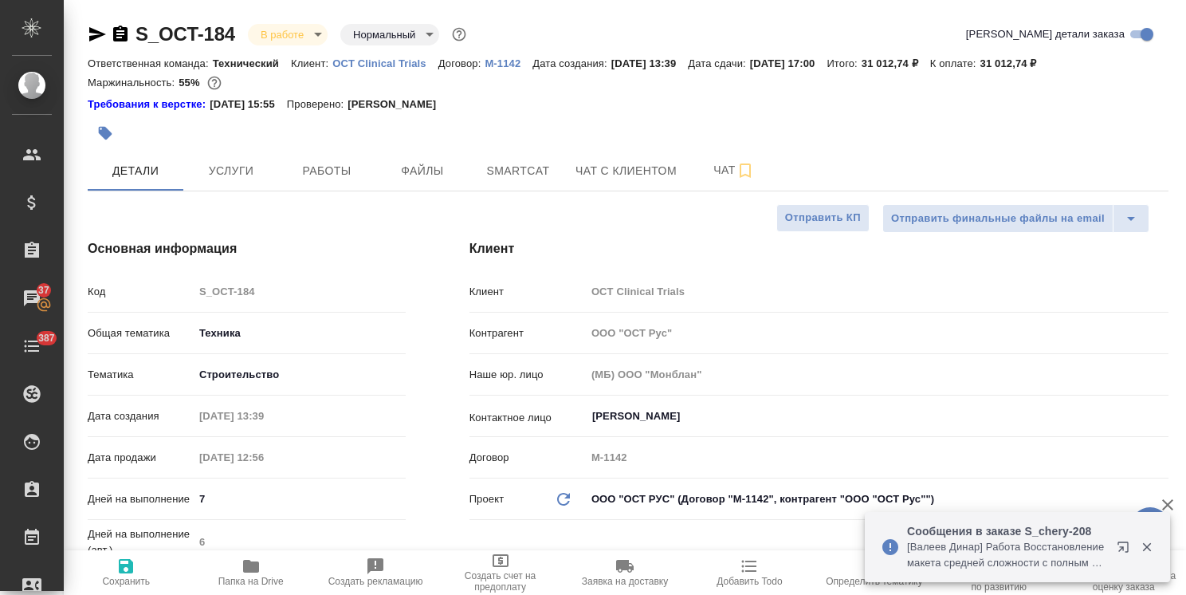
type textarea "x"
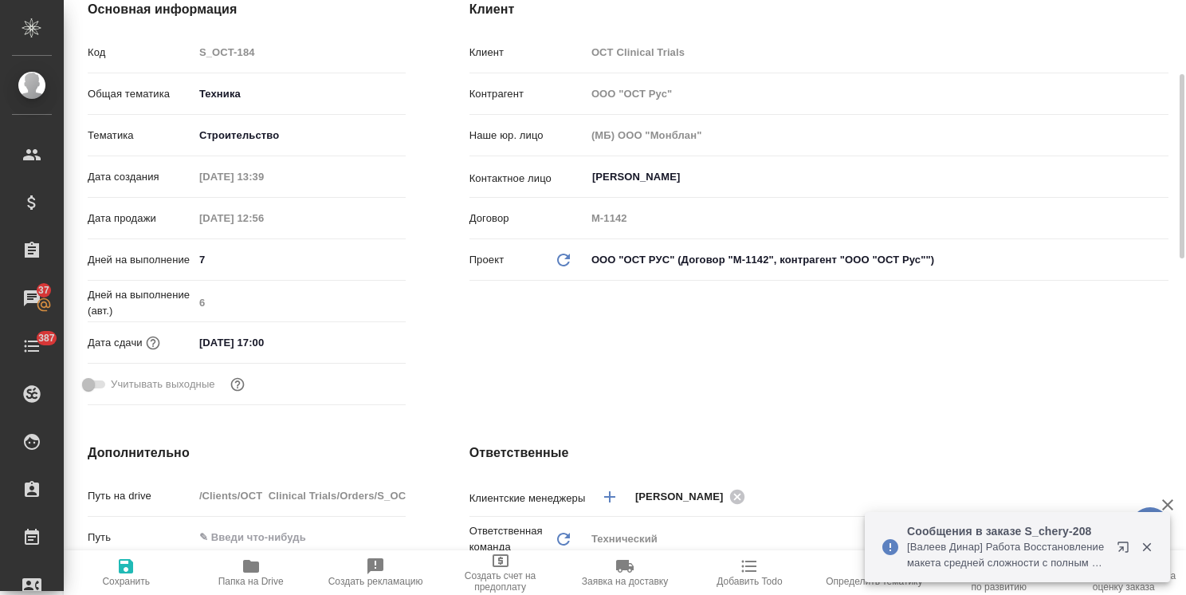
click at [313, 339] on input "[DATE] 17:00" at bounding box center [263, 342] width 139 height 23
click at [357, 343] on icon "button" at bounding box center [359, 341] width 19 height 19
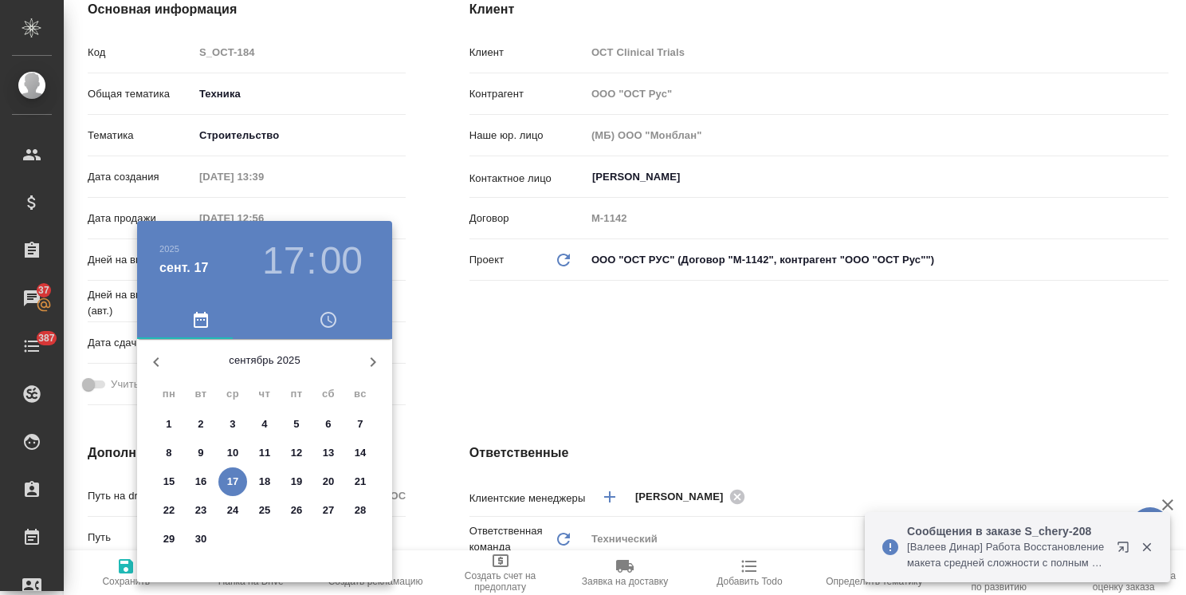
click at [401, 423] on div at bounding box center [593, 297] width 1186 height 595
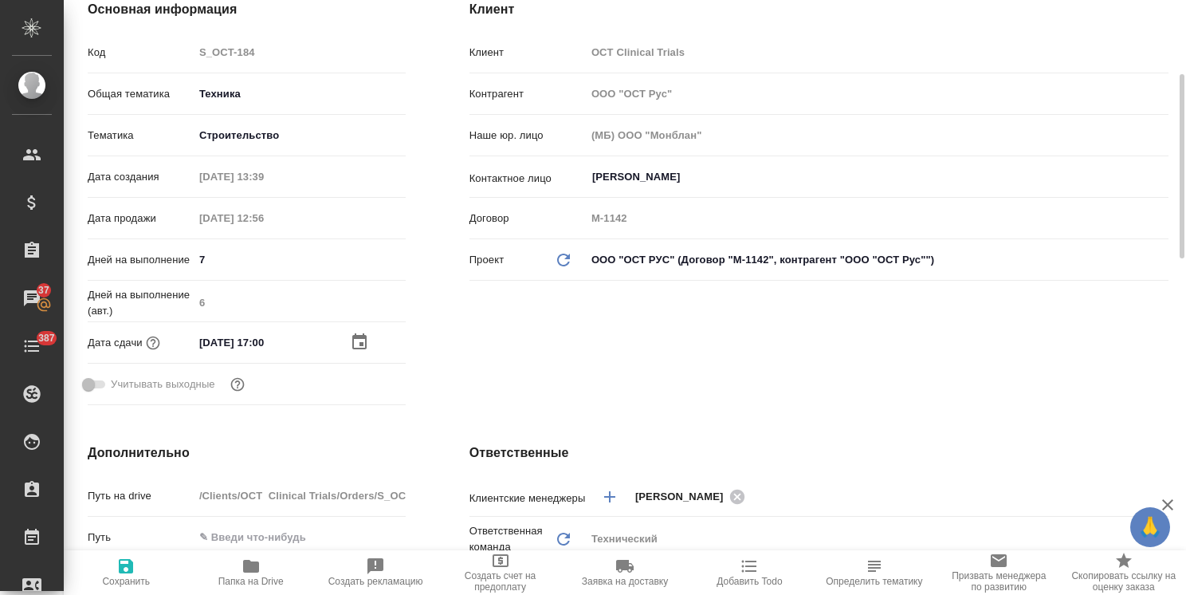
type textarea "x"
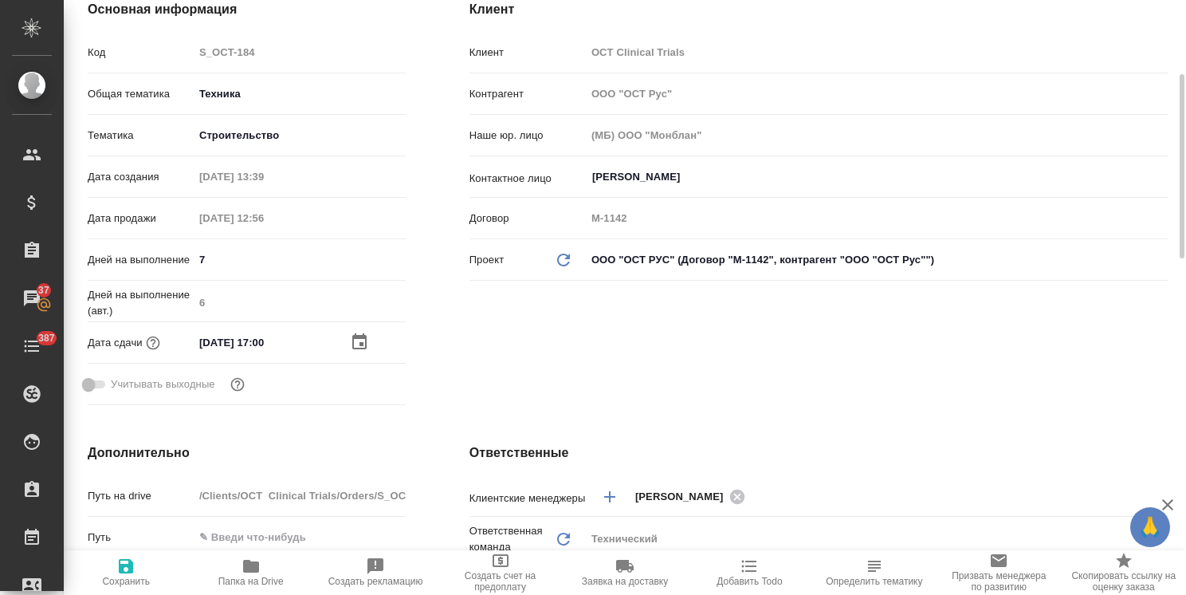
type textarea "x"
click at [367, 340] on icon "button" at bounding box center [359, 341] width 19 height 19
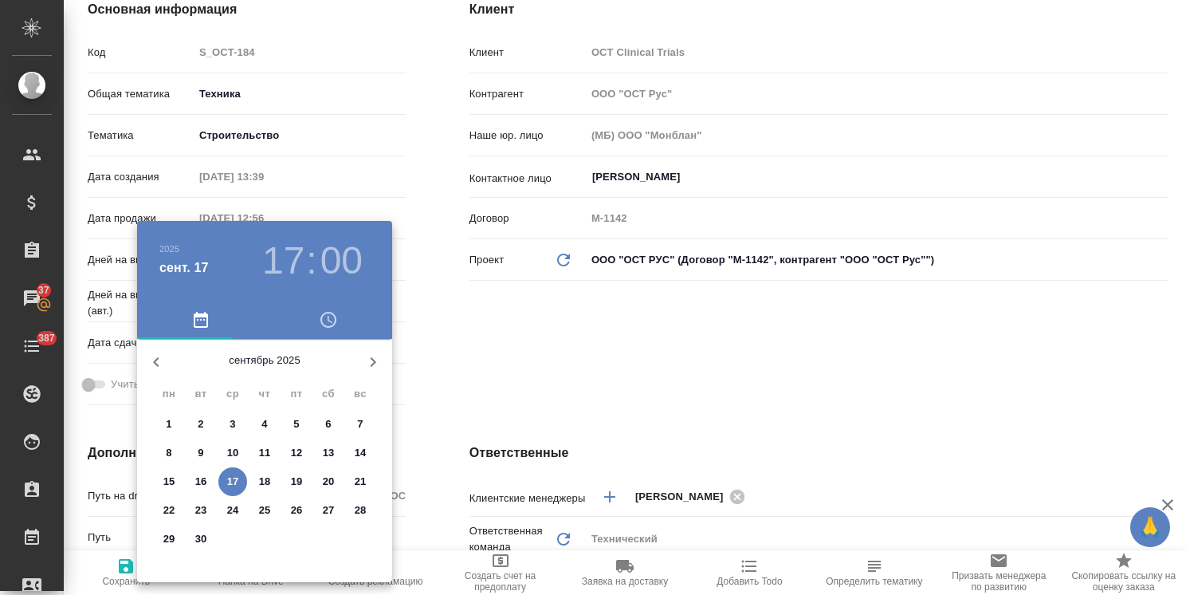
click at [257, 480] on span "18" at bounding box center [264, 481] width 29 height 16
type input "[DATE] 17:00"
type textarea "x"
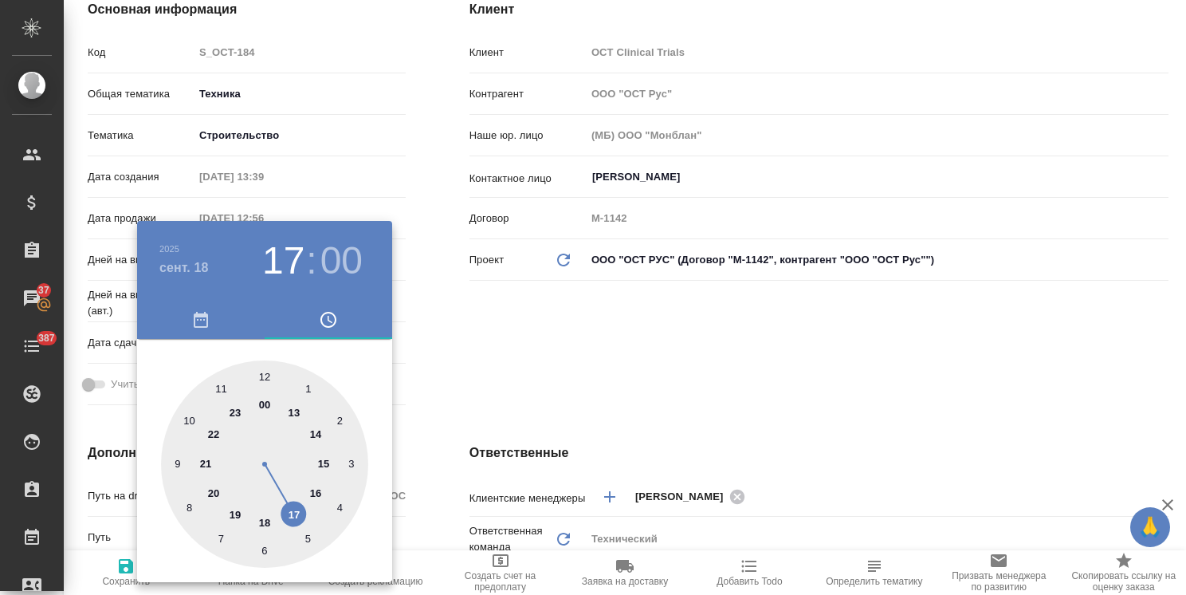
click at [544, 376] on div at bounding box center [593, 297] width 1186 height 595
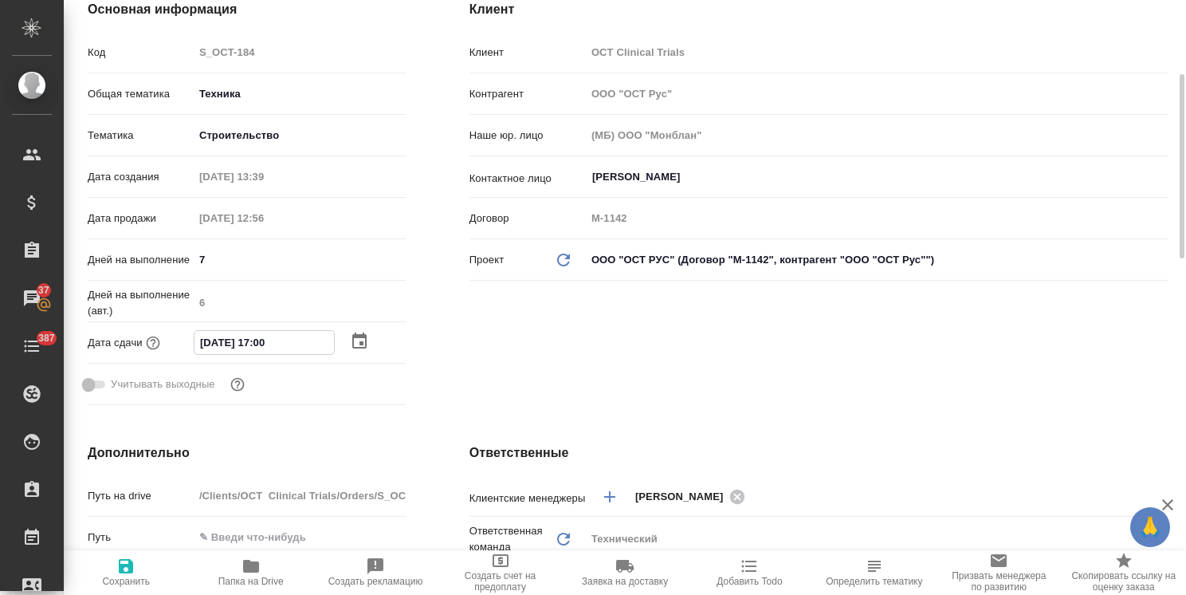
click at [262, 343] on input "[DATE] 17:00" at bounding box center [263, 342] width 139 height 23
type input "[DATE] 10:00"
type textarea "x"
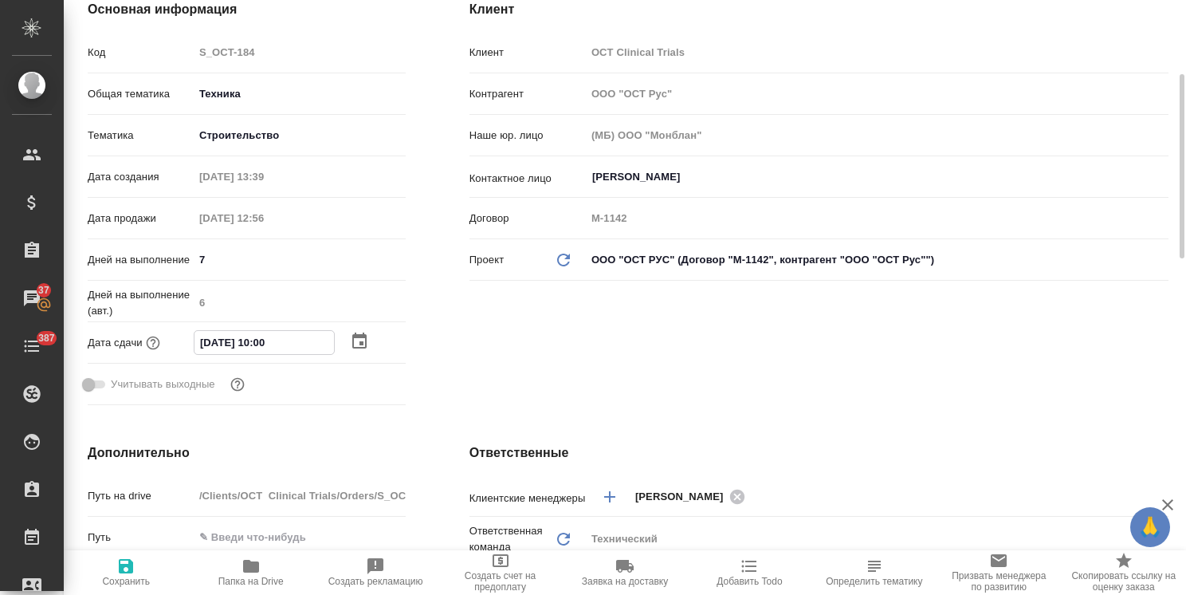
type input "[DATE] 10:00"
click at [108, 587] on span "Сохранить" at bounding box center [126, 580] width 48 height 11
type textarea "x"
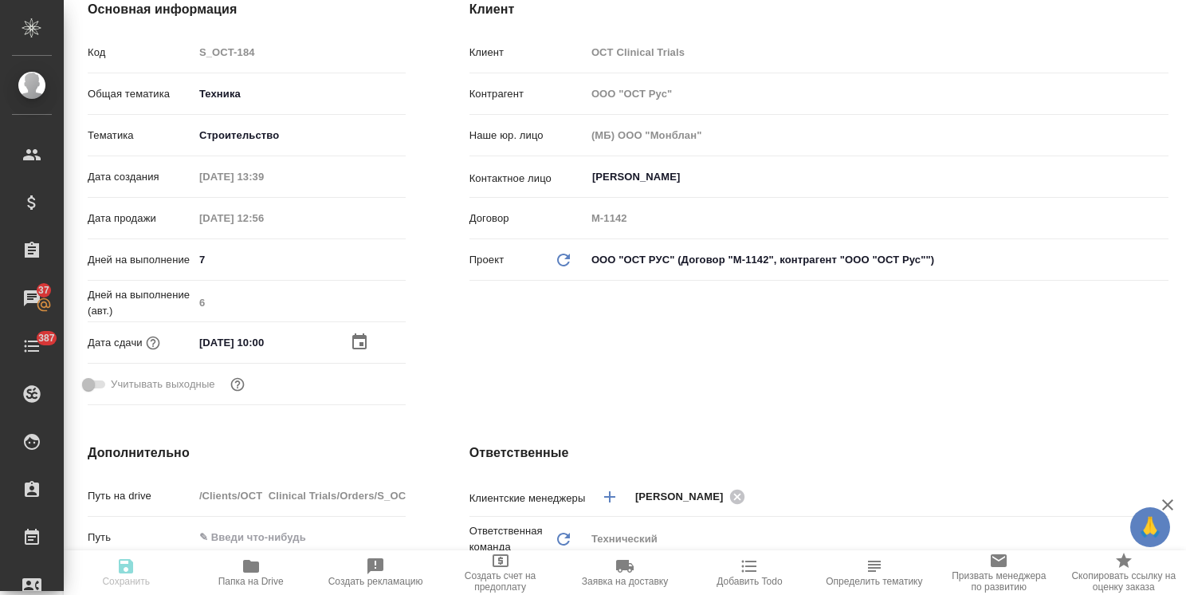
type textarea "x"
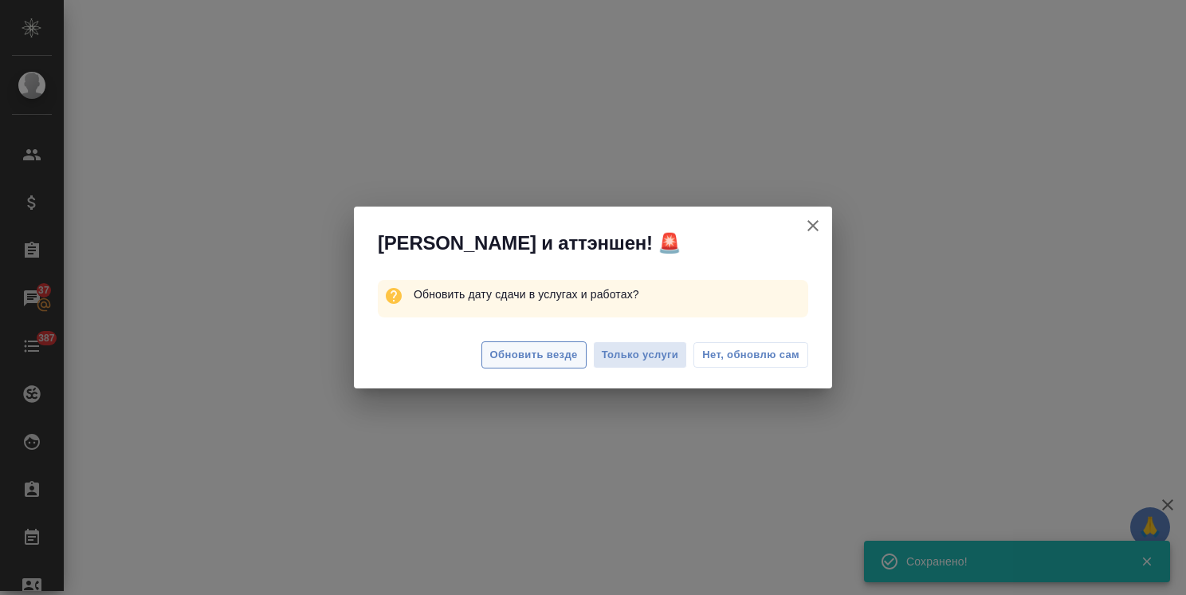
click at [537, 359] on span "Обновить везде" at bounding box center [534, 355] width 88 height 18
select select "RU"
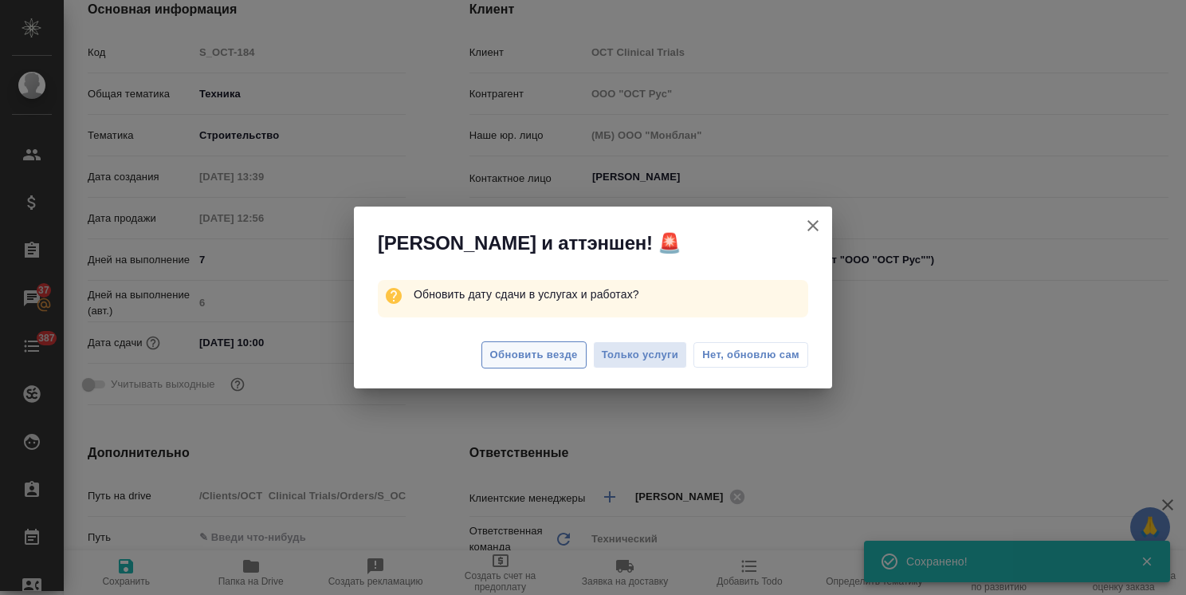
type textarea "x"
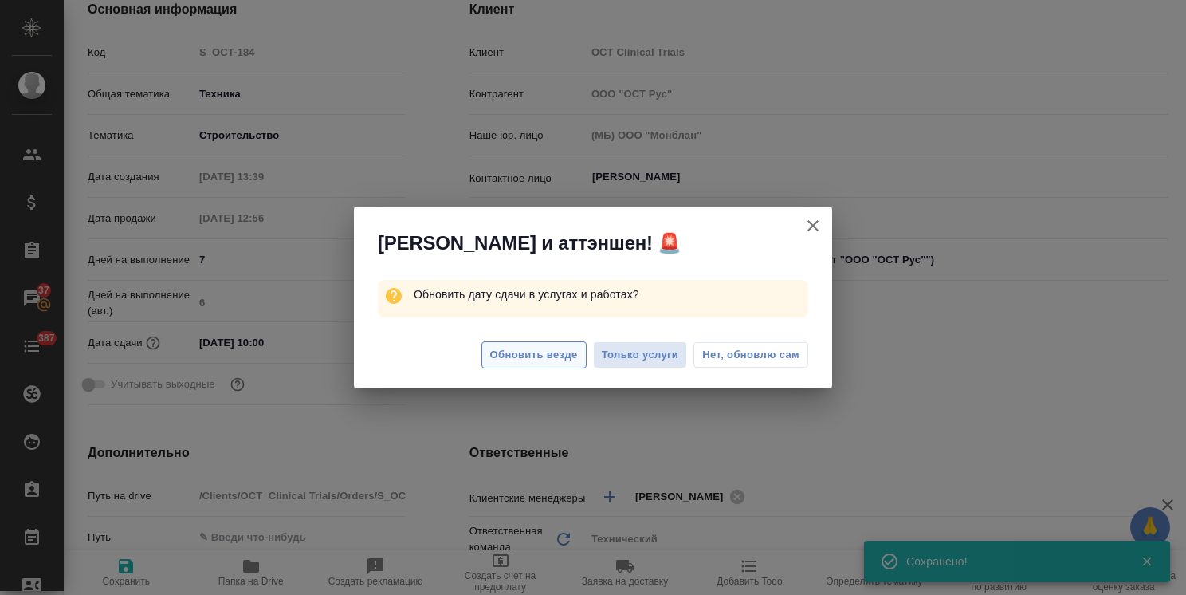
type textarea "x"
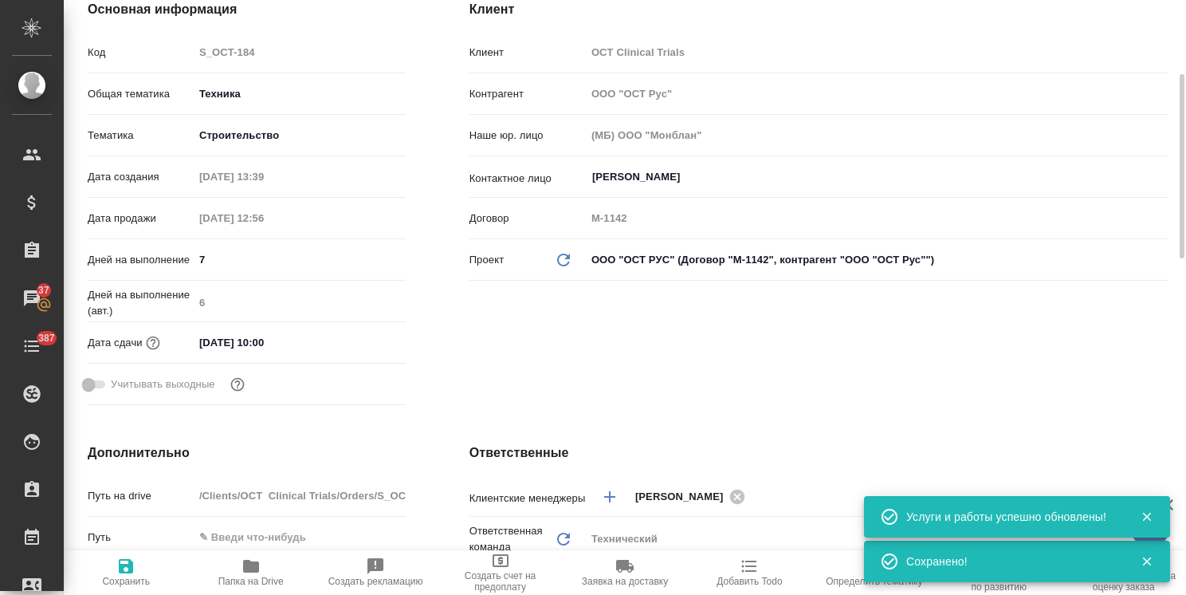
click at [124, 568] on icon "button" at bounding box center [125, 565] width 19 height 19
type textarea "x"
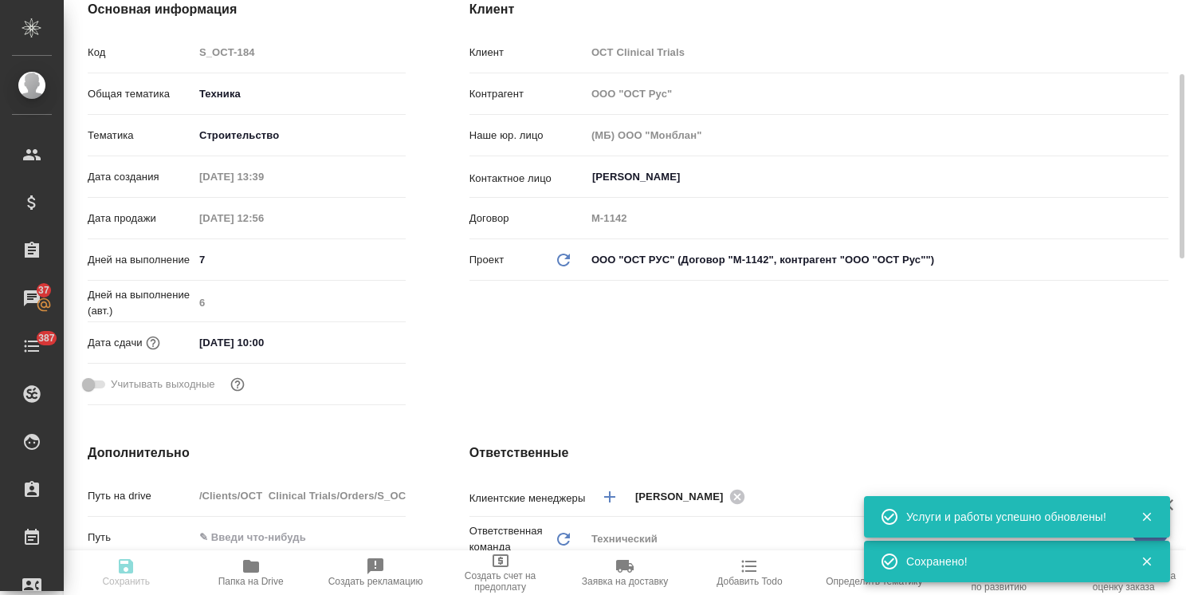
type textarea "x"
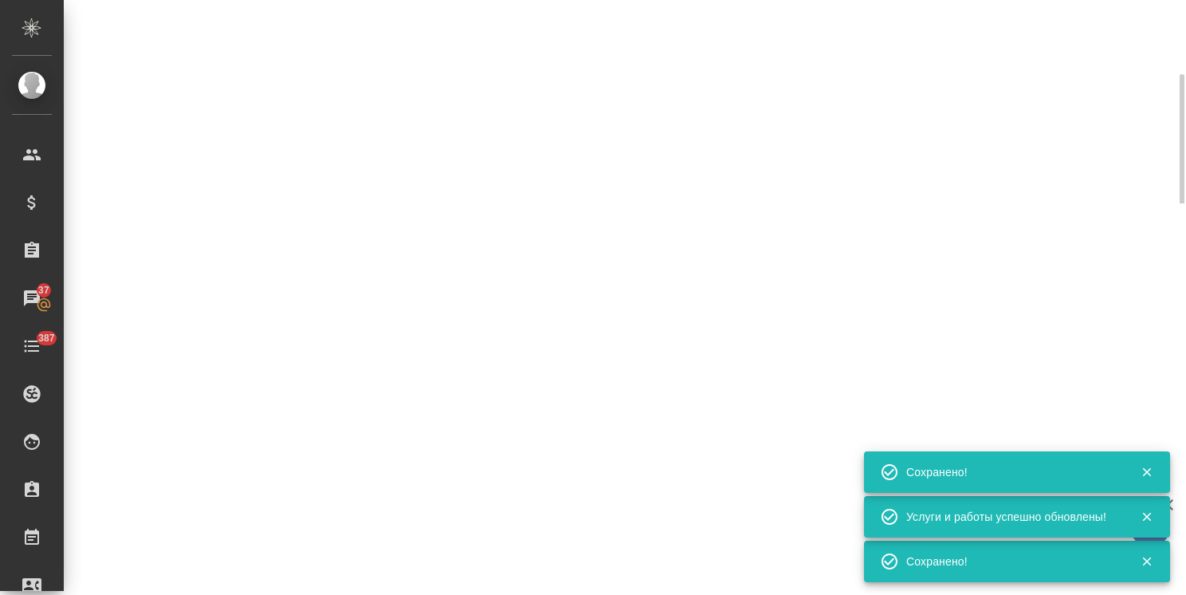
select select "RU"
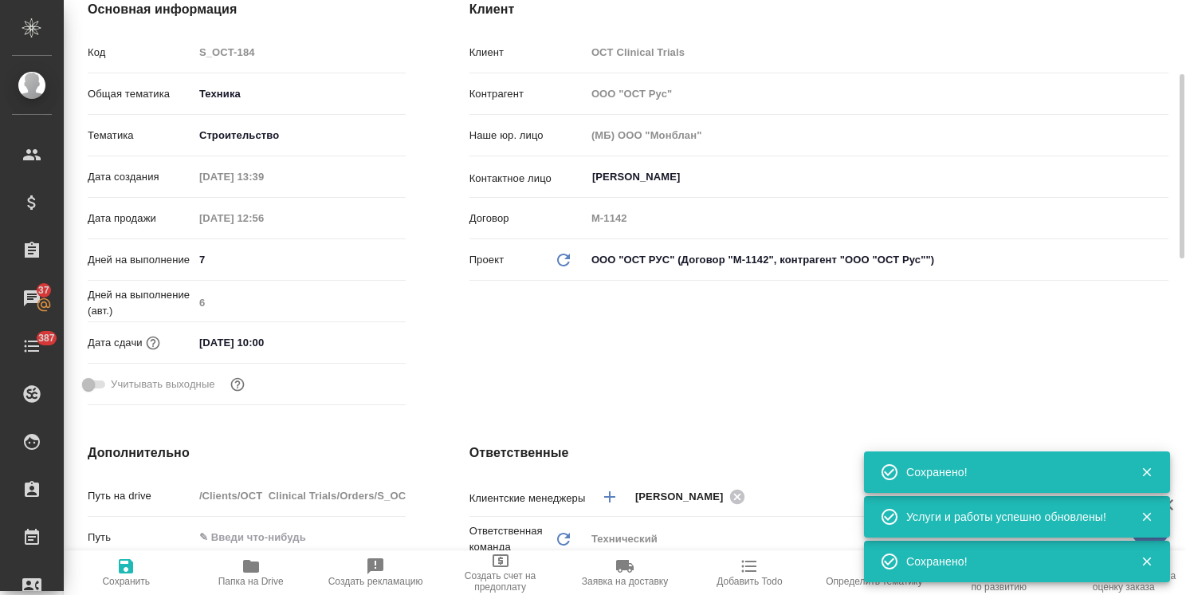
type textarea "x"
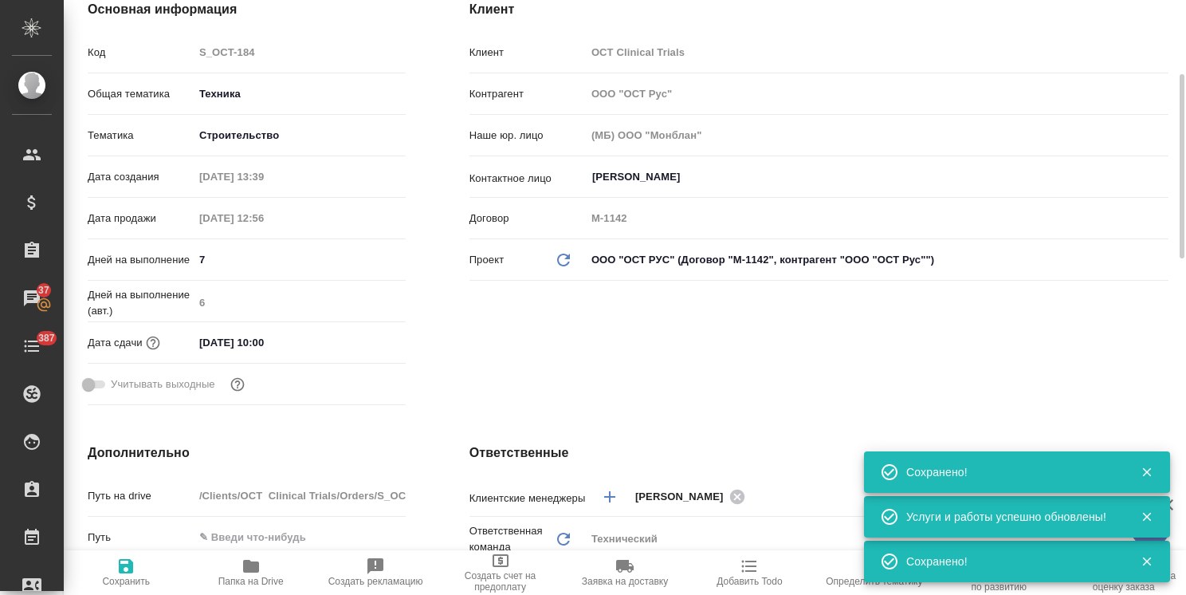
type textarea "x"
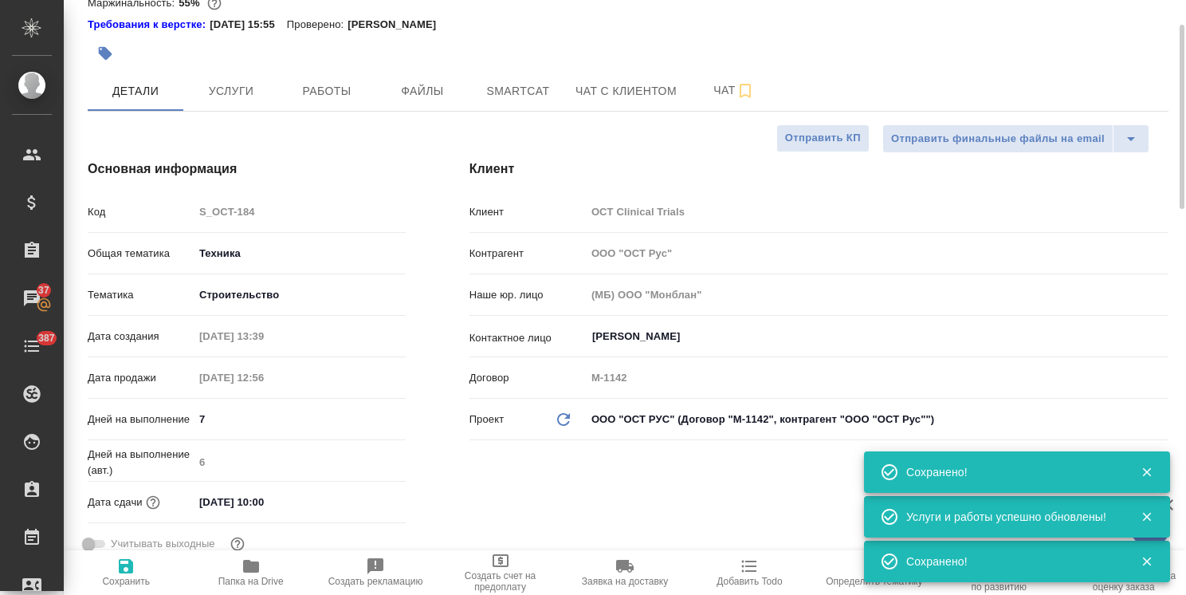
scroll to position [0, 0]
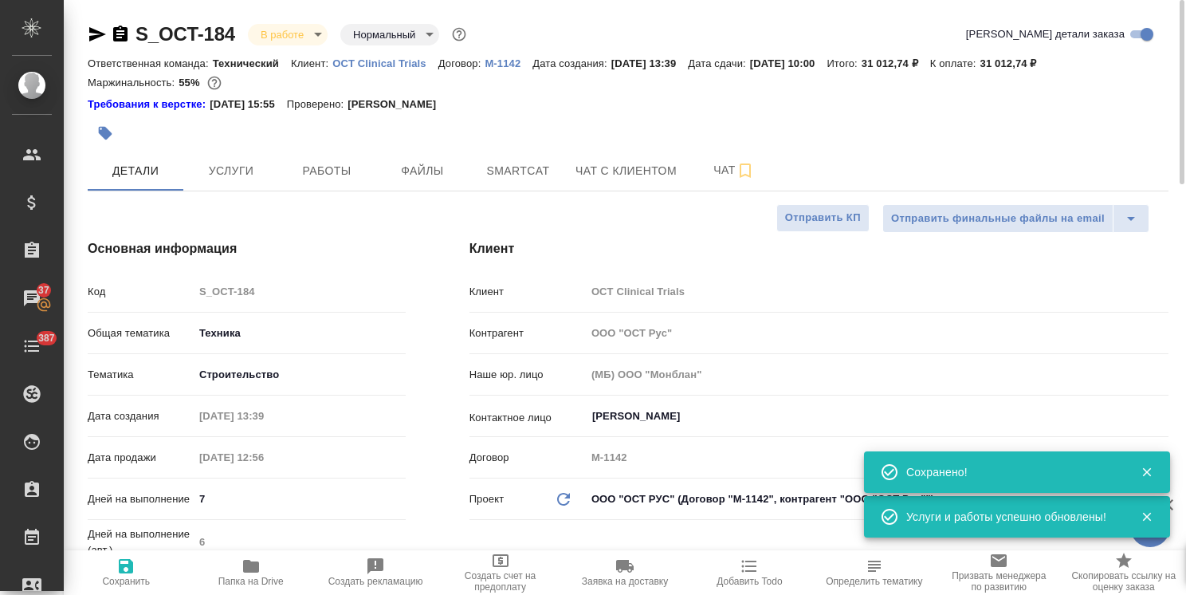
type textarea "x"
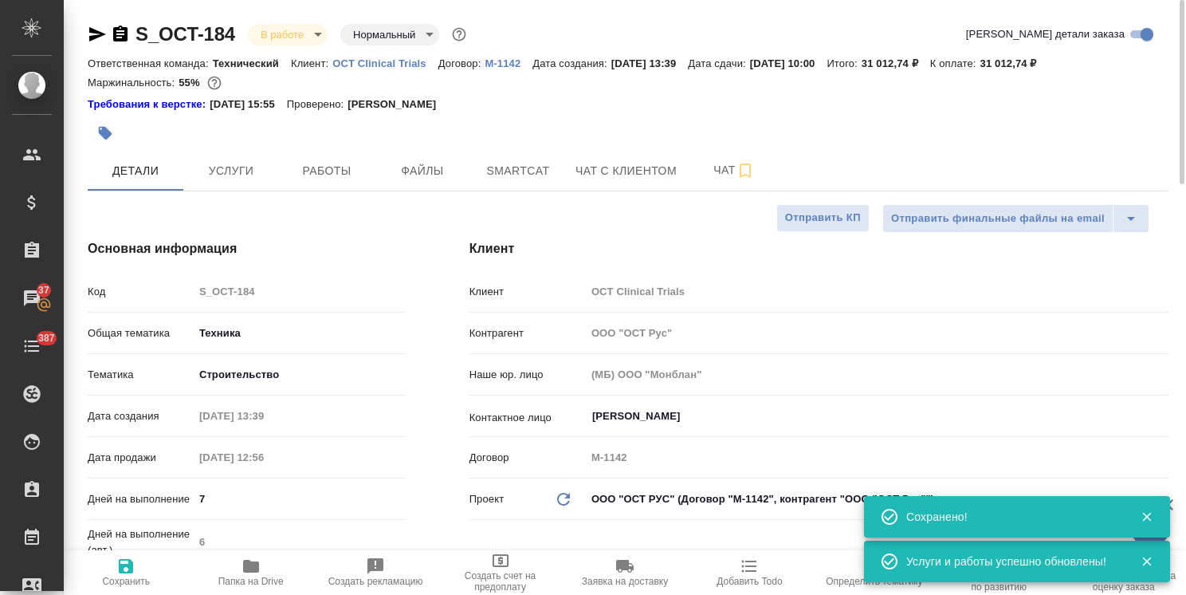
type textarea "x"
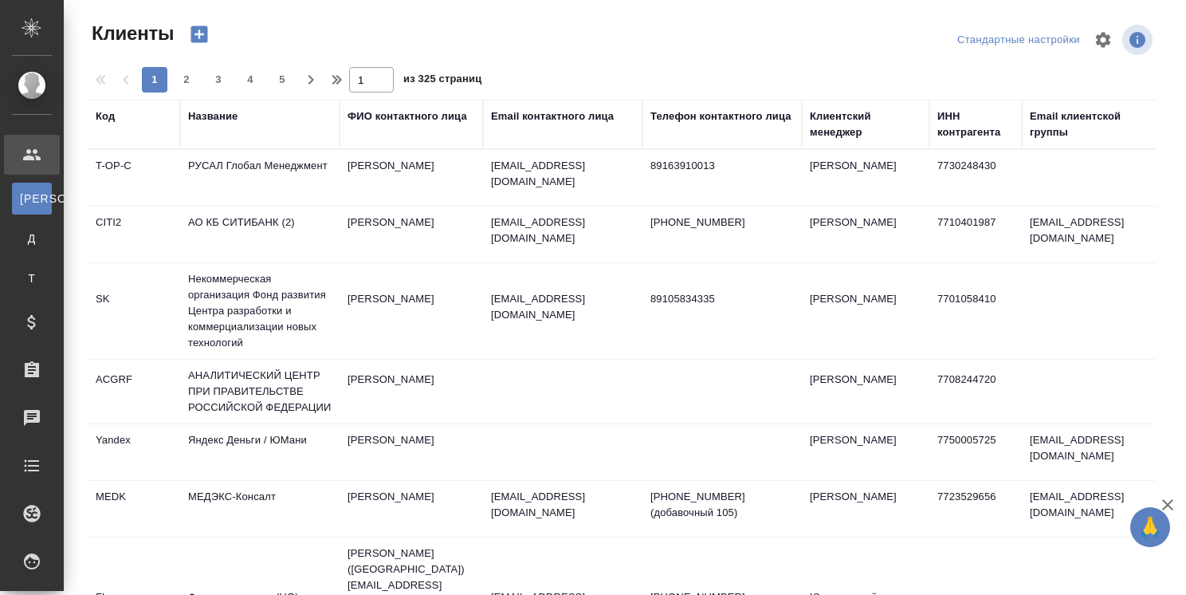
select select "RU"
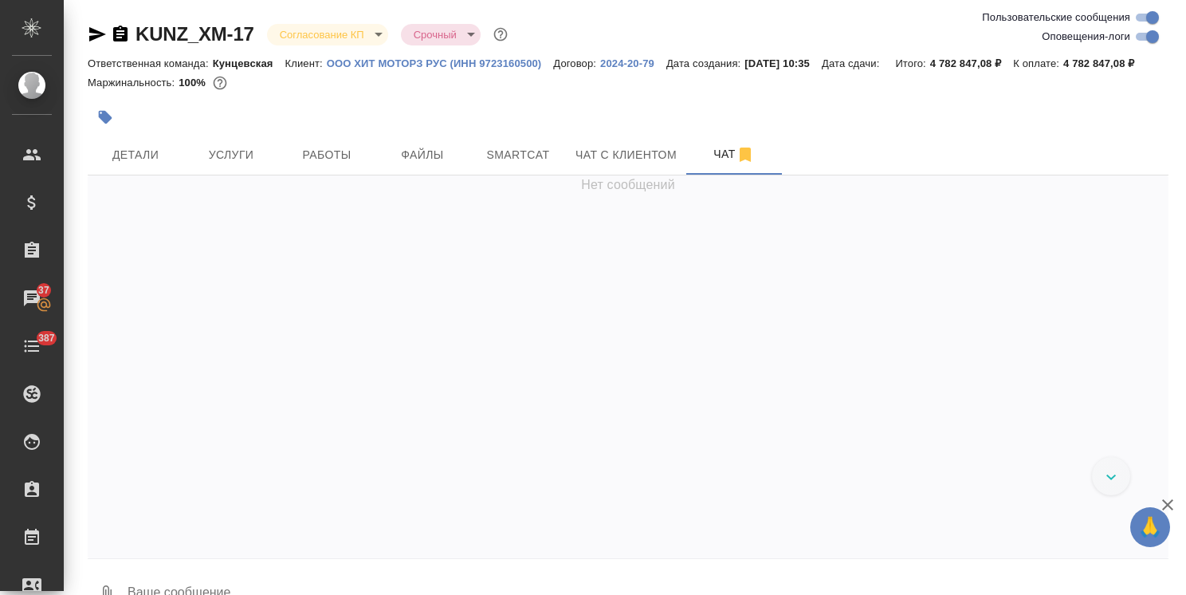
scroll to position [13206, 0]
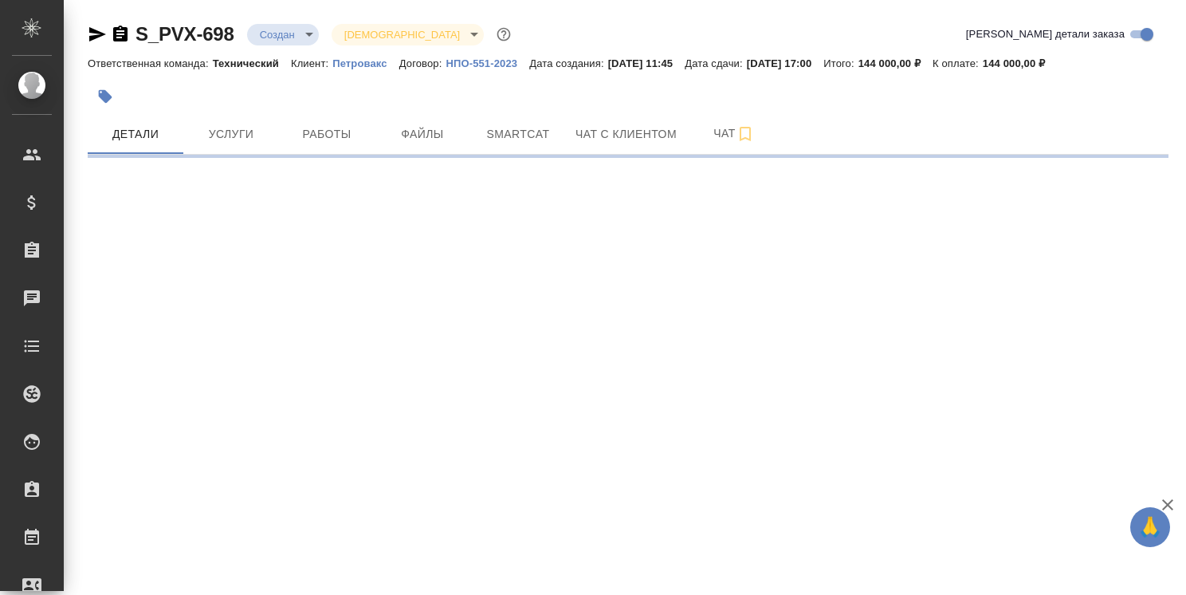
select select "RU"
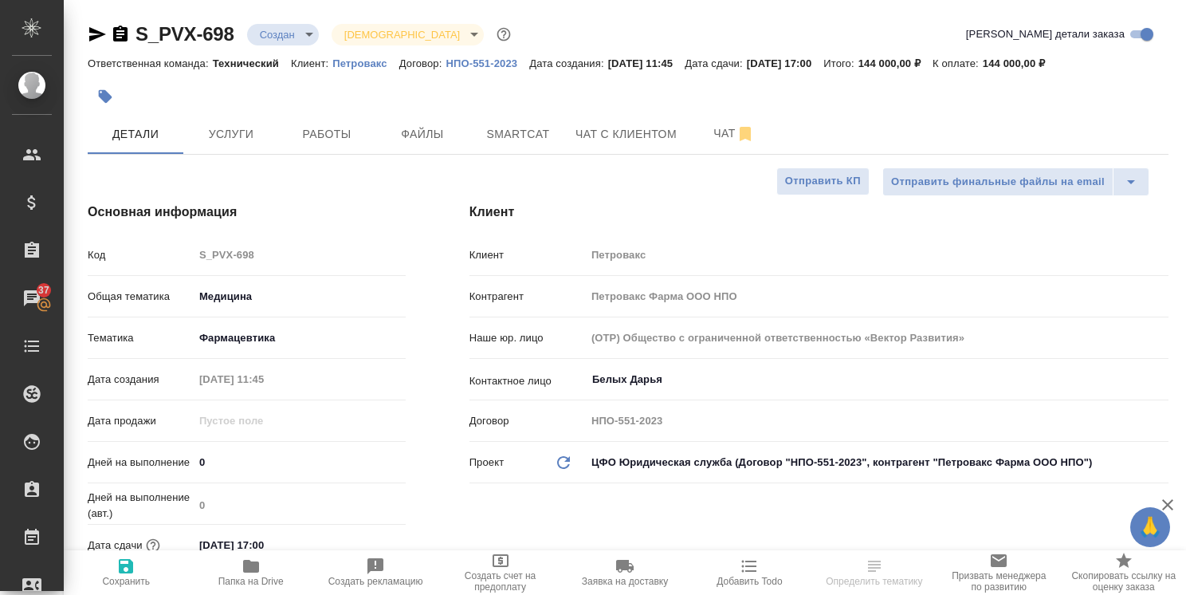
select select "RU"
type textarea "x"
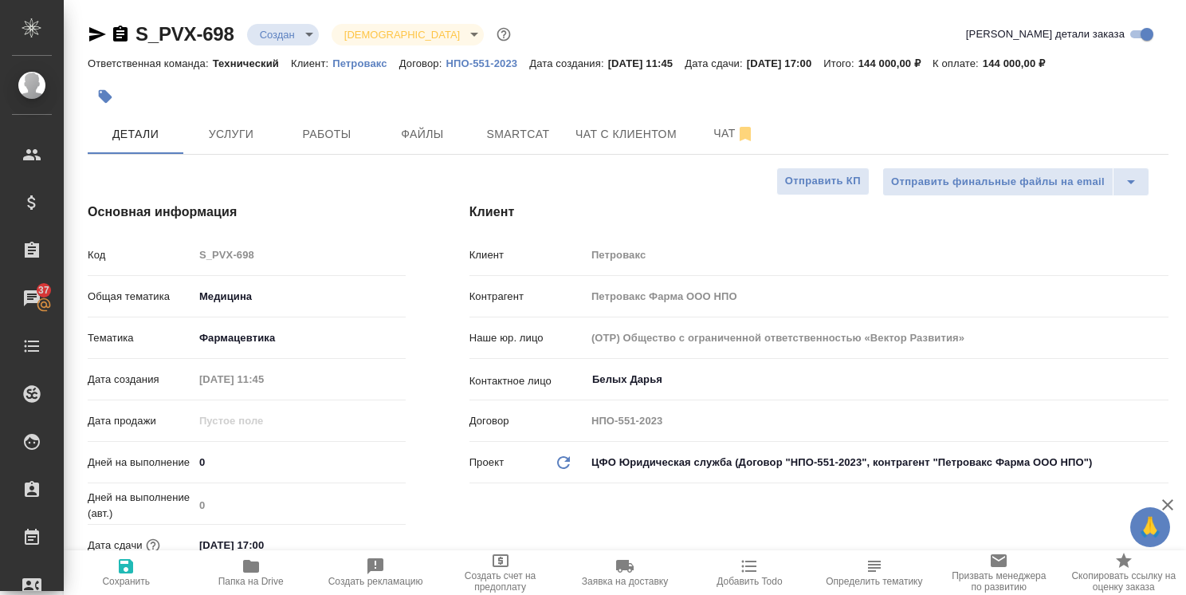
type textarea "x"
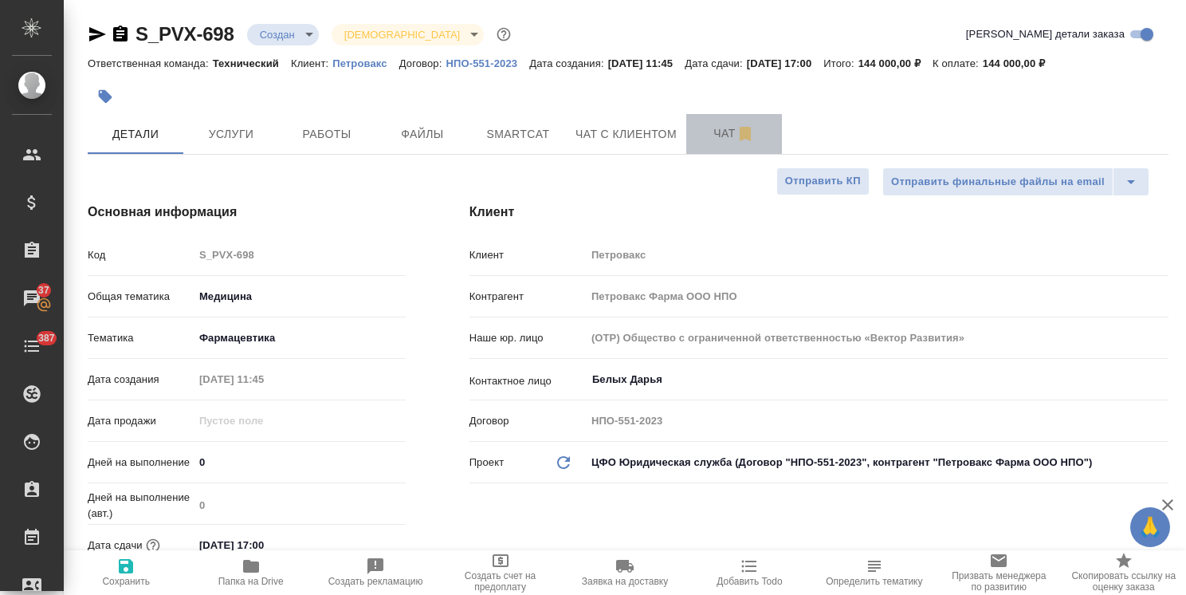
click at [705, 136] on span "Чат" at bounding box center [734, 134] width 77 height 20
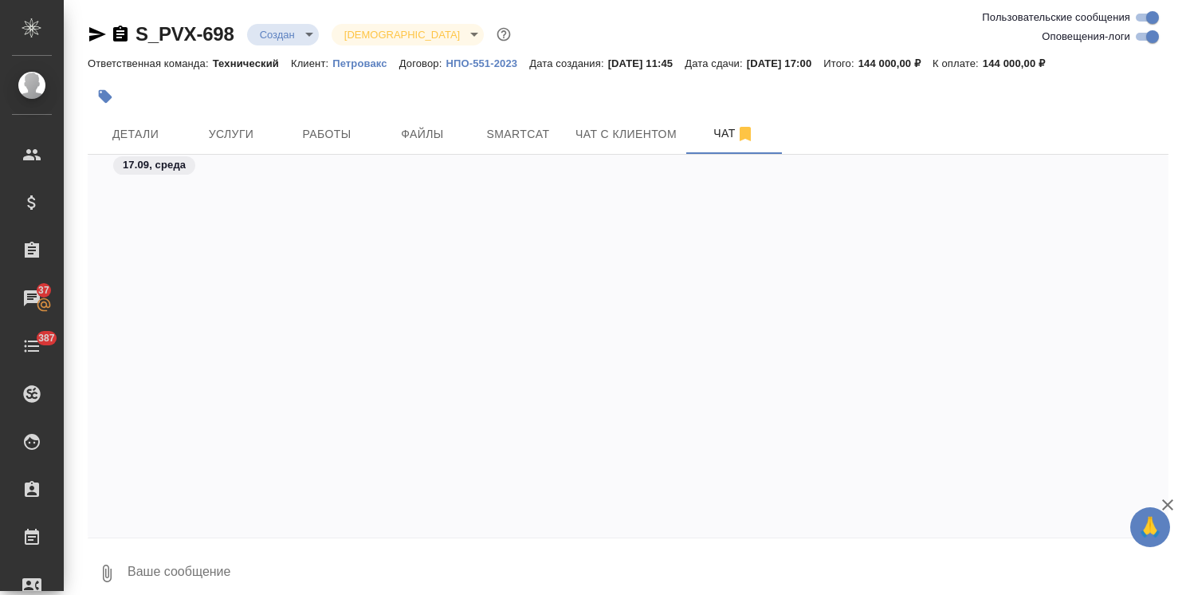
scroll to position [1425, 0]
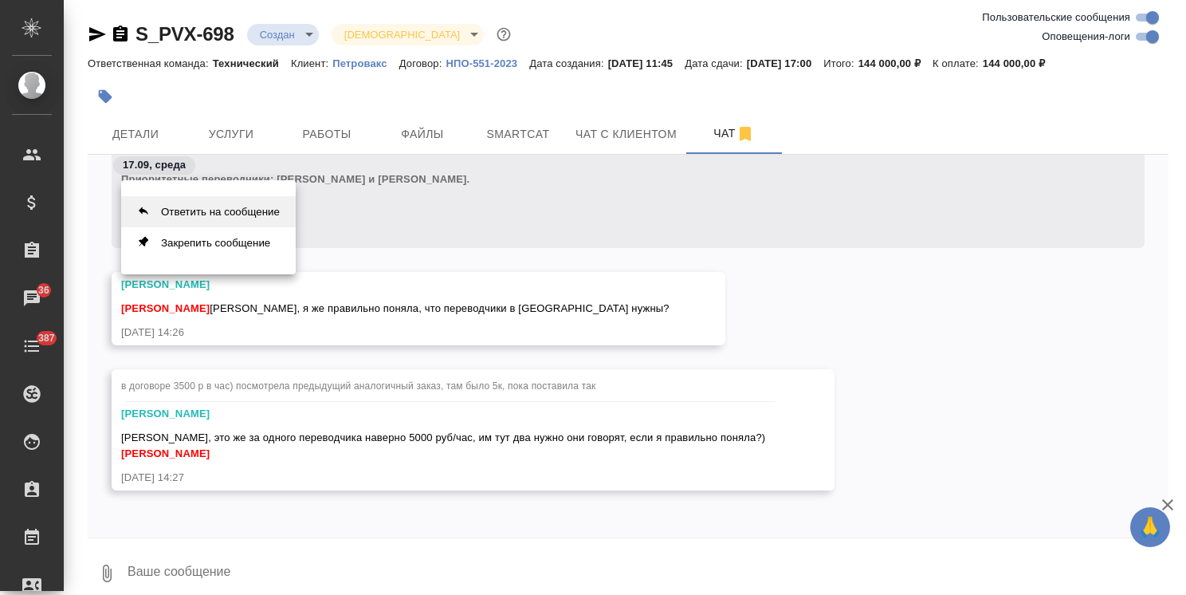
click at [265, 206] on button "Ответить на сообщение" at bounding box center [208, 211] width 175 height 31
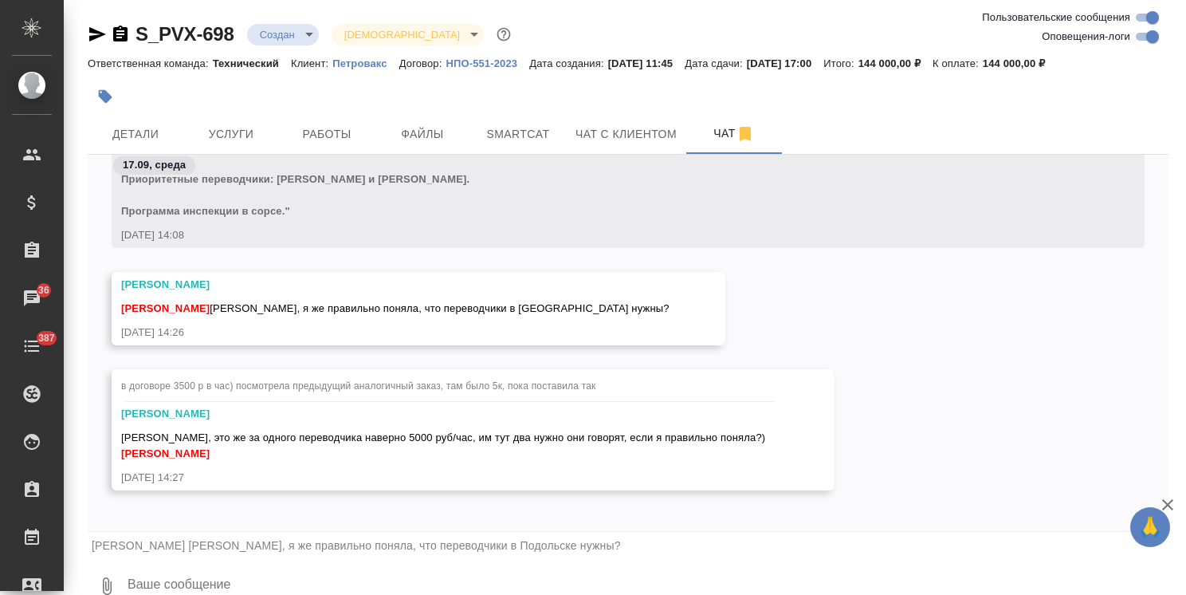
click at [253, 567] on textarea at bounding box center [647, 586] width 1042 height 54
type textarea "да, все согласно программе, а там Подольск, очно не онлайн"
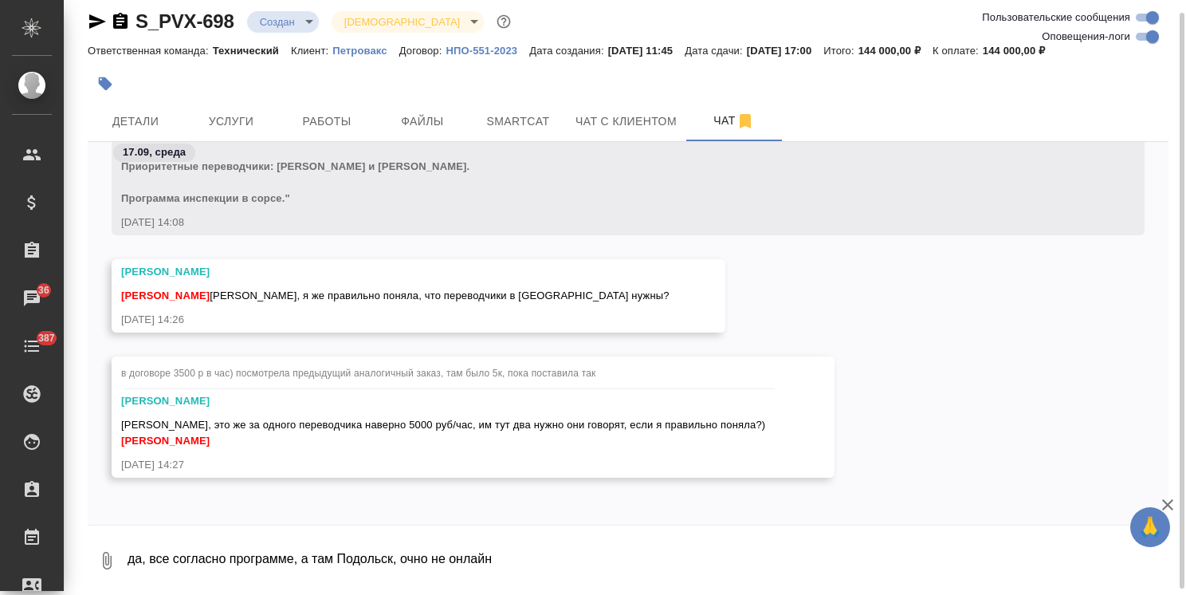
scroll to position [1533, 0]
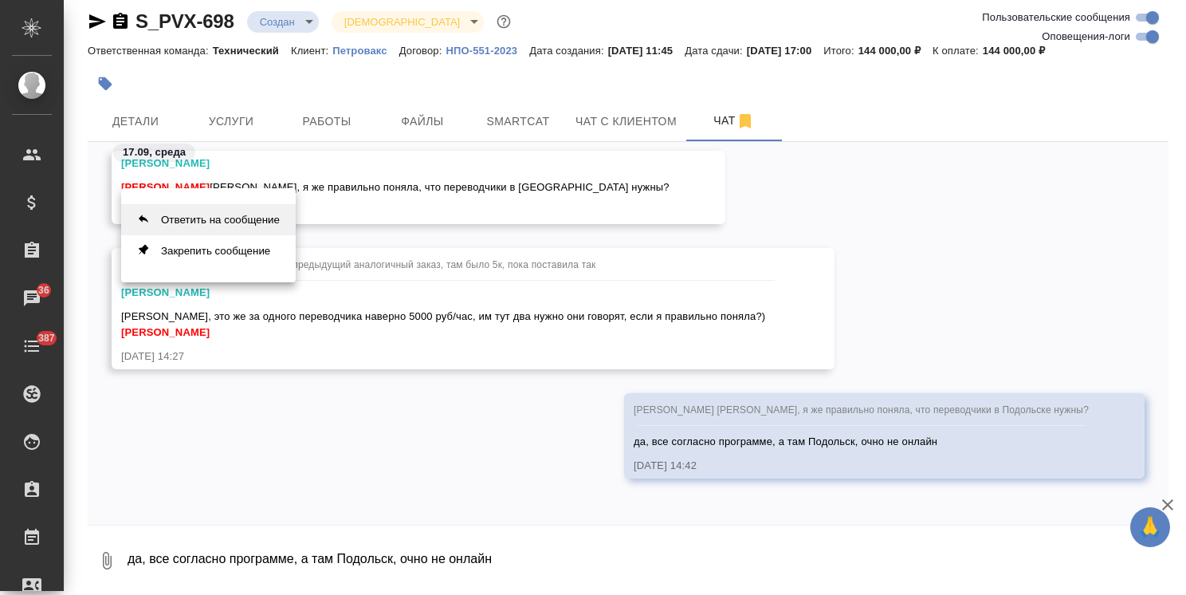
click at [238, 230] on button "Ответить на сообщение" at bounding box center [208, 219] width 175 height 31
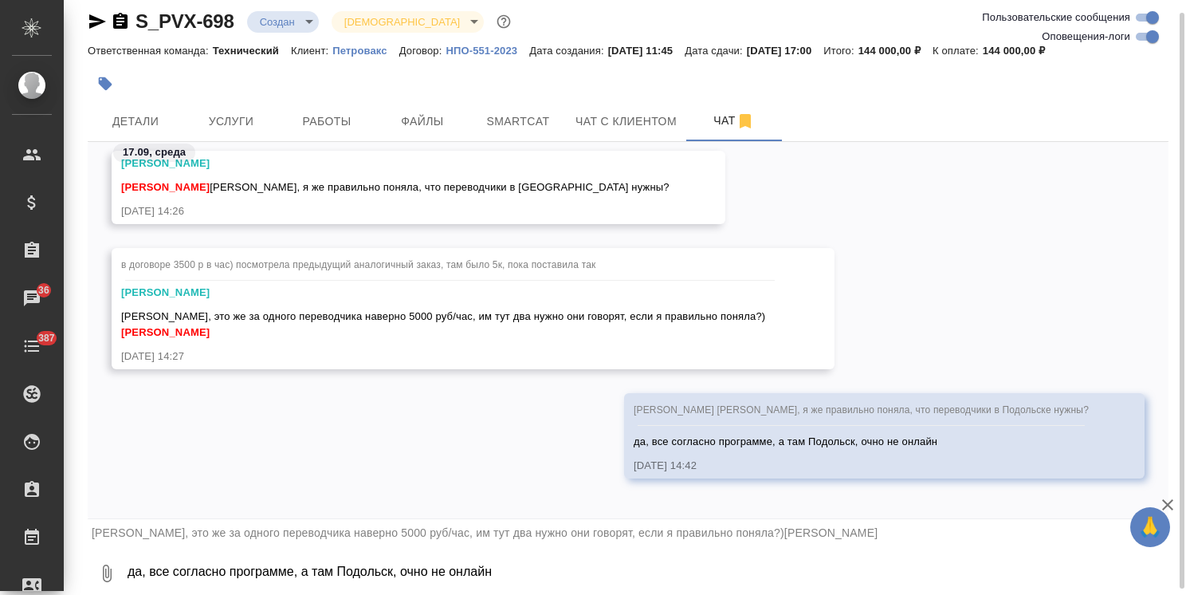
drag, startPoint x: 210, startPoint y: 579, endPoint x: 217, endPoint y: 572, distance: 9.0
click at [210, 579] on textarea "да, все согласно программе, а там Подольск, очно не онлайн" at bounding box center [647, 573] width 1042 height 54
type textarea "да, будем исход ить из этого)"
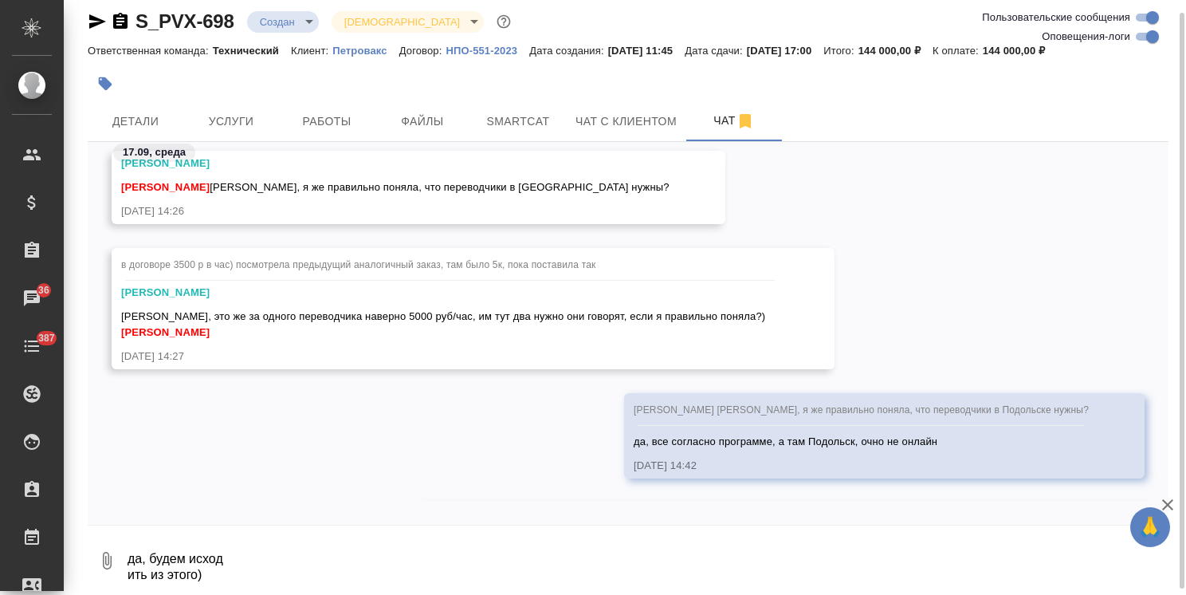
scroll to position [1659, 0]
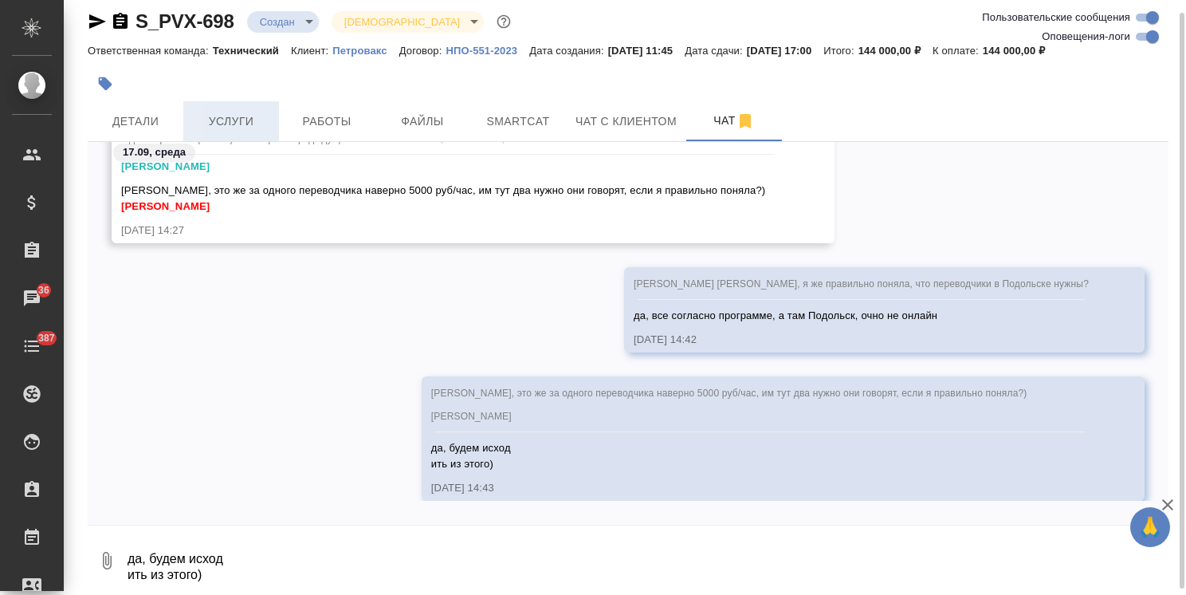
click at [214, 118] on span "Услуги" at bounding box center [231, 122] width 77 height 20
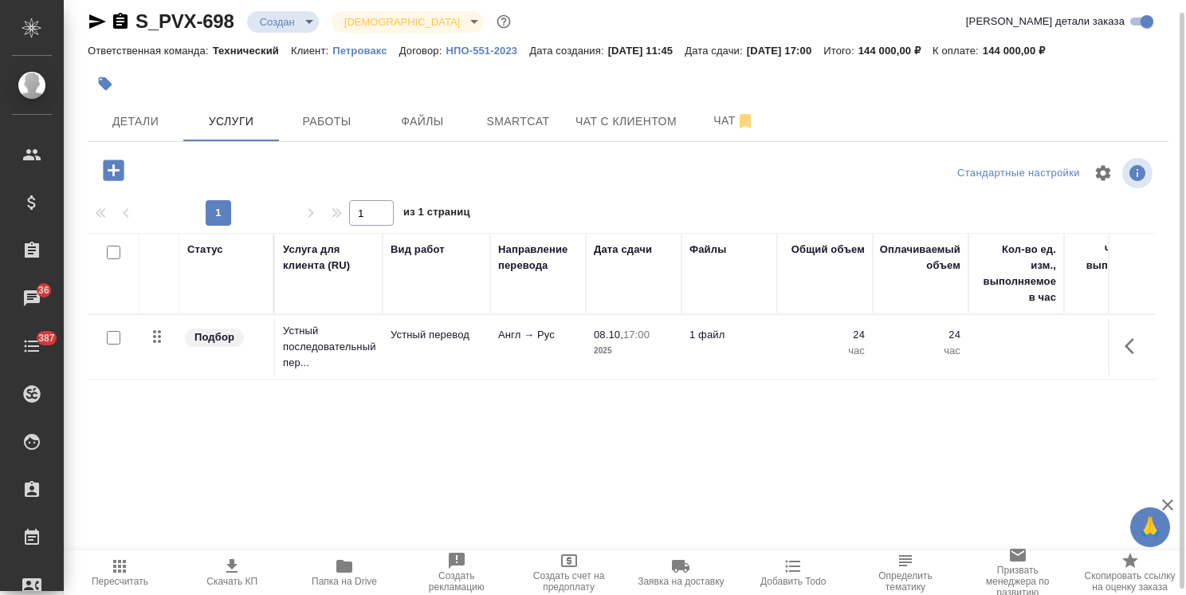
click at [477, 345] on td "Устный перевод" at bounding box center [437, 347] width 108 height 56
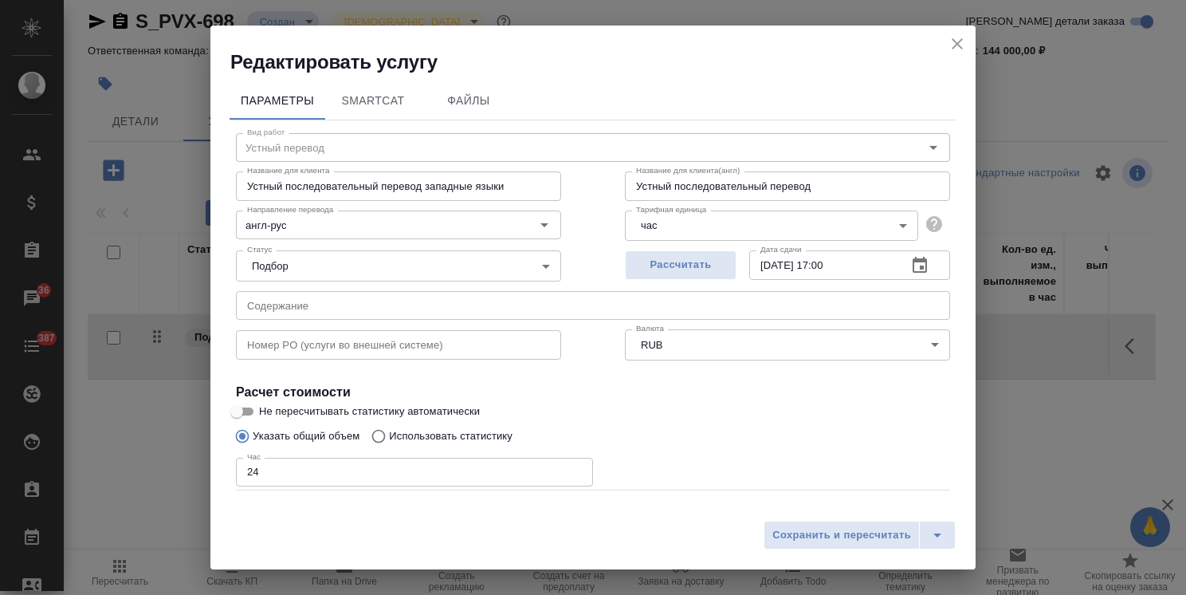
click at [289, 312] on input "text" at bounding box center [593, 305] width 714 height 29
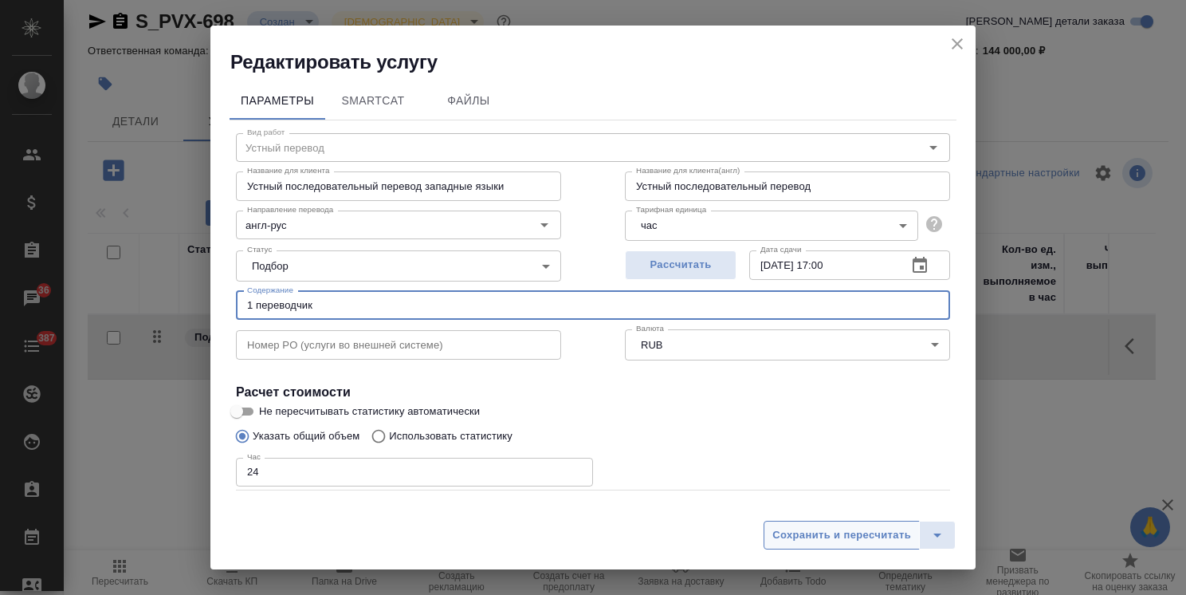
type input "1 переводчик"
click at [845, 528] on span "Сохранить и пересчитать" at bounding box center [841, 535] width 139 height 18
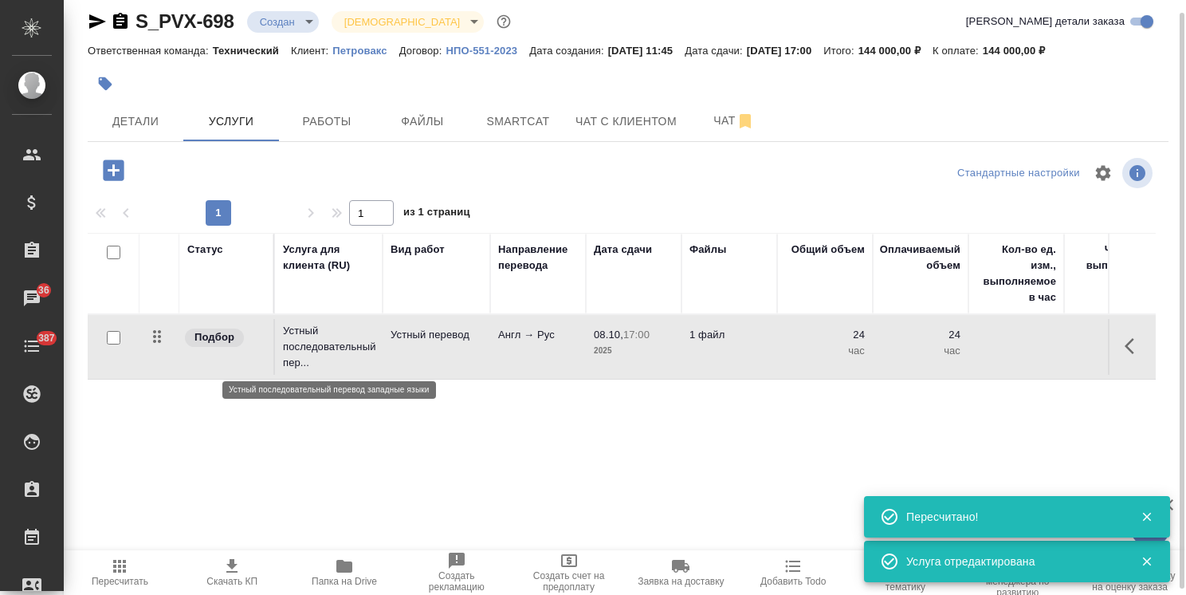
click at [351, 352] on p "Устный последовательный пер..." at bounding box center [329, 347] width 92 height 48
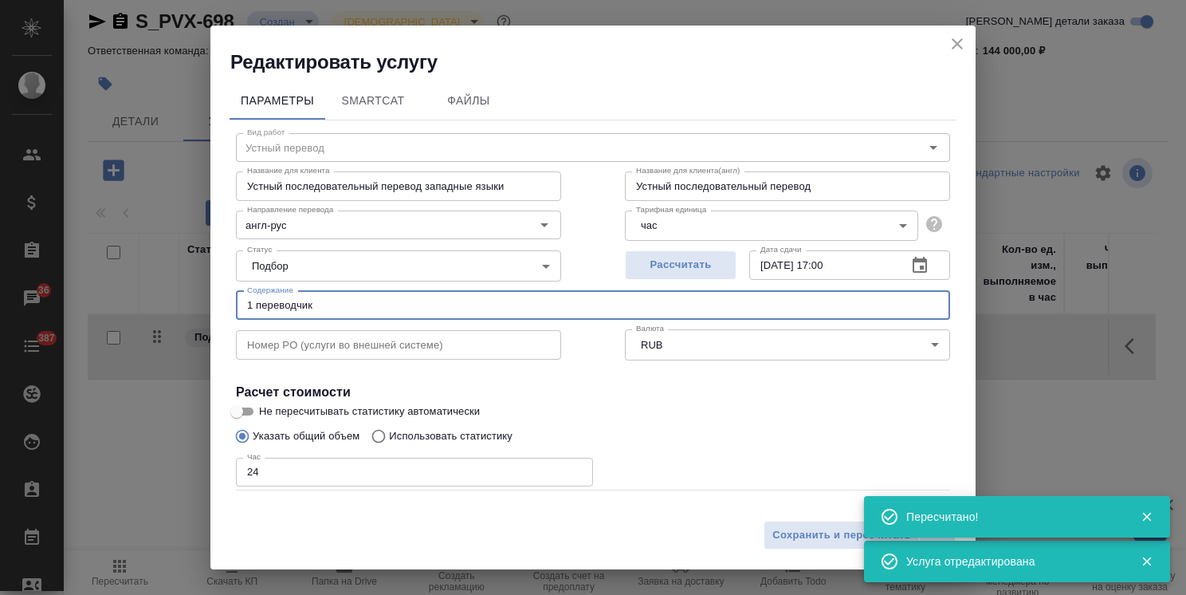
drag, startPoint x: 355, startPoint y: 296, endPoint x: 81, endPoint y: 310, distance: 274.5
click at [81, 310] on div "Редактировать услугу Параметры SmartCat Файлы Вид работ Устный перевод Вид рабо…" at bounding box center [593, 297] width 1186 height 595
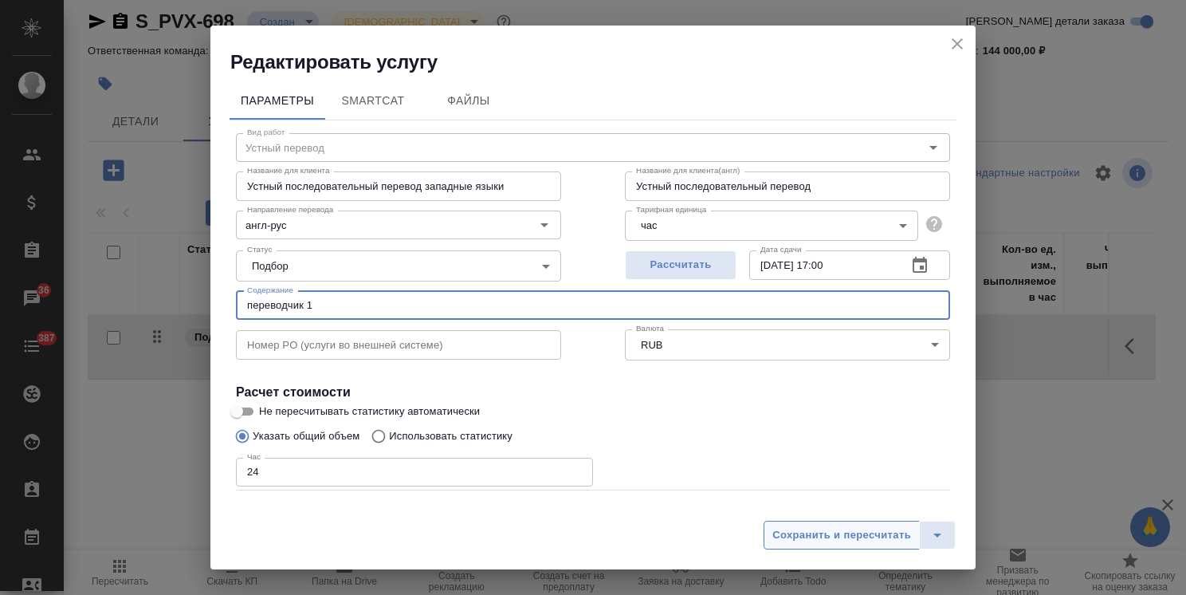
type input "переводчик 1"
click at [854, 521] on button "Сохранить и пересчитать" at bounding box center [841, 534] width 156 height 29
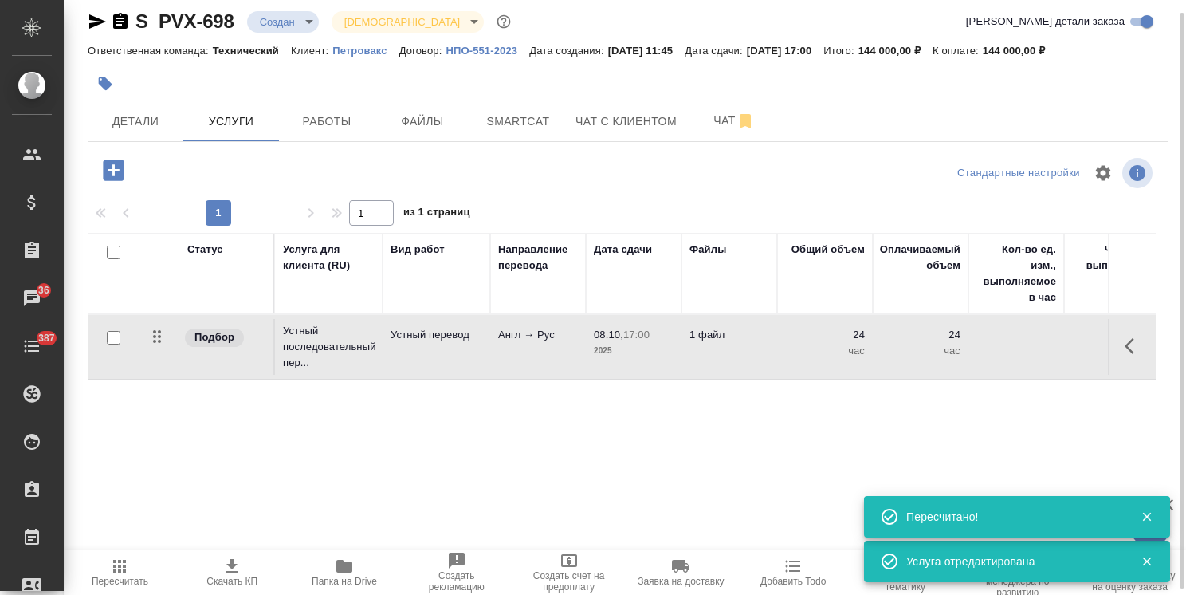
click at [497, 340] on td "Англ → Рус" at bounding box center [538, 347] width 96 height 56
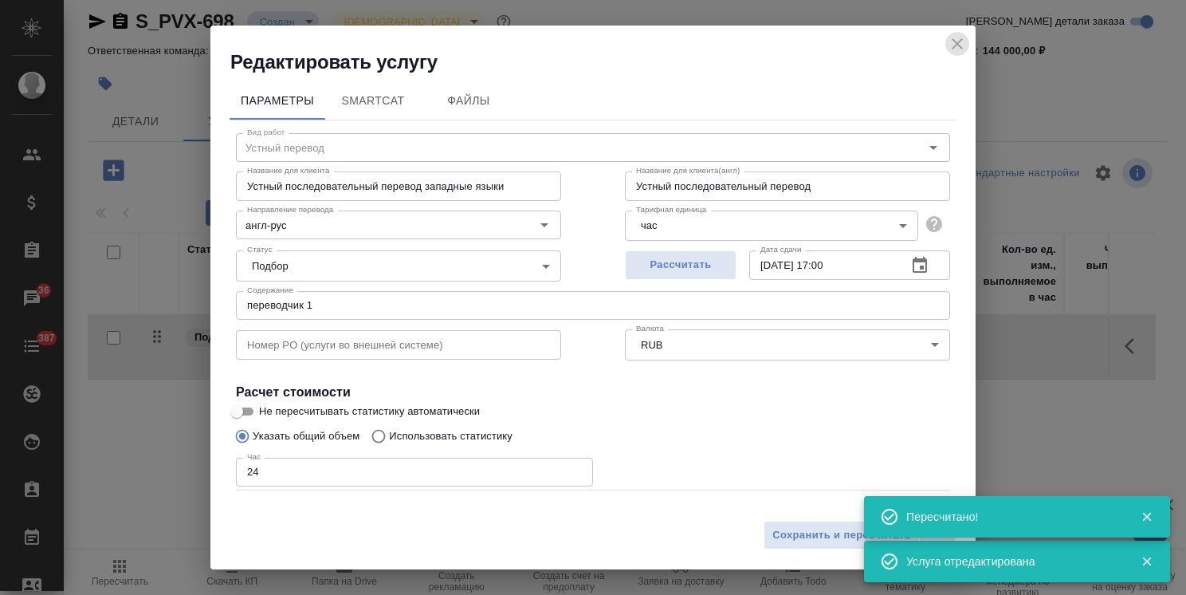
click at [945, 46] on button "close" at bounding box center [957, 44] width 24 height 24
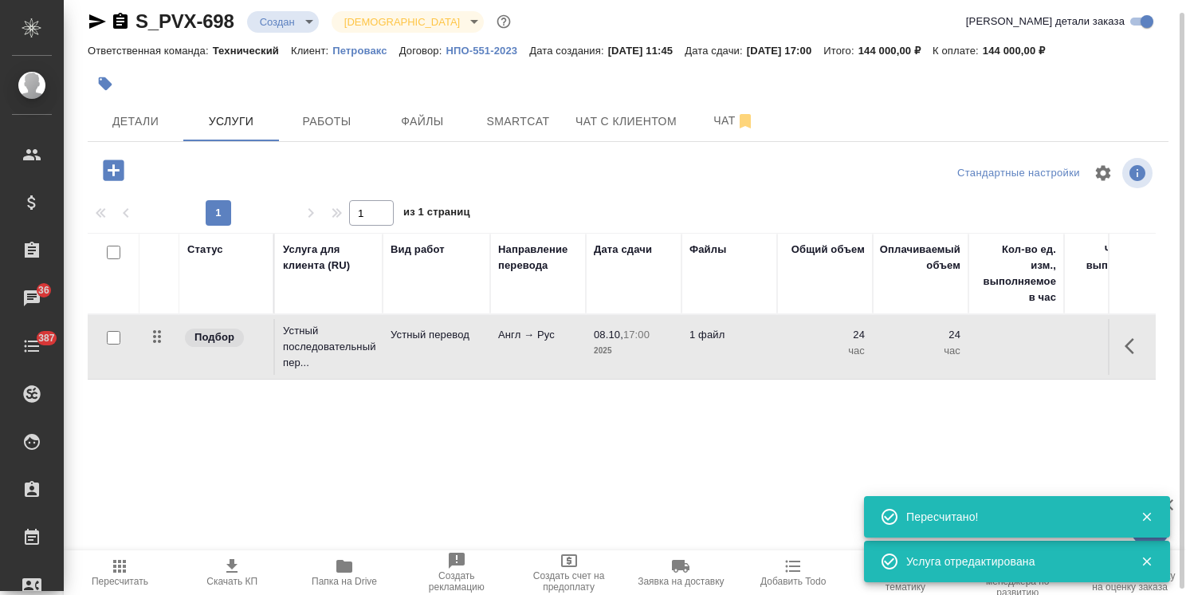
click at [115, 336] on input "checkbox" at bounding box center [114, 338] width 14 height 14
checkbox input "true"
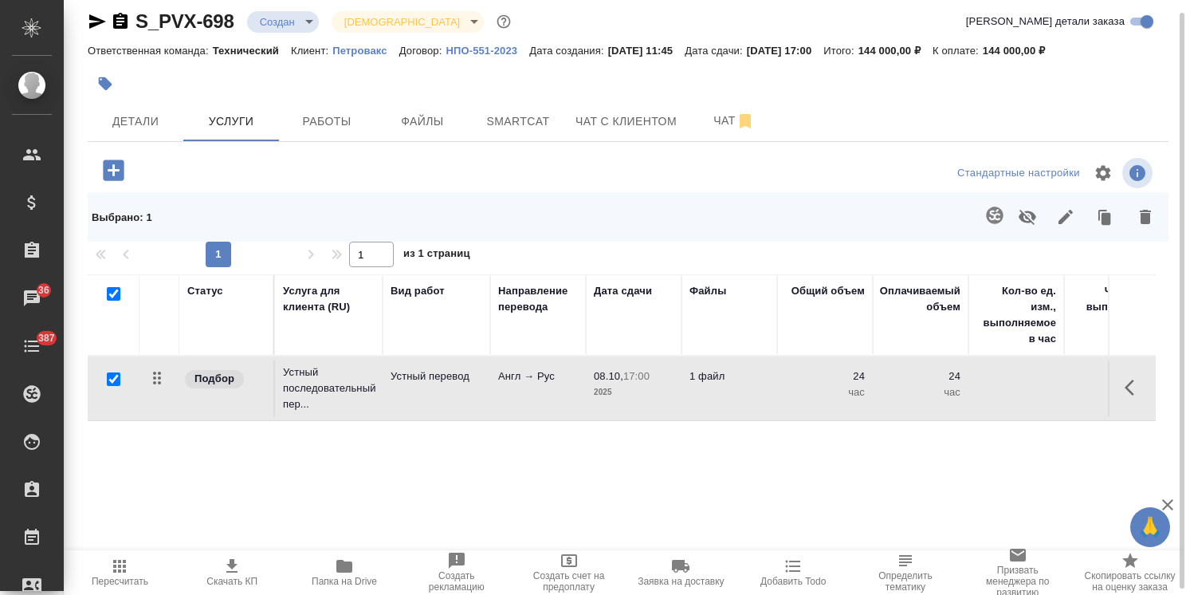
click at [1105, 226] on icon "button" at bounding box center [1105, 217] width 22 height 22
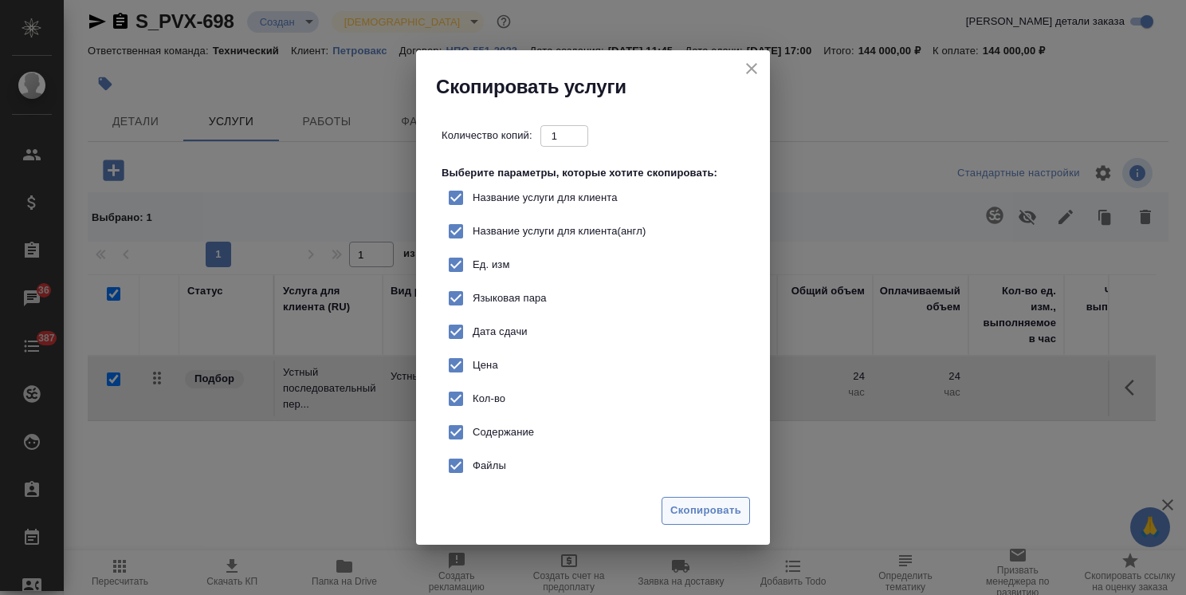
click at [710, 518] on span "Скопировать" at bounding box center [705, 510] width 71 height 18
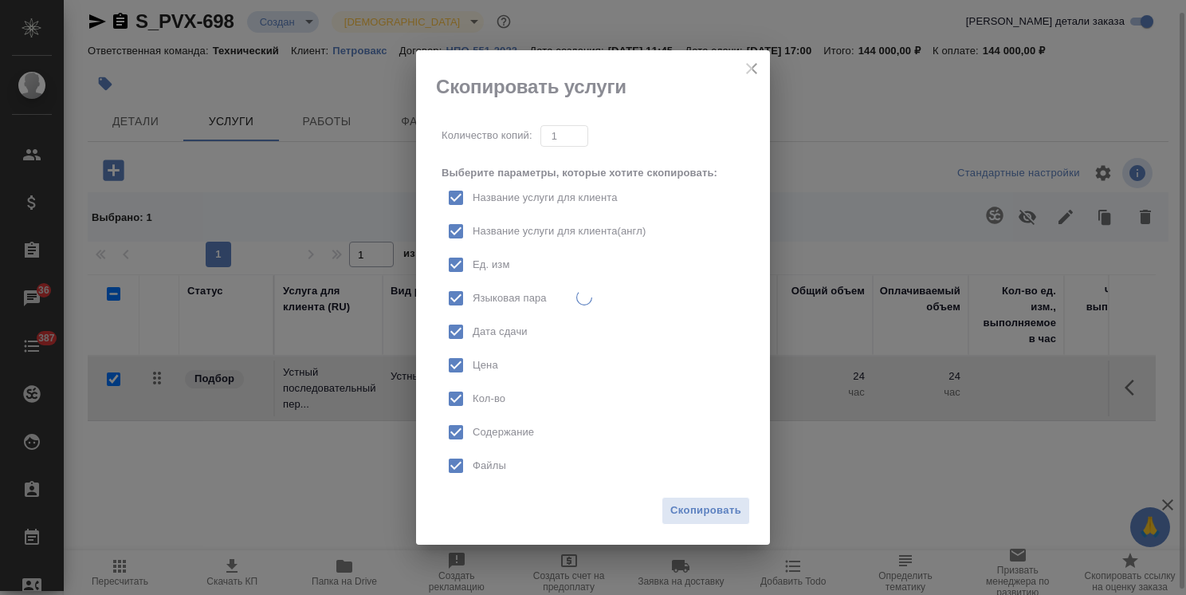
checkbox input "false"
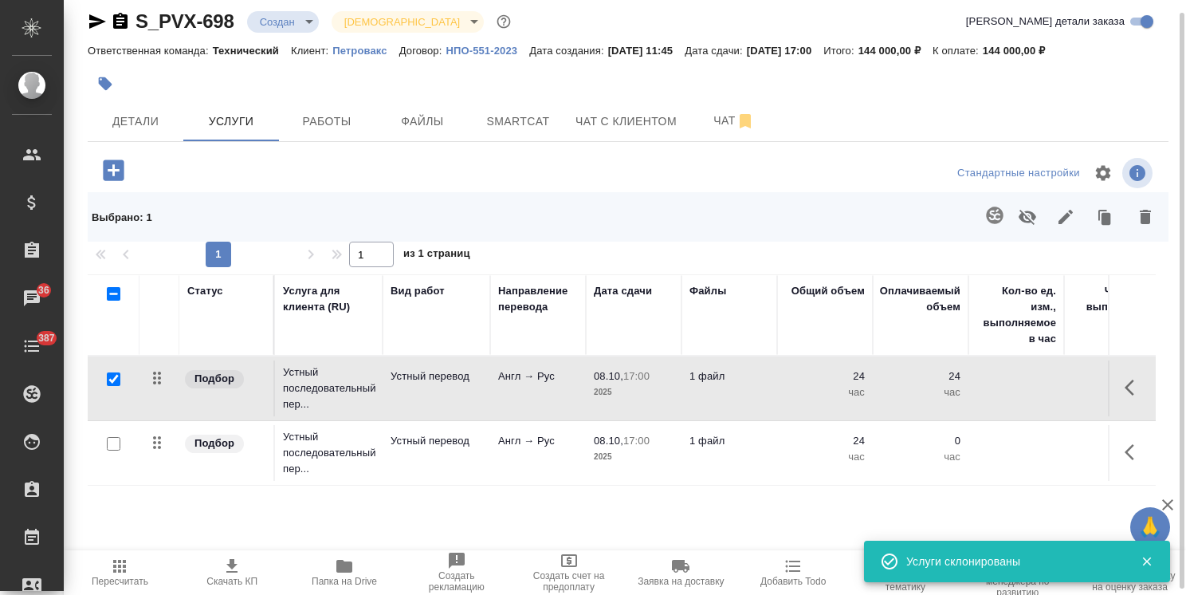
click at [461, 461] on td "Устный перевод" at bounding box center [437, 453] width 108 height 56
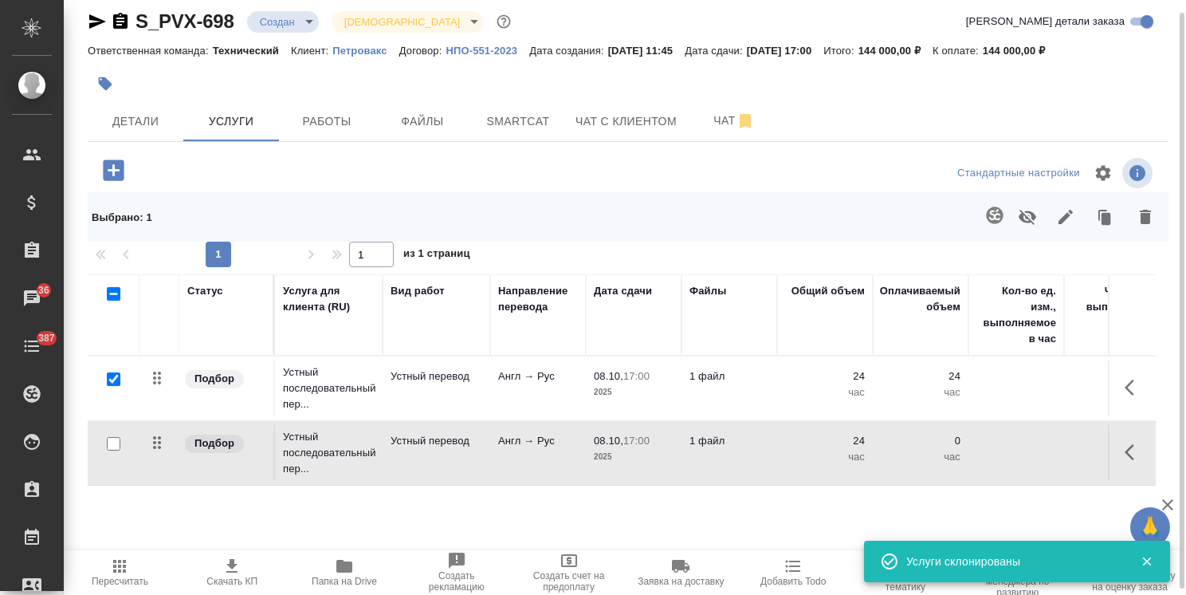
click at [461, 461] on td "Устный перевод" at bounding box center [437, 453] width 108 height 56
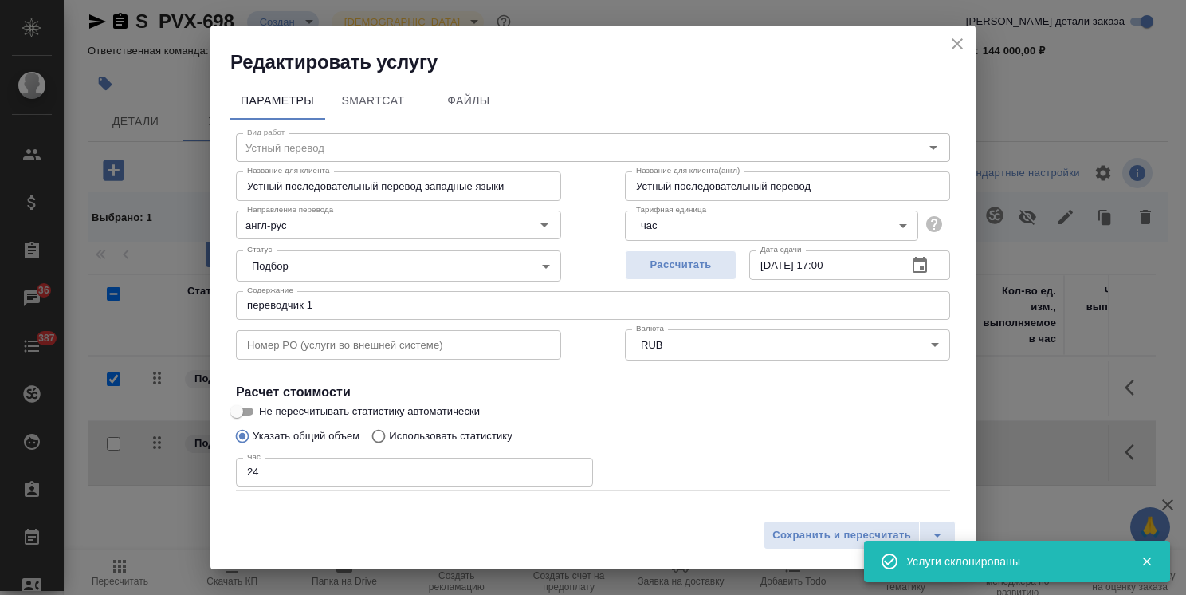
click at [336, 308] on input "переводчик 1" at bounding box center [593, 305] width 714 height 29
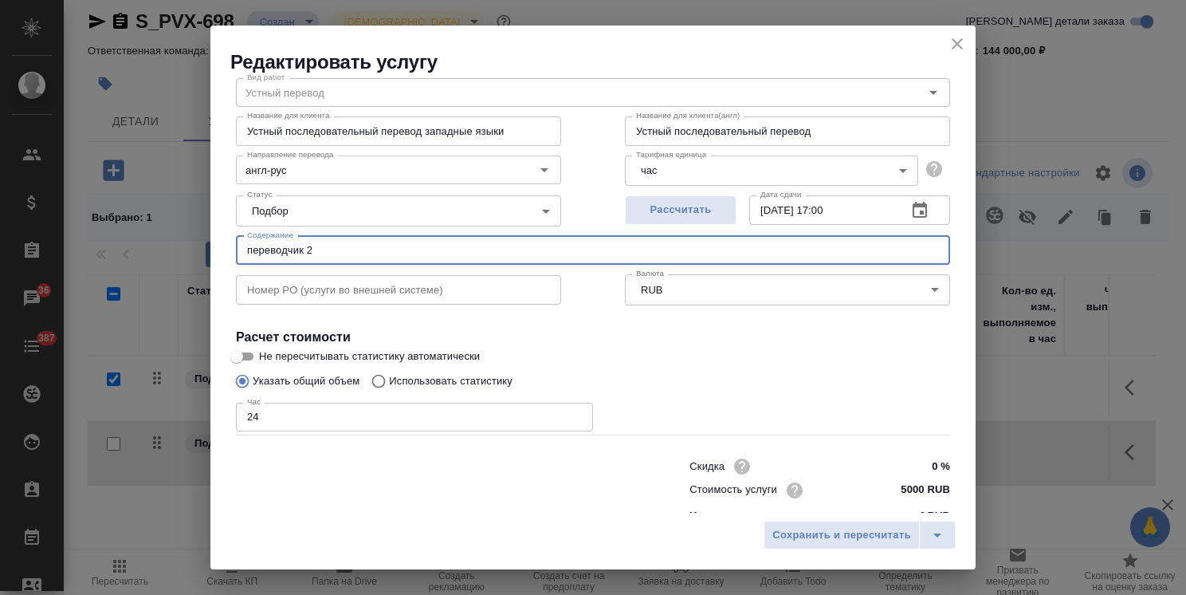
scroll to position [77, 0]
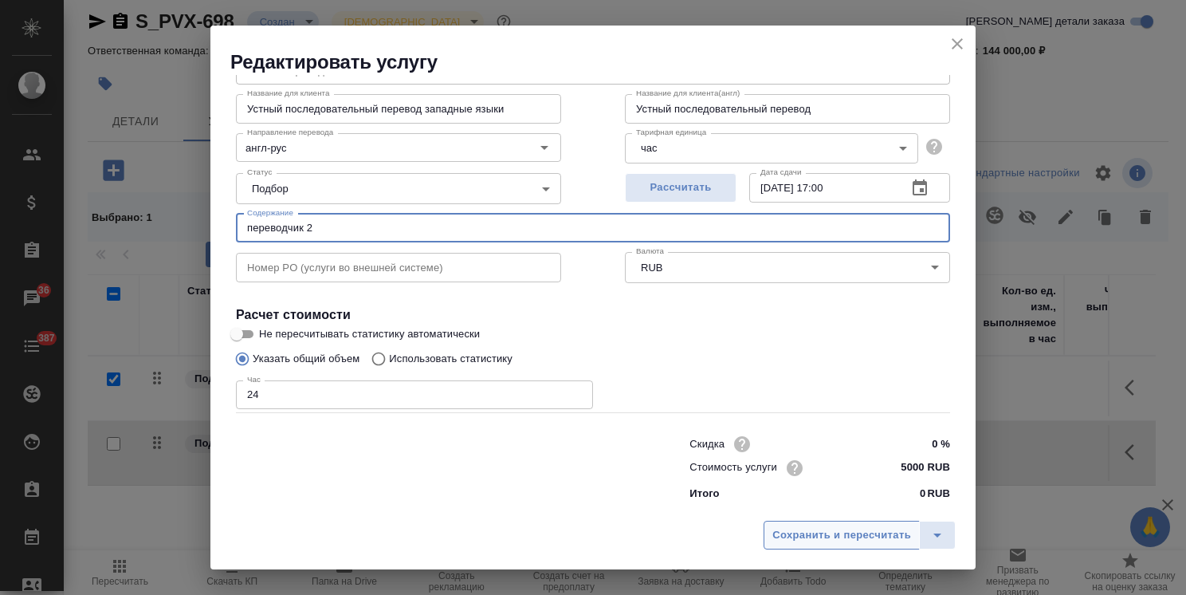
type input "переводчик 2"
click at [853, 537] on span "Сохранить и пересчитать" at bounding box center [841, 535] width 139 height 18
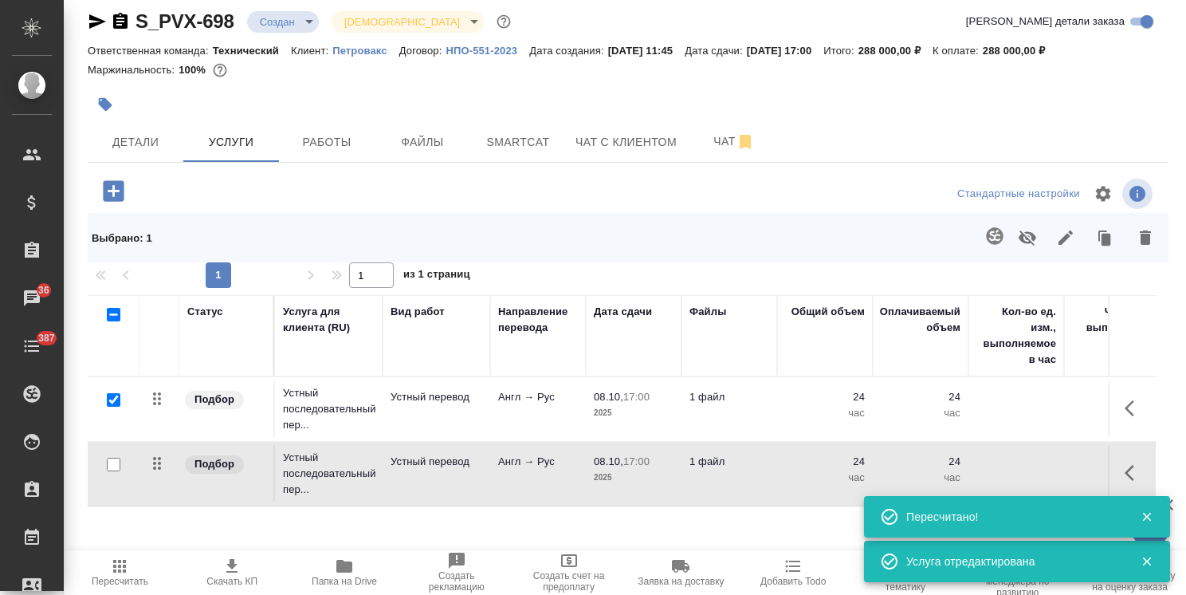
drag, startPoint x: 118, startPoint y: 398, endPoint x: 242, endPoint y: 459, distance: 138.3
click at [118, 398] on input "checkbox" at bounding box center [114, 400] width 14 height 14
checkbox input "false"
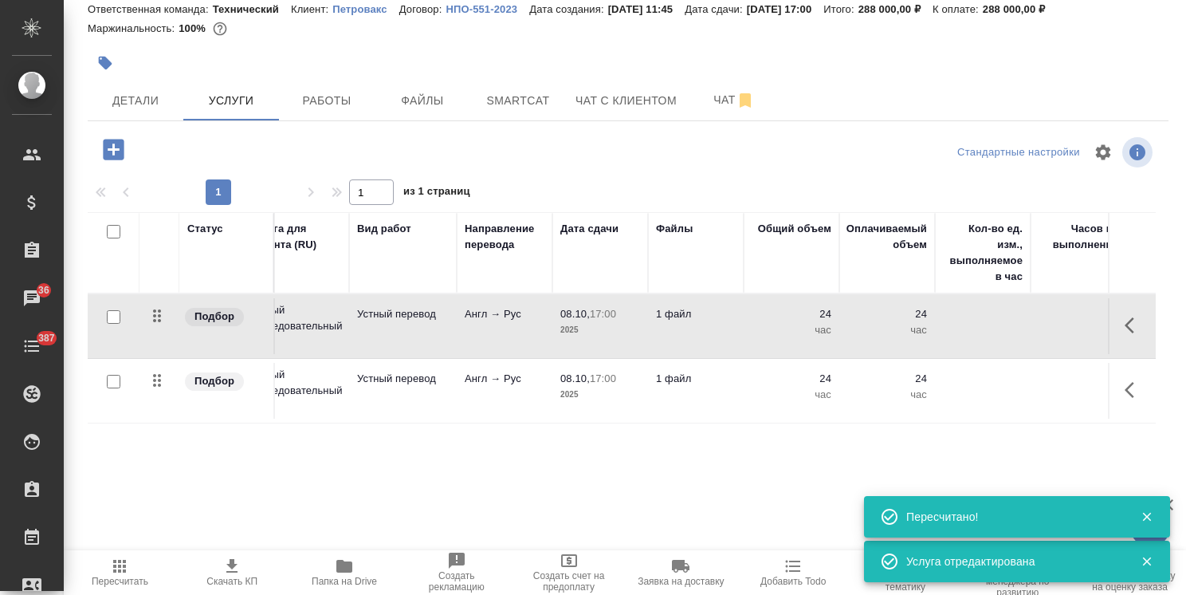
scroll to position [0, 0]
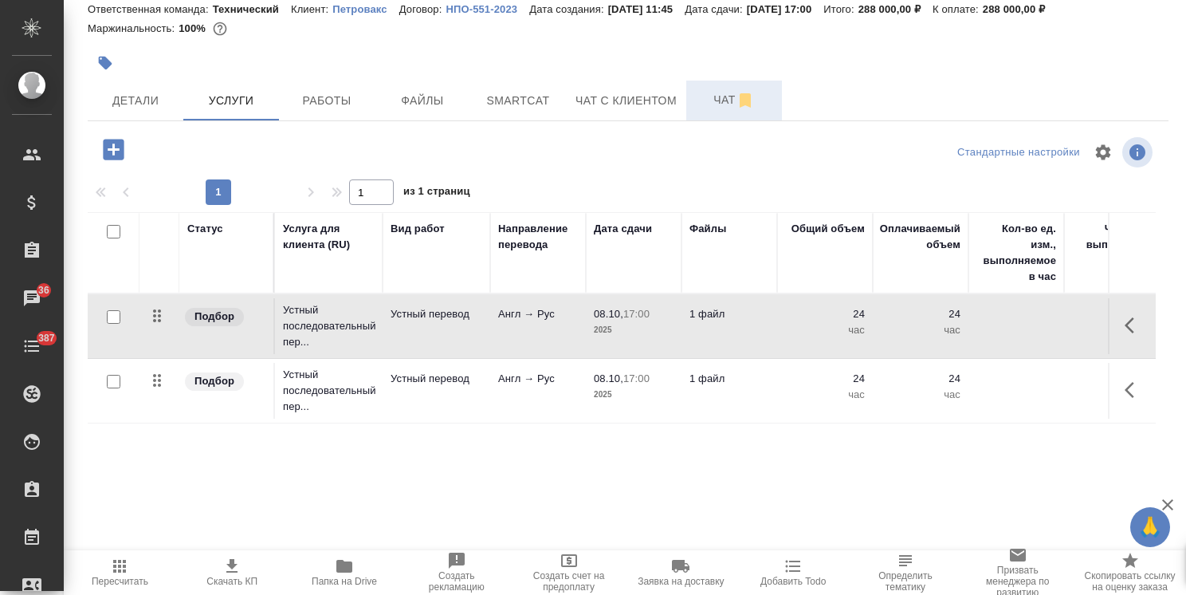
click at [721, 100] on span "Чат" at bounding box center [734, 100] width 77 height 20
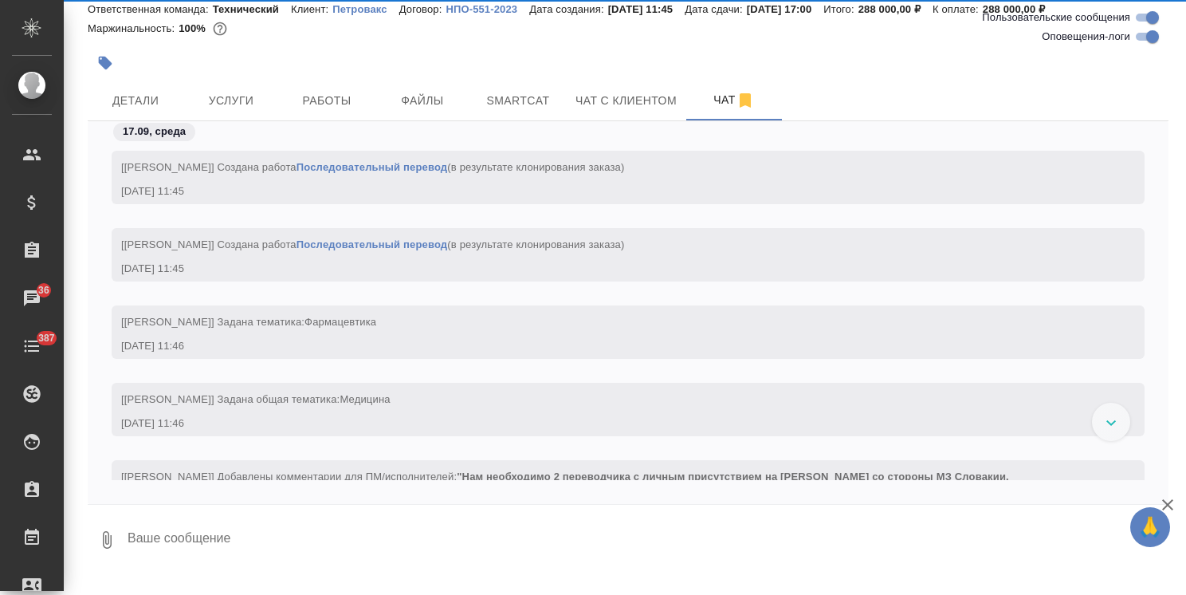
scroll to position [1229, 0]
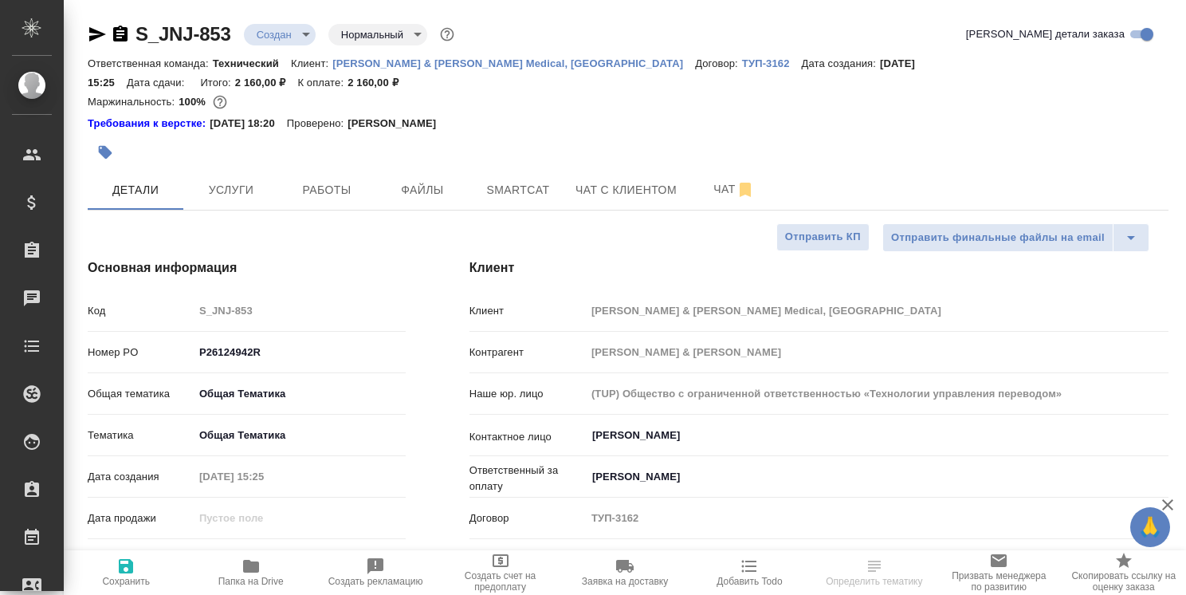
select select "RU"
type textarea "x"
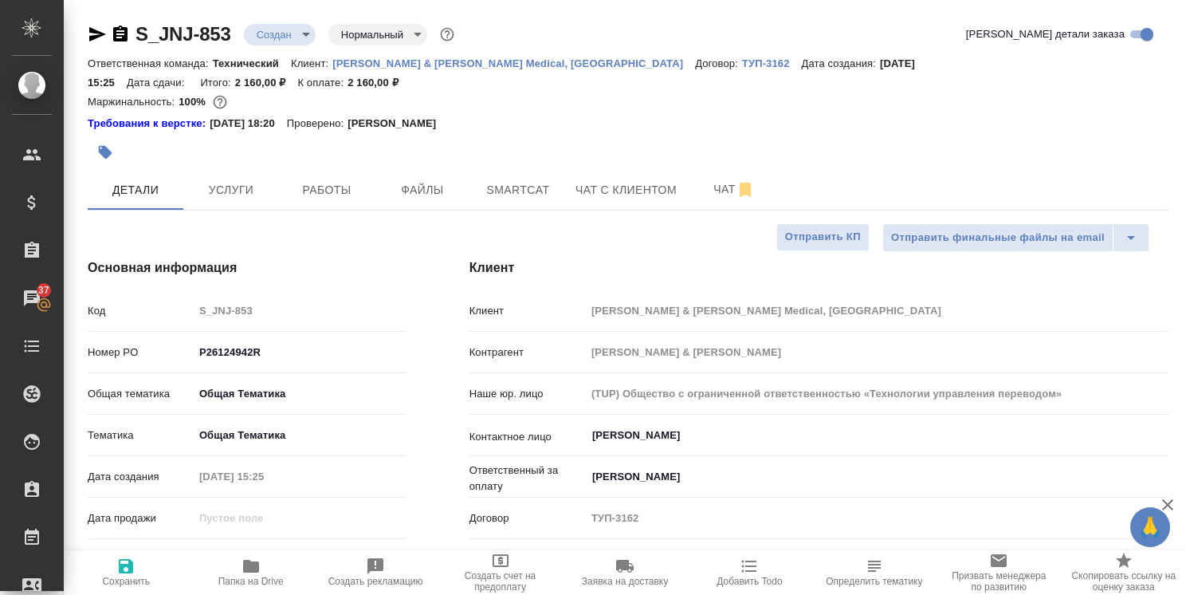
type textarea "x"
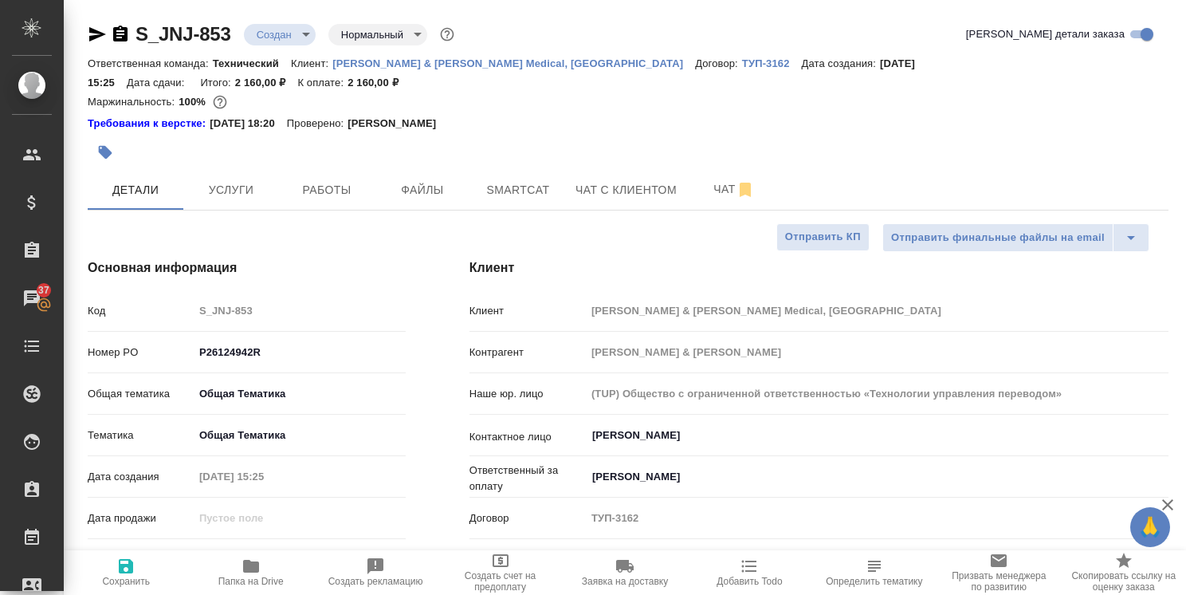
type textarea "x"
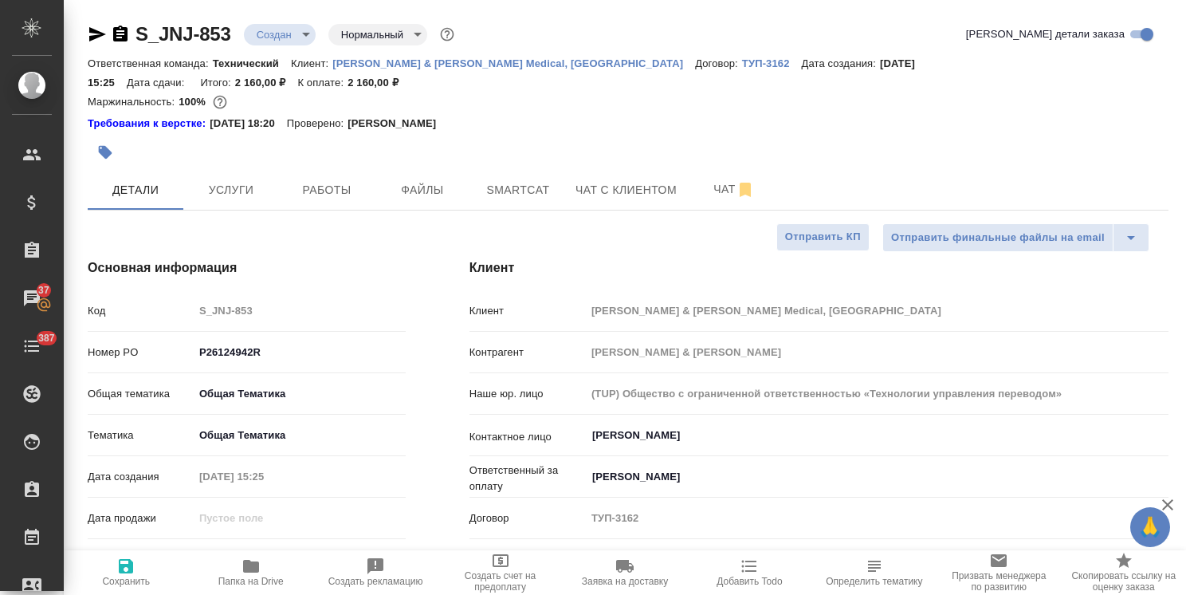
type textarea "x"
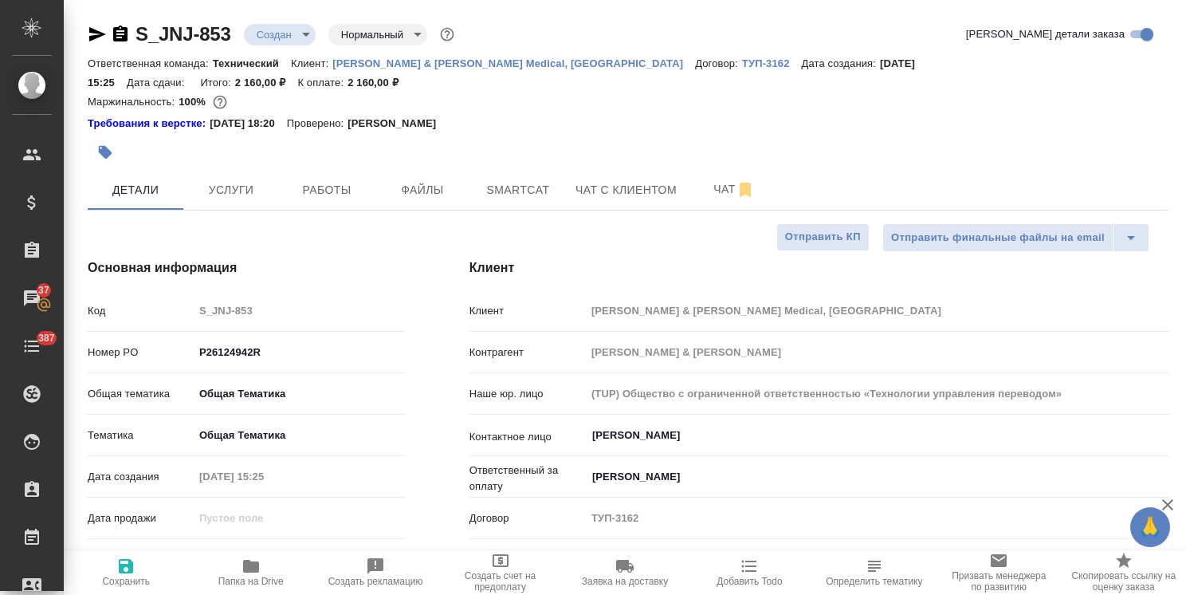
type textarea "x"
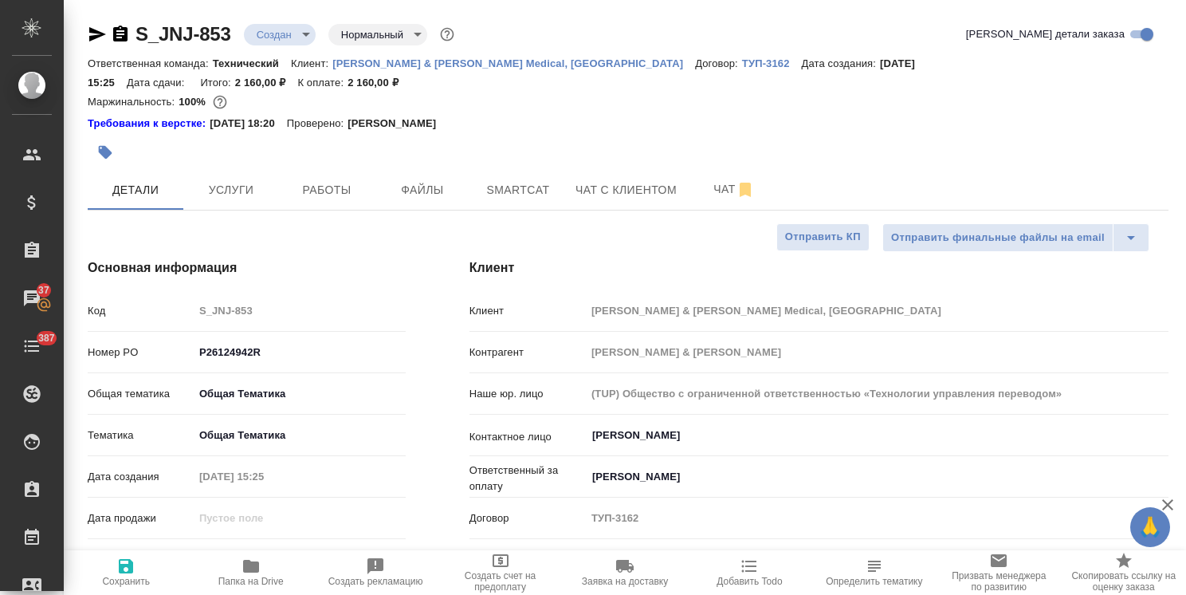
type textarea "x"
